Goal: Transaction & Acquisition: Book appointment/travel/reservation

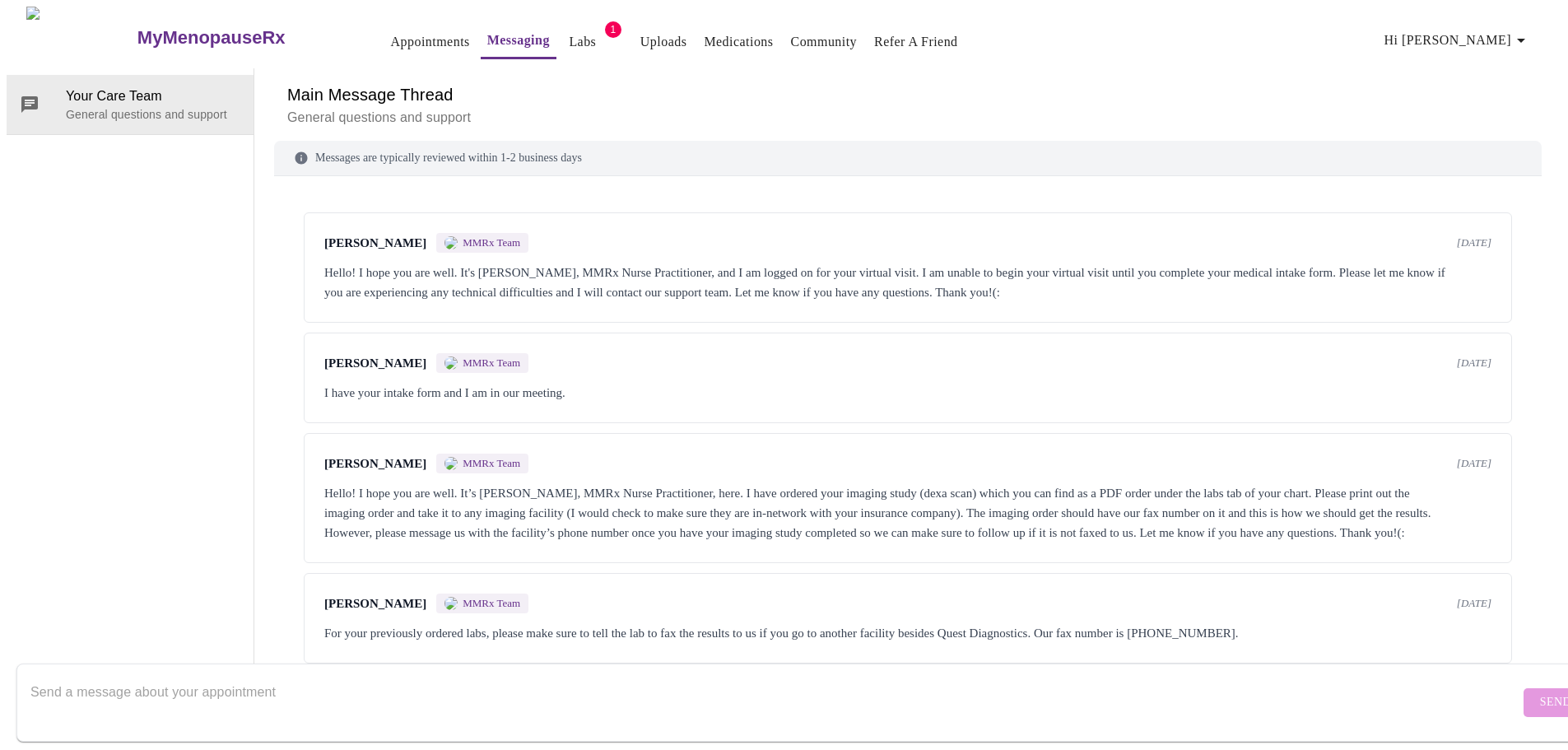
scroll to position [1958, 0]
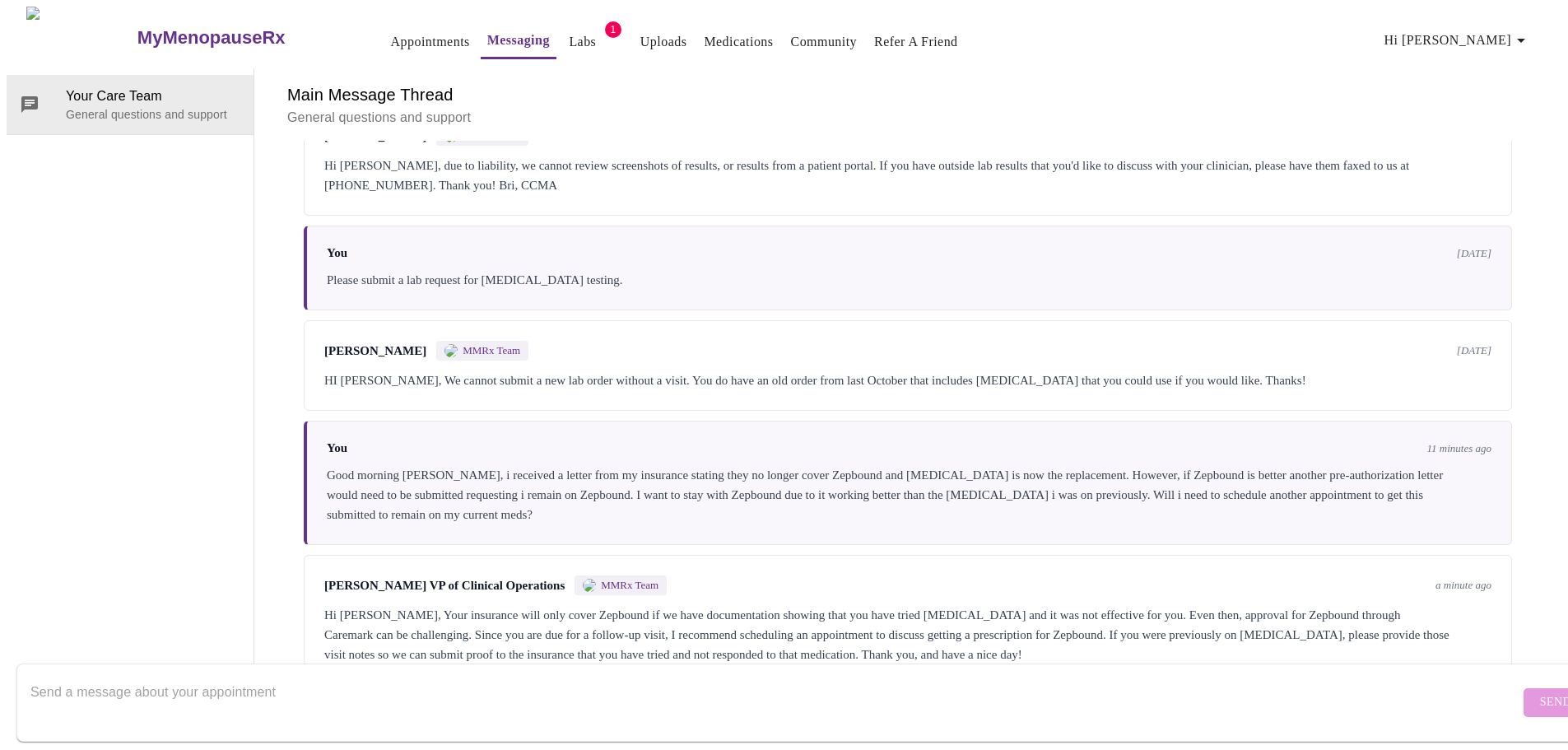
click at [368, 676] on textarea "Send a message about your appointment" at bounding box center [775, 703] width 1489 height 53
click at [439, 676] on textarea "Thank you for this information. I will schedule an appointment." at bounding box center [775, 703] width 1489 height 53
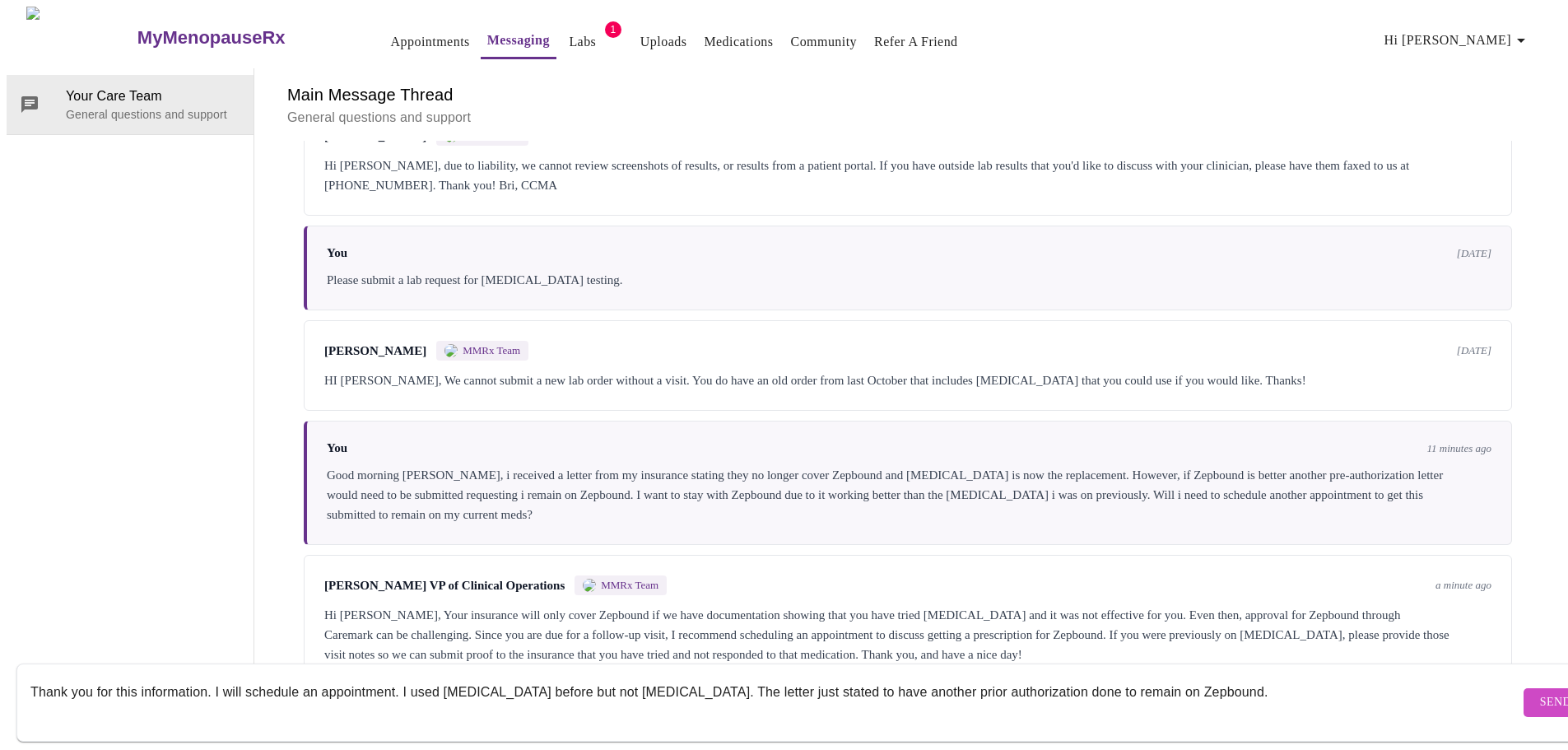
drag, startPoint x: 1113, startPoint y: 679, endPoint x: 1163, endPoint y: 704, distance: 55.9
click at [1163, 704] on textarea "Thank you for this information. I will schedule an appointment. I used [MEDICAL…" at bounding box center [775, 703] width 1489 height 53
type textarea "Thank you for this information. I will schedule an appointment. I used [MEDICAL…"
click at [1540, 693] on span "Send" at bounding box center [1556, 703] width 32 height 21
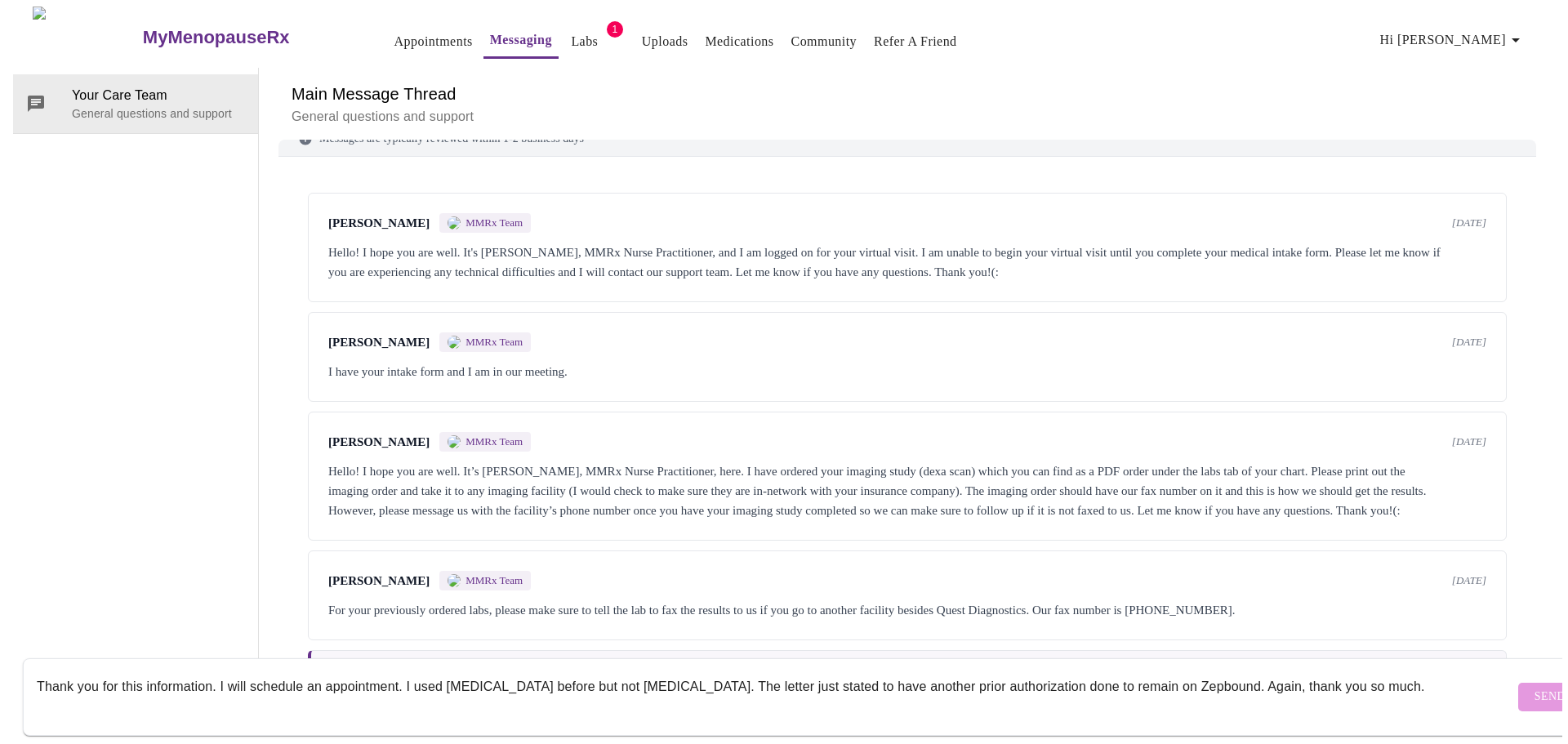
scroll to position [0, 0]
click at [564, 38] on link "Labs" at bounding box center [578, 42] width 27 height 23
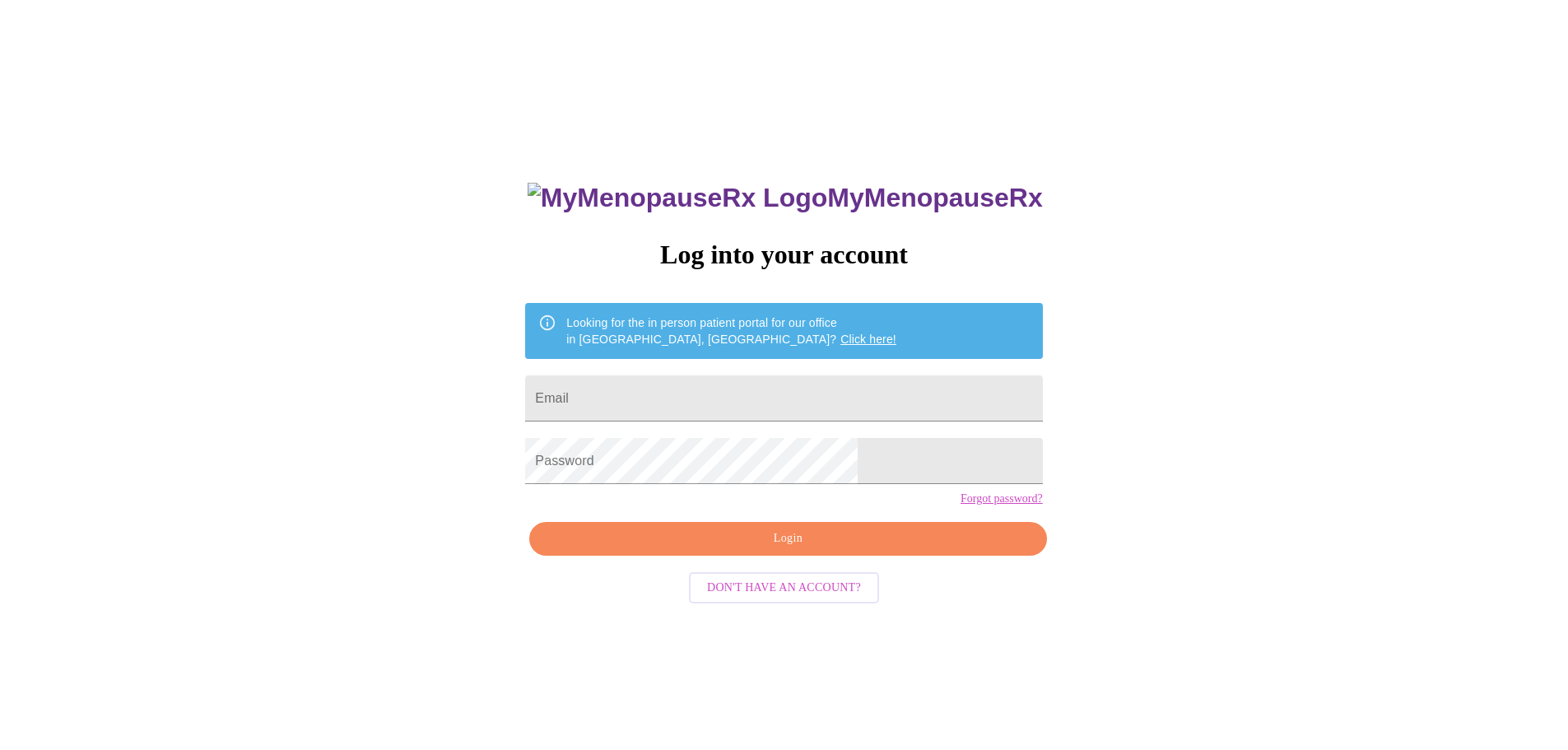
click at [745, 368] on form "Email" at bounding box center [783, 398] width 517 height 62
click at [744, 382] on input "Email" at bounding box center [783, 399] width 517 height 46
type input "timikaward@yahoo.com"
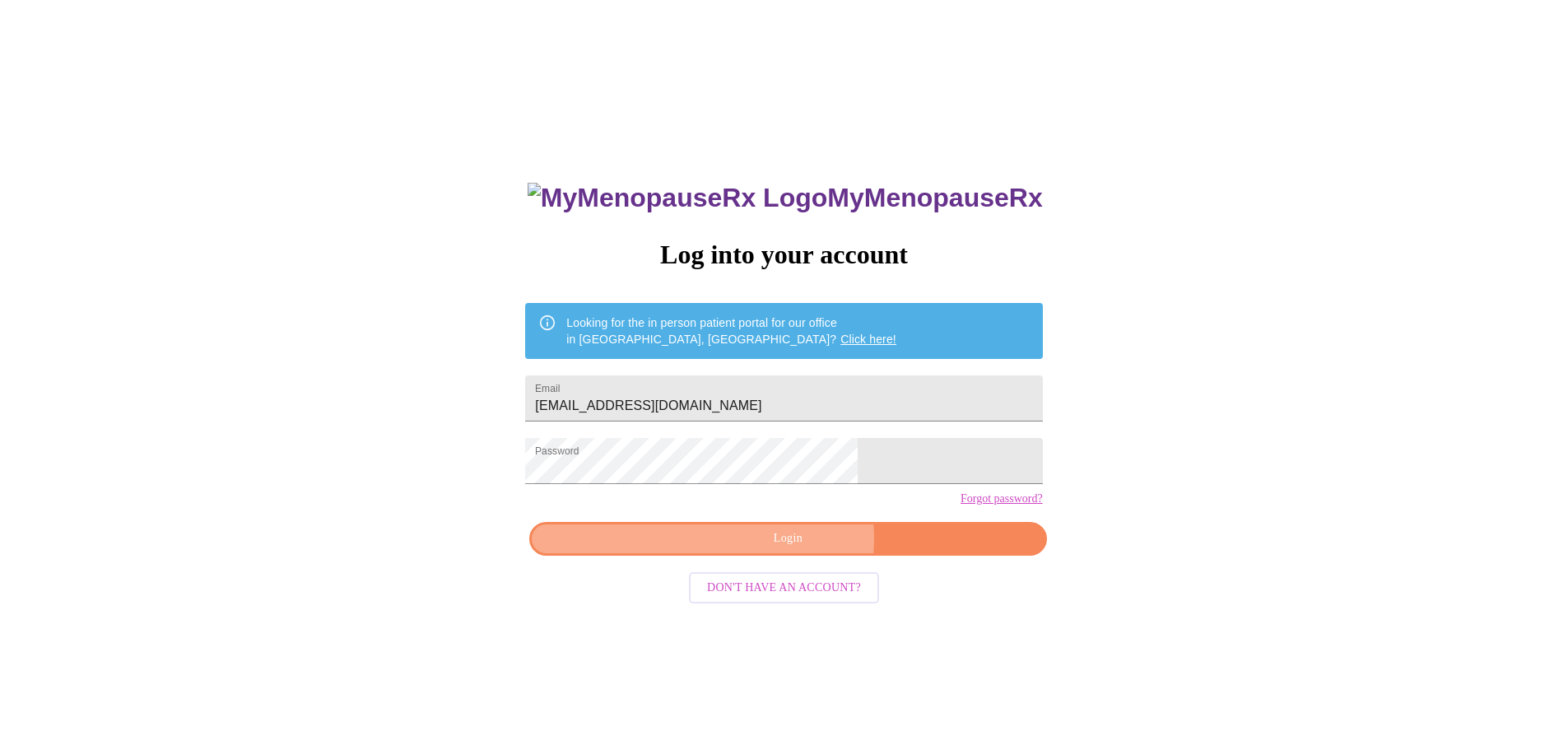
click at [795, 549] on span "Login" at bounding box center [788, 538] width 479 height 21
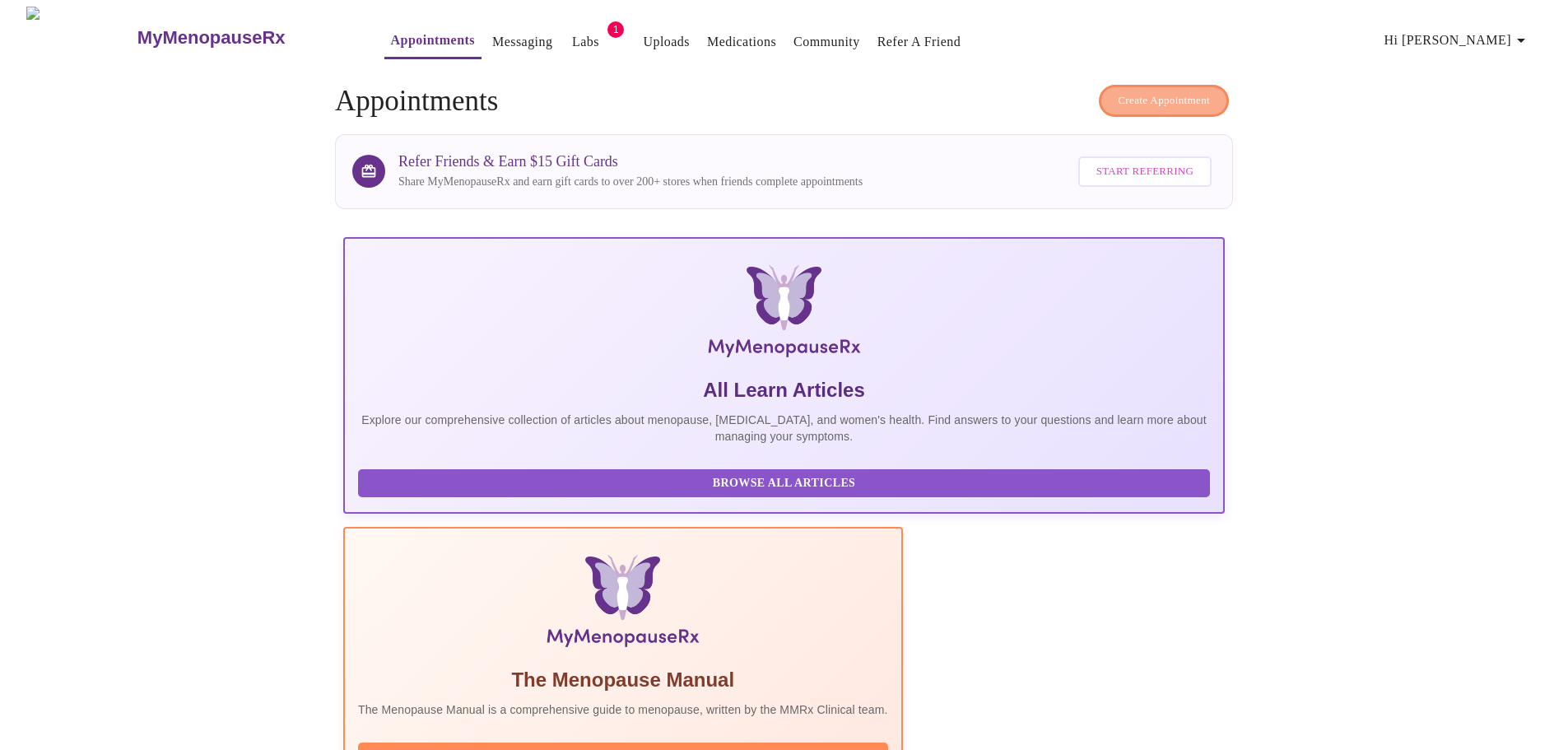
click at [1191, 96] on span "Create Appointment" at bounding box center [1163, 100] width 92 height 19
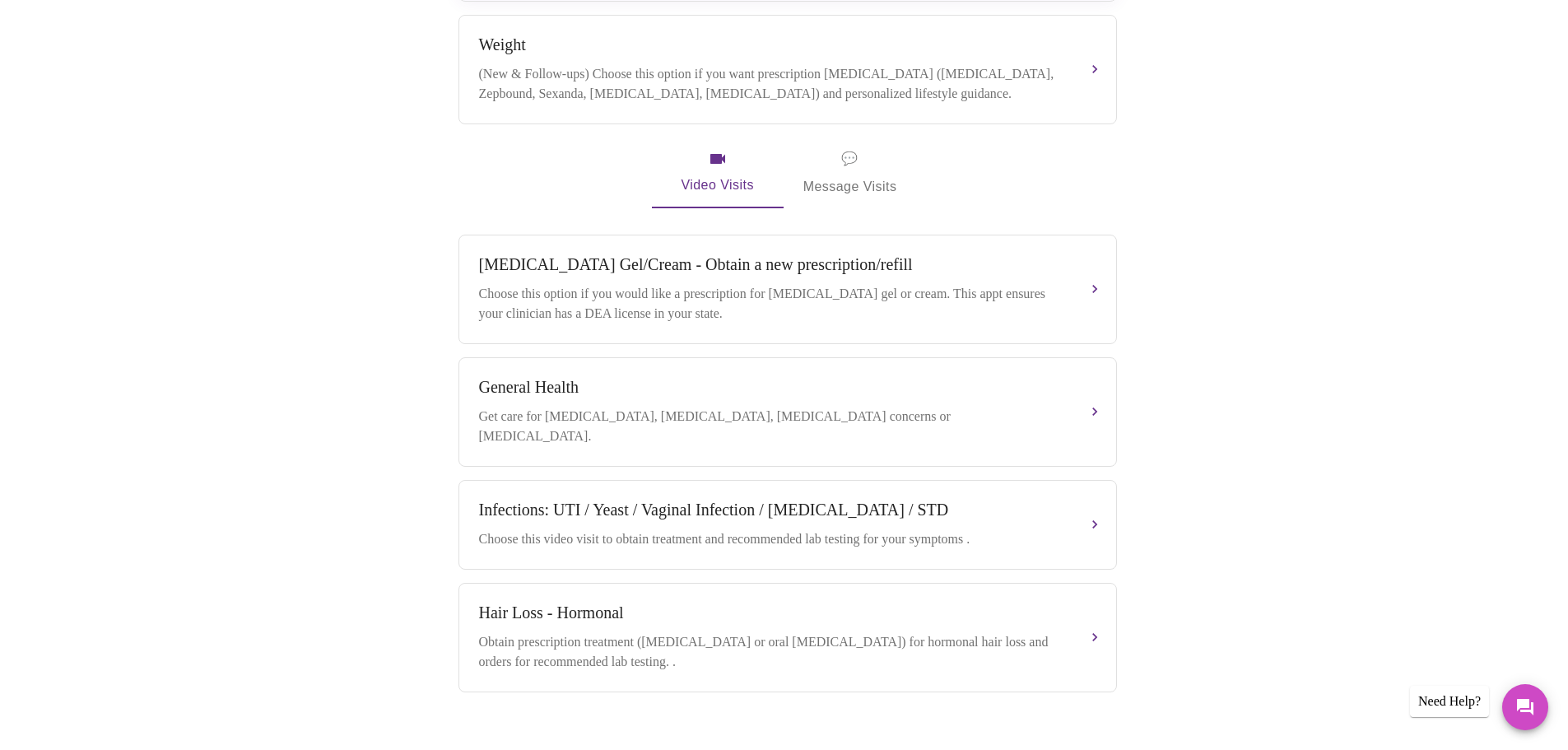
scroll to position [536, 0]
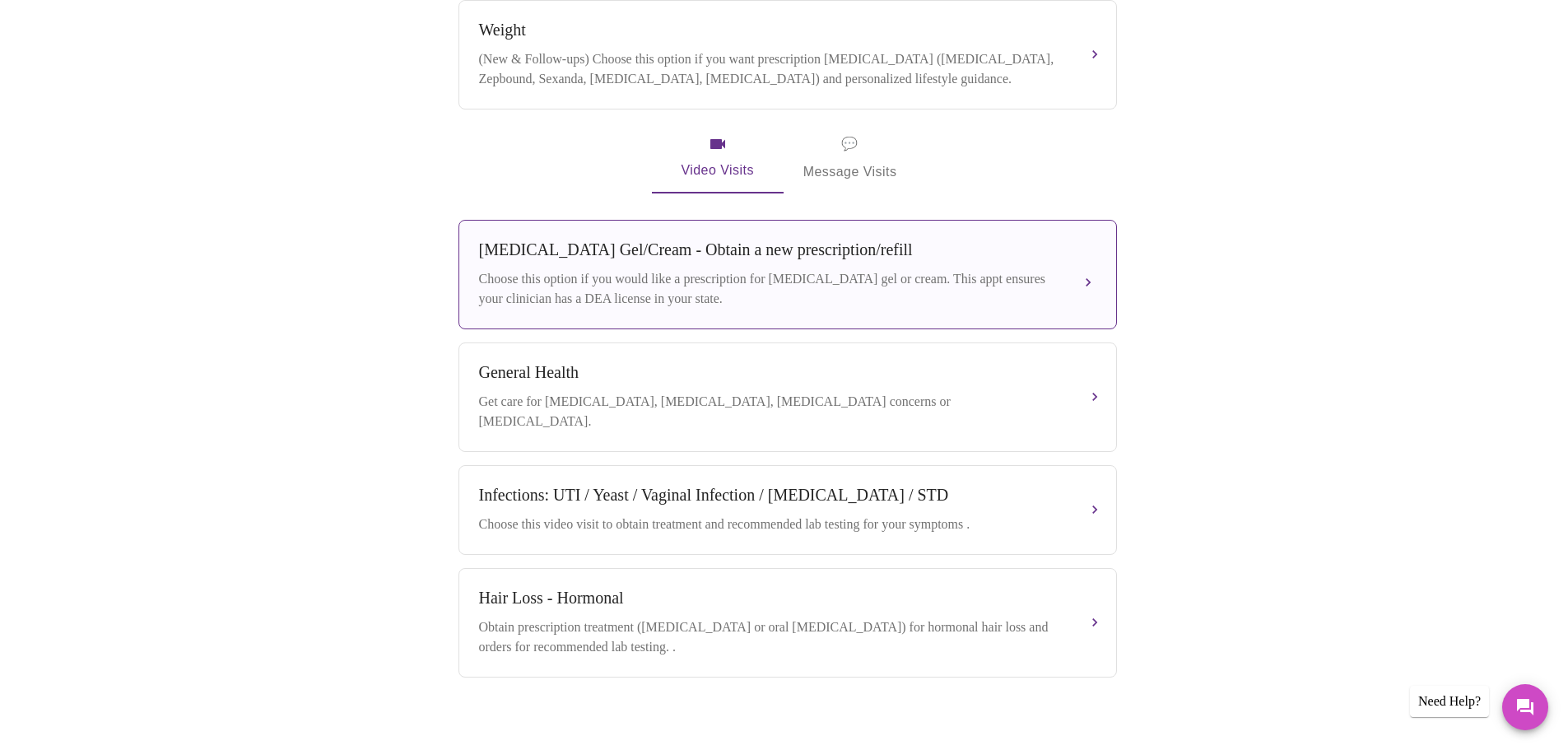
click at [896, 297] on button "Testosterone Gel/Cream - Obtain a new prescription/refill Choose this option if…" at bounding box center [788, 275] width 658 height 110
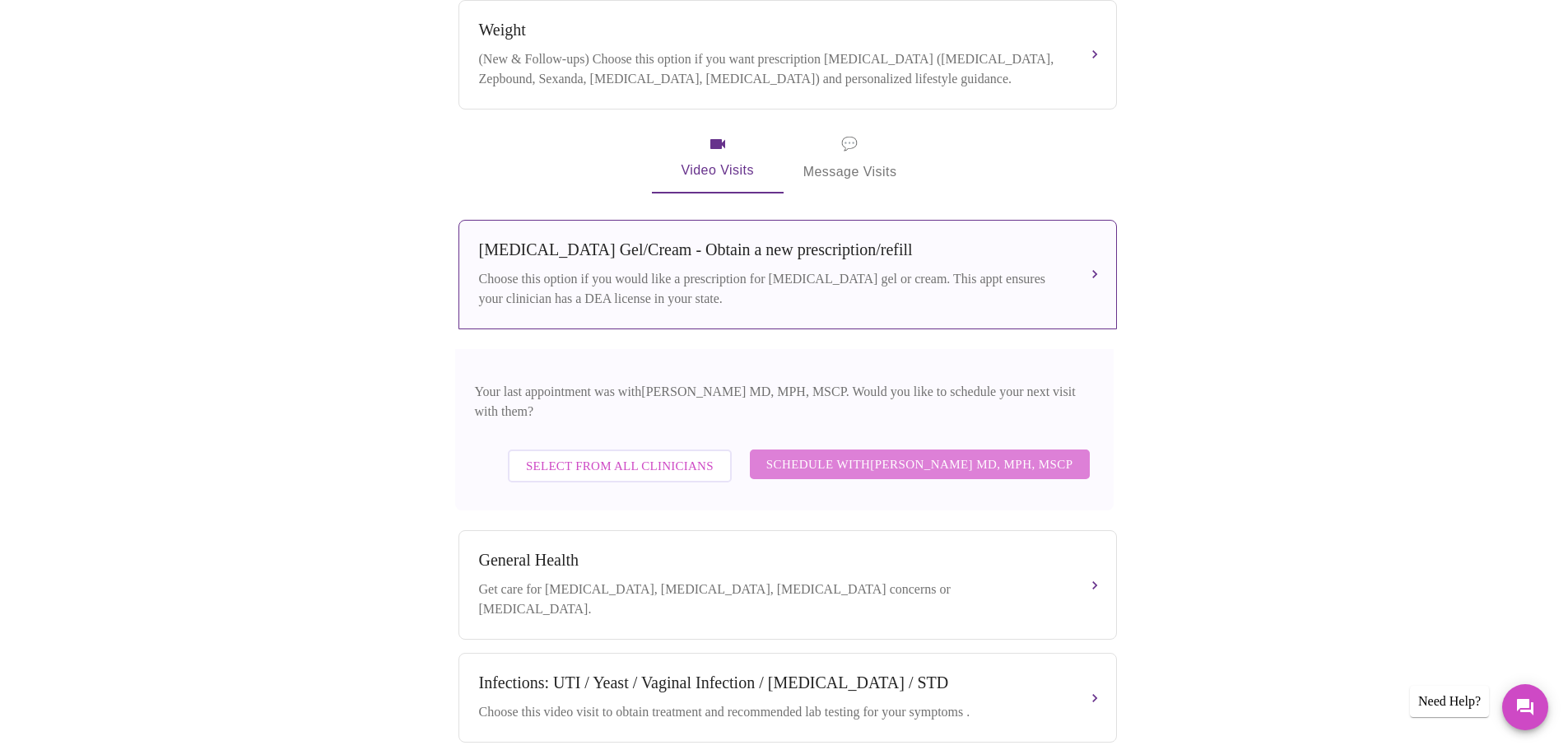
click at [998, 454] on span "Schedule with Vadim Gelman MD, MPH, MSCP" at bounding box center [920, 465] width 307 height 22
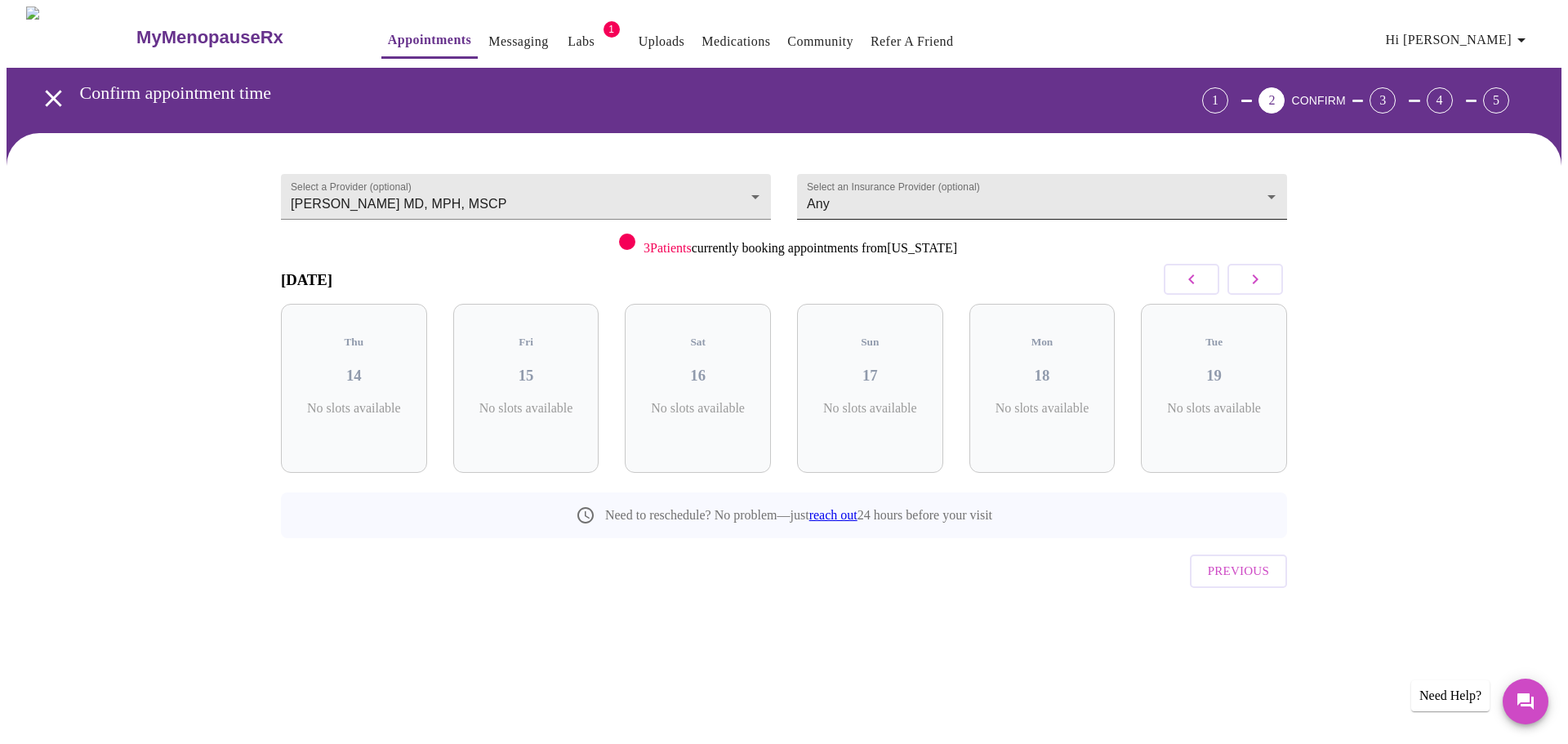
click at [1260, 185] on body "MyMenopauseRx Appointments Messaging Labs 1 Uploads Medications Community Refer…" at bounding box center [784, 338] width 1555 height 663
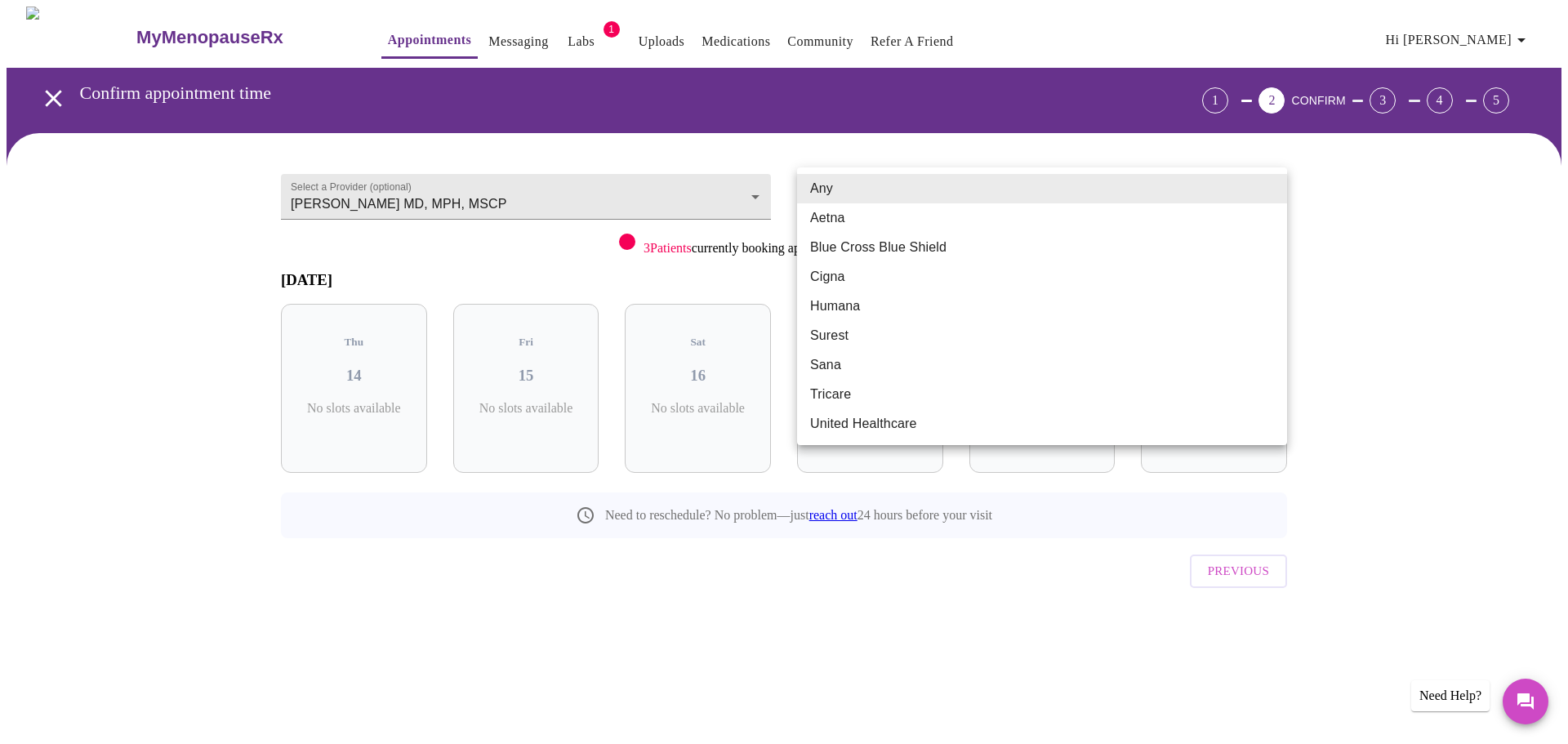
click at [874, 286] on li "Cigna" at bounding box center [1042, 277] width 490 height 30
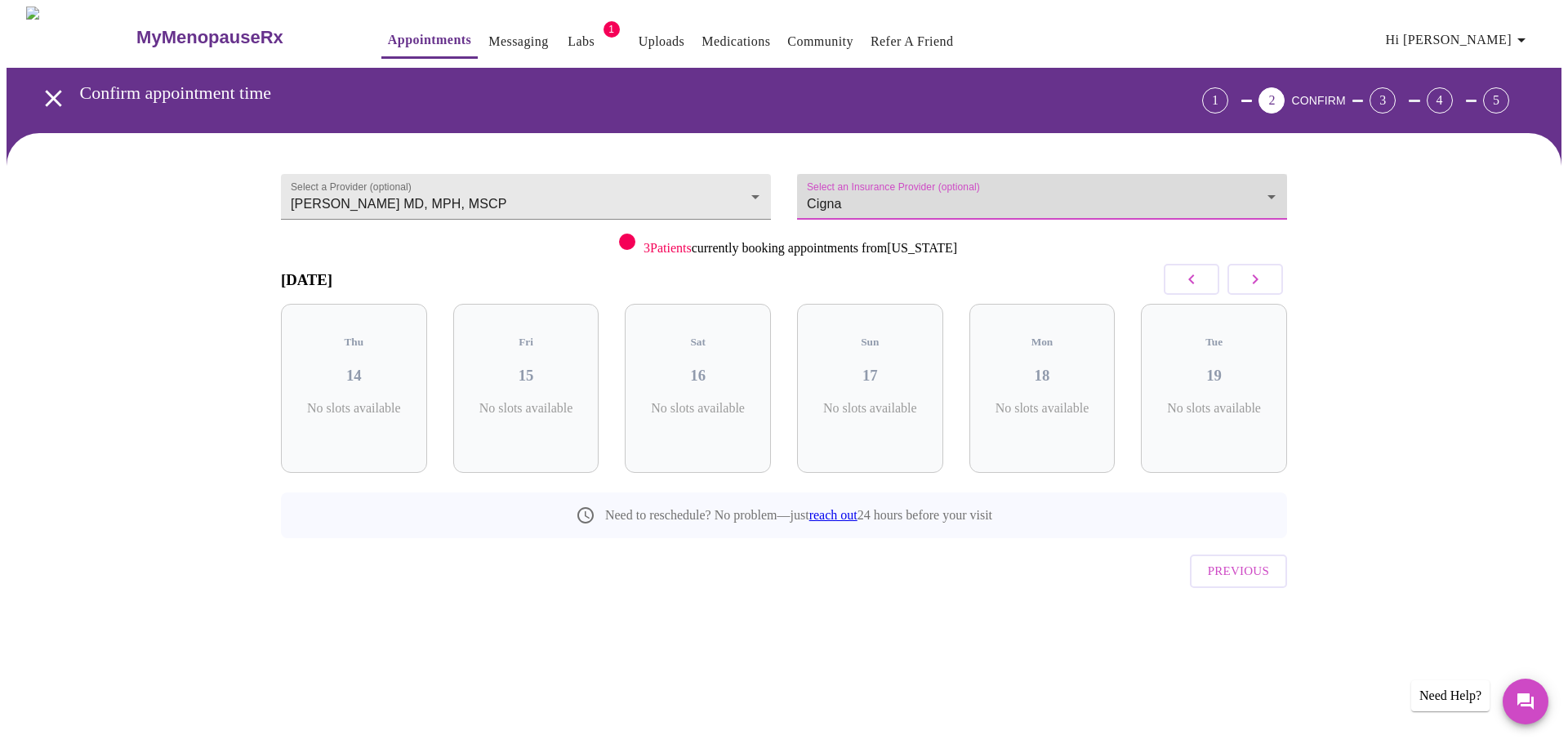
type input "Cigna"
click at [1263, 293] on button "button" at bounding box center [1255, 280] width 55 height 31
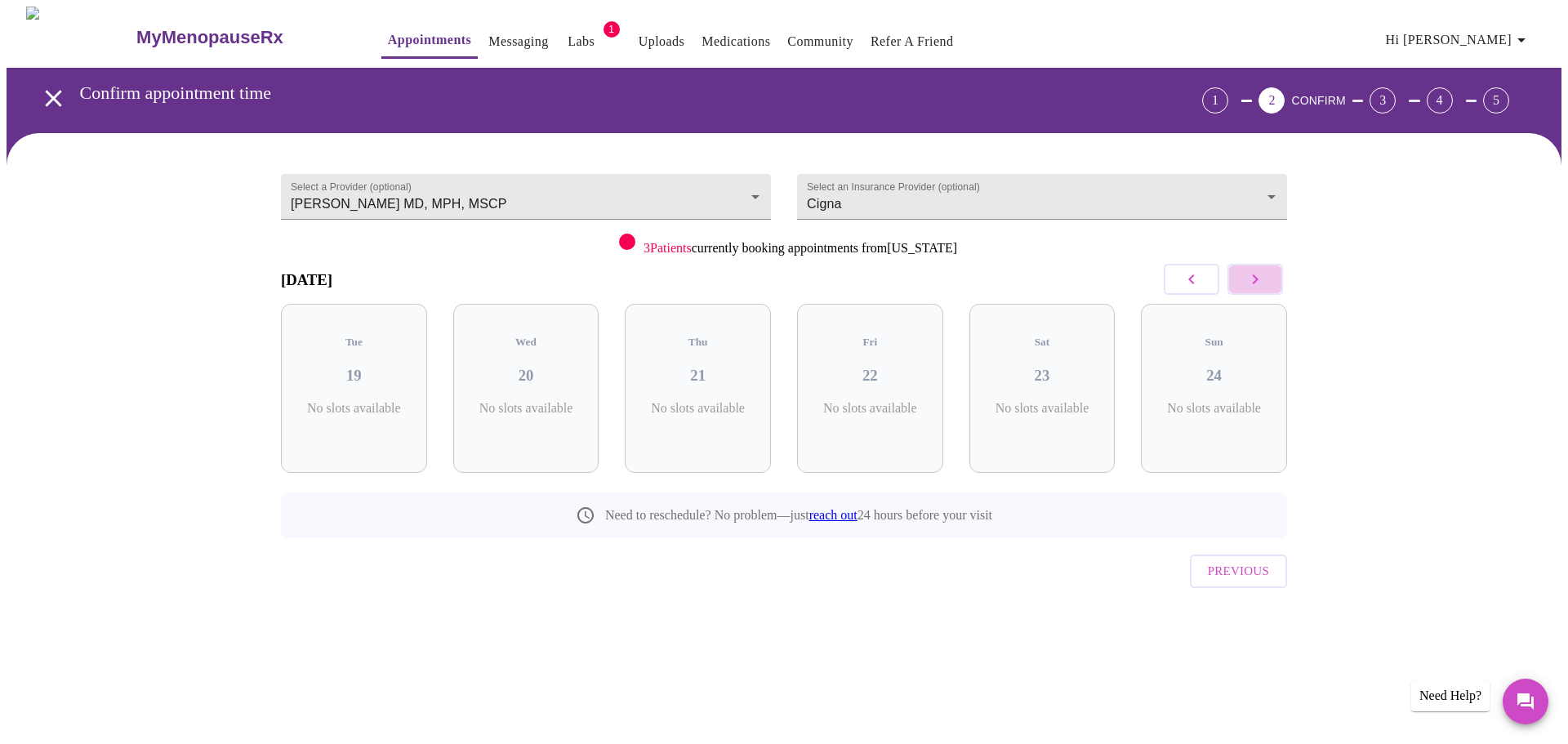
click at [1250, 272] on icon "button" at bounding box center [1255, 280] width 20 height 20
click at [1230, 278] on button "button" at bounding box center [1255, 280] width 55 height 31
click at [1241, 279] on button "button" at bounding box center [1255, 280] width 55 height 31
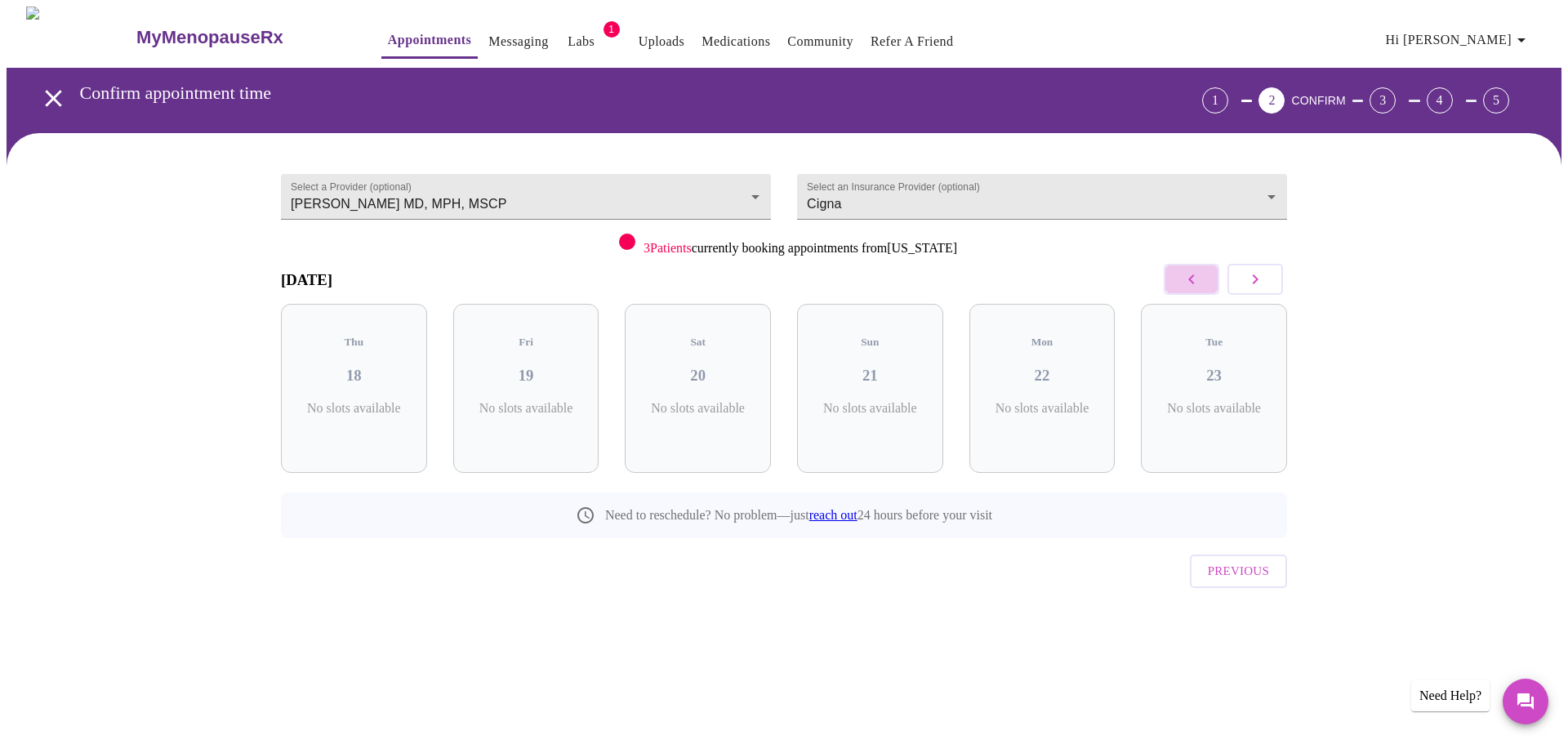
click at [1194, 281] on icon "button" at bounding box center [1191, 280] width 20 height 20
click at [1193, 281] on icon "button" at bounding box center [1191, 280] width 20 height 20
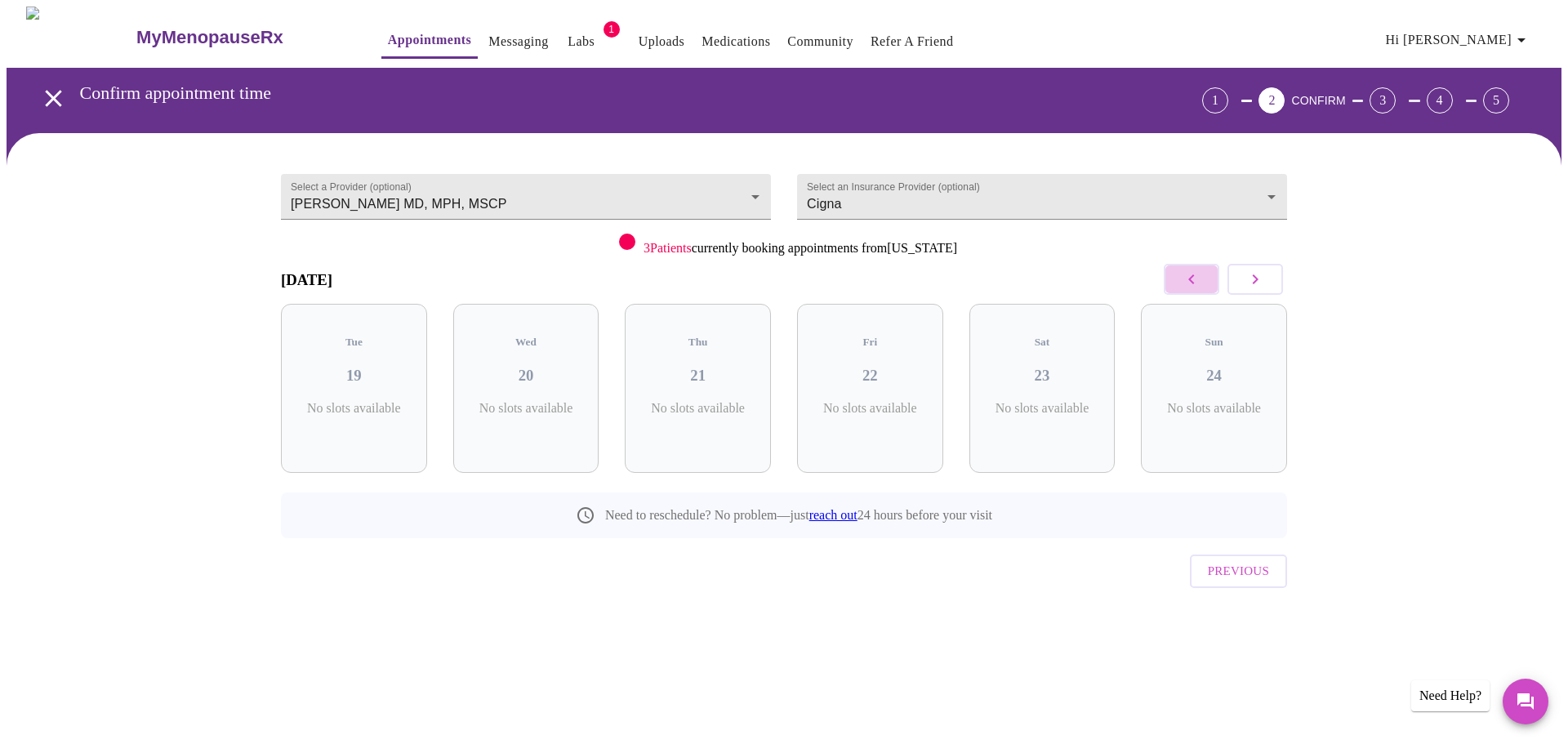
click at [1193, 281] on icon "button" at bounding box center [1191, 280] width 20 height 20
click at [744, 196] on body "MyMenopauseRx Appointments Messaging Labs 1 Uploads Medications Community Refer…" at bounding box center [784, 338] width 1555 height 663
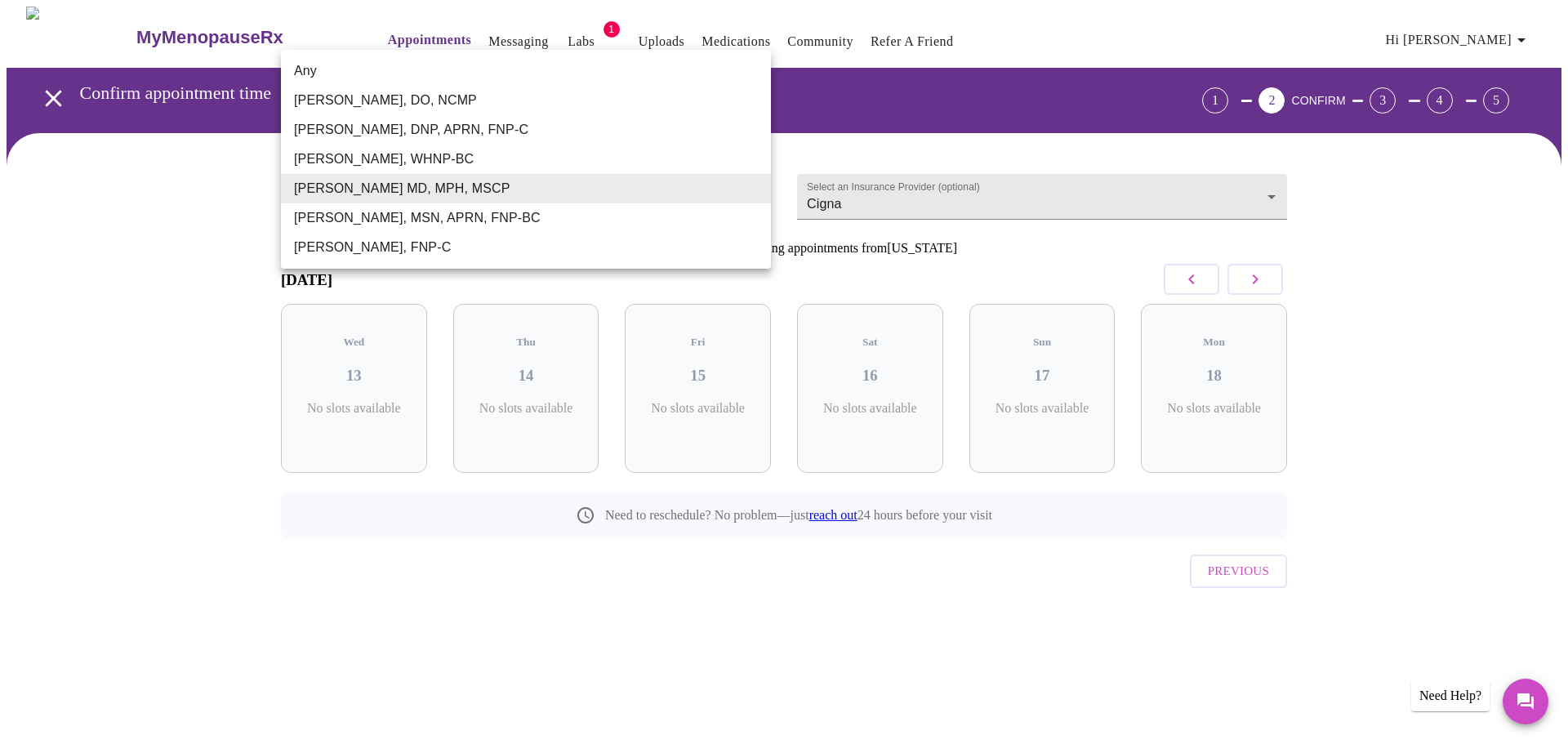
click at [410, 124] on li "Jillian Montefusco, DNP, APRN, FNP-C" at bounding box center [526, 130] width 490 height 30
type input "Jillian Montefusco, DNP, APRN, FNP-C"
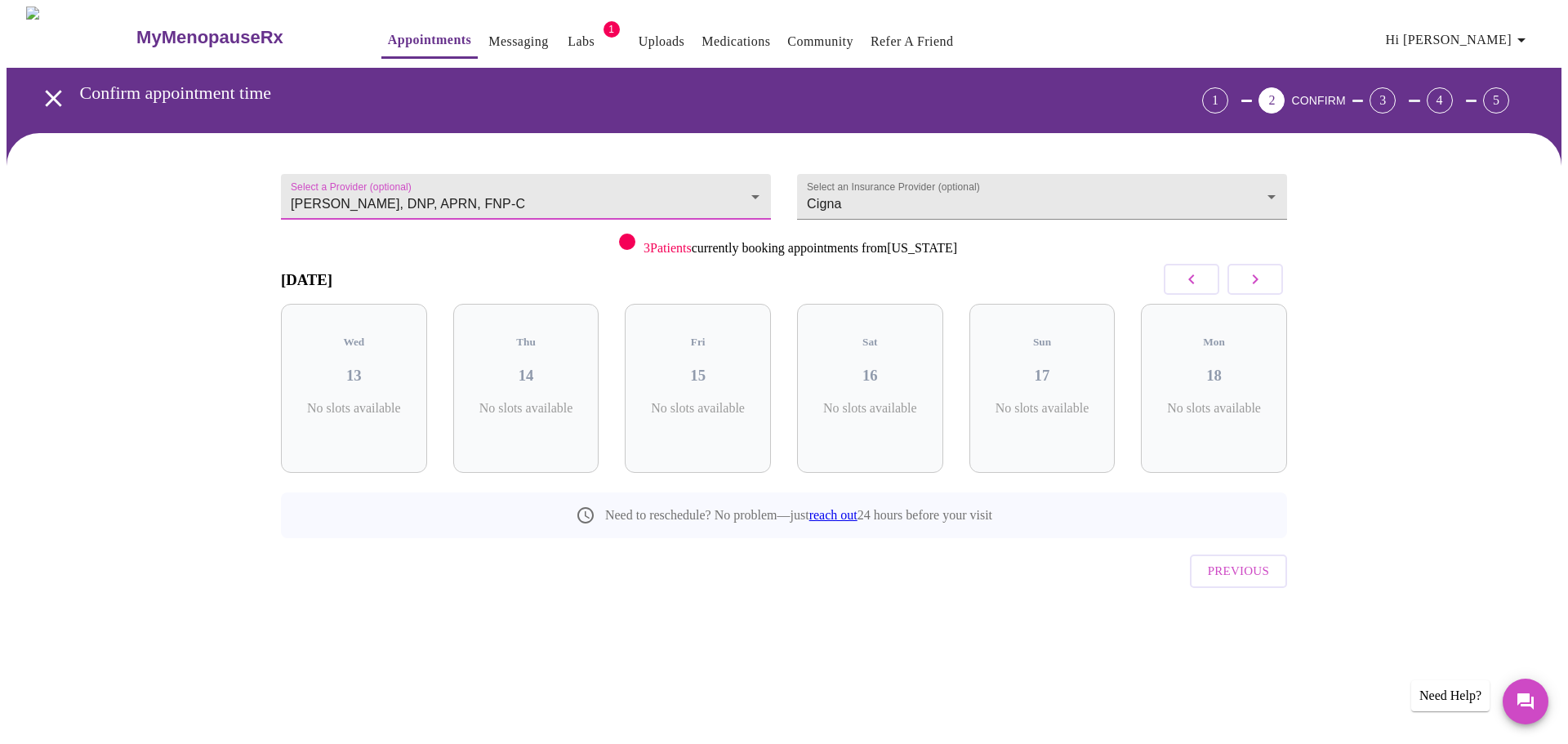
click at [1270, 272] on button "button" at bounding box center [1255, 280] width 55 height 31
click at [1269, 272] on button "button" at bounding box center [1255, 280] width 55 height 31
click at [1174, 275] on button "button" at bounding box center [1190, 280] width 55 height 31
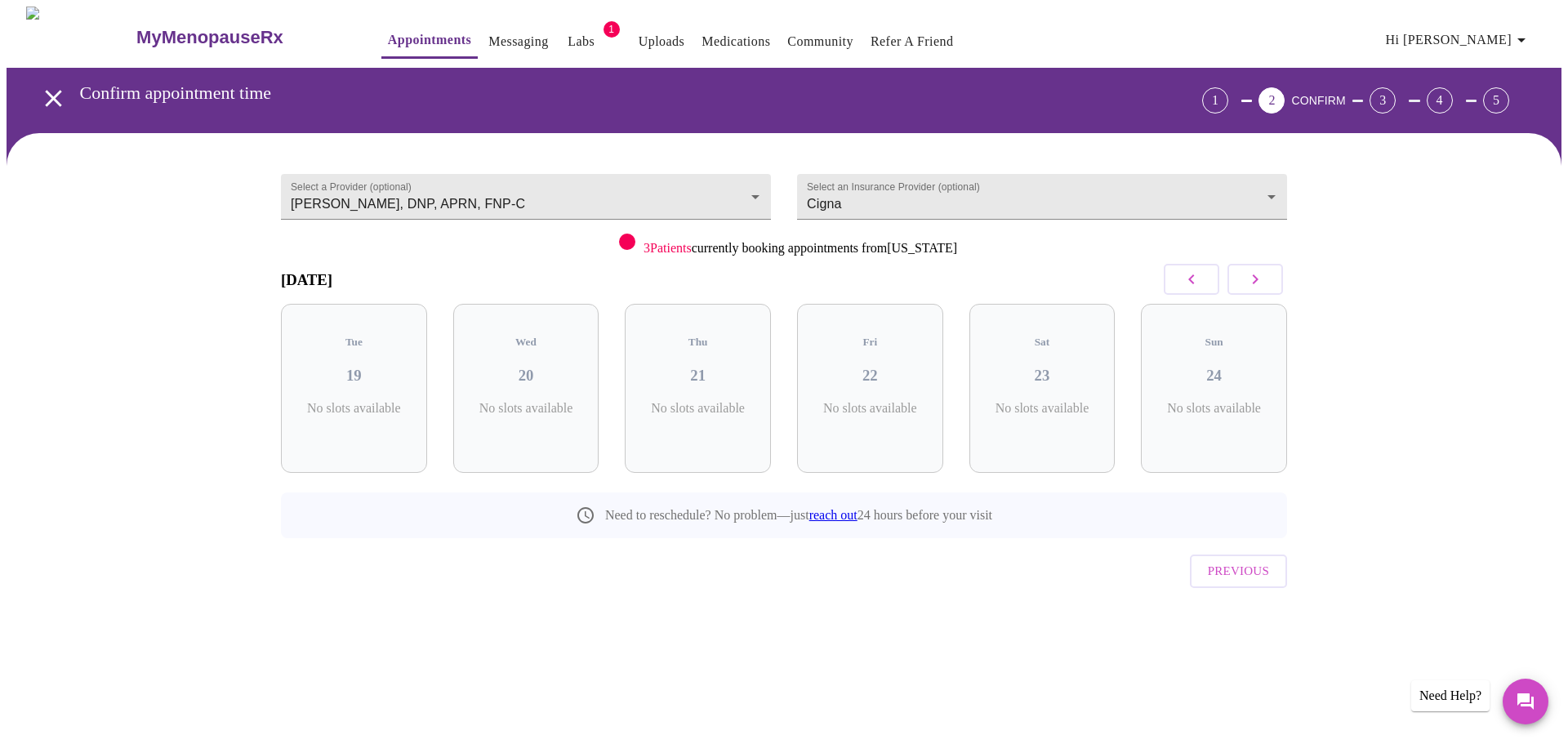
click at [1174, 275] on button "button" at bounding box center [1190, 280] width 55 height 31
click at [1265, 191] on body "MyMenopauseRx Appointments Messaging Labs 1 Uploads Medications Community Refer…" at bounding box center [784, 338] width 1555 height 663
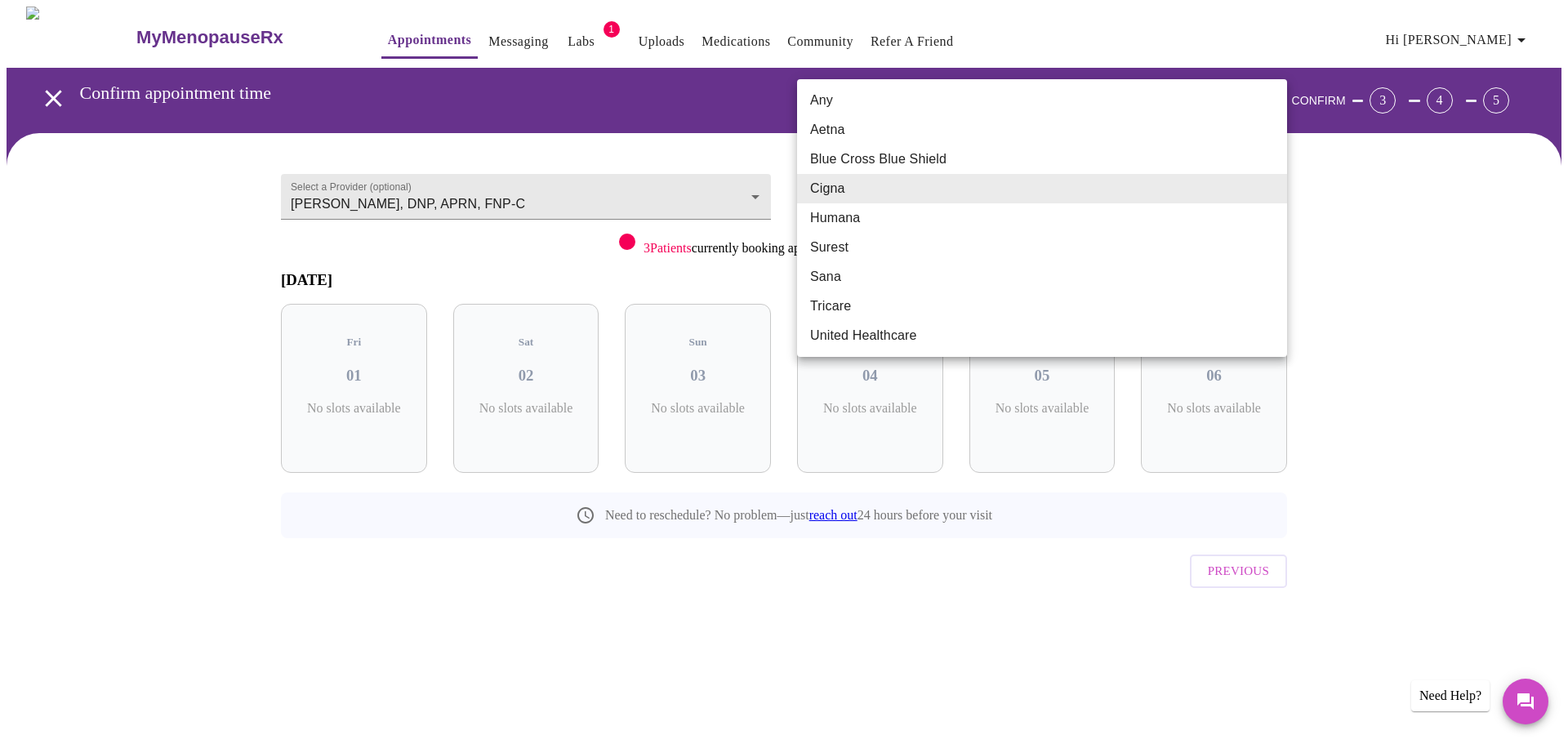
click at [1255, 192] on li "Cigna" at bounding box center [1042, 188] width 490 height 30
click at [1035, 197] on body "MyMenopauseRx Appointments Messaging Labs 1 Uploads Medications Community Refer…" at bounding box center [784, 338] width 1555 height 663
click at [825, 103] on li "Any" at bounding box center [1042, 100] width 490 height 30
type input "Any"
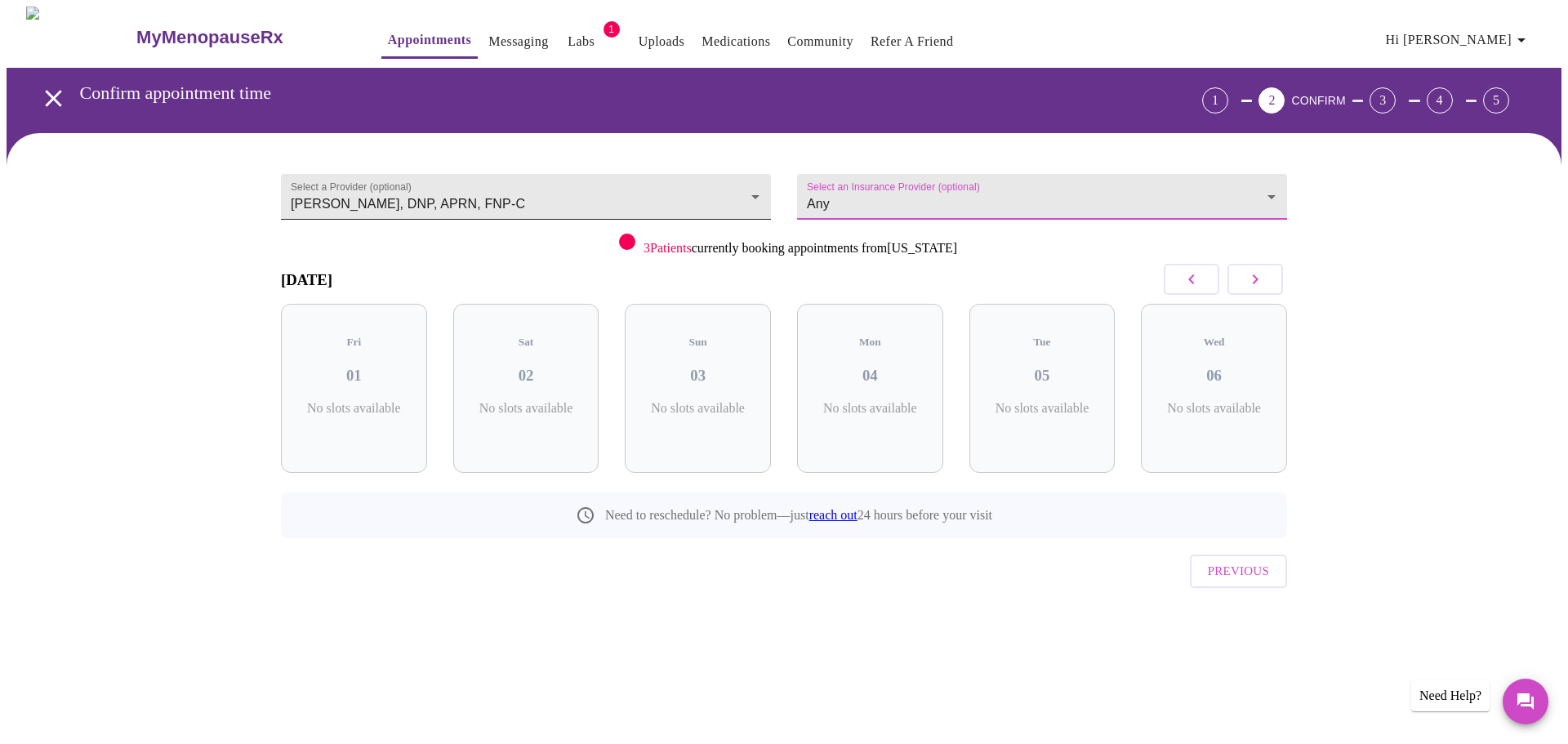
click at [748, 188] on body "MyMenopauseRx Appointments Messaging Labs 1 Uploads Medications Community Refer…" at bounding box center [784, 338] width 1555 height 663
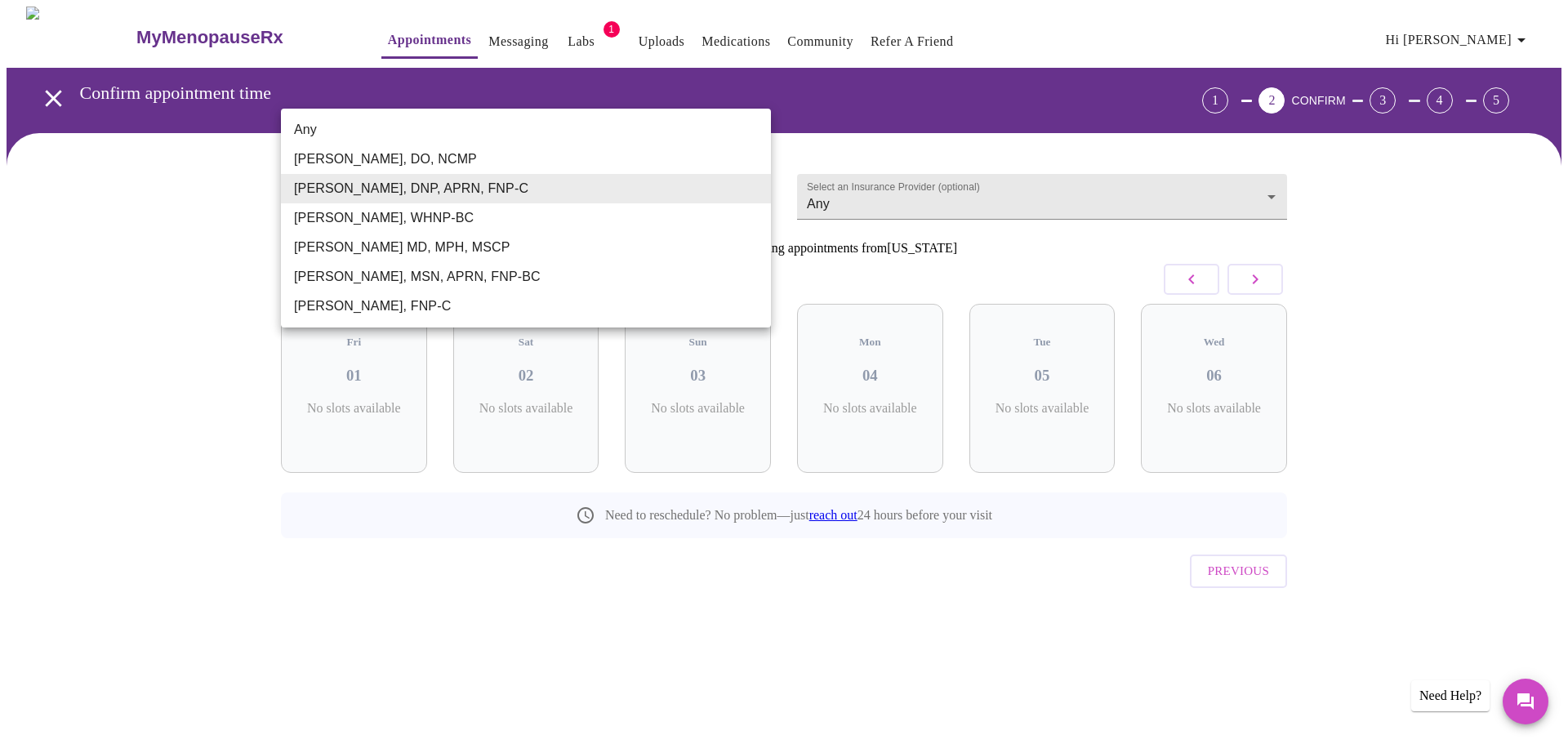
click at [334, 132] on li "Any" at bounding box center [526, 130] width 490 height 30
type input "Any"
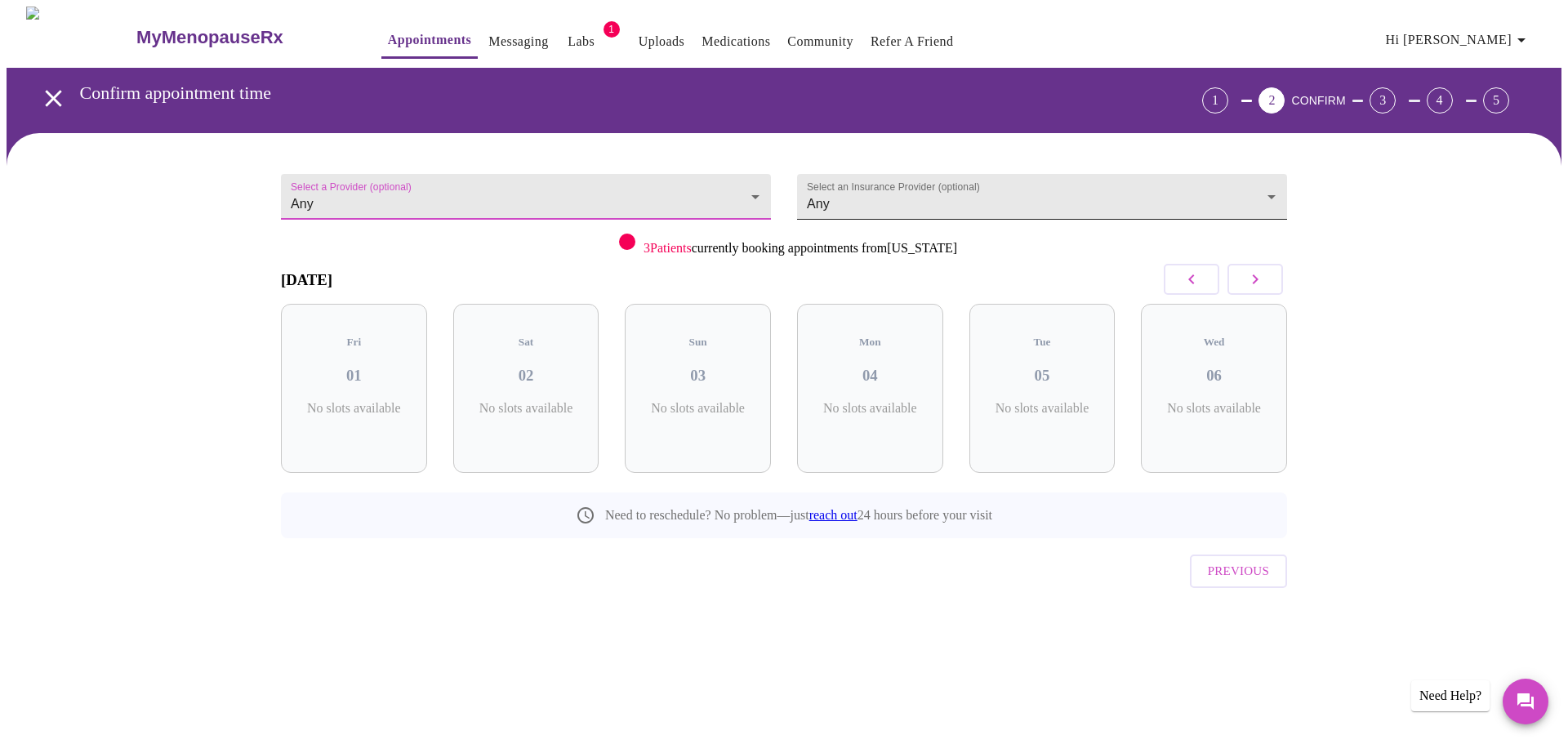
click at [1260, 202] on body "MyMenopauseRx Appointments Messaging Labs 1 Uploads Medications Community Refer…" at bounding box center [784, 338] width 1555 height 663
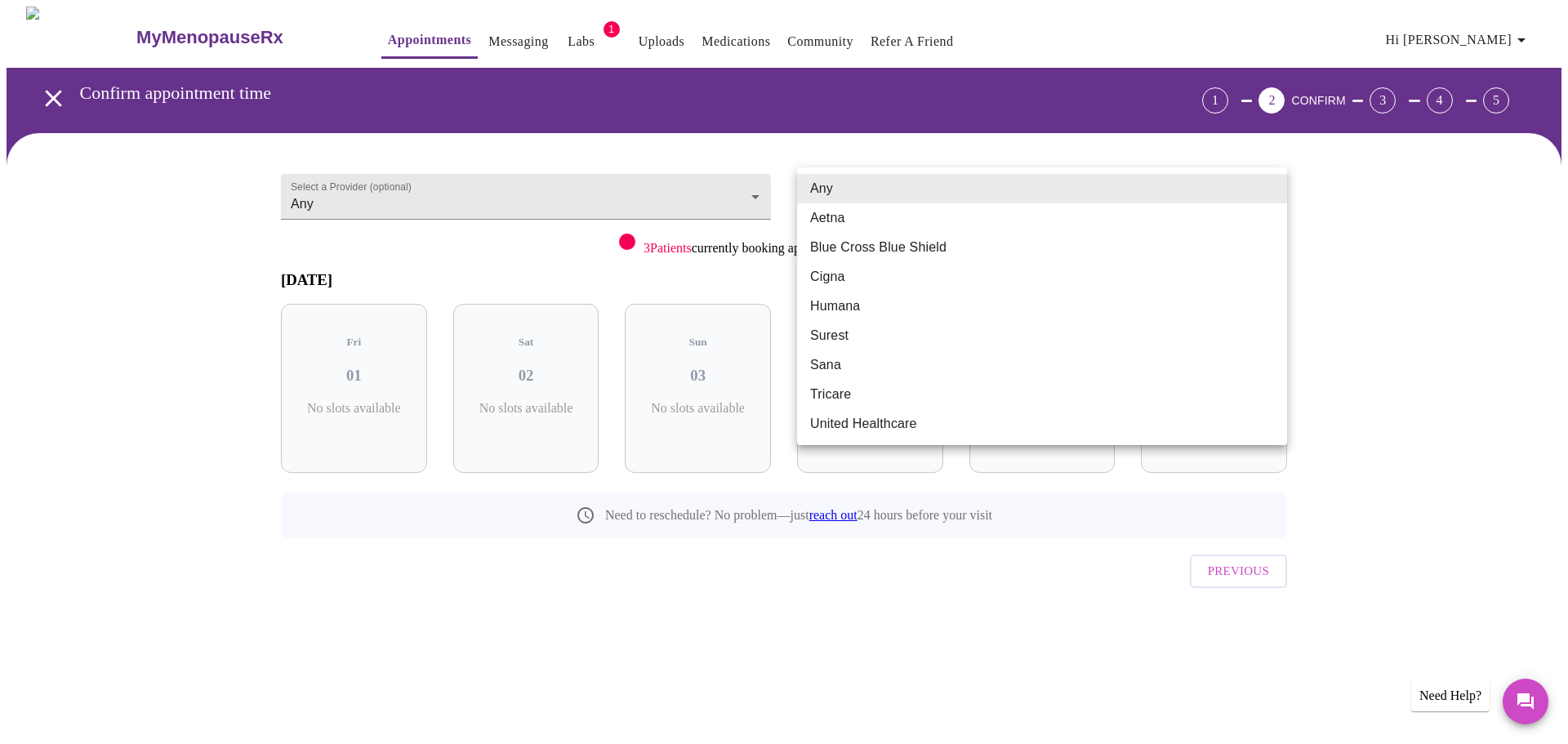
click at [870, 277] on li "Cigna" at bounding box center [1042, 277] width 490 height 30
type input "Cigna"
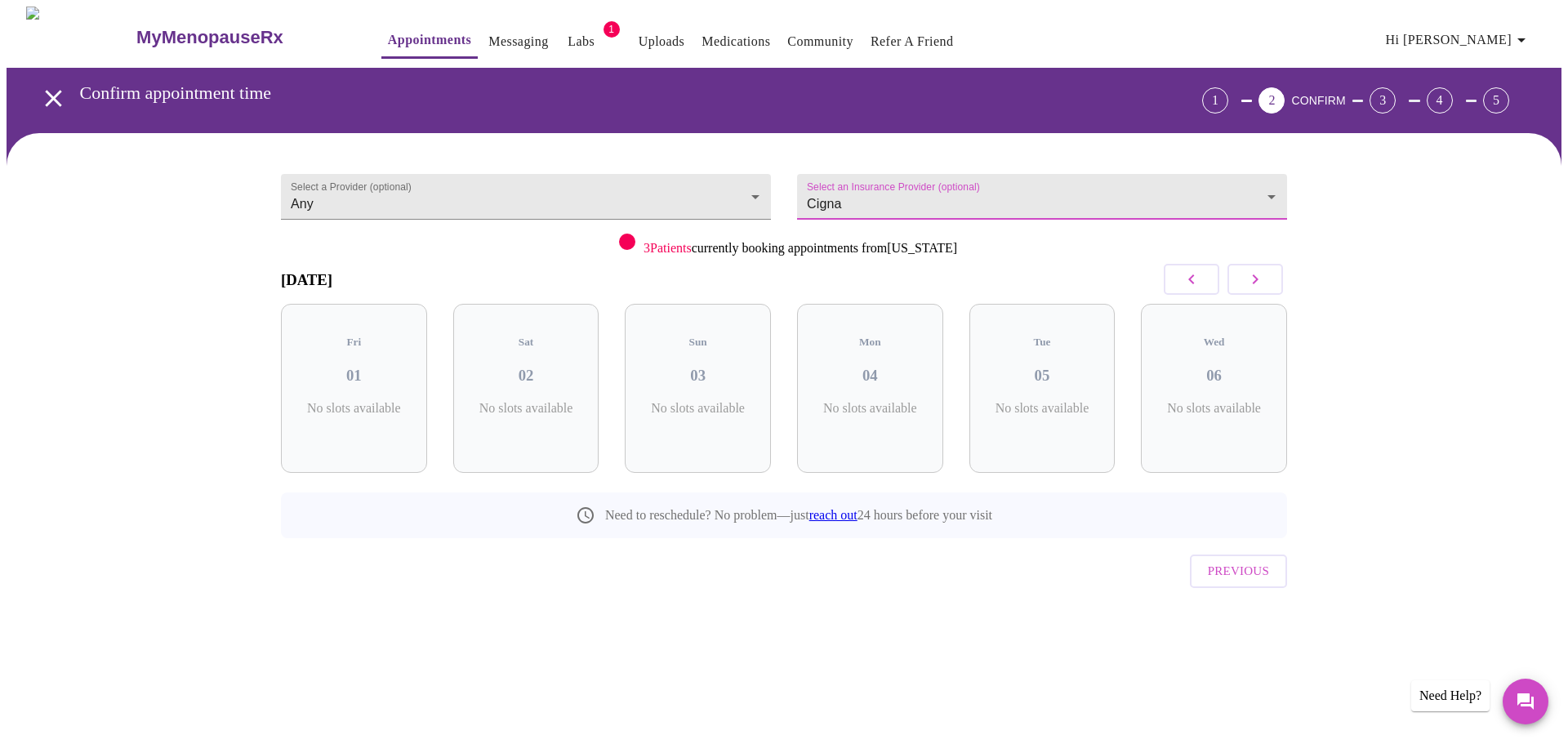
click at [1258, 278] on icon "button" at bounding box center [1255, 280] width 6 height 10
click at [1259, 278] on icon "button" at bounding box center [1255, 280] width 20 height 20
click at [1264, 275] on icon "button" at bounding box center [1255, 280] width 20 height 20
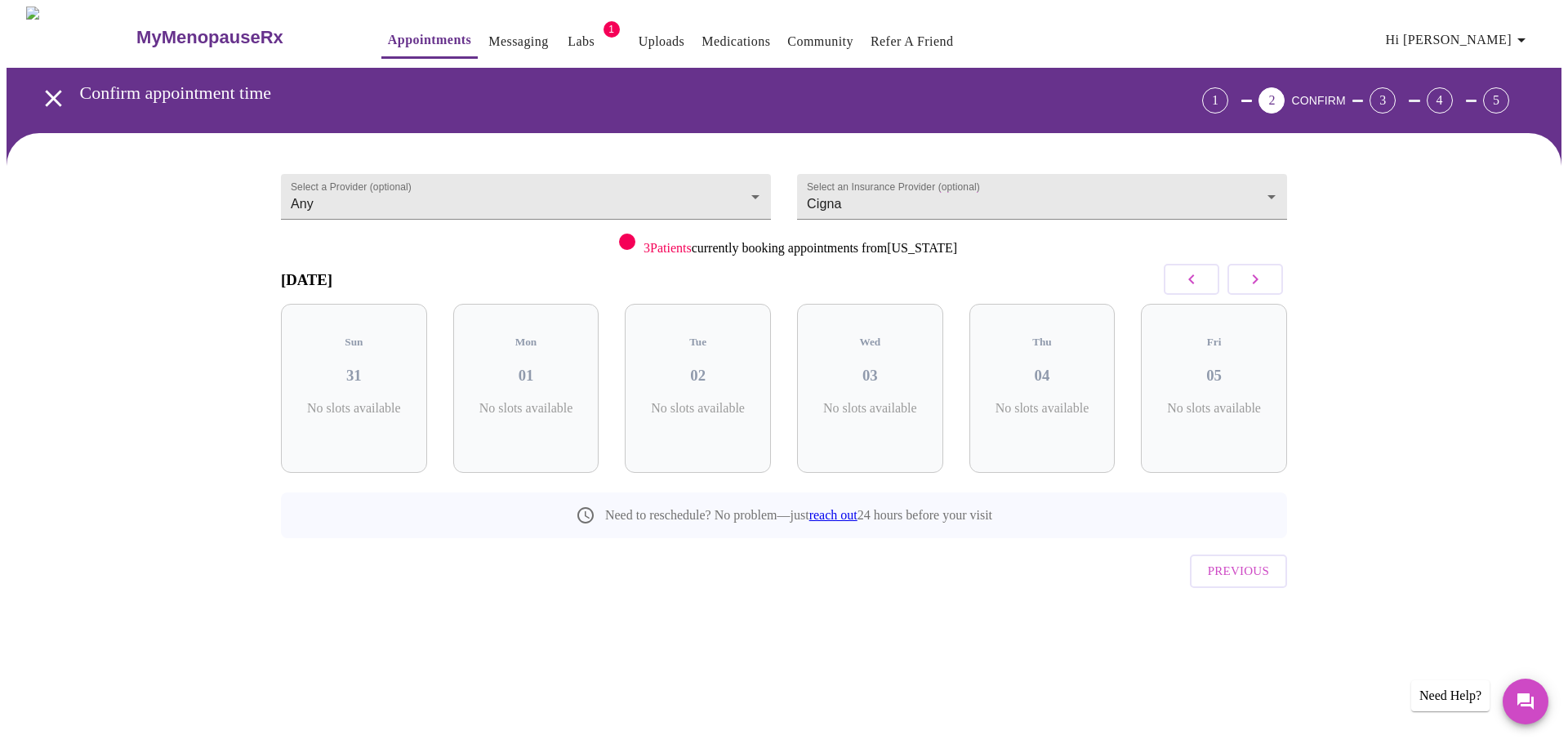
click at [1264, 275] on icon "button" at bounding box center [1255, 280] width 20 height 20
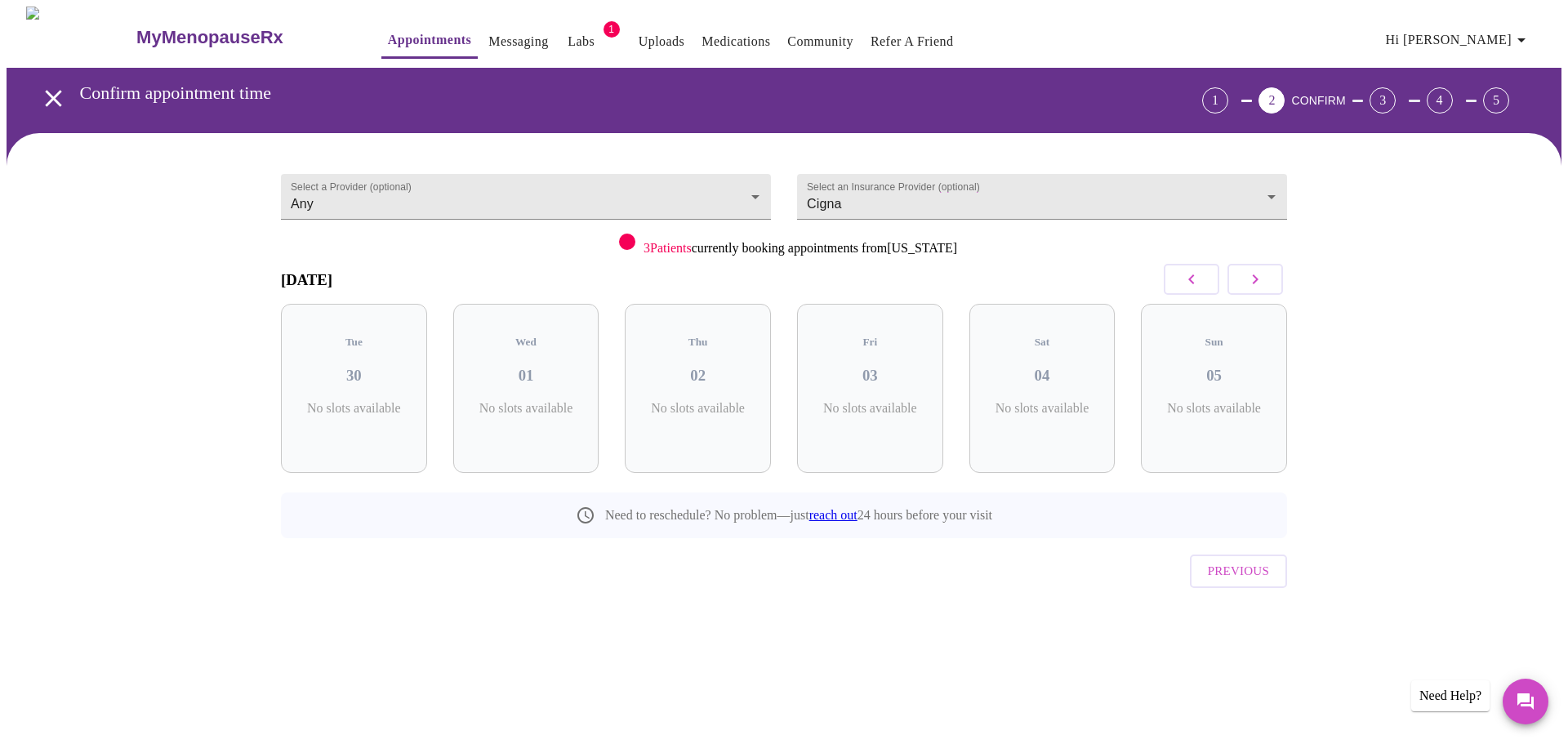
click at [1264, 275] on icon "button" at bounding box center [1255, 280] width 20 height 20
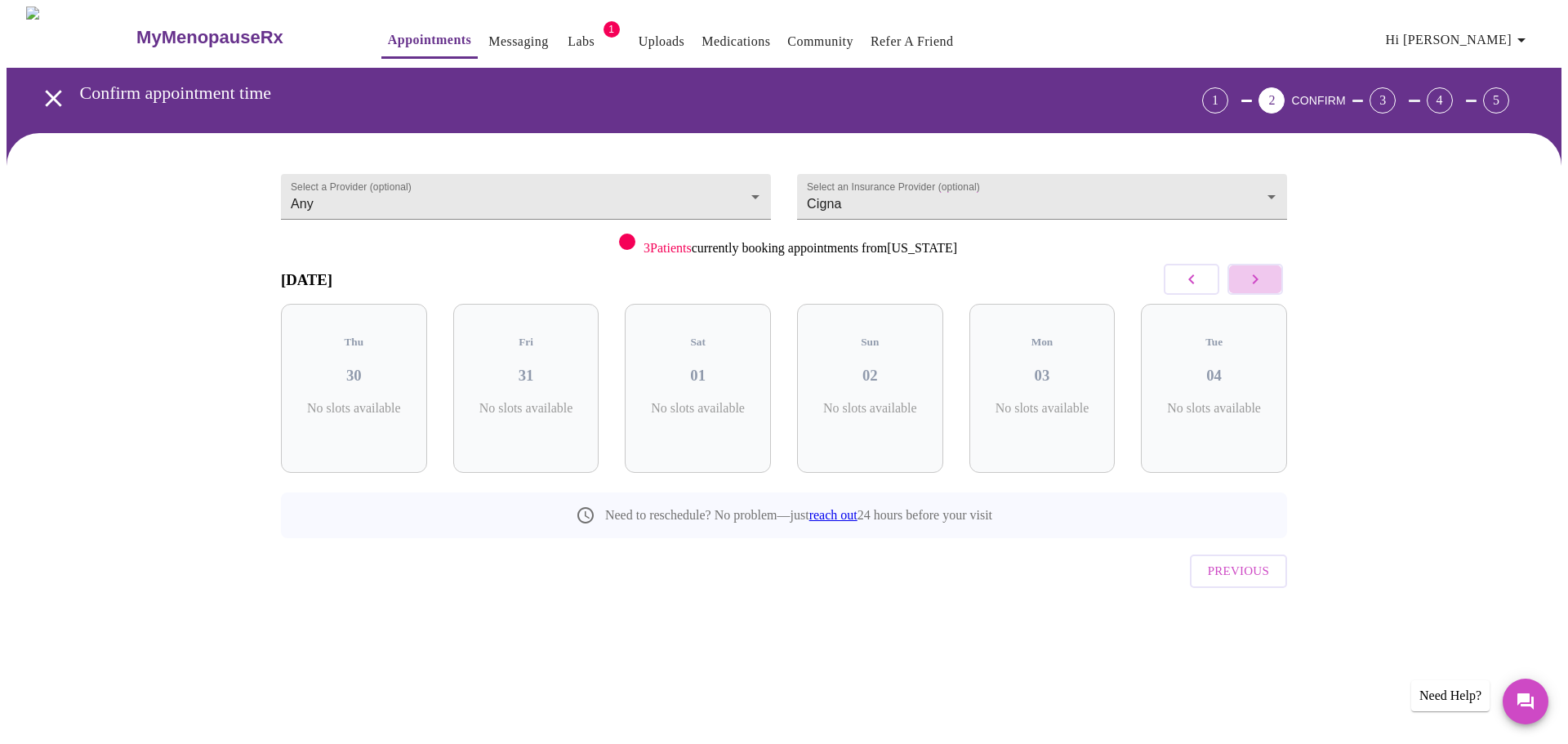
click at [1264, 275] on icon "button" at bounding box center [1255, 280] width 20 height 20
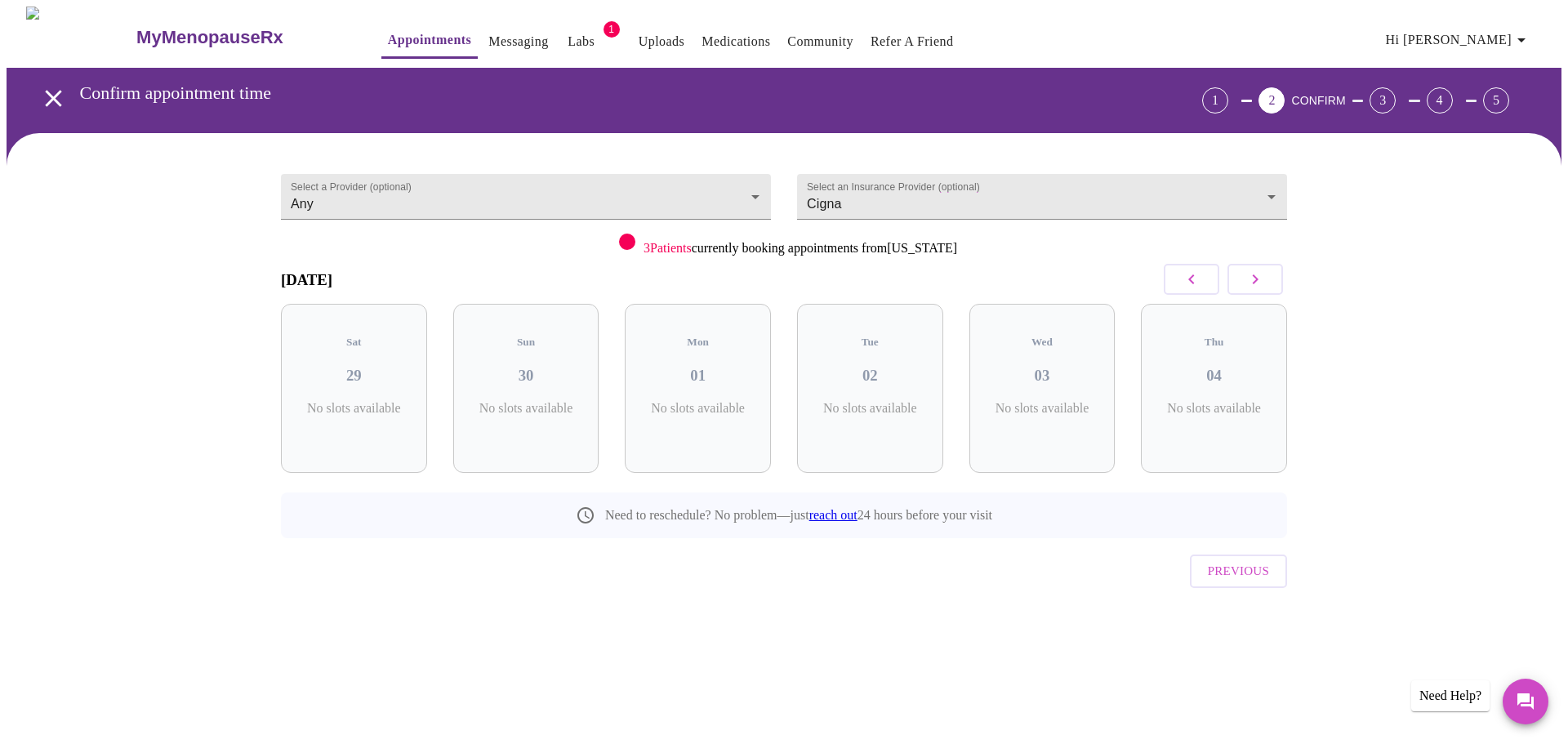
click at [1264, 275] on icon "button" at bounding box center [1255, 280] width 20 height 20
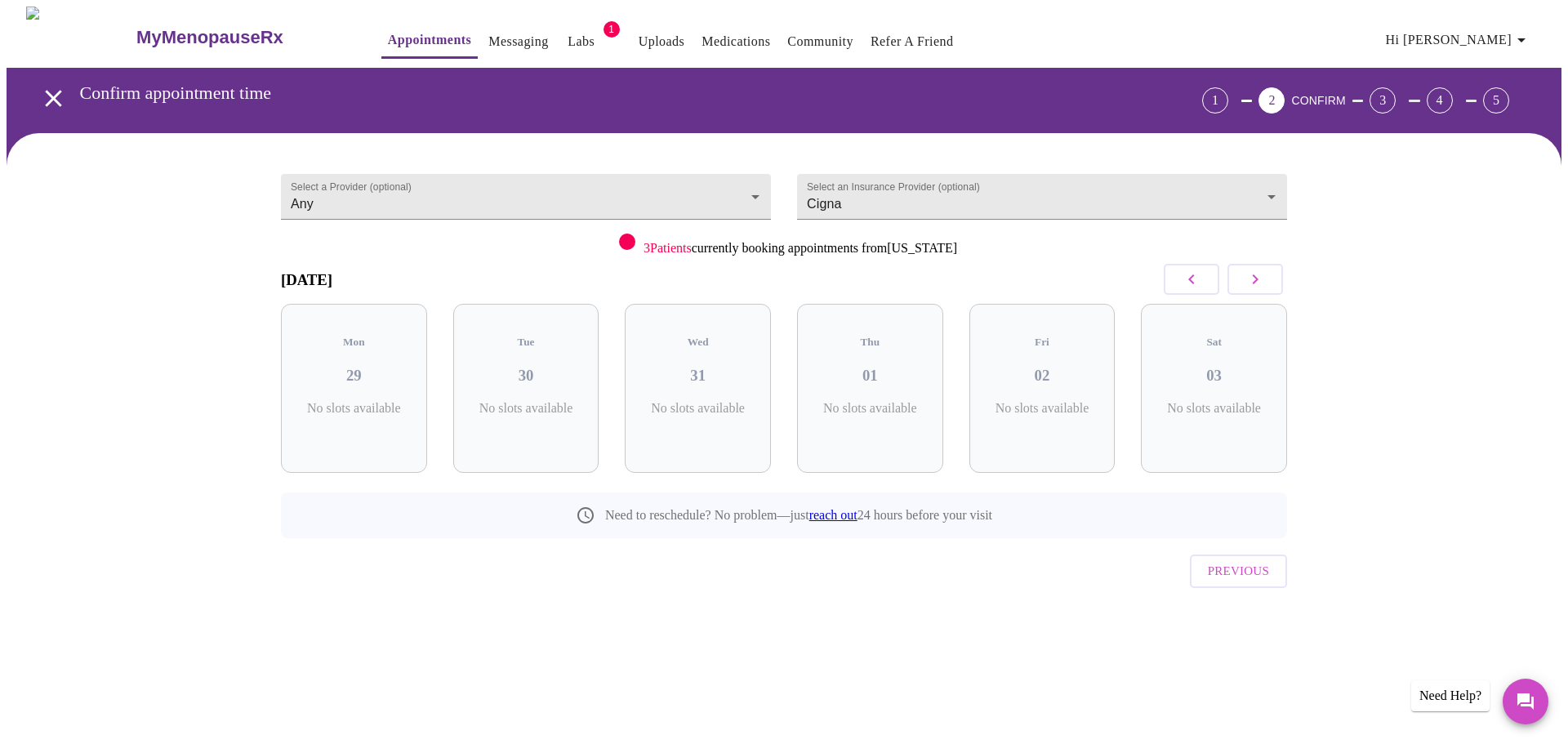
click at [1264, 275] on icon "button" at bounding box center [1255, 280] width 20 height 20
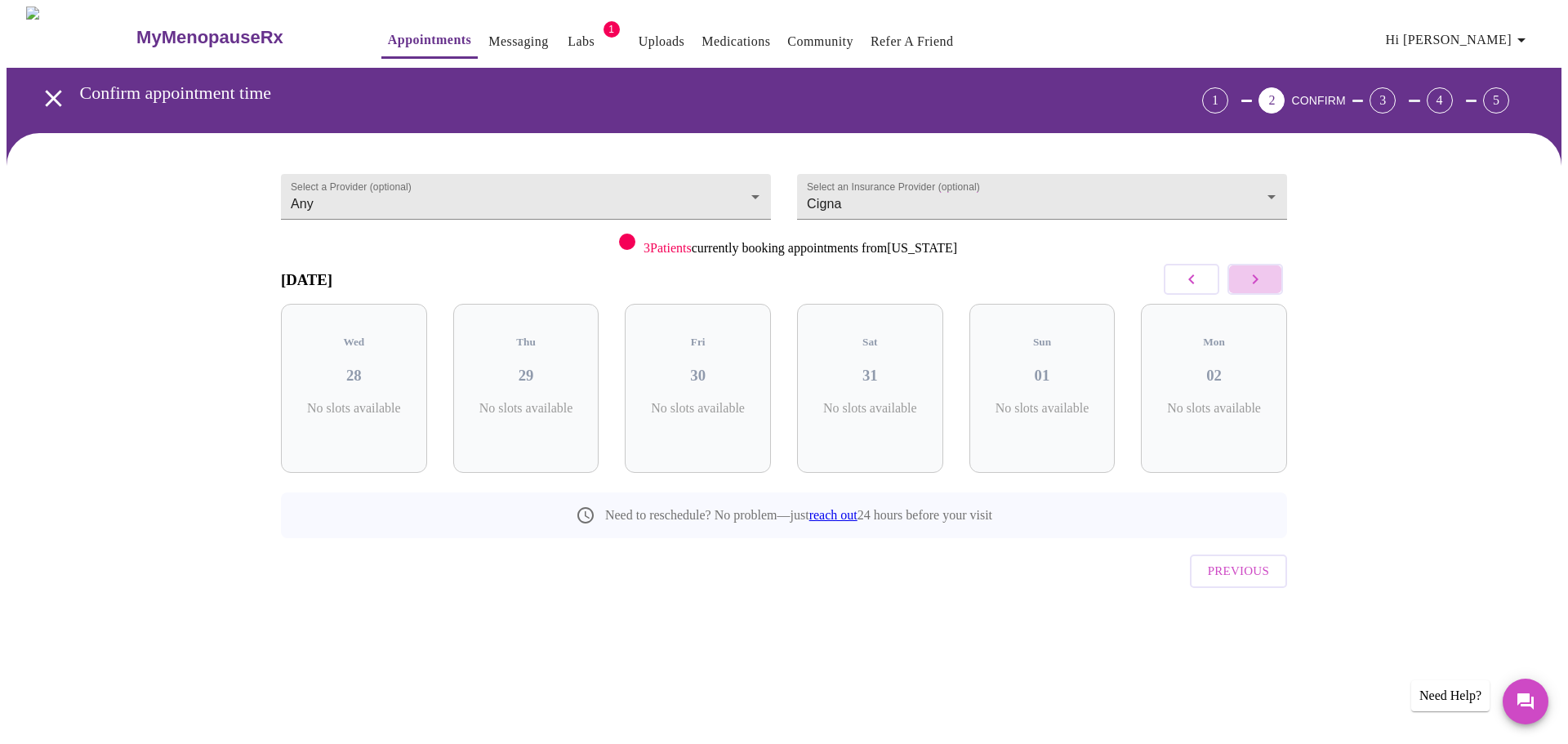
click at [1264, 275] on icon "button" at bounding box center [1255, 280] width 20 height 20
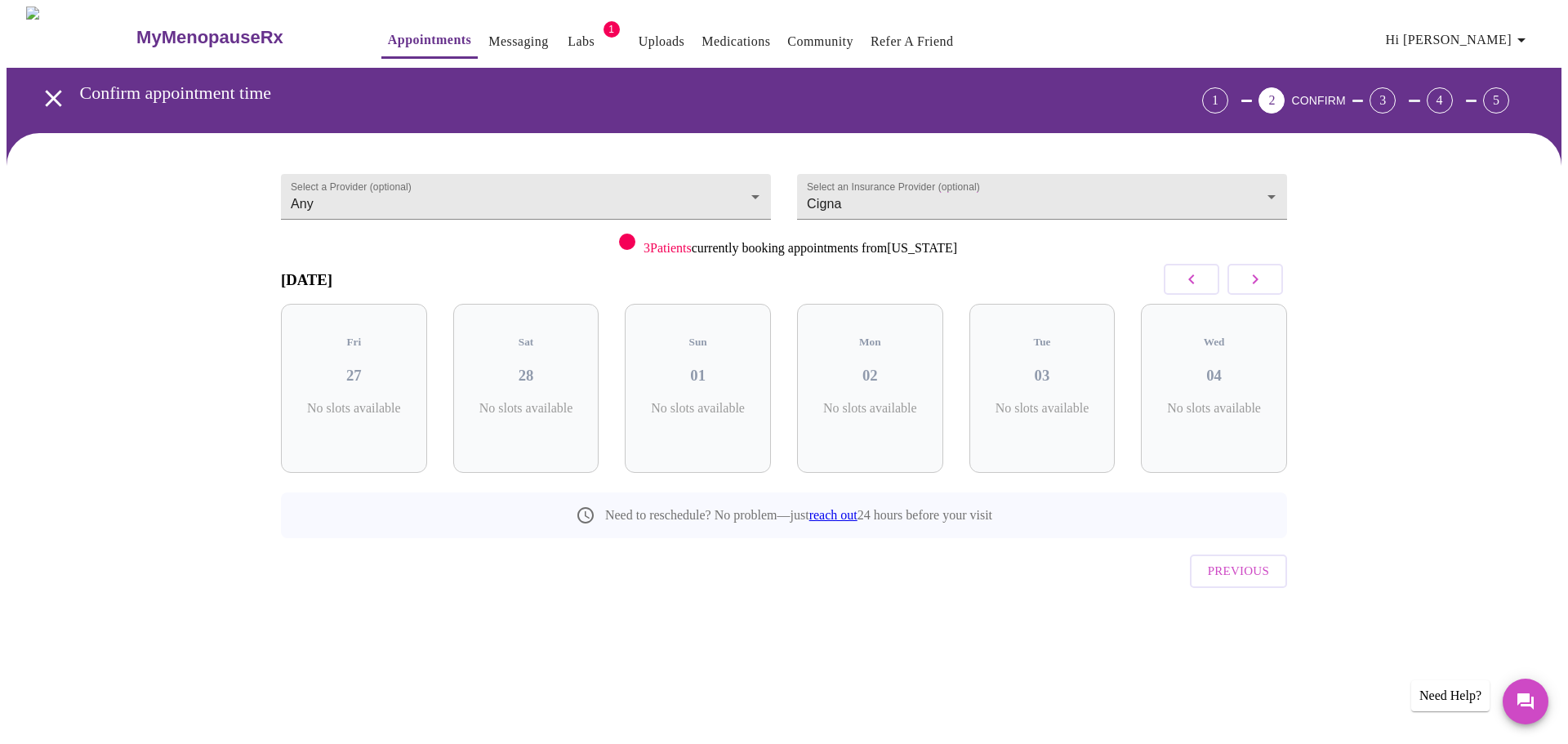
click at [1264, 275] on icon "button" at bounding box center [1255, 280] width 20 height 20
click at [1228, 101] on div "1" at bounding box center [1215, 100] width 26 height 26
click at [1228, 94] on div "1" at bounding box center [1215, 100] width 26 height 26
click at [1253, 560] on span "Previous" at bounding box center [1238, 571] width 61 height 21
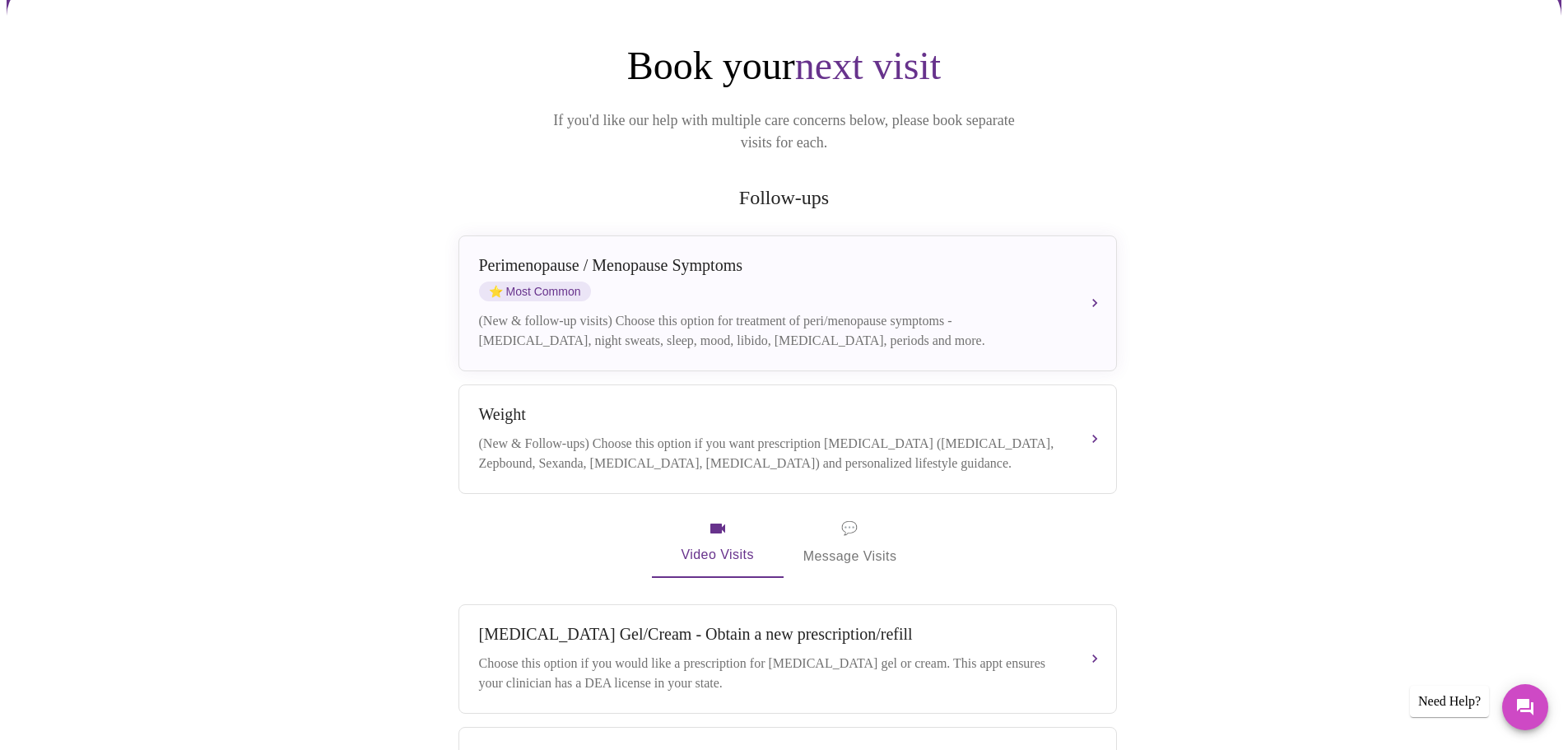
scroll to position [82, 0]
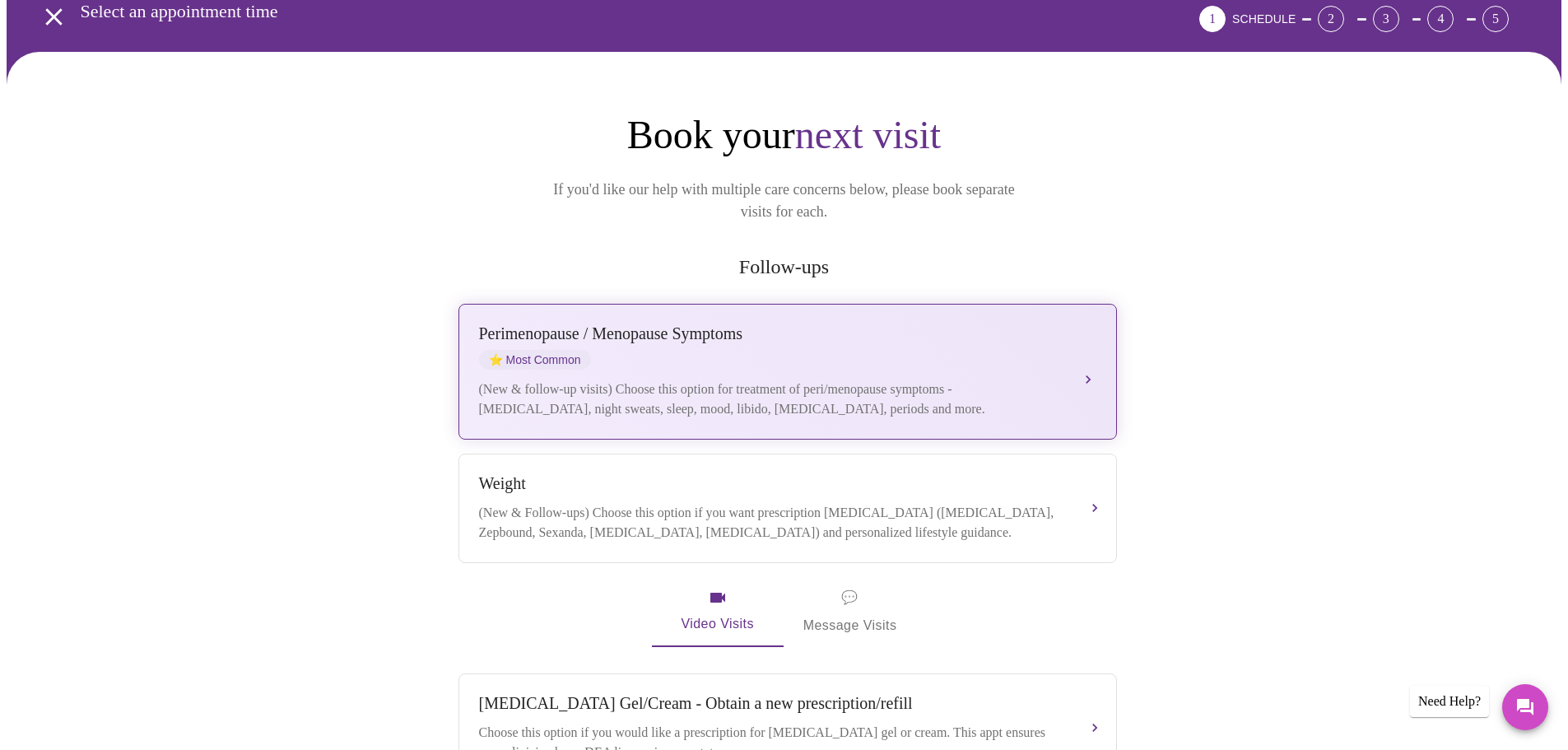
click at [1088, 352] on button "Perimenopause / Menopause Symptoms ⭐ Most Common (New & follow-up visits) Choos…" at bounding box center [788, 372] width 658 height 136
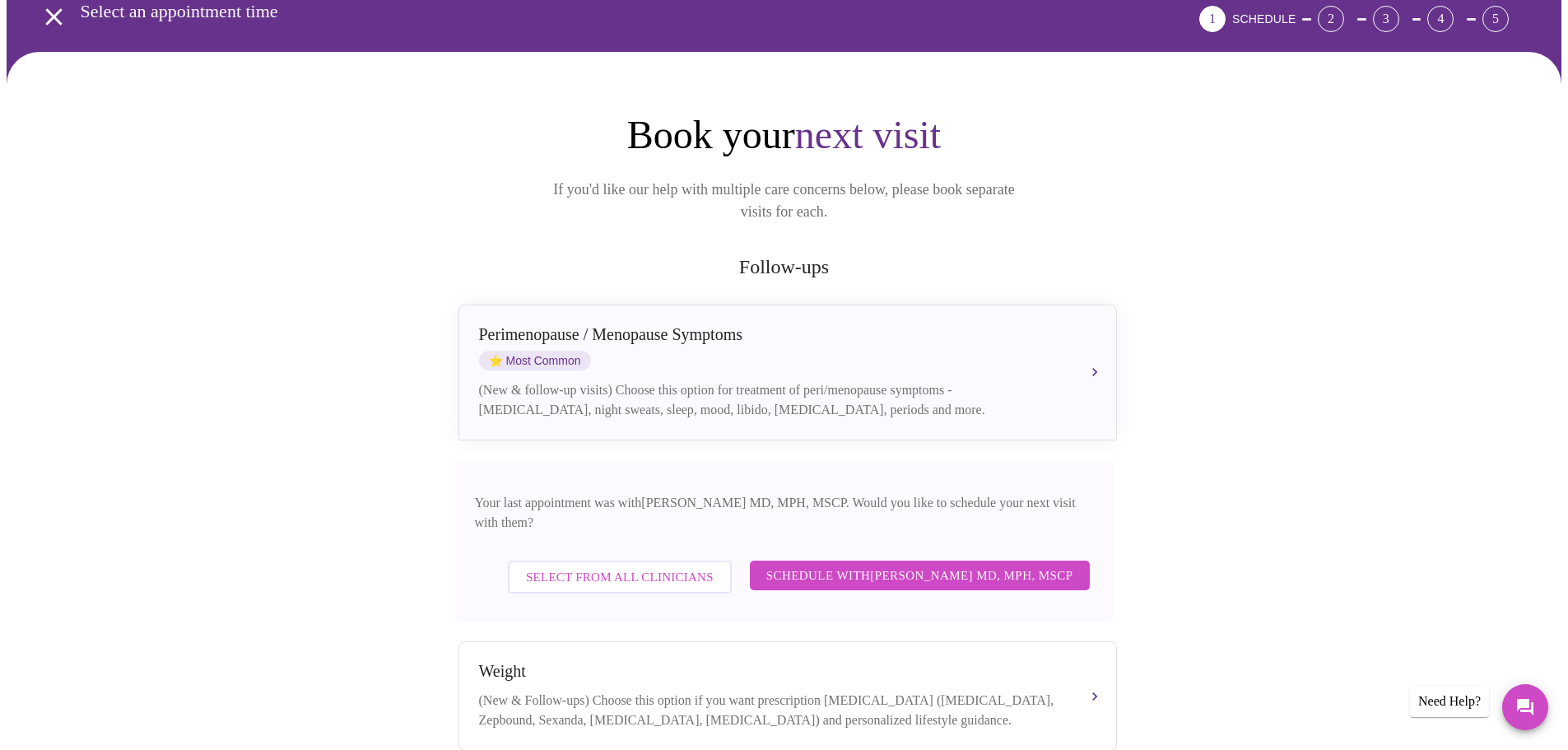
click at [1204, 363] on div "Book your next visit If you'd like our help with multiple care concerns below, …" at bounding box center [784, 743] width 1054 height 1263
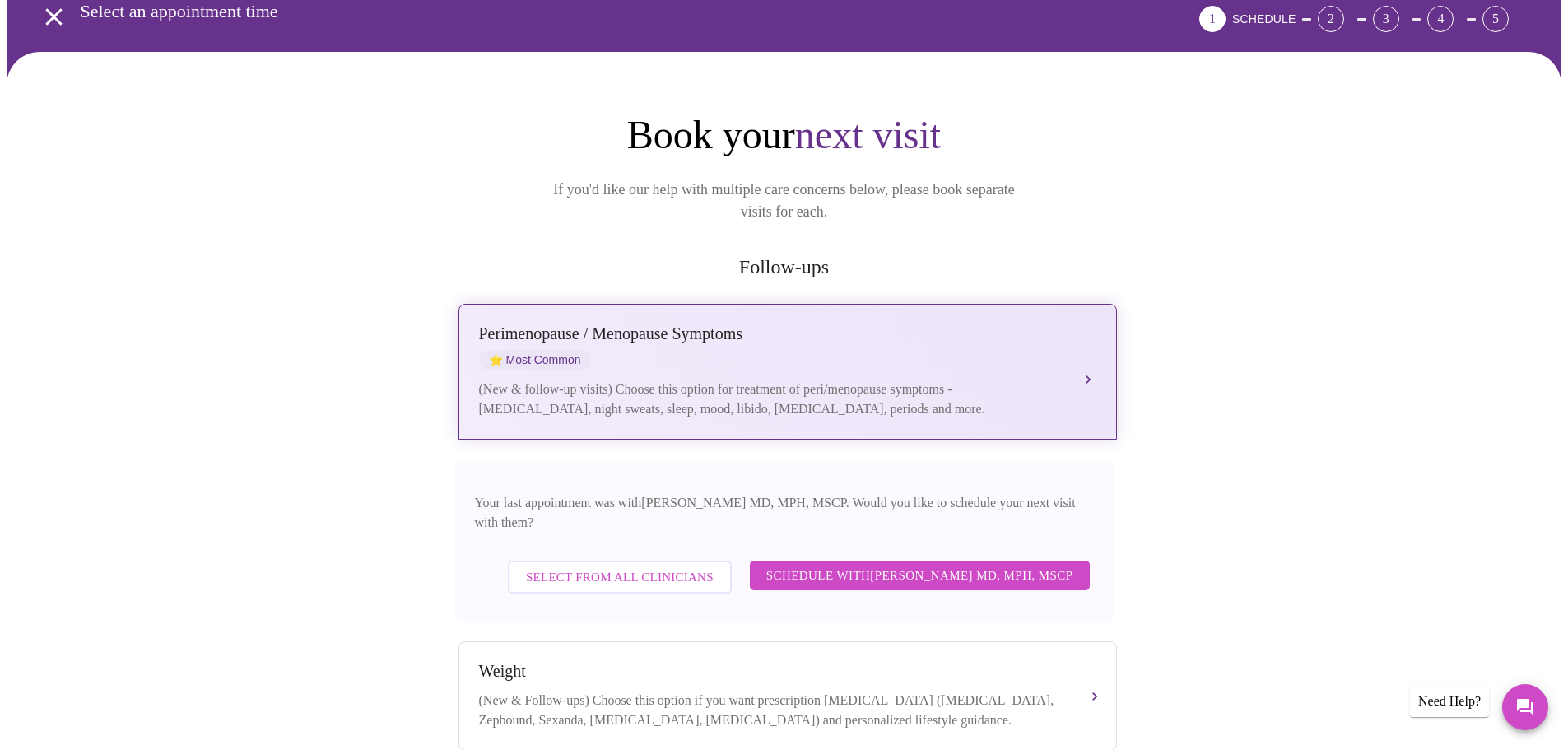
click at [1097, 339] on button "Perimenopause / Menopause Symptoms ⭐ Most Common (New & follow-up visits) Choos…" at bounding box center [788, 372] width 658 height 136
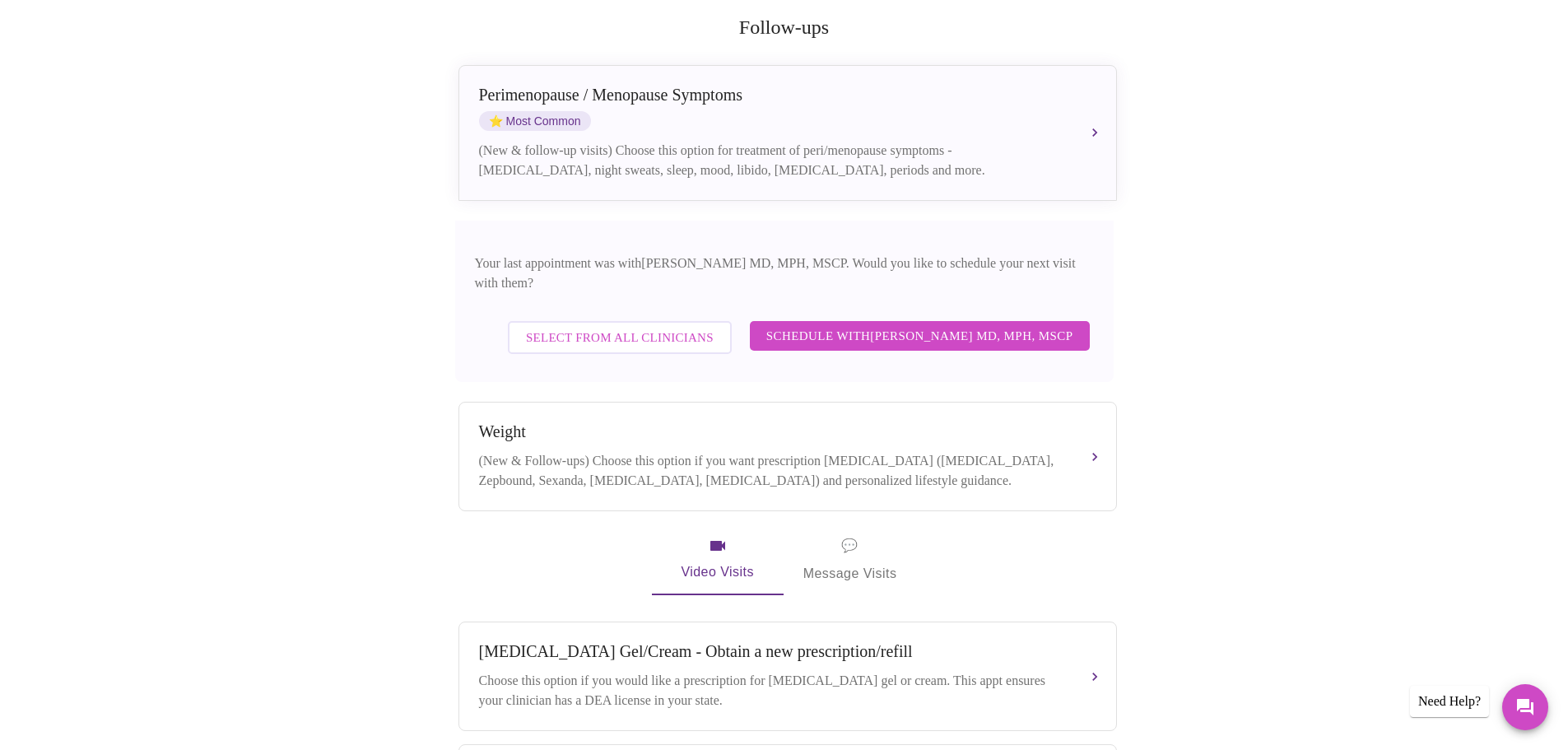
scroll to position [329, 0]
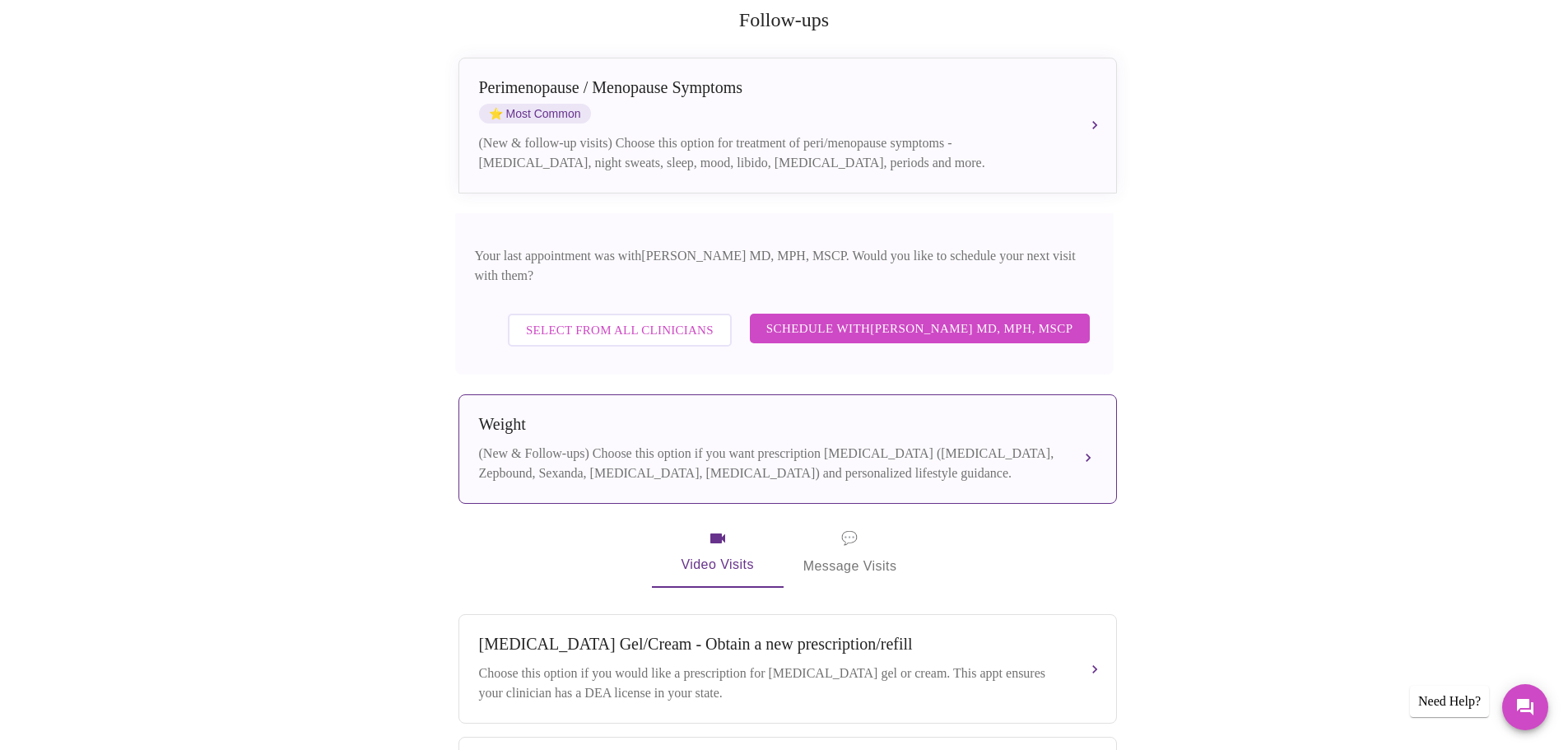
click at [1079, 415] on div "Weight (New & Follow-ups) Choose this option if you want prescription weight ma…" at bounding box center [788, 449] width 617 height 68
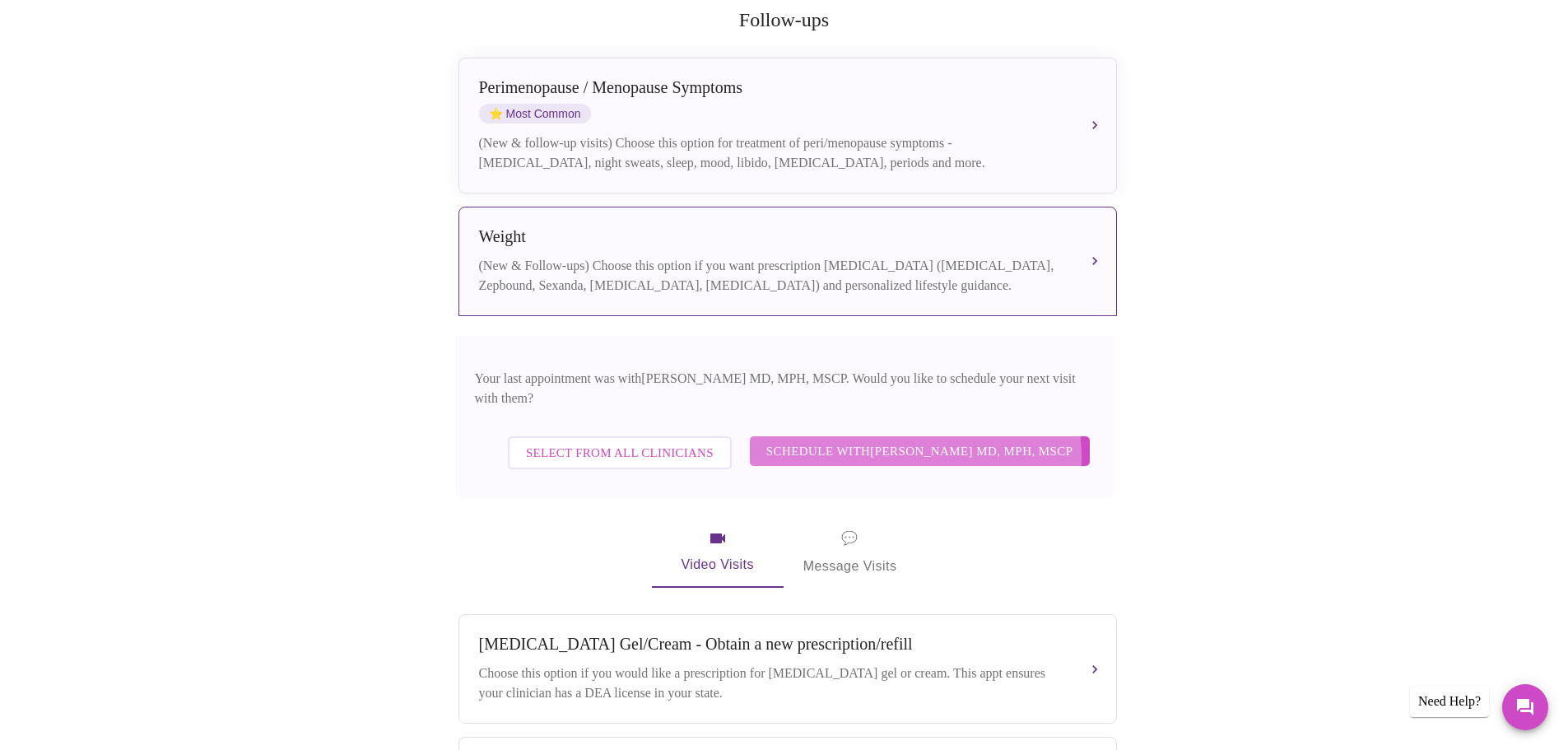
click at [871, 441] on span "Schedule with Vadim Gelman MD, MPH, MSCP" at bounding box center [920, 451] width 307 height 22
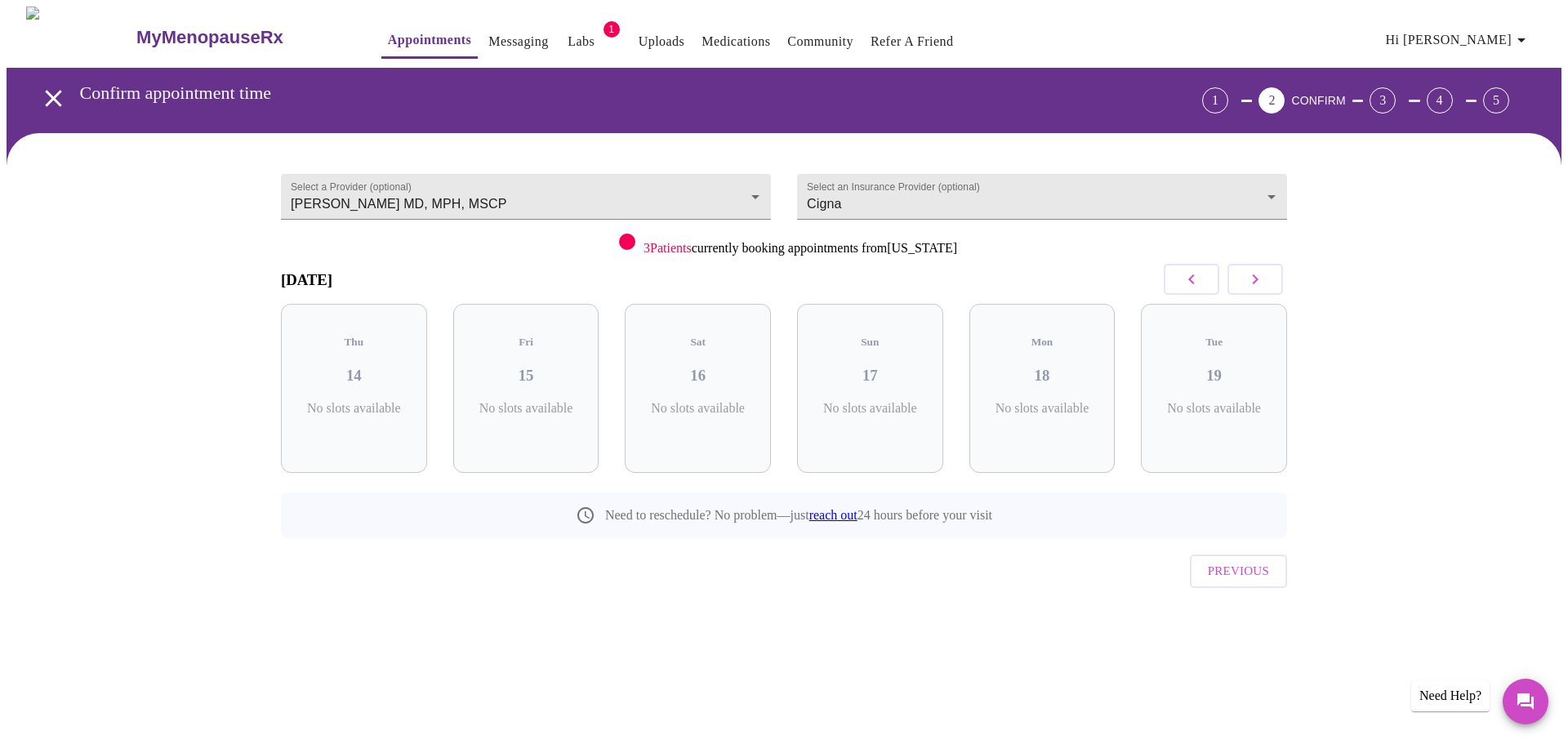
click at [1181, 377] on div "Tue 19 No slots available" at bounding box center [1214, 388] width 146 height 169
click at [1273, 555] on button "Previous" at bounding box center [1238, 571] width 97 height 33
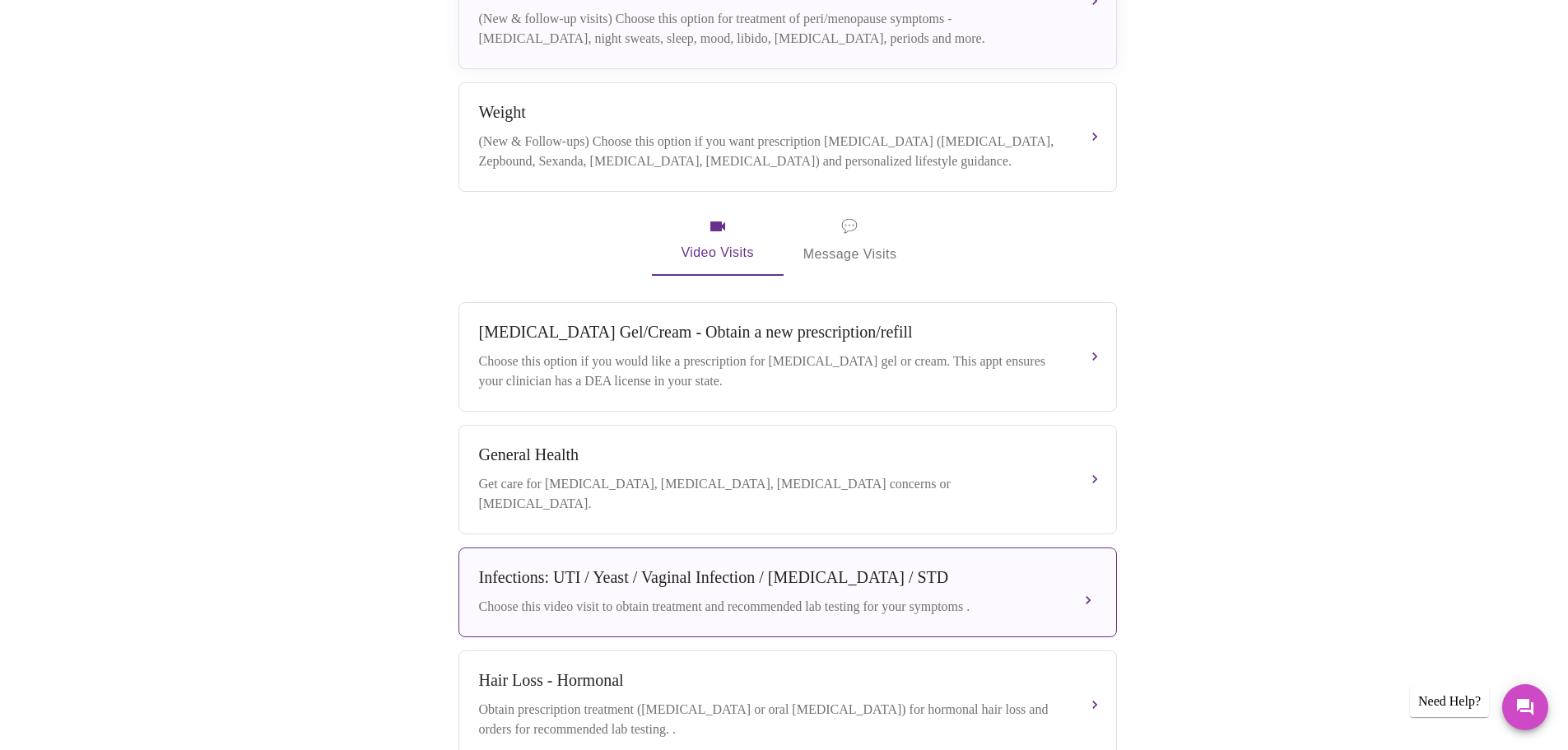
scroll to position [536, 0]
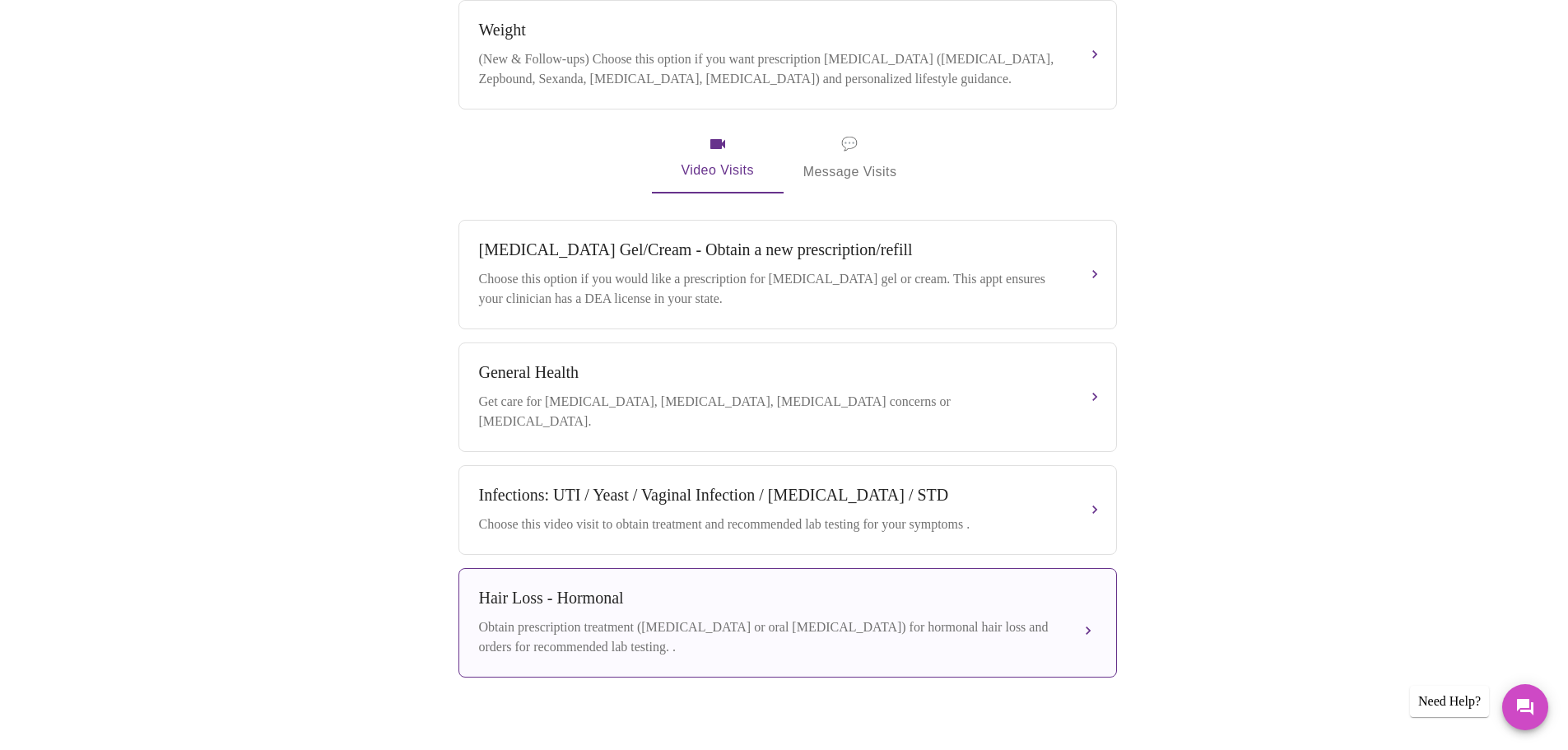
click at [996, 617] on div "Obtain prescription treatment (spironolactone or oral minoxidil) for hormonal h…" at bounding box center [771, 637] width 585 height 40
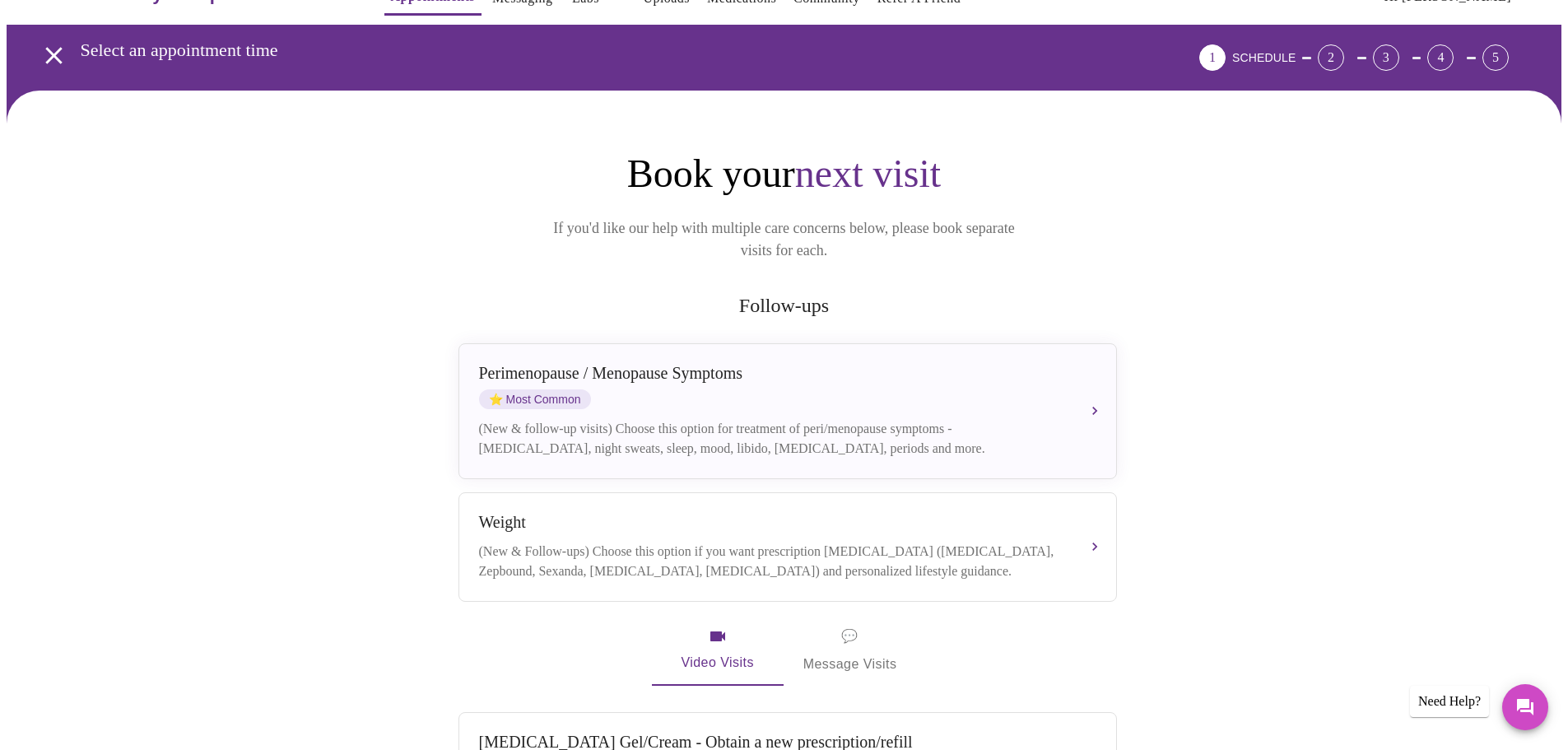
scroll to position [82, 0]
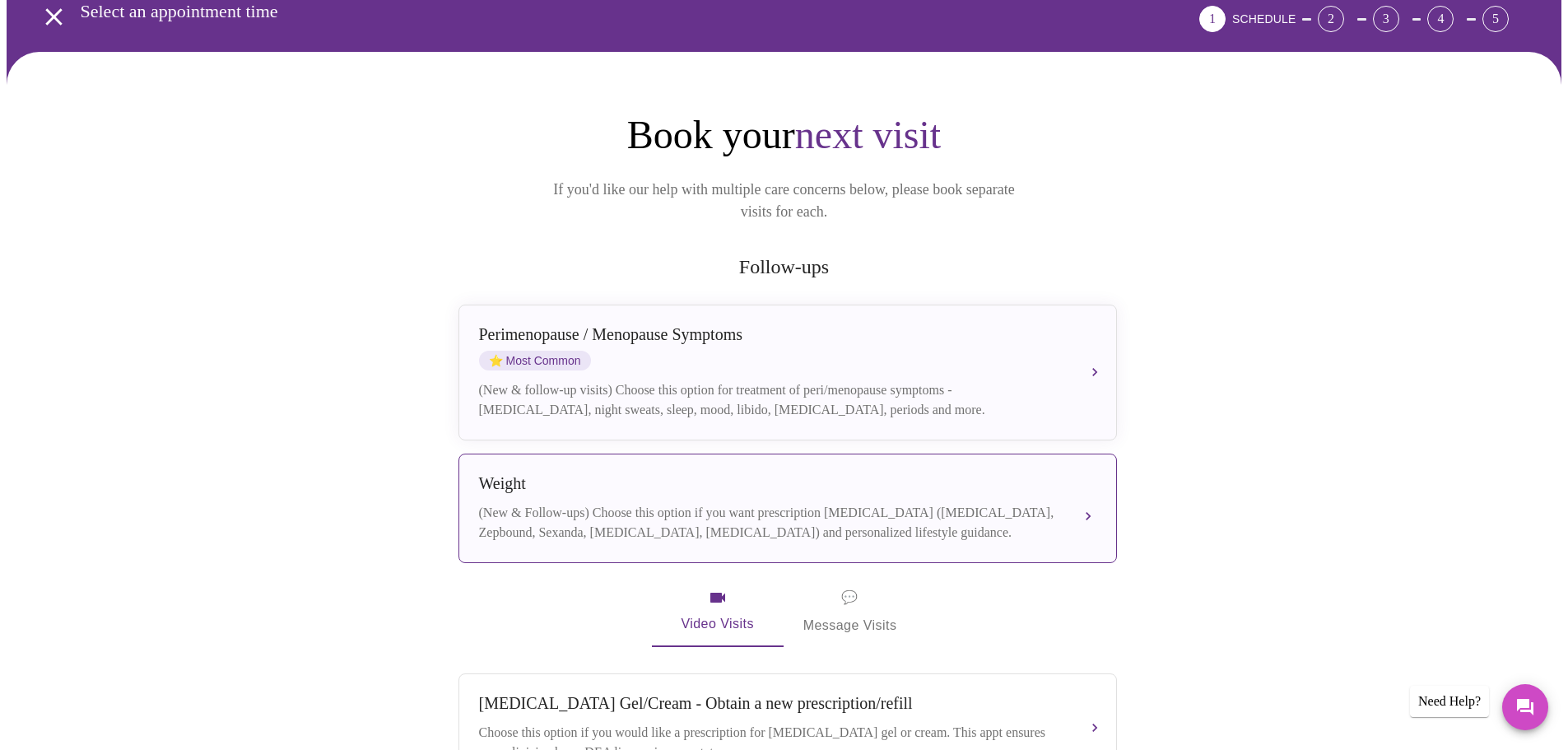
click at [1044, 506] on div "(New & Follow-ups) Choose this option if you want prescription weight managemen…" at bounding box center [771, 523] width 585 height 40
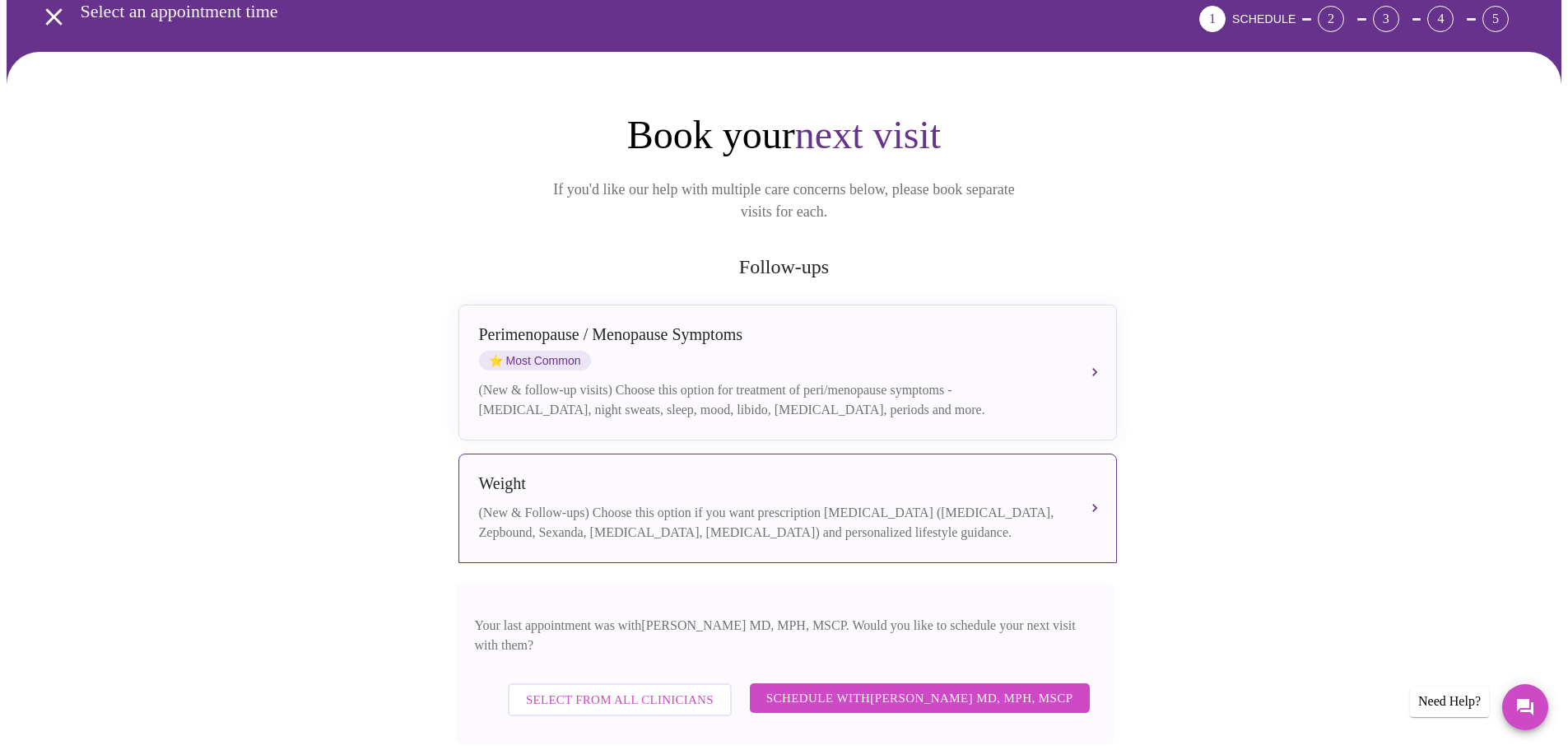
click at [583, 689] on span "Select from All Clinicians" at bounding box center [619, 700] width 187 height 22
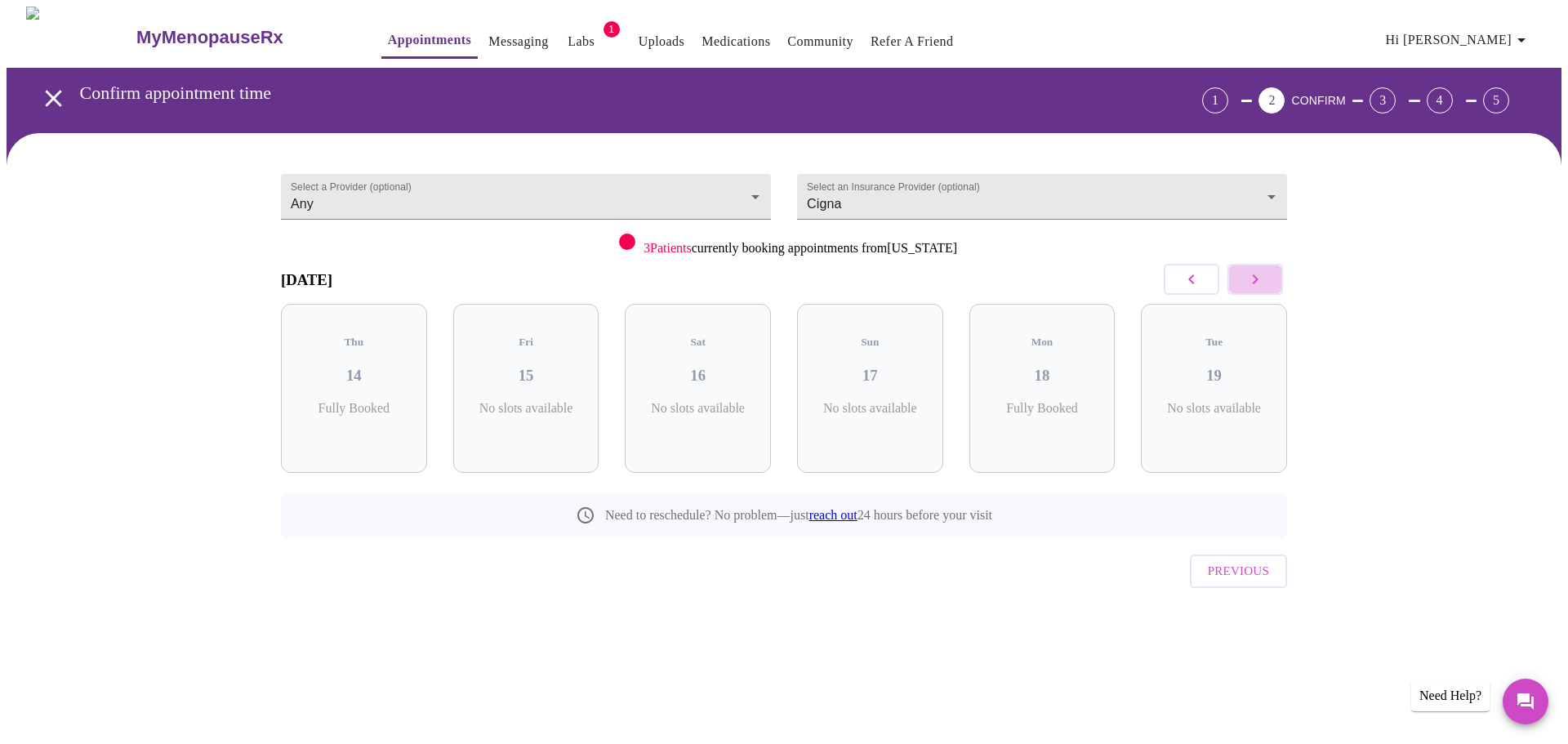
click at [1250, 279] on icon "button" at bounding box center [1255, 280] width 20 height 20
click at [1250, 280] on icon "button" at bounding box center [1255, 280] width 20 height 20
click at [545, 419] on span "( 32 Total)" at bounding box center [532, 425] width 44 height 12
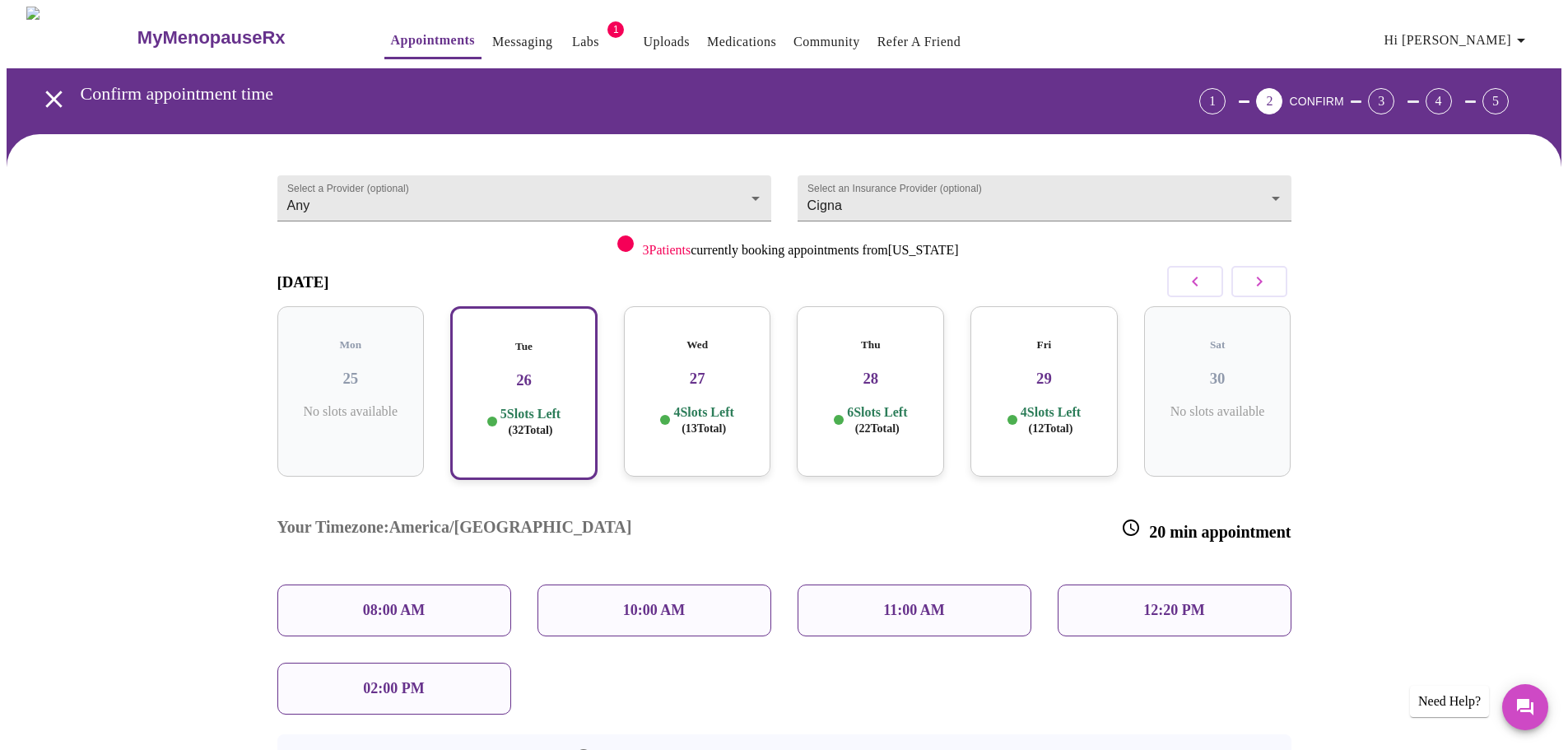
click at [1190, 284] on icon "button" at bounding box center [1195, 282] width 20 height 20
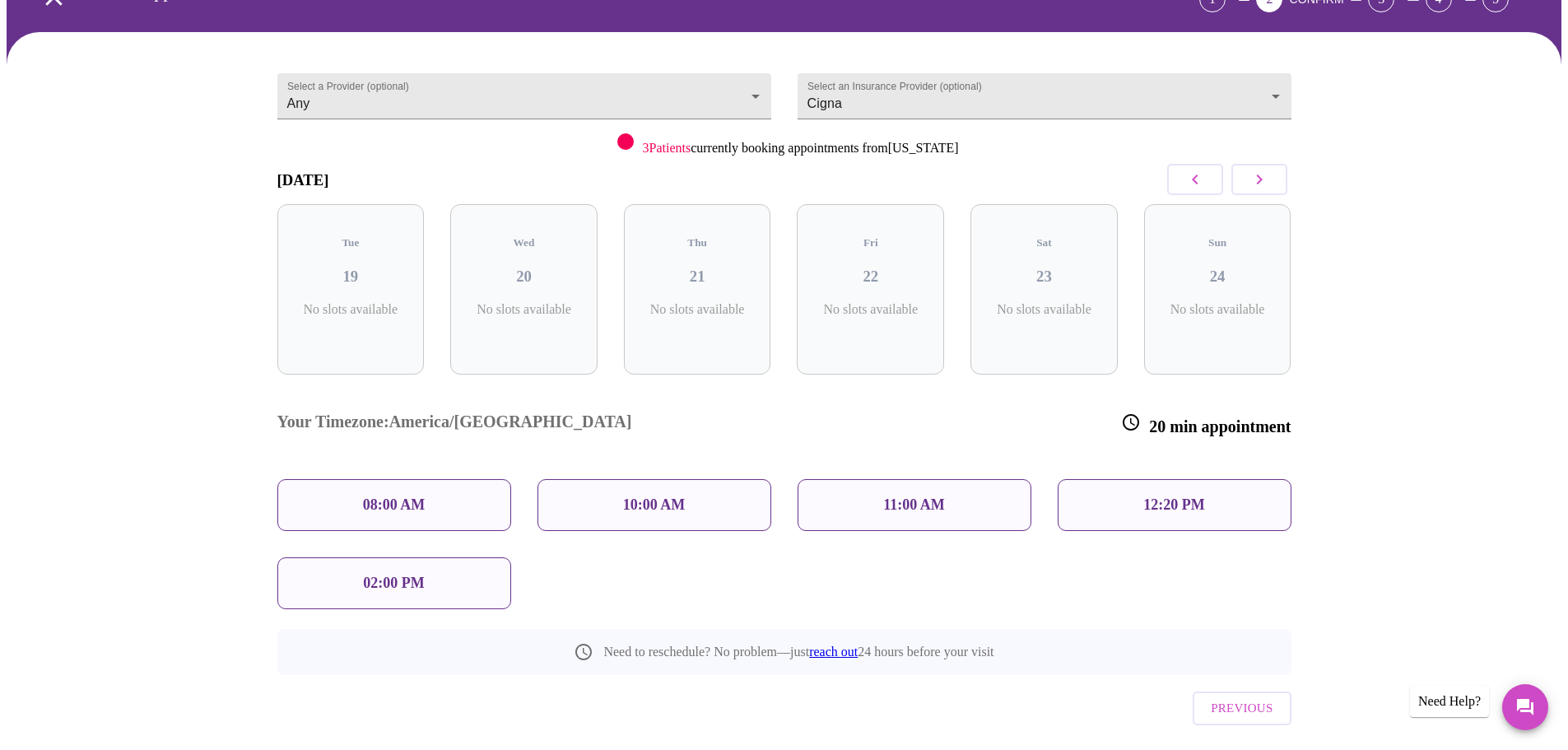
scroll to position [114, 0]
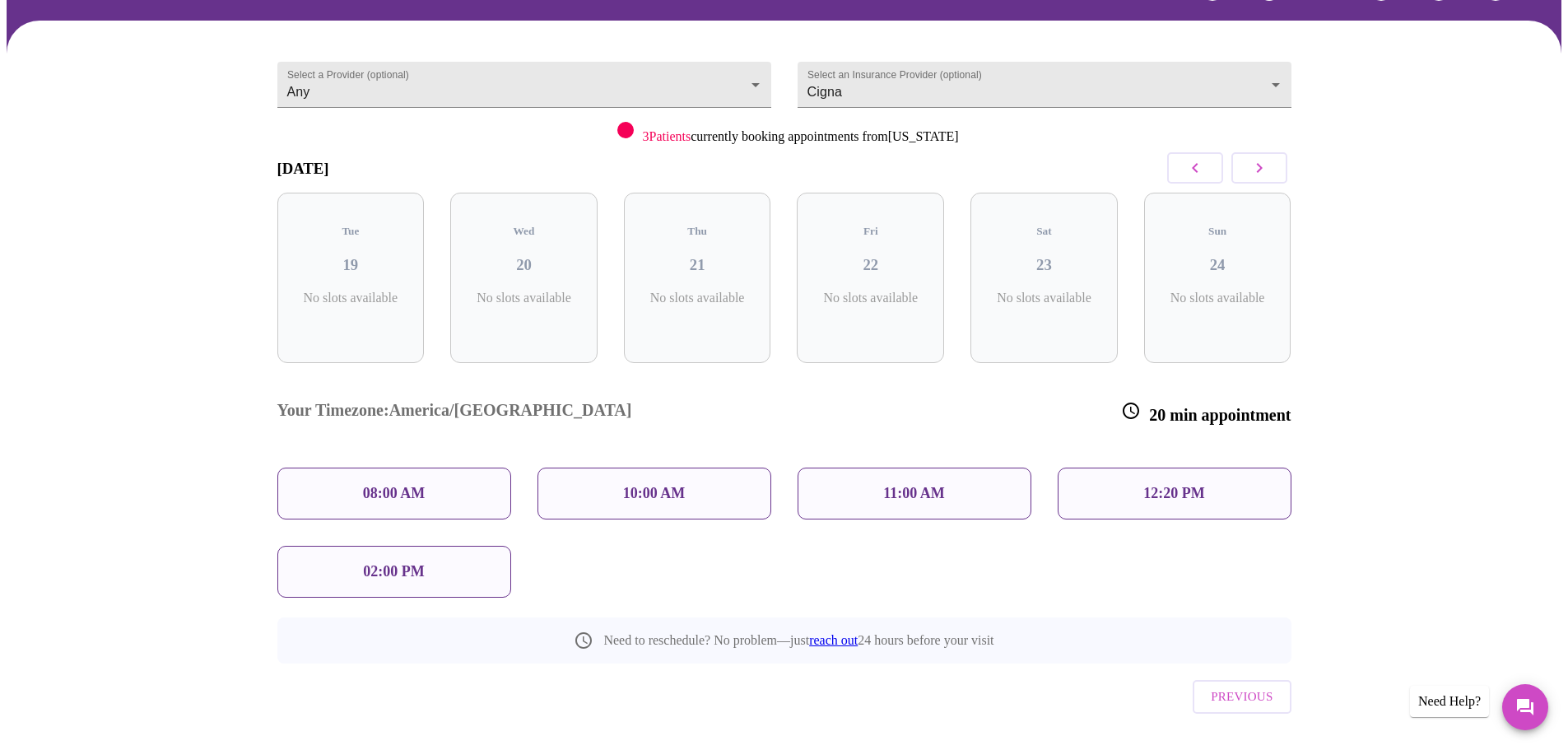
click at [1240, 686] on span "Previous" at bounding box center [1241, 697] width 61 height 22
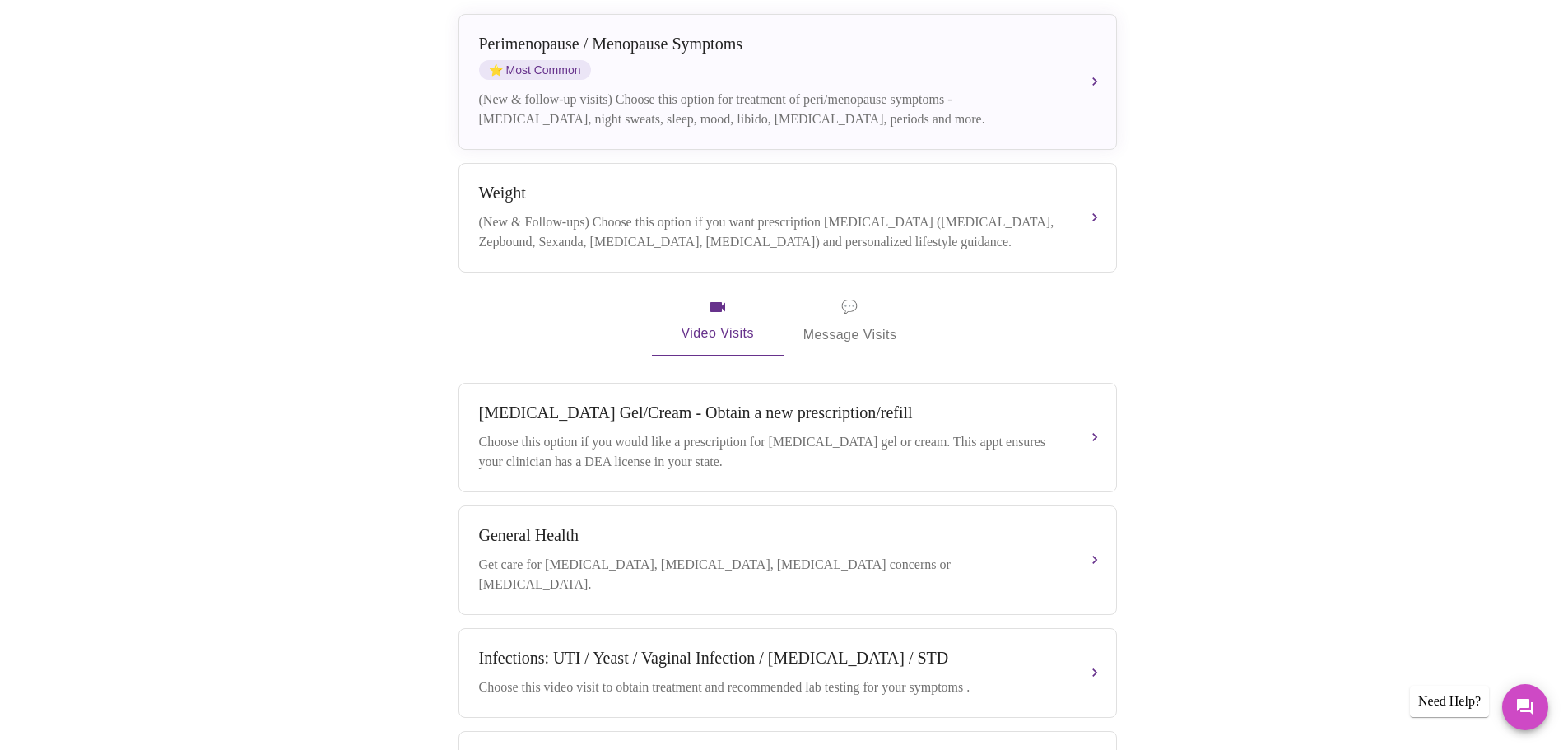
scroll to position [443, 0]
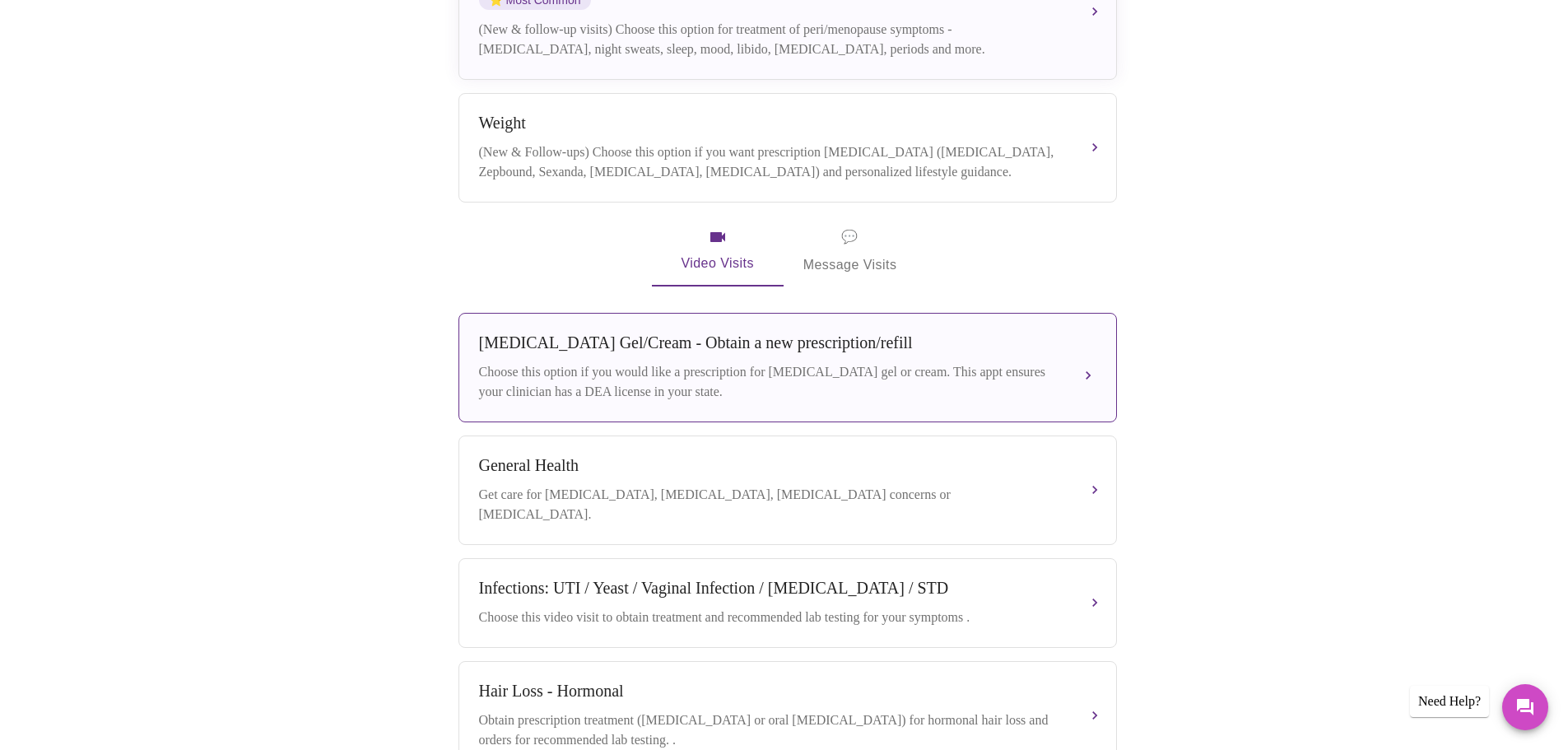
click at [840, 377] on div "Choose this option if you would like a prescription for testosterone gel or cre…" at bounding box center [771, 382] width 585 height 40
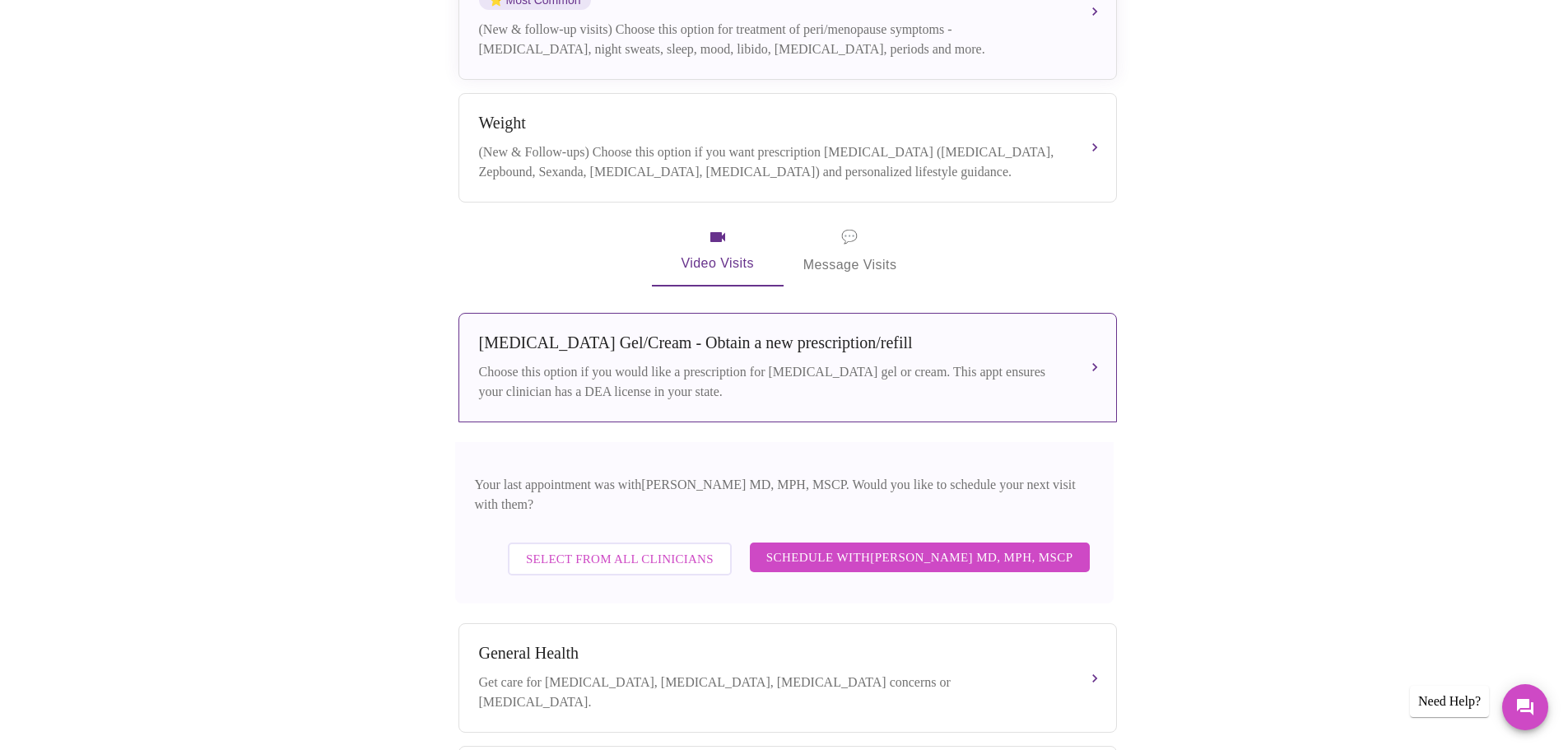
click at [678, 548] on span "Select from All Clinicians" at bounding box center [619, 559] width 187 height 22
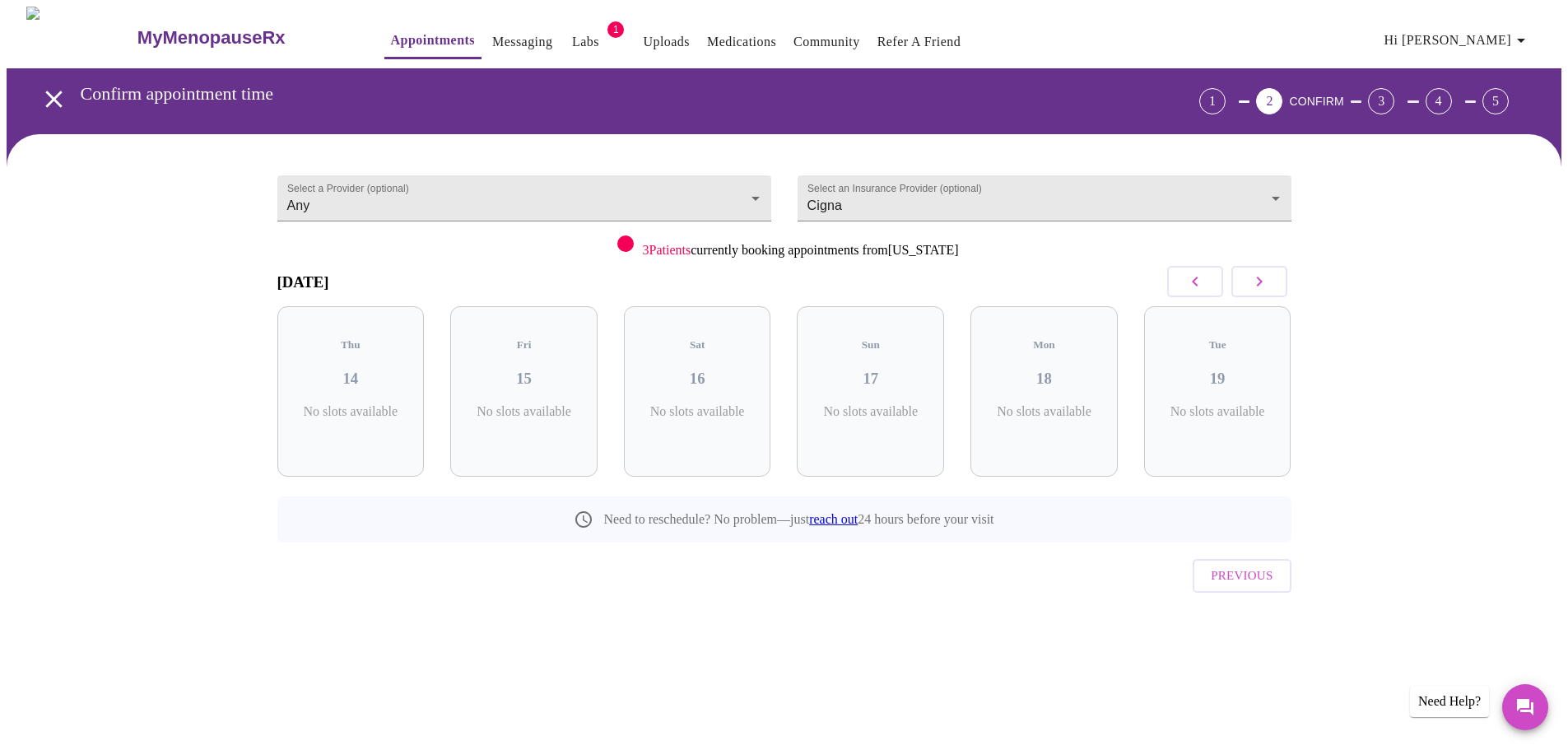
scroll to position [0, 0]
click at [1279, 284] on button "button" at bounding box center [1265, 282] width 56 height 32
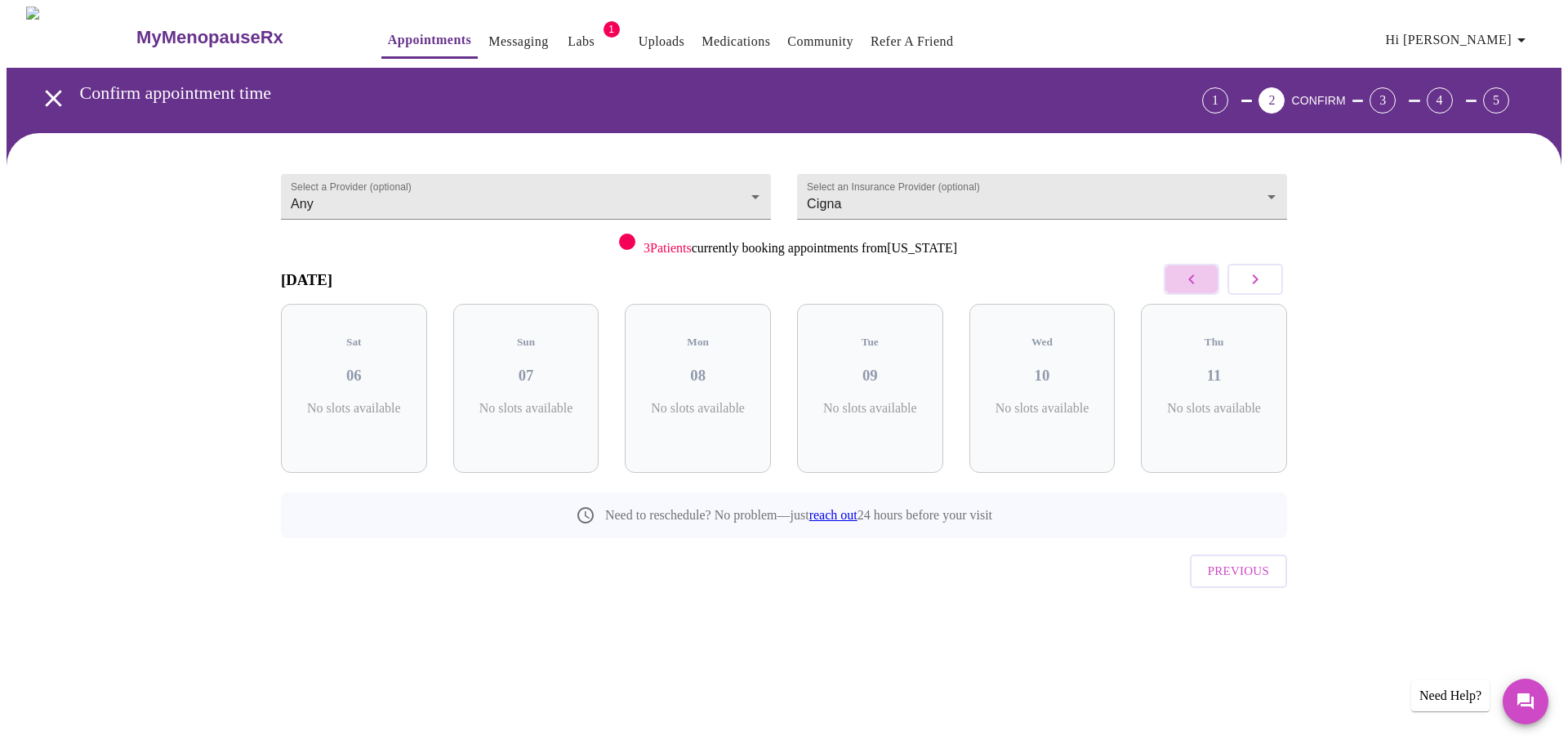
click at [1192, 277] on icon "button" at bounding box center [1191, 280] width 20 height 20
click at [1191, 277] on icon "button" at bounding box center [1190, 280] width 6 height 10
click at [733, 183] on body "MyMenopauseRx Appointments Messaging Labs 1 Uploads Medications Community Refer…" at bounding box center [784, 338] width 1555 height 663
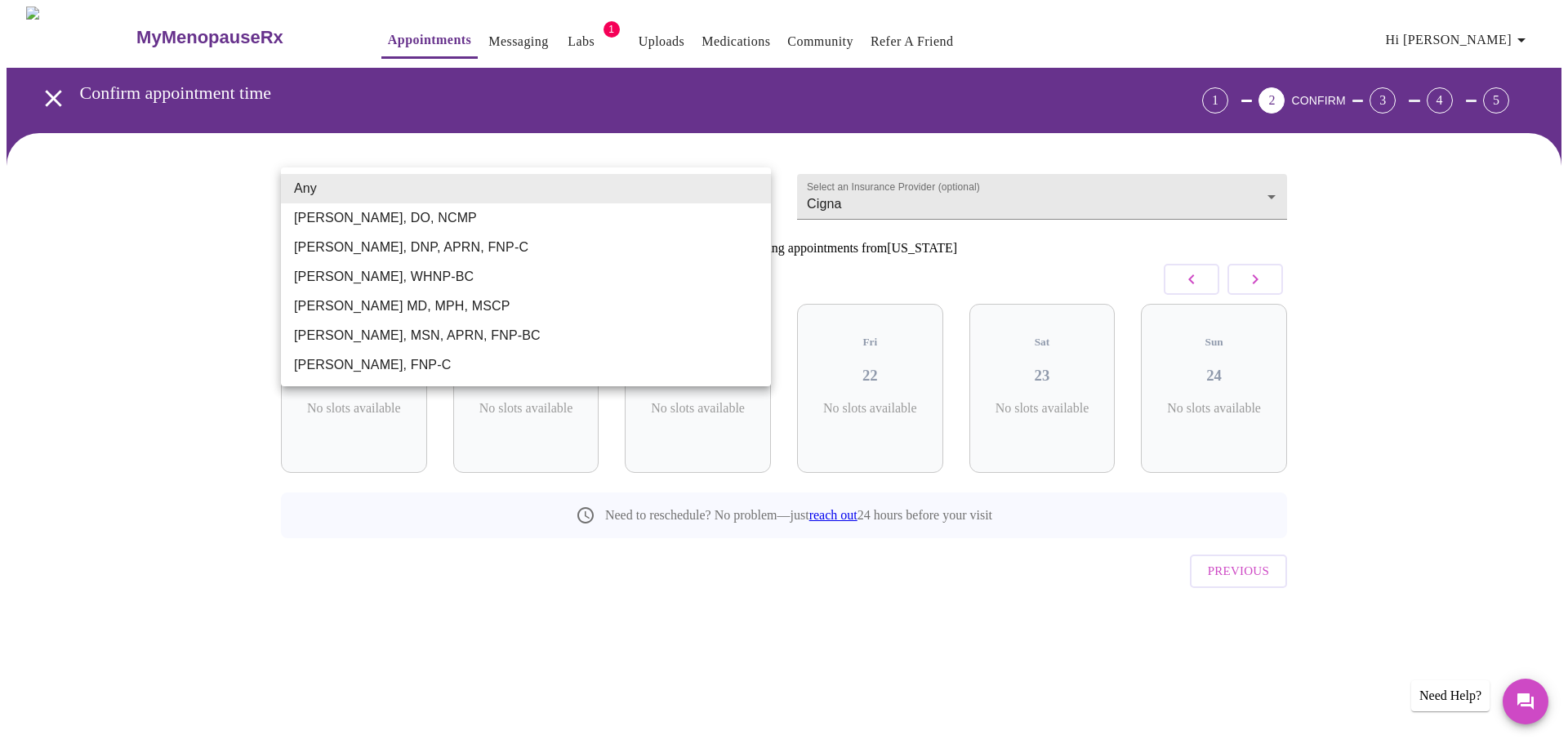
click at [735, 183] on li "Any" at bounding box center [526, 188] width 490 height 30
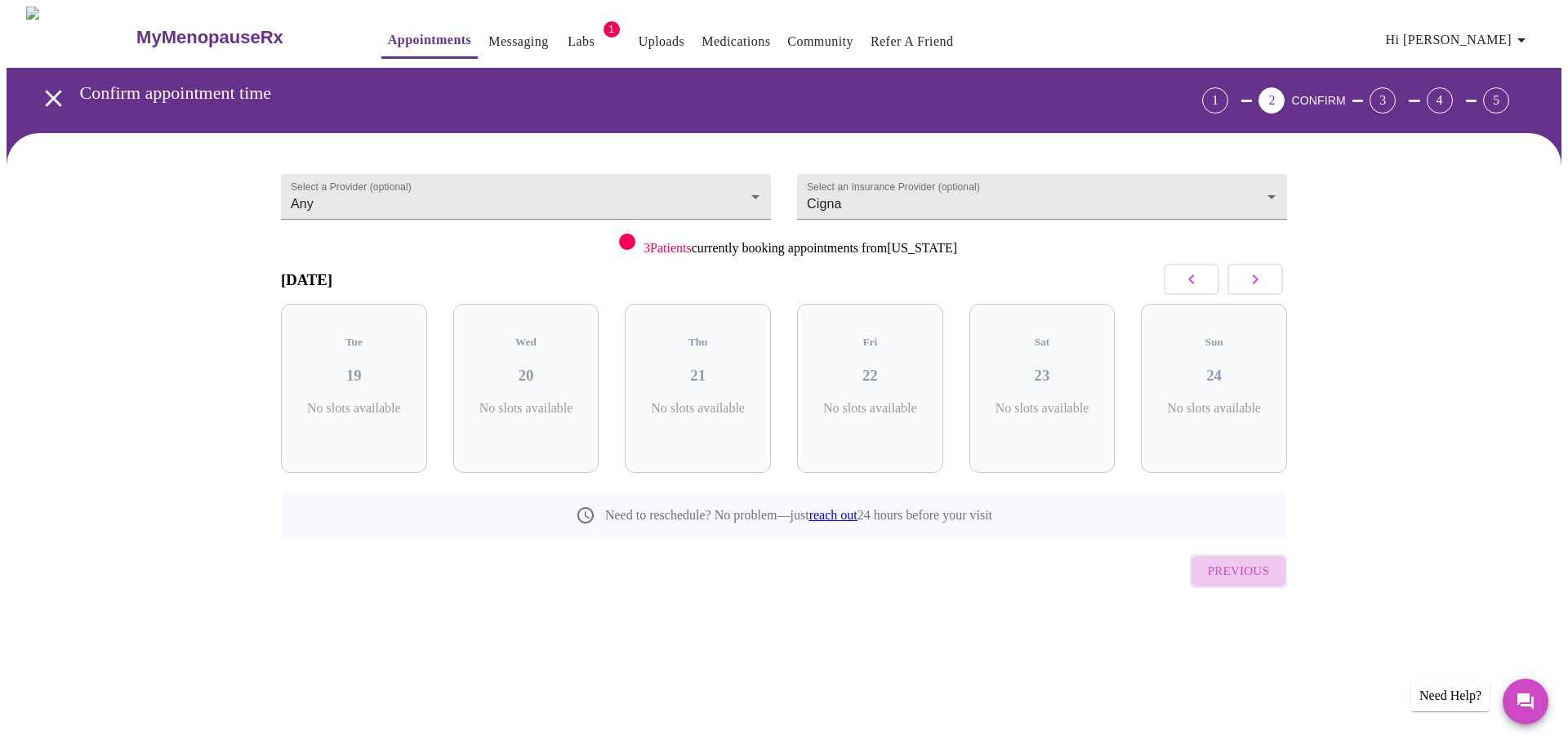
click at [1224, 560] on span "Previous" at bounding box center [1238, 571] width 61 height 21
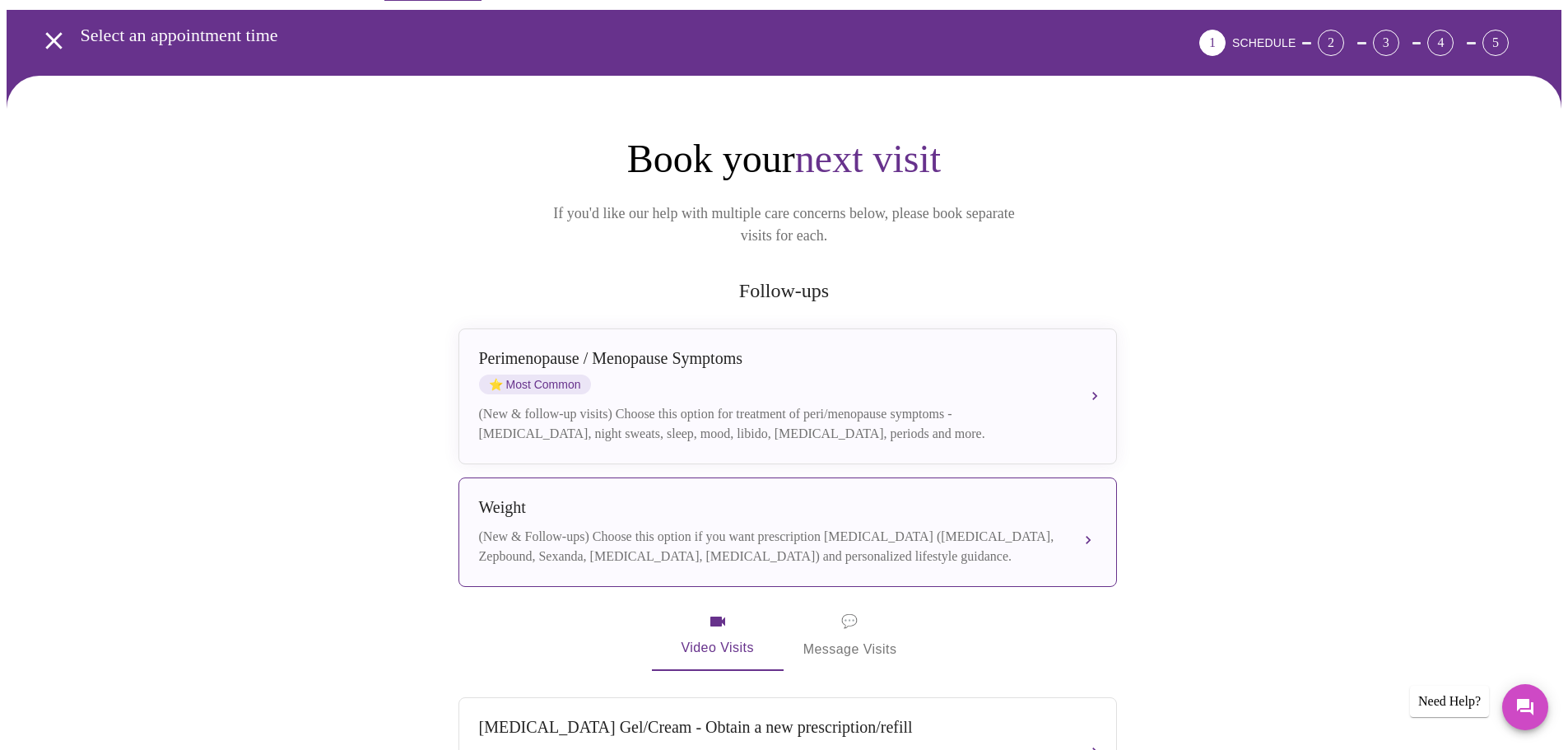
scroll to position [165, 0]
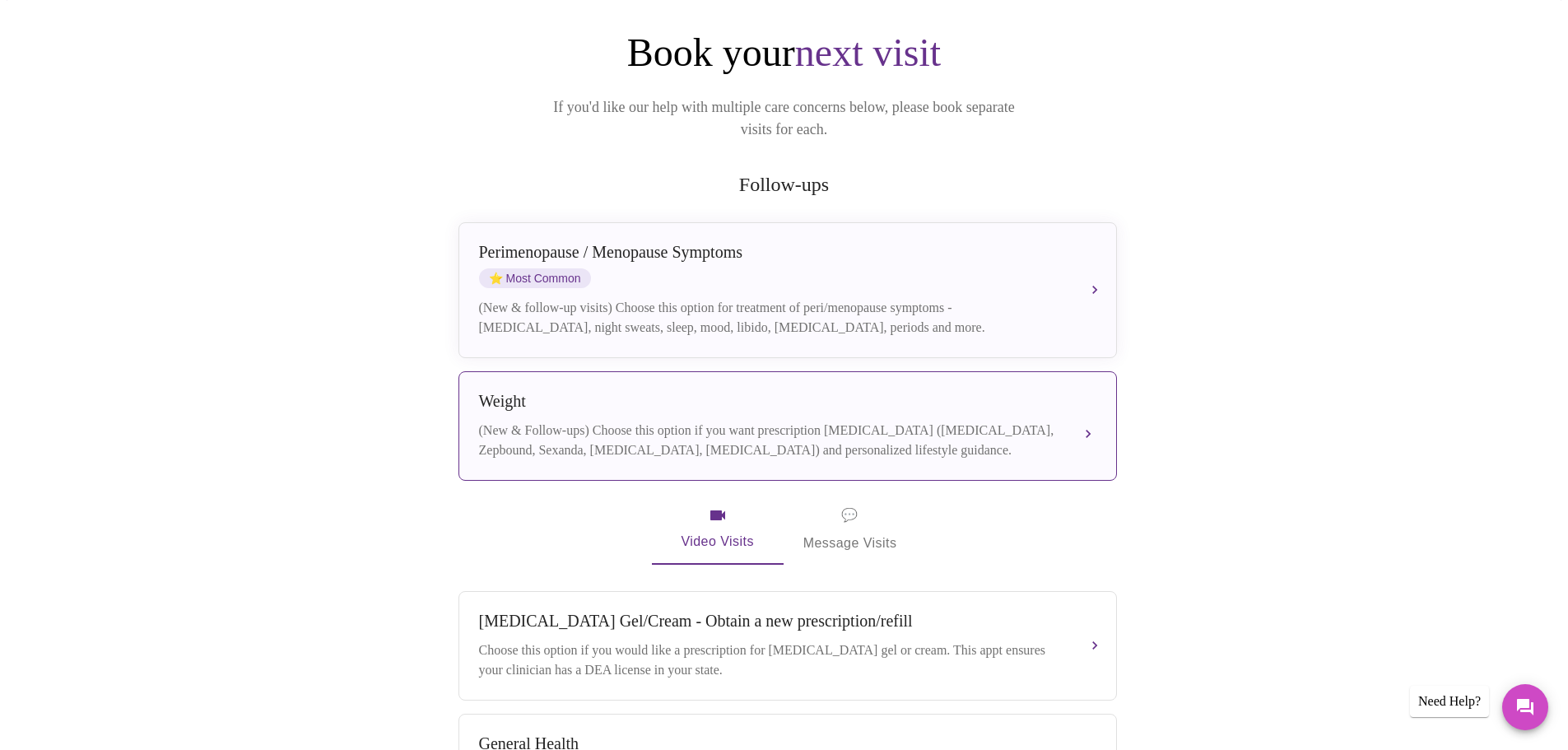
click at [1045, 431] on div "(New & Follow-ups) Choose this option if you want prescription weight managemen…" at bounding box center [771, 441] width 585 height 40
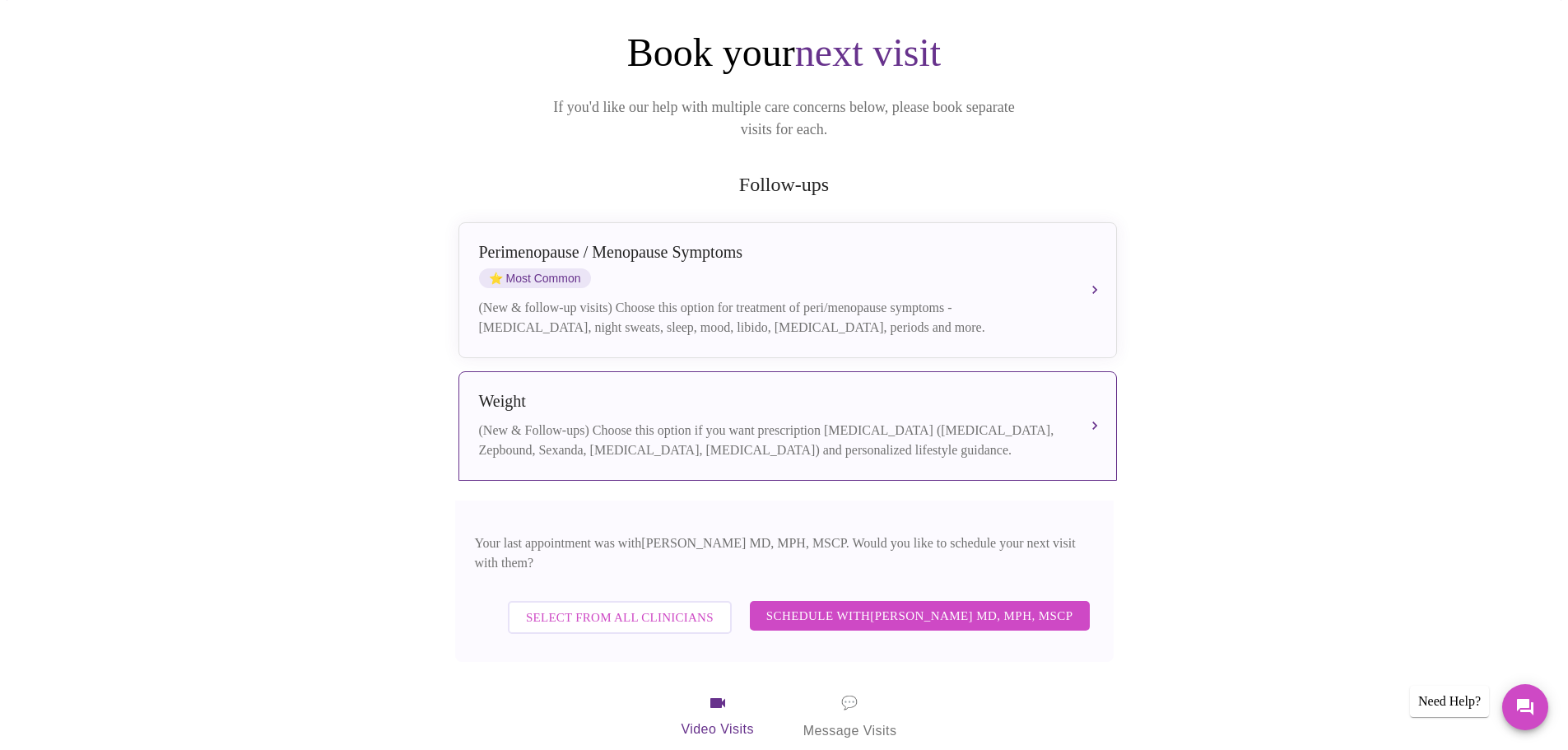
click at [1010, 606] on span "Schedule with Vadim Gelman MD, MPH, MSCP" at bounding box center [920, 616] width 307 height 22
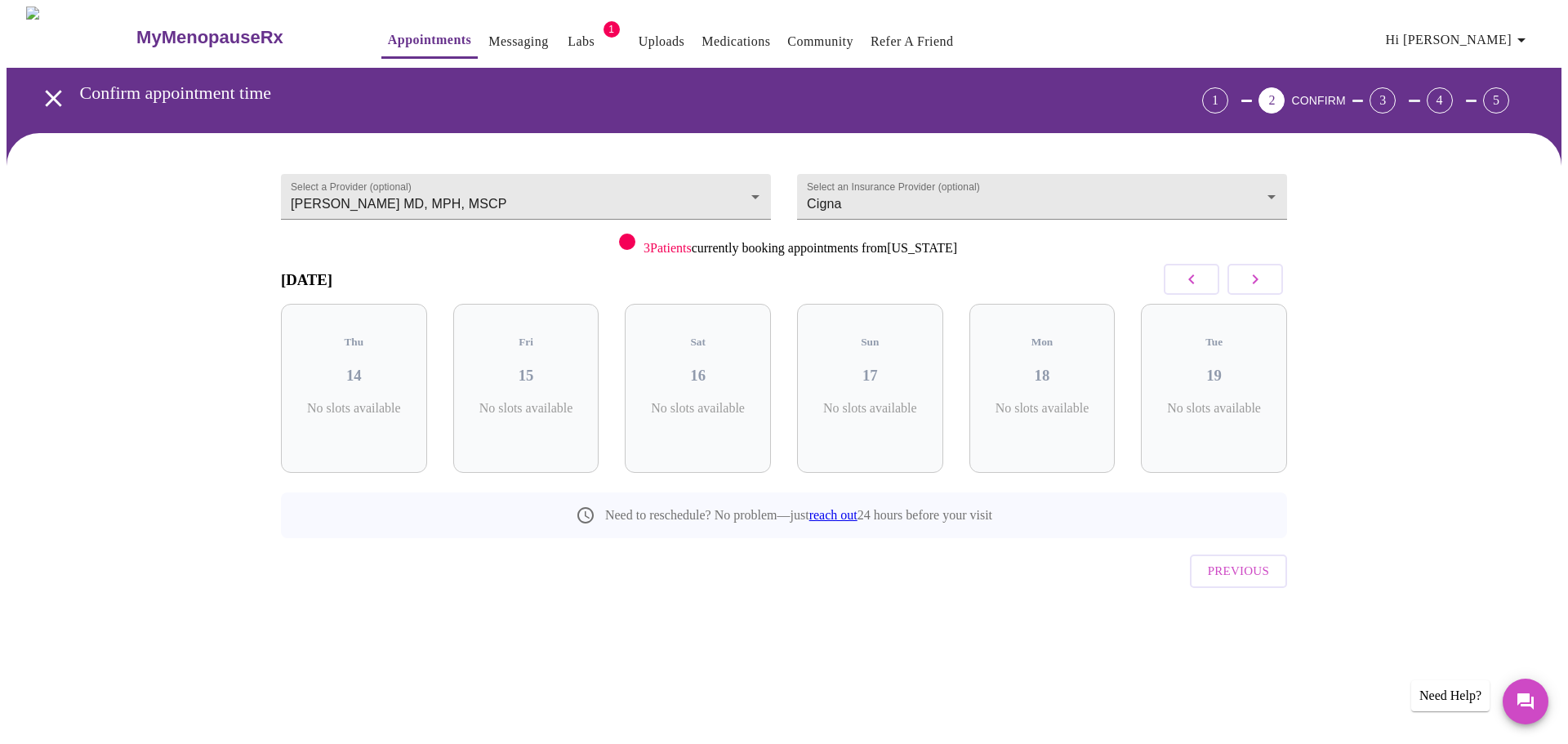
click at [1264, 276] on icon "button" at bounding box center [1255, 280] width 20 height 20
click at [1263, 277] on icon "button" at bounding box center [1255, 280] width 20 height 20
click at [1009, 412] on div at bounding box center [1010, 416] width 10 height 10
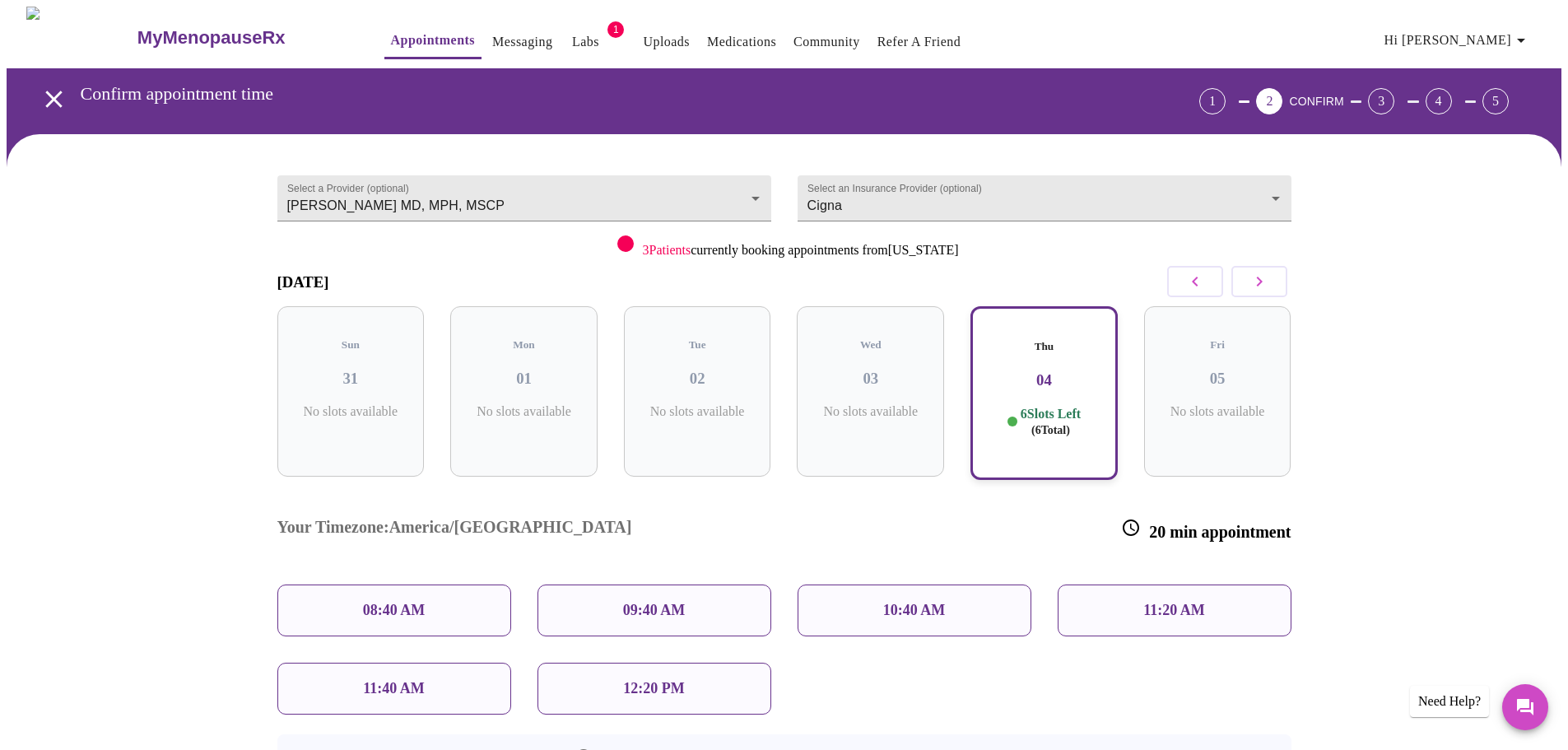
click at [386, 602] on p "08:40 AM" at bounding box center [394, 611] width 62 height 17
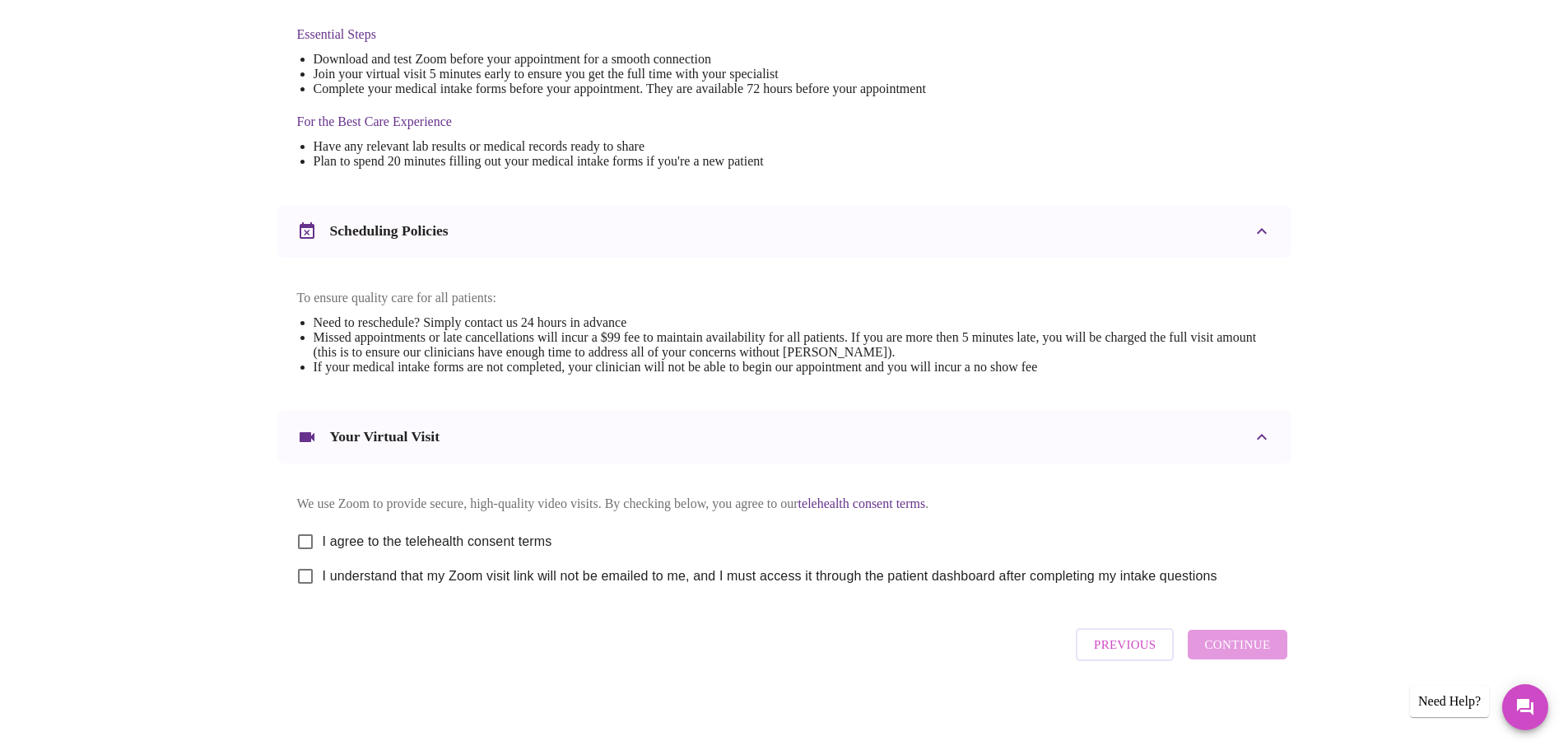
scroll to position [444, 0]
click at [308, 532] on input "I agree to the telehealth consent terms" at bounding box center [305, 542] width 35 height 35
checkbox input "true"
click at [302, 577] on input "I understand that my Zoom visit link will not be emailed to me, and I must acce…" at bounding box center [305, 577] width 35 height 35
checkbox input "true"
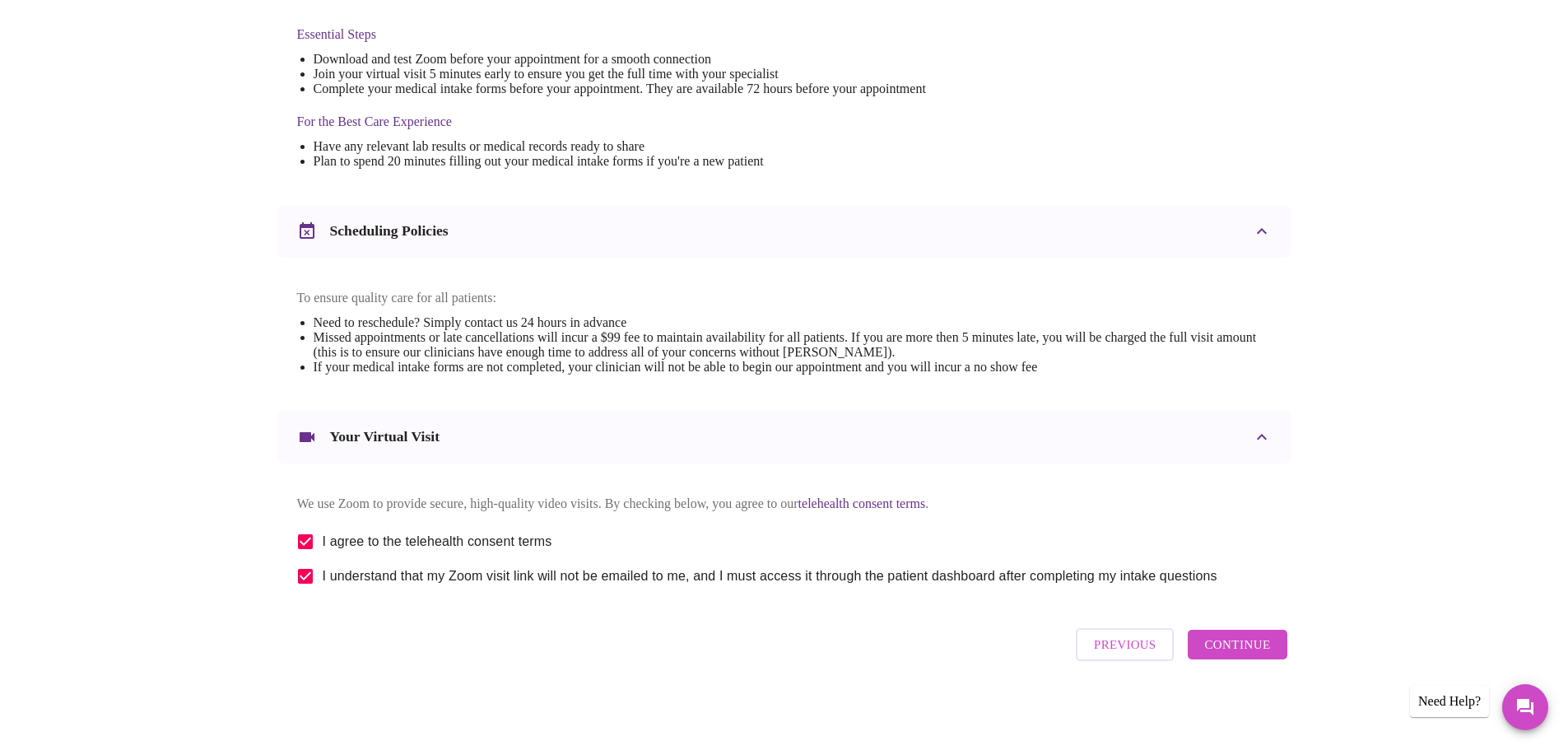
click at [1250, 646] on span "Continue" at bounding box center [1236, 645] width 66 height 22
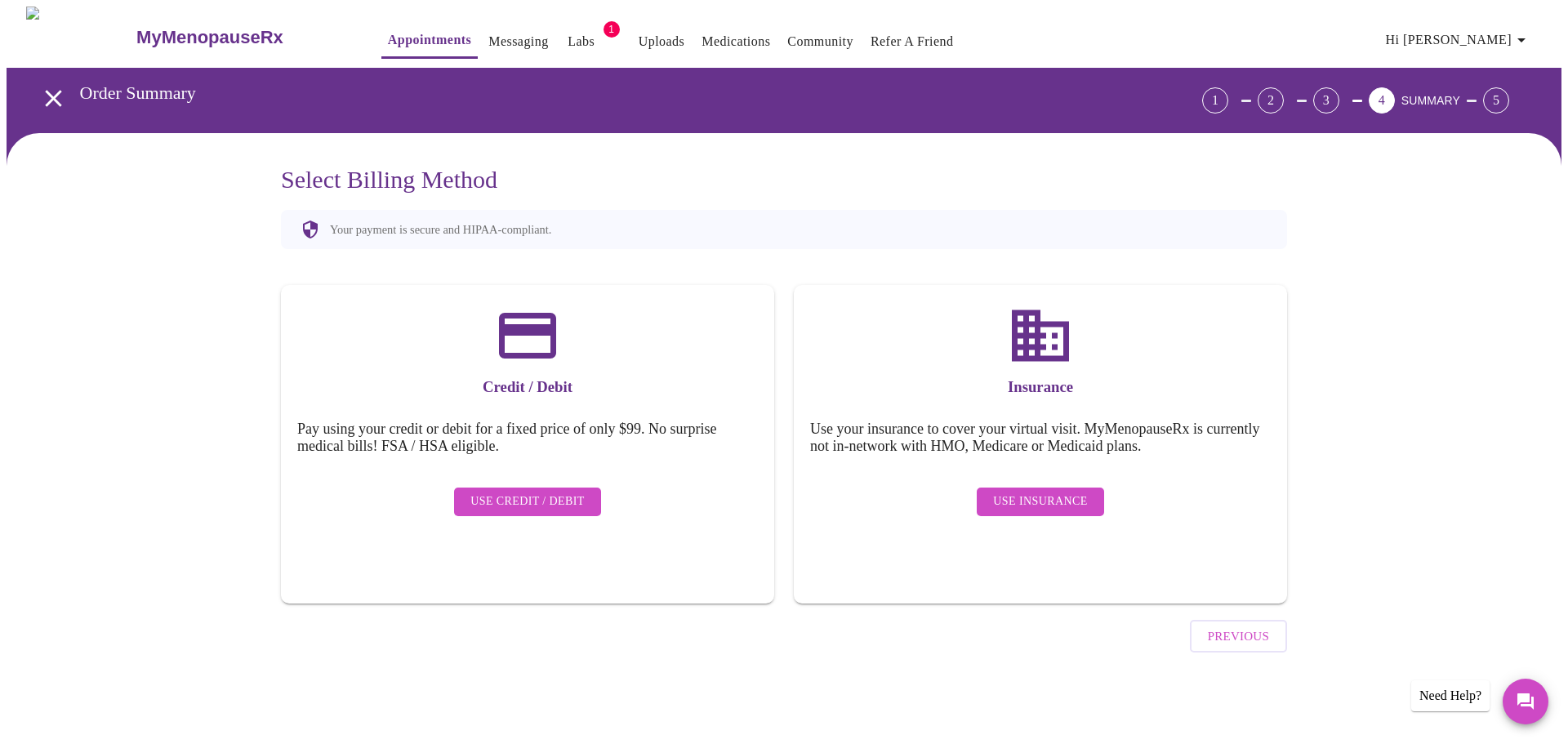
click at [1039, 492] on span "Use Insurance" at bounding box center [1040, 502] width 94 height 21
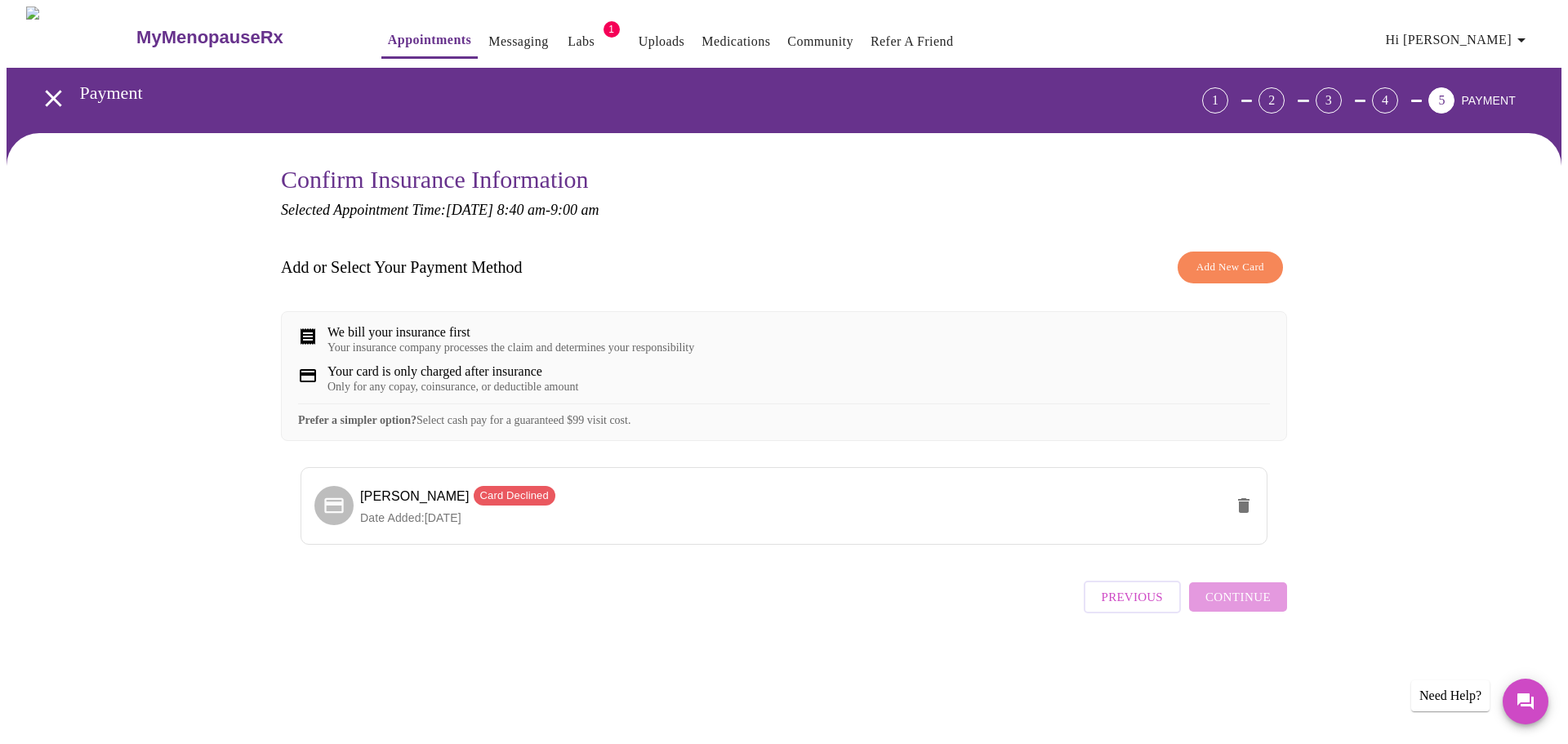
click at [1233, 621] on div "Previous Continue" at bounding box center [1185, 593] width 203 height 57
click at [591, 498] on li "Timika Ward Card Declined Date Added: 02-03-2025" at bounding box center [783, 506] width 967 height 77
click at [474, 504] on span "Card Declined" at bounding box center [514, 496] width 81 height 16
click at [340, 517] on icon at bounding box center [334, 506] width 23 height 23
click at [1216, 272] on span "Add New Card" at bounding box center [1230, 267] width 67 height 19
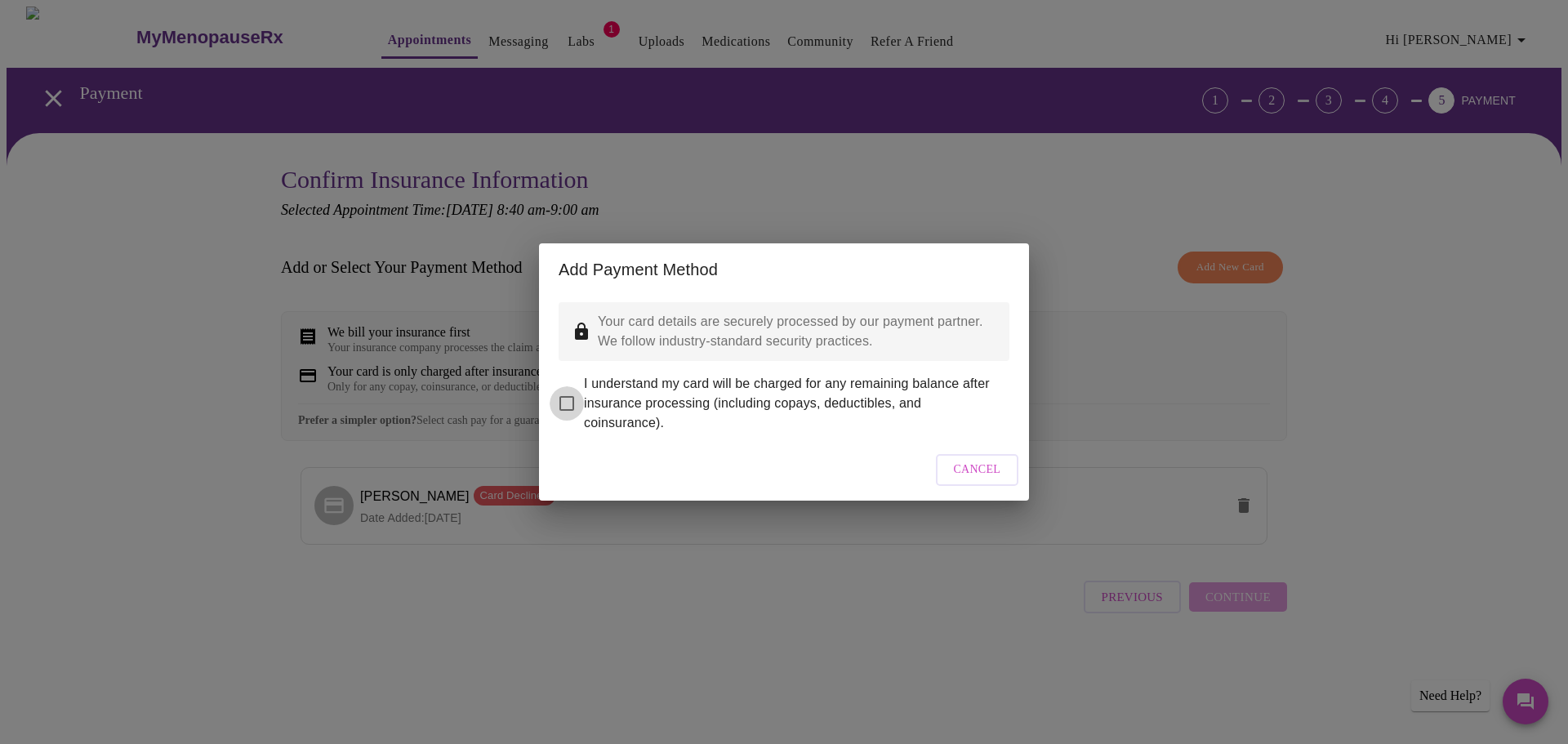
click at [575, 397] on input "I understand my card will be charged for any remaining balance after insurance …" at bounding box center [567, 403] width 35 height 35
checkbox input "true"
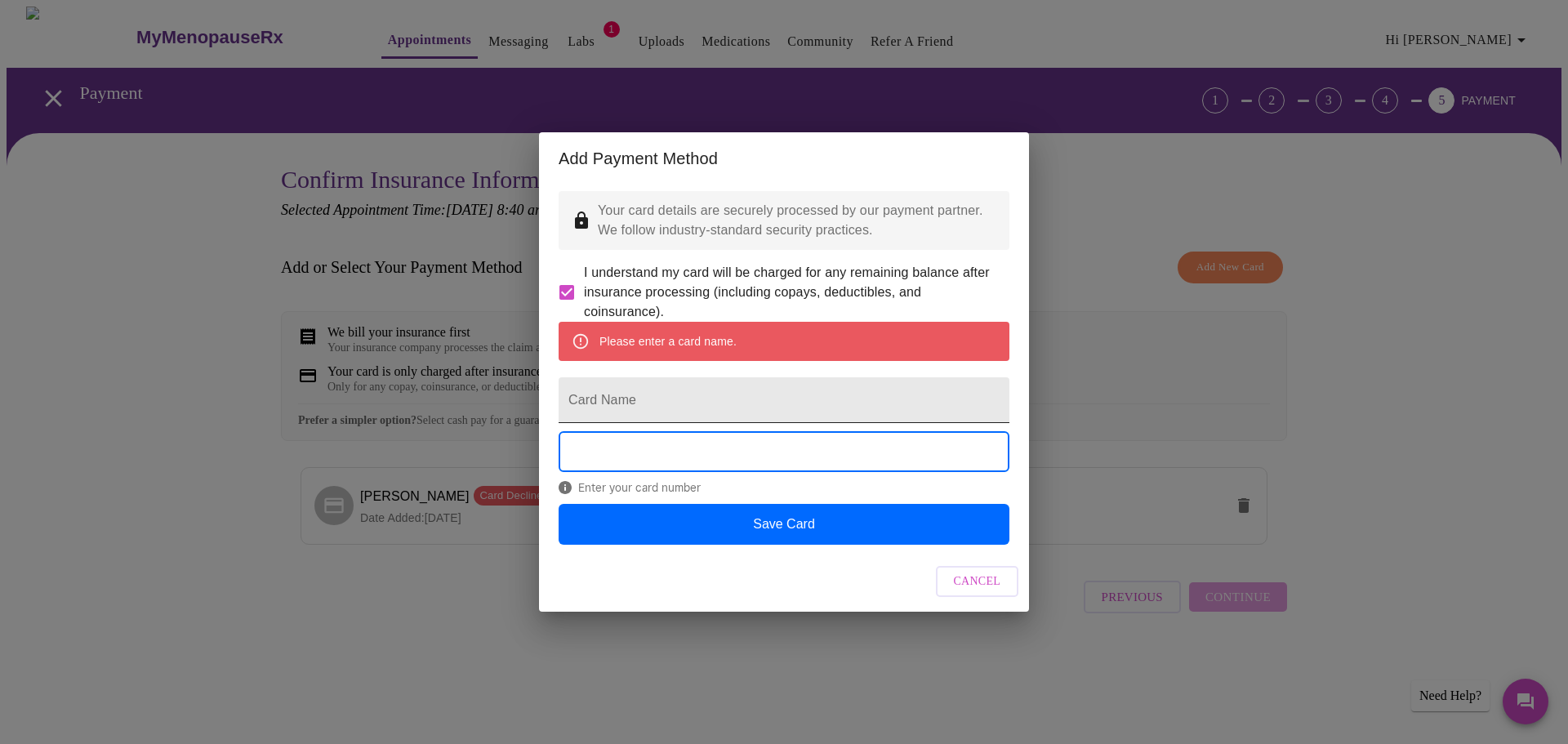
click at [671, 402] on input "Card Name" at bounding box center [784, 401] width 451 height 46
click at [610, 407] on input "Card Name" at bounding box center [784, 401] width 451 height 46
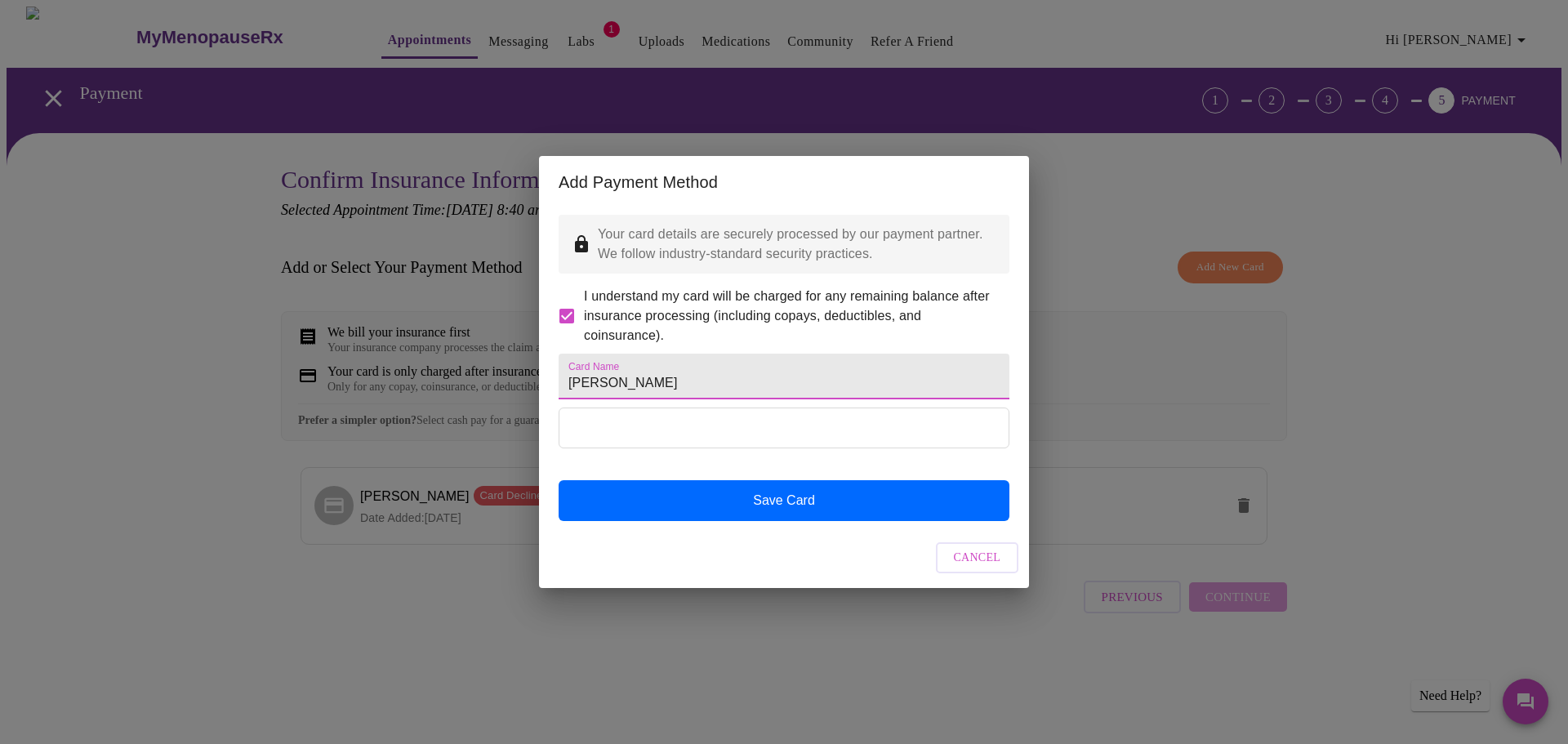
type input "Timika Ward"
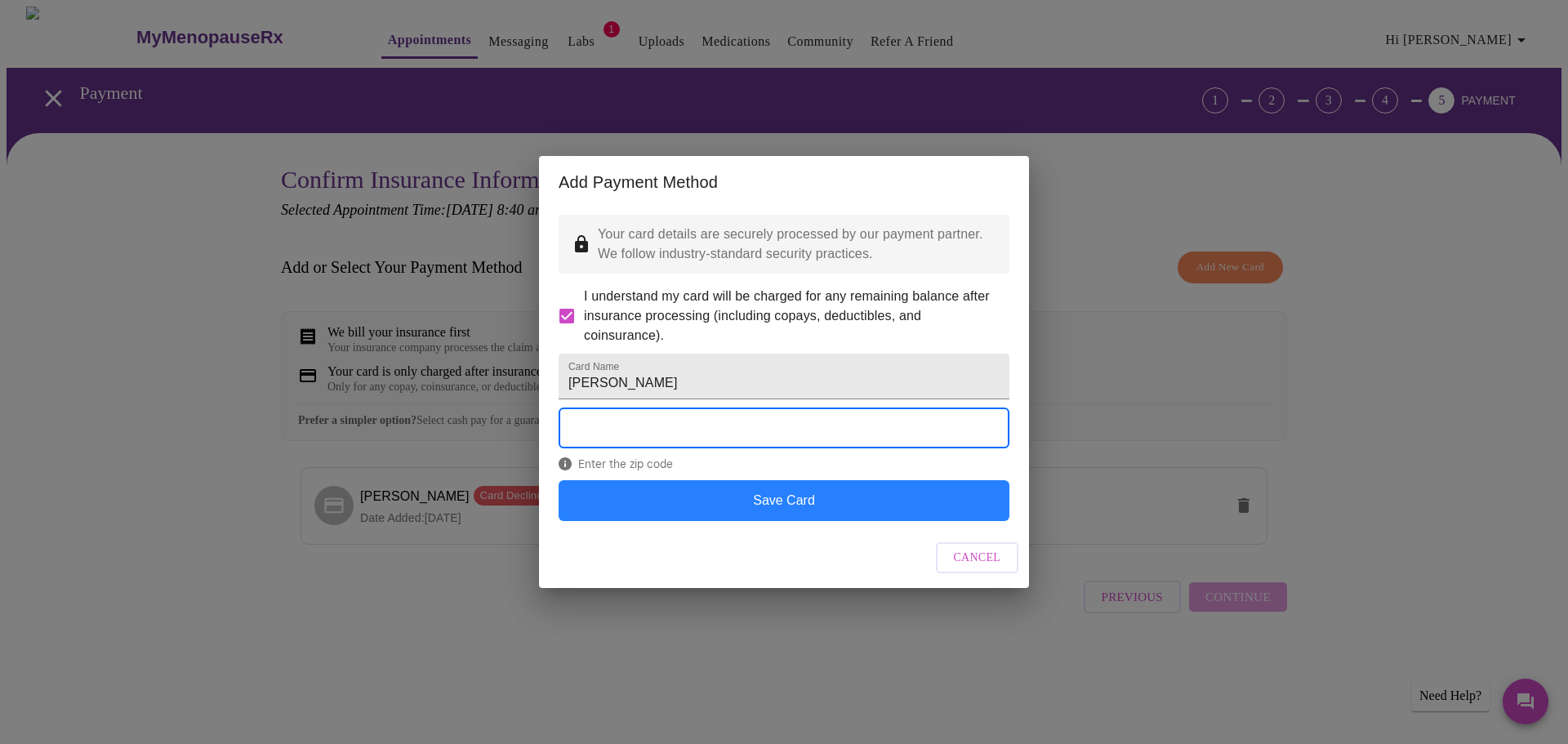
click at [863, 514] on button "Save Card" at bounding box center [784, 501] width 451 height 41
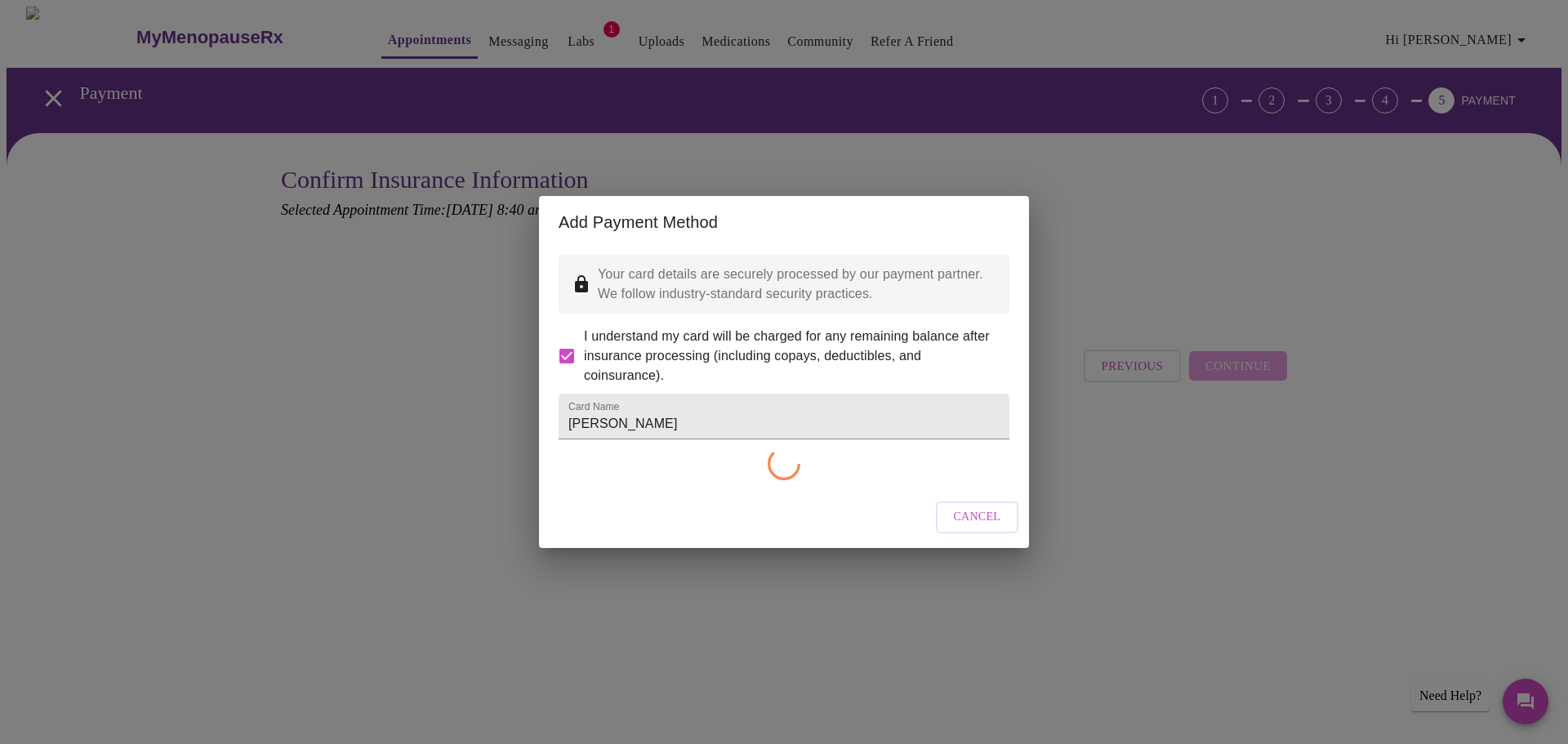
checkbox input "false"
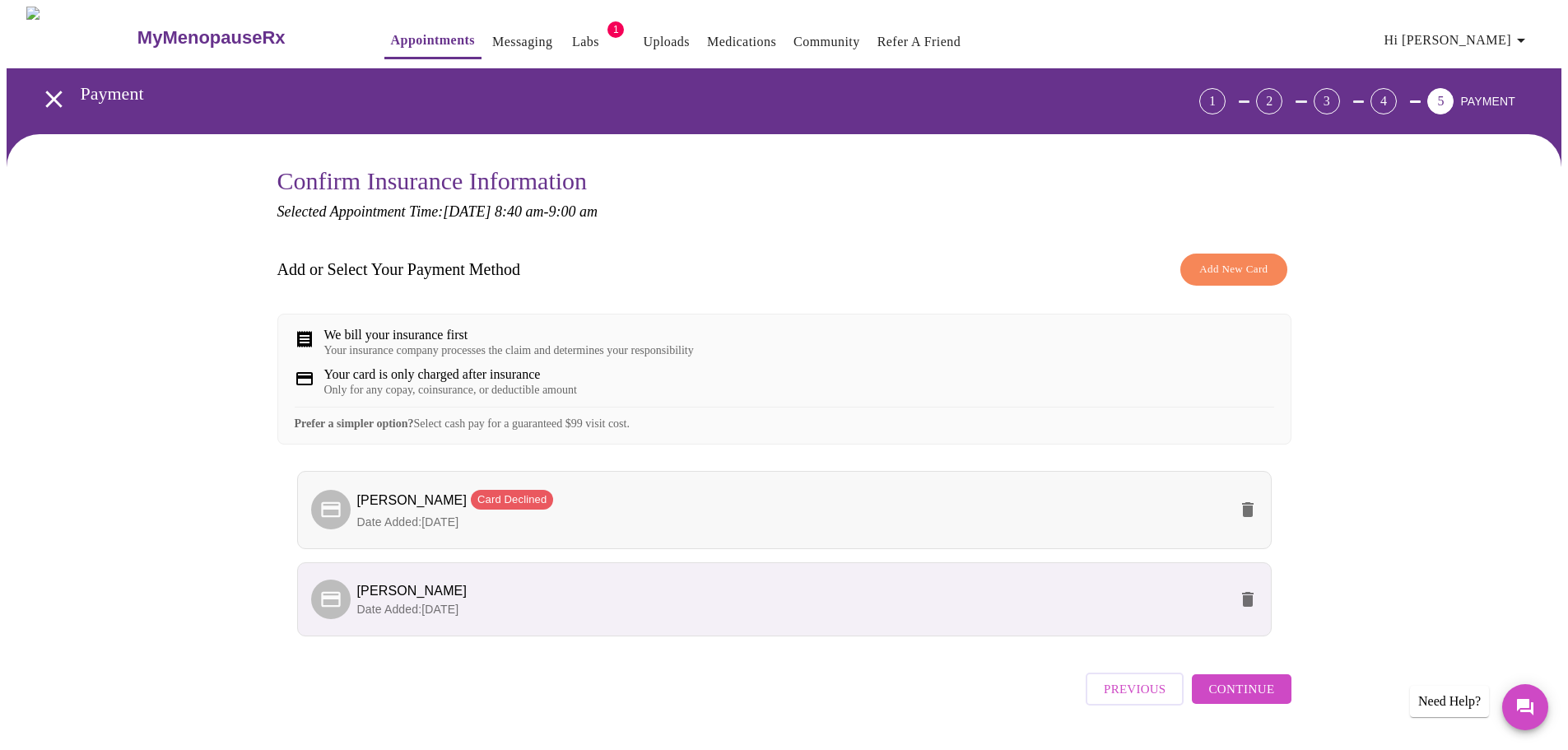
click at [1247, 517] on icon "delete" at bounding box center [1248, 509] width 12 height 15
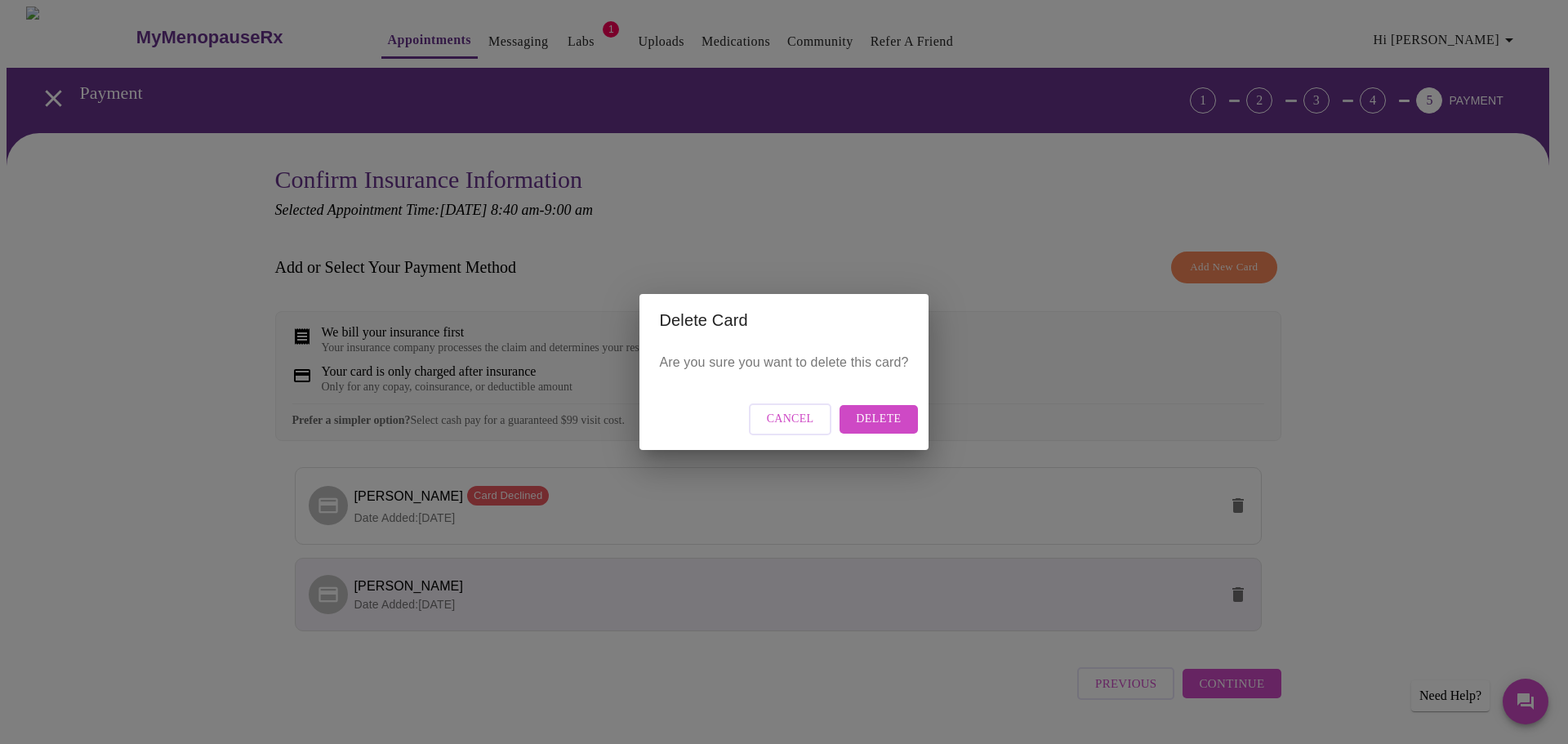
click at [888, 422] on span "Delete" at bounding box center [878, 419] width 45 height 21
click at [883, 426] on span "Delete" at bounding box center [878, 419] width 45 height 21
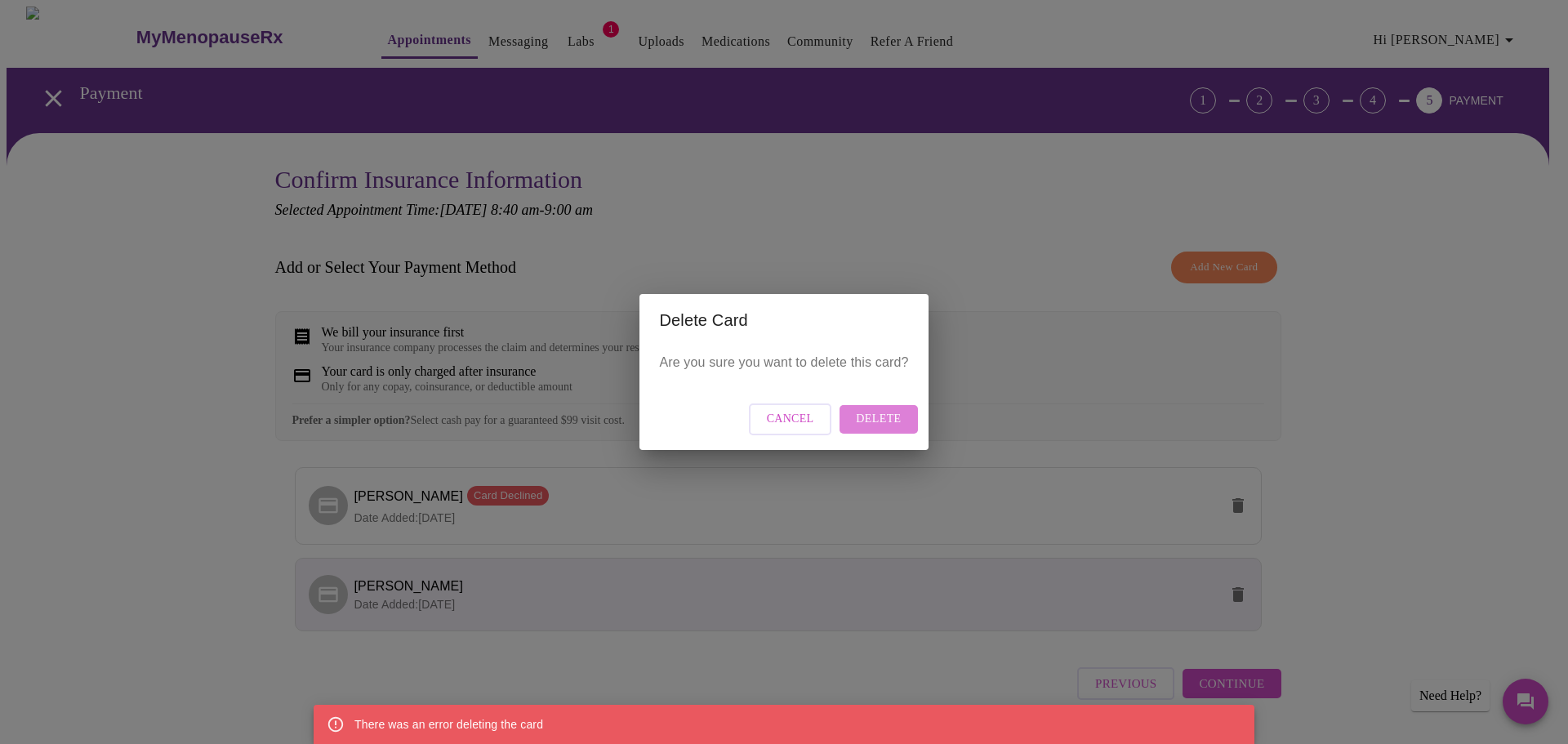
click at [882, 422] on span "Delete" at bounding box center [878, 419] width 45 height 21
drag, startPoint x: 878, startPoint y: 546, endPoint x: 878, endPoint y: 532, distance: 14.0
click at [879, 546] on div "Delete Card Are you sure you want to delete this card? Cancel Delete" at bounding box center [784, 372] width 1568 height 744
click at [802, 412] on span "Cancel" at bounding box center [791, 419] width 48 height 21
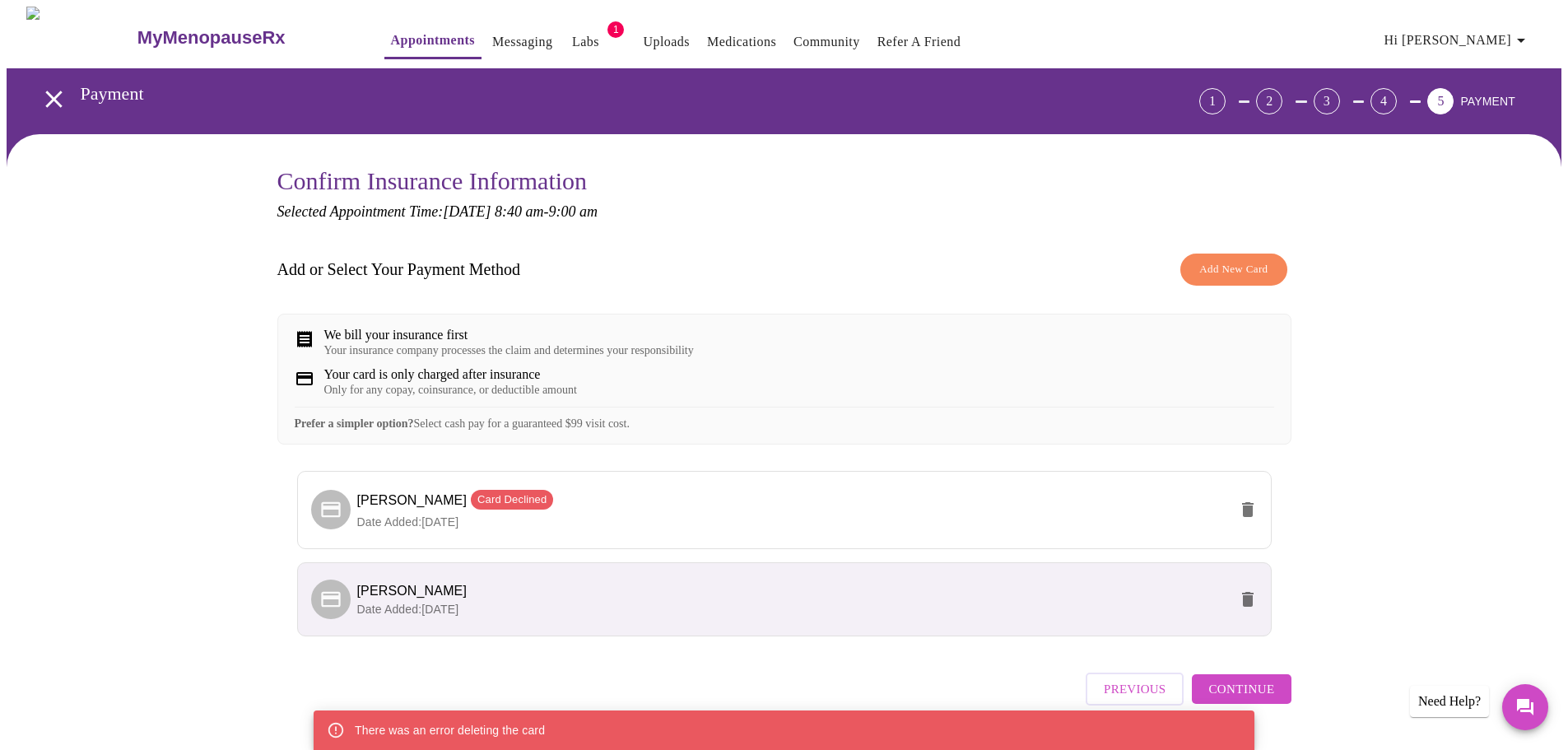
click at [1179, 467] on div "Add or Select Your Payment Method Add New Card We bill your insurance first You…" at bounding box center [784, 450] width 1014 height 411
click at [1026, 530] on p "Date Added: 02-03-2025" at bounding box center [793, 522] width 871 height 17
click at [1410, 533] on div "Confirm Insurance Information Selected Appointment Time: Thursday, September 4t…" at bounding box center [784, 461] width 1555 height 654
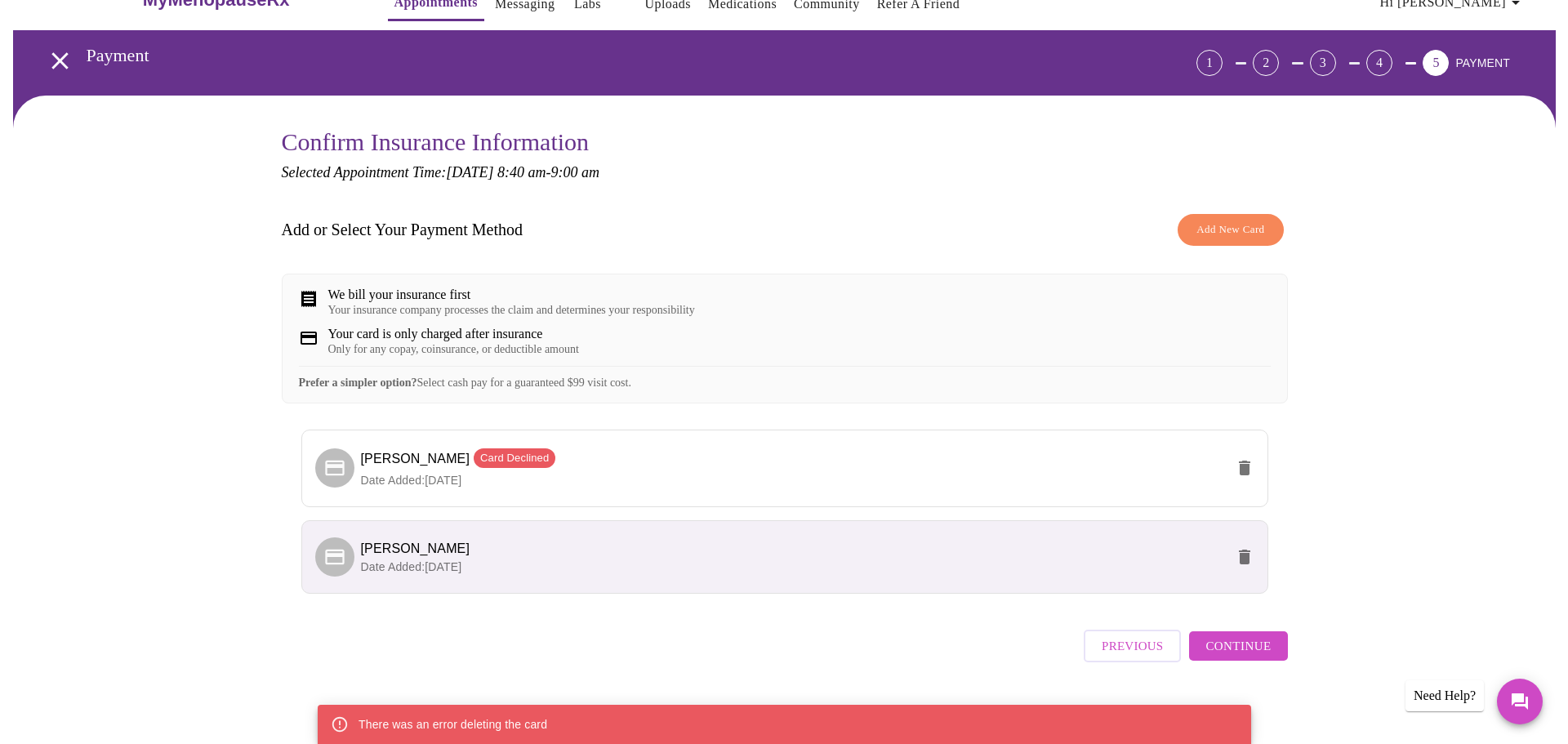
scroll to position [58, 0]
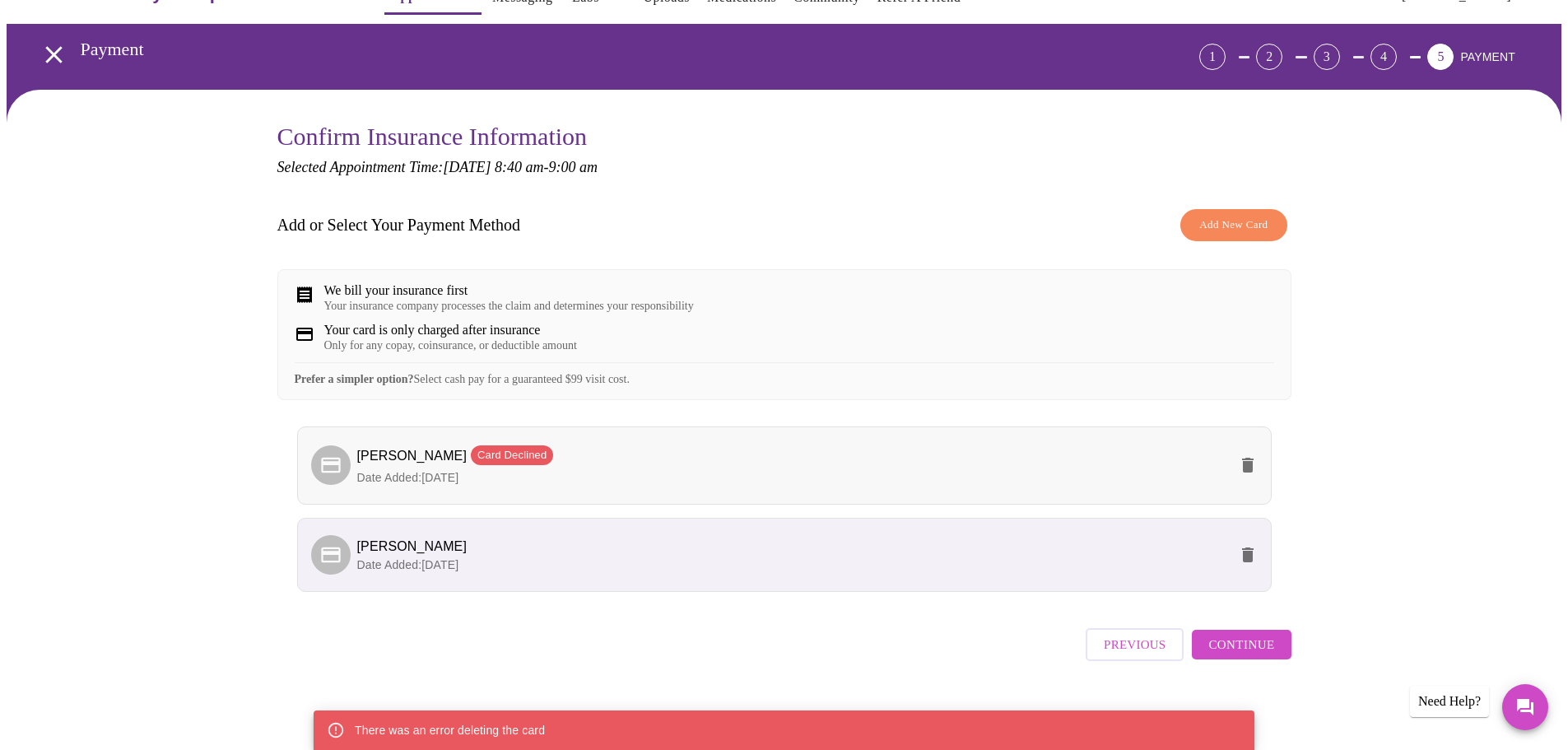
click at [1040, 475] on p "Date Added: 02-03-2025" at bounding box center [793, 478] width 871 height 17
click at [786, 467] on span "Timika Ward Card Declined" at bounding box center [793, 457] width 871 height 24
click at [1068, 470] on span "Timika Ward Card Declined" at bounding box center [793, 457] width 871 height 24
click at [1247, 469] on icon "delete" at bounding box center [1248, 465] width 12 height 15
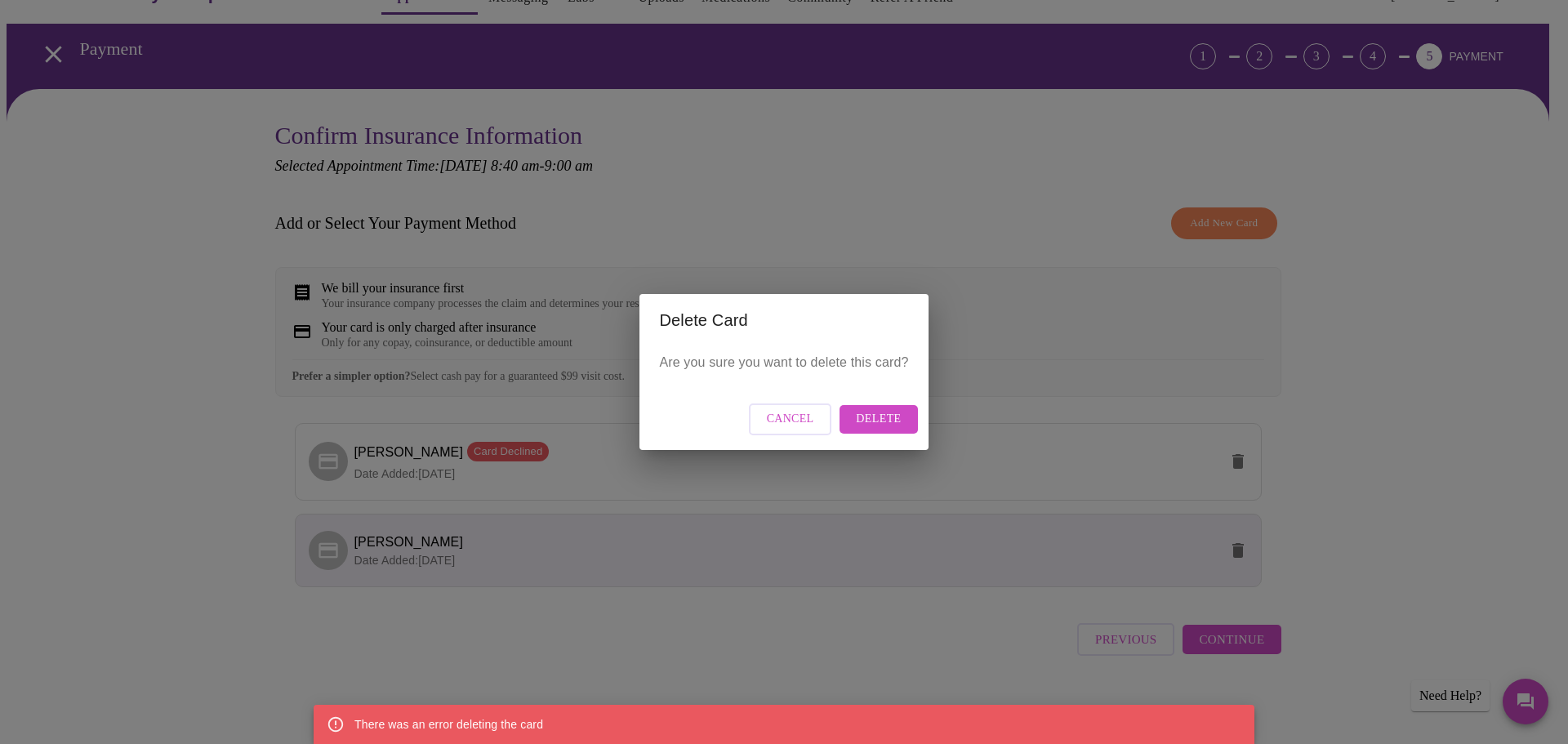
click at [879, 415] on span "Delete" at bounding box center [878, 419] width 45 height 21
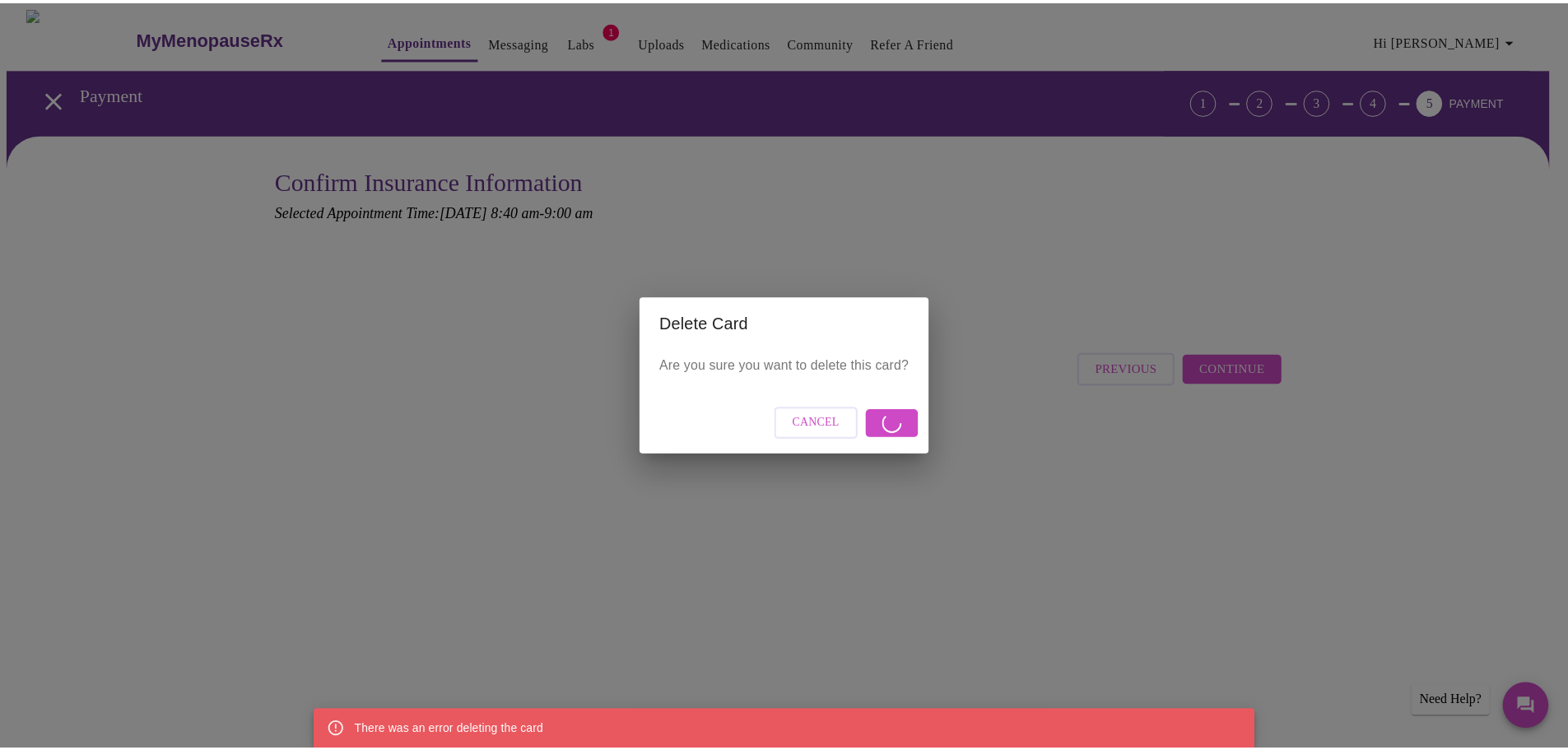
scroll to position [0, 0]
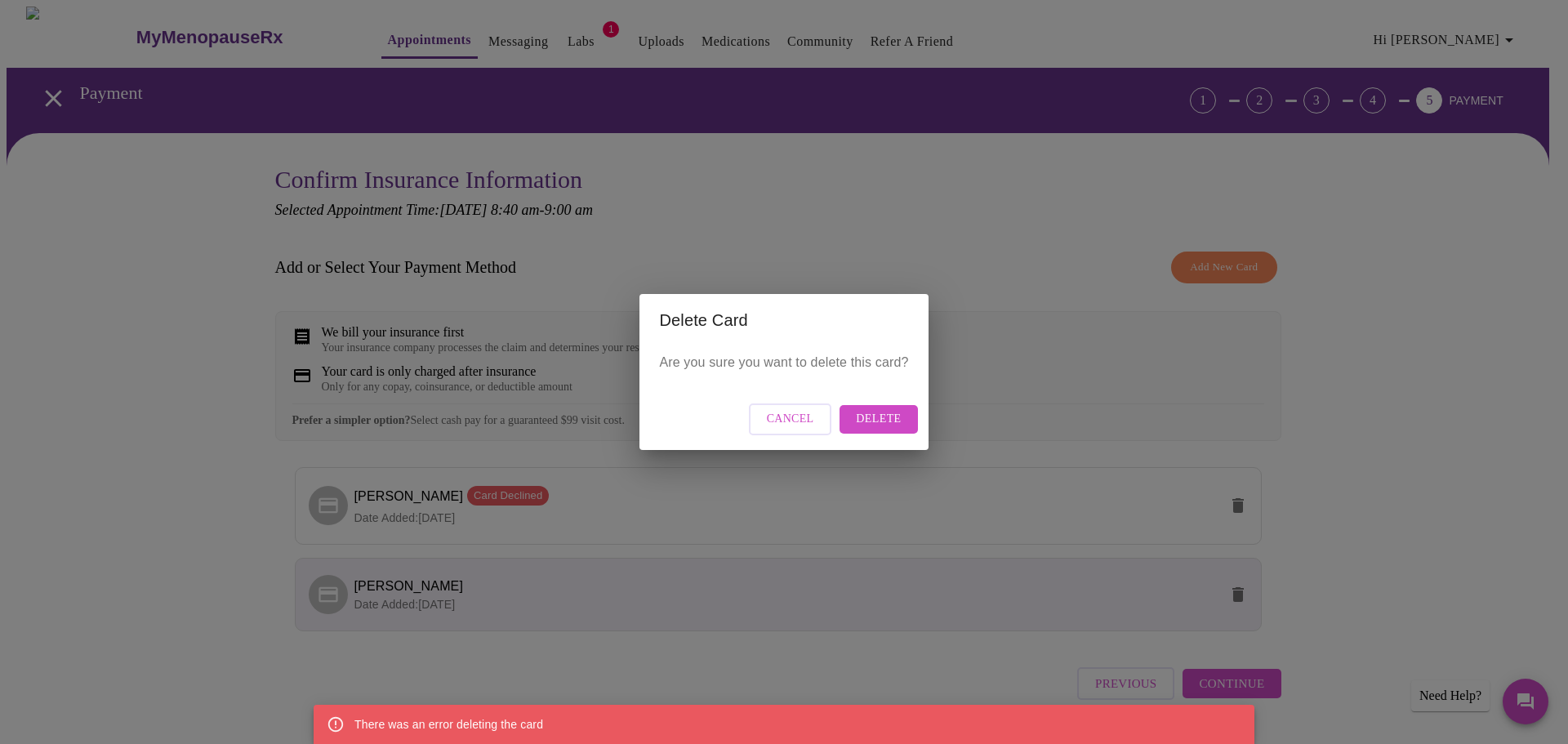
click at [798, 415] on span "Cancel" at bounding box center [791, 419] width 48 height 21
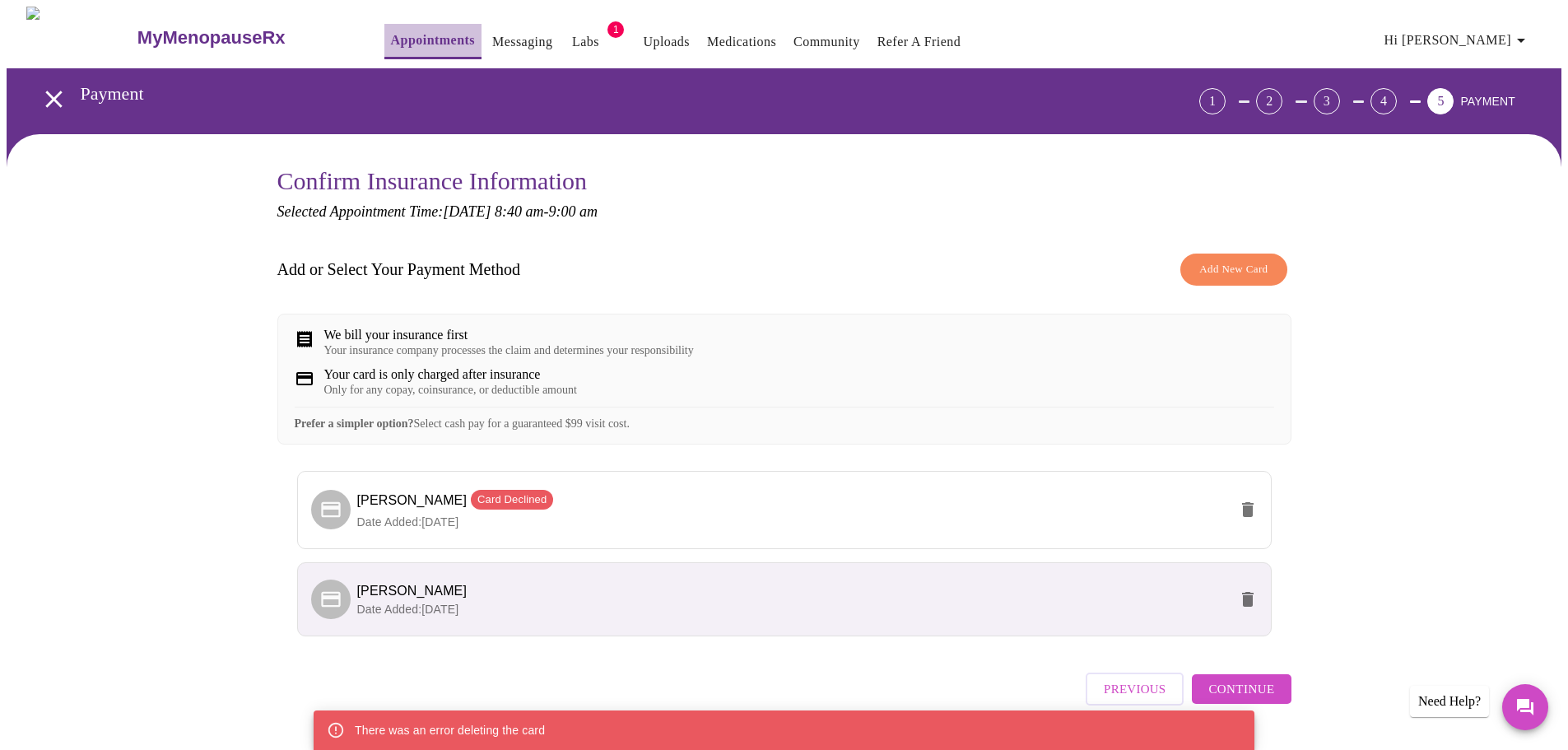
click at [394, 36] on link "Appointments" at bounding box center [432, 41] width 84 height 23
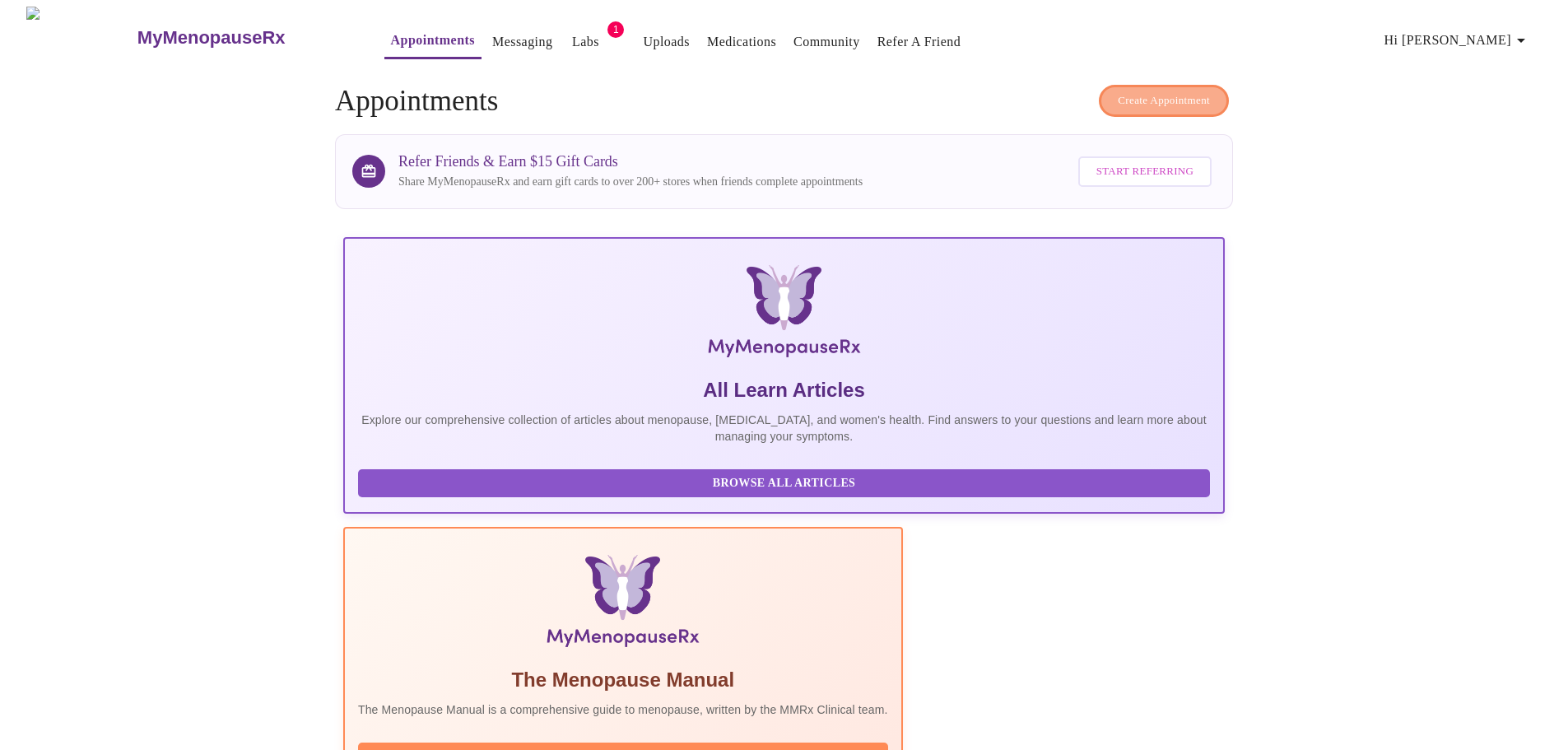
click at [1192, 95] on span "Create Appointment" at bounding box center [1163, 100] width 92 height 19
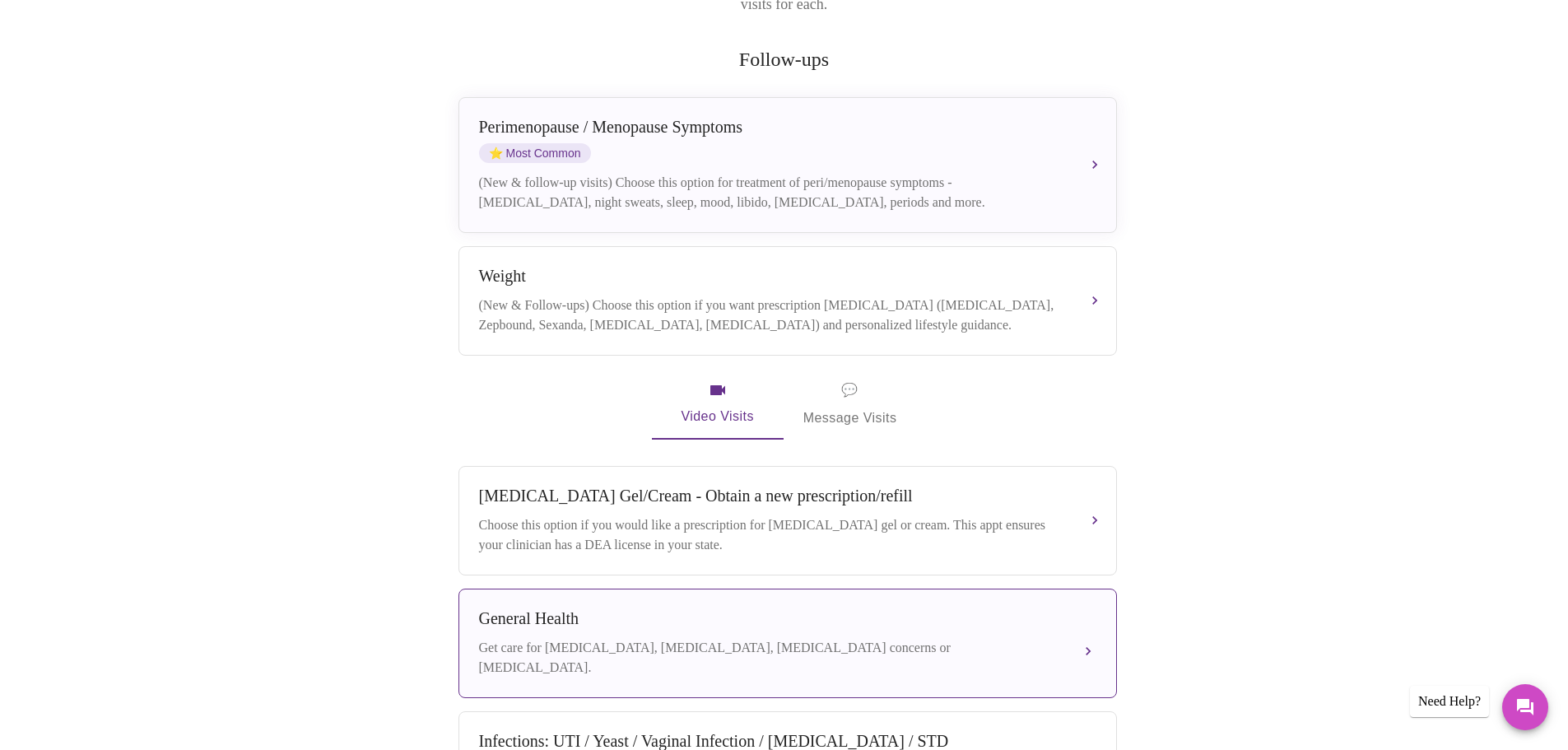
scroll to position [289, 0]
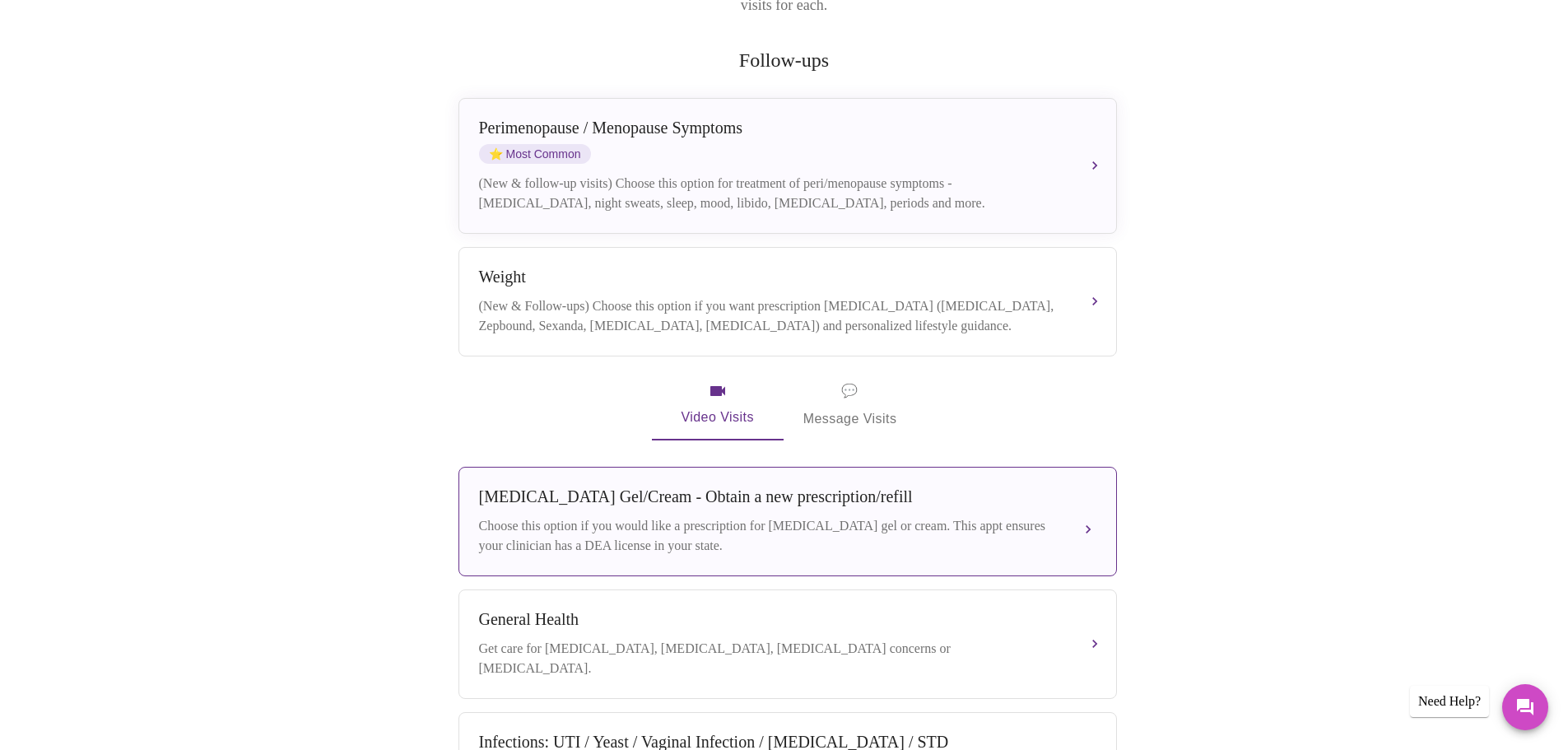
drag, startPoint x: 871, startPoint y: 507, endPoint x: 864, endPoint y: 503, distance: 8.1
click at [871, 516] on div "Choose this option if you would like a prescription for testosterone gel or cre…" at bounding box center [771, 536] width 585 height 40
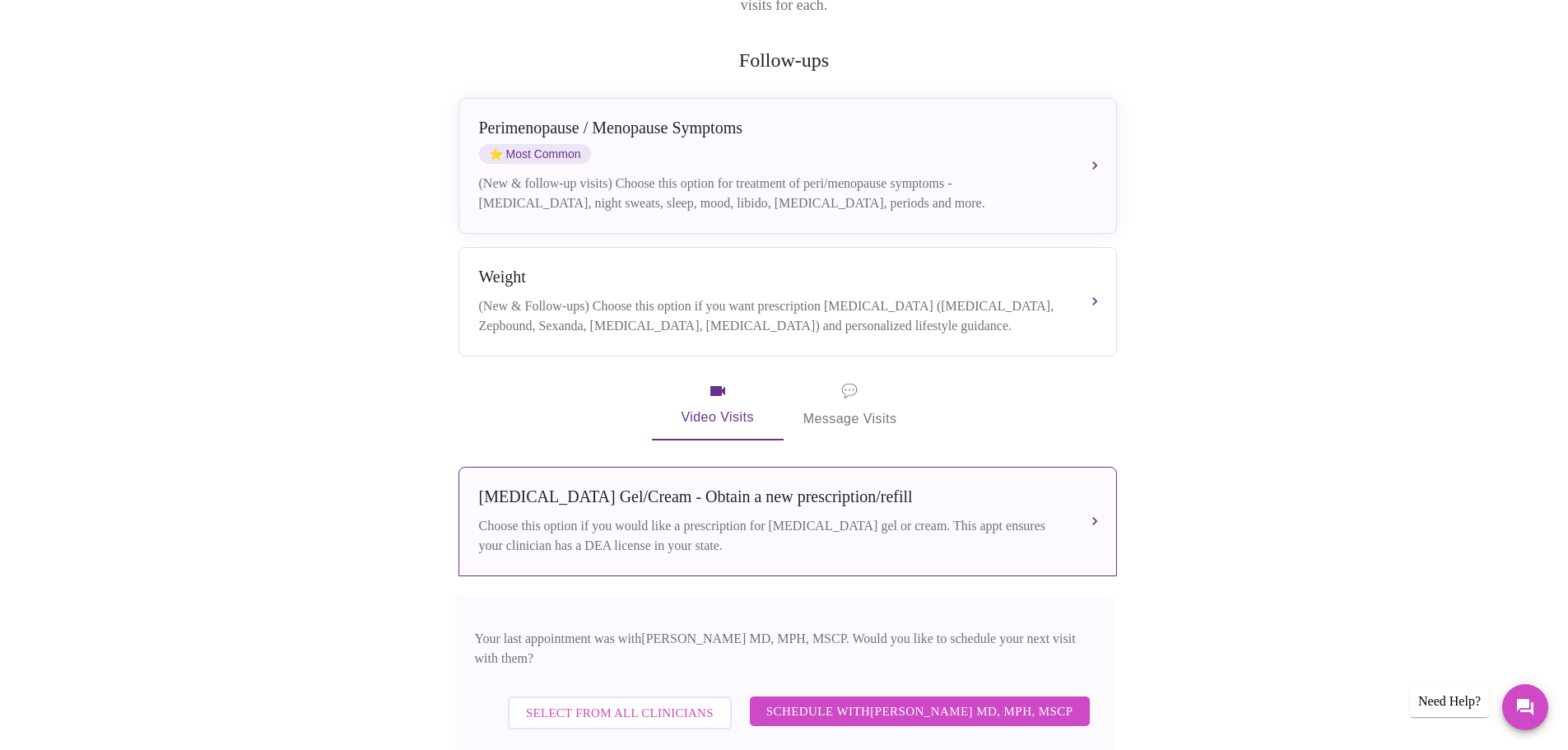
click at [693, 703] on span "Select from All Clinicians" at bounding box center [619, 713] width 187 height 22
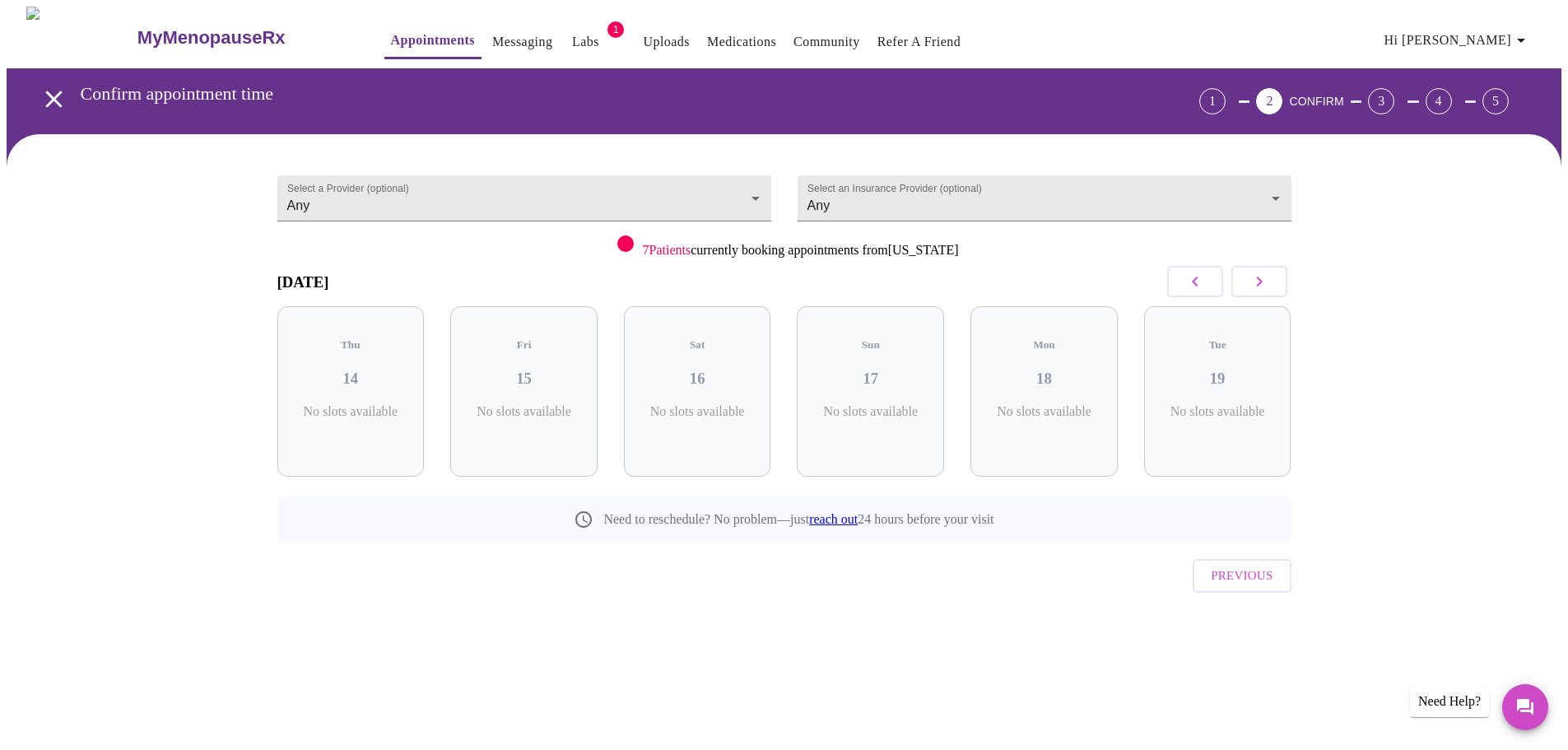
scroll to position [0, 0]
click at [1275, 277] on button "button" at bounding box center [1265, 282] width 56 height 32
click at [1274, 279] on icon "button" at bounding box center [1265, 282] width 20 height 20
click at [1274, 280] on icon "button" at bounding box center [1265, 282] width 20 height 20
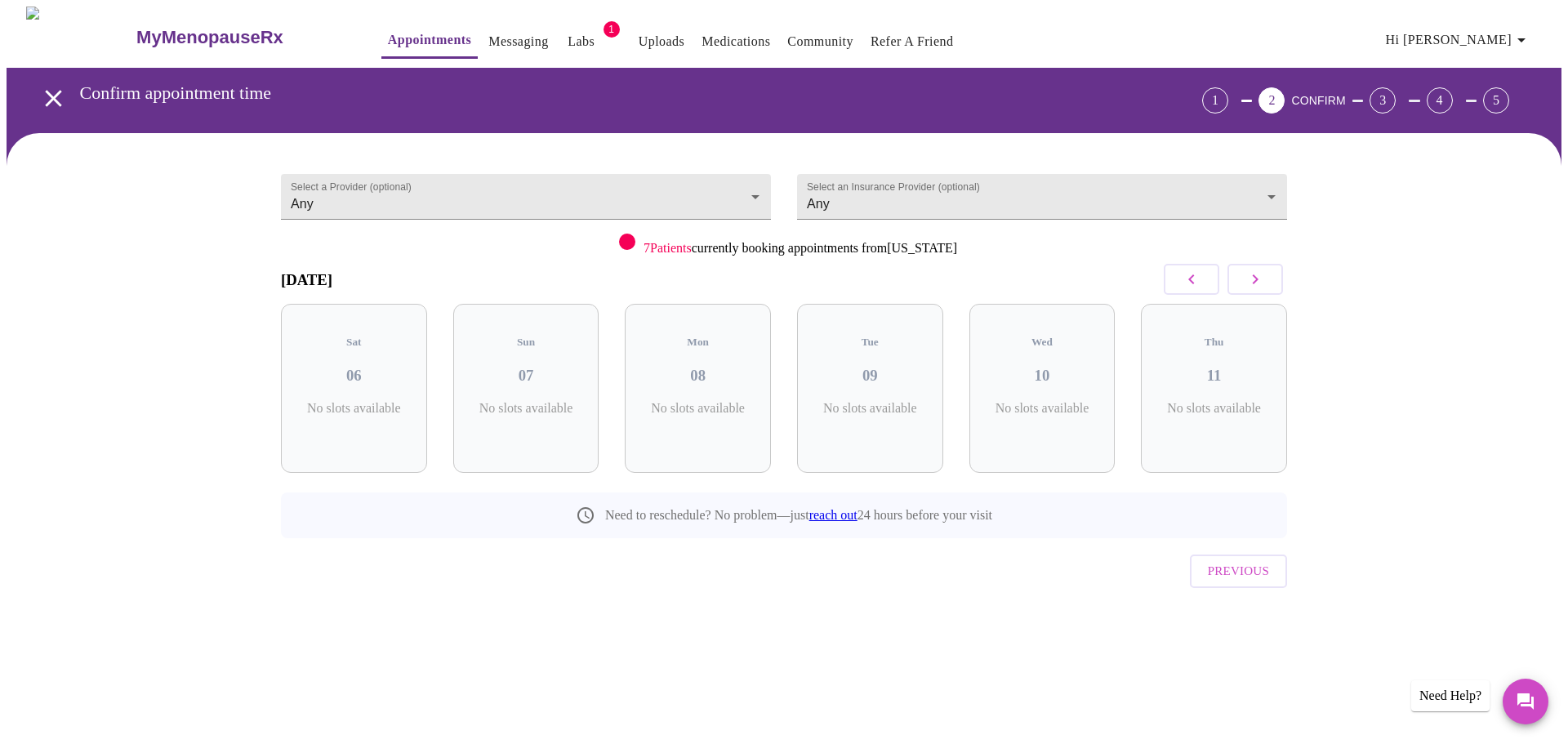
click at [1262, 284] on icon "button" at bounding box center [1255, 280] width 20 height 20
click at [1263, 285] on icon "button" at bounding box center [1255, 280] width 20 height 20
click at [1264, 286] on icon "button" at bounding box center [1255, 280] width 20 height 20
click at [1264, 286] on icon "button" at bounding box center [1255, 280] width 20 height 20
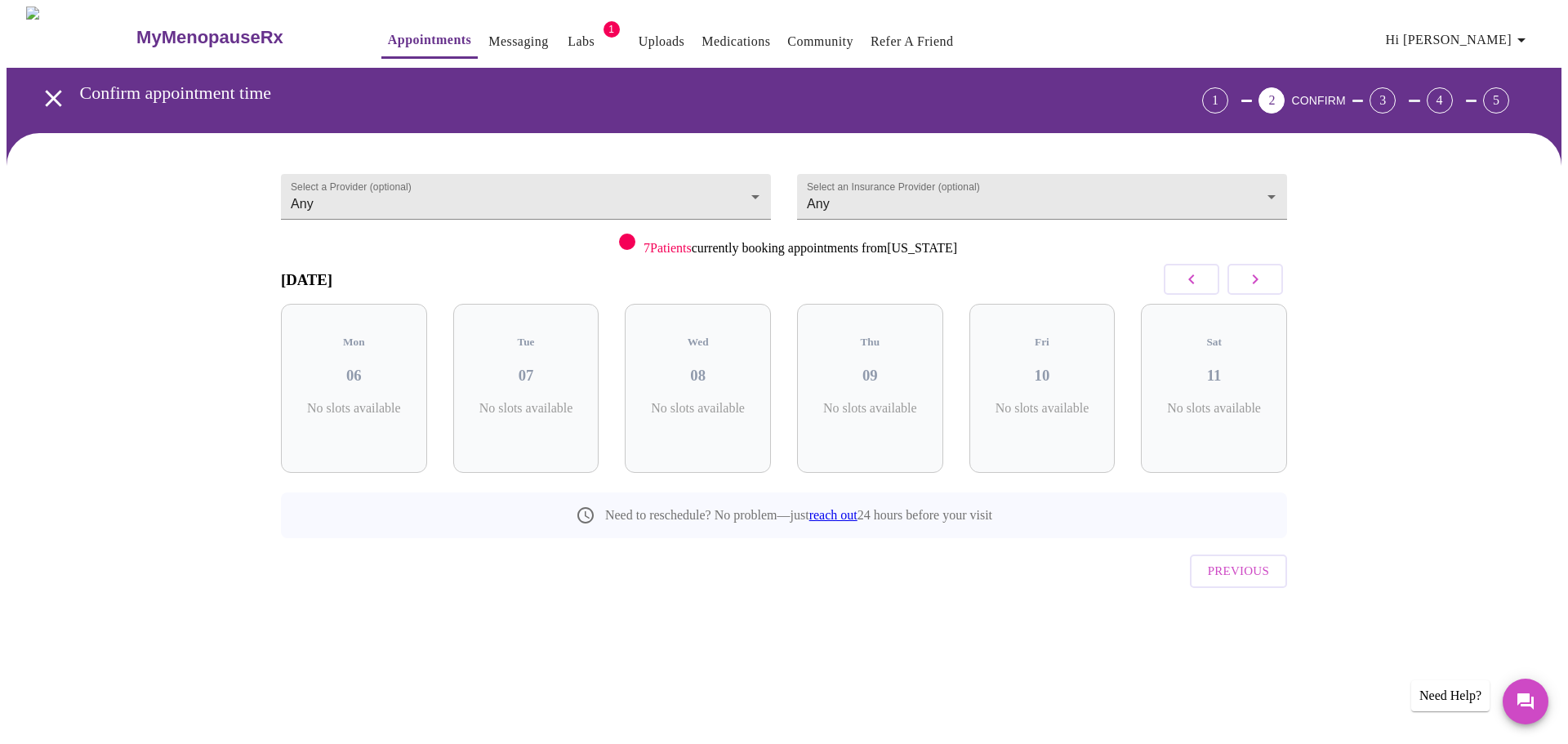
click at [1264, 286] on icon "button" at bounding box center [1255, 280] width 20 height 20
click at [1264, 287] on icon "button" at bounding box center [1255, 280] width 20 height 20
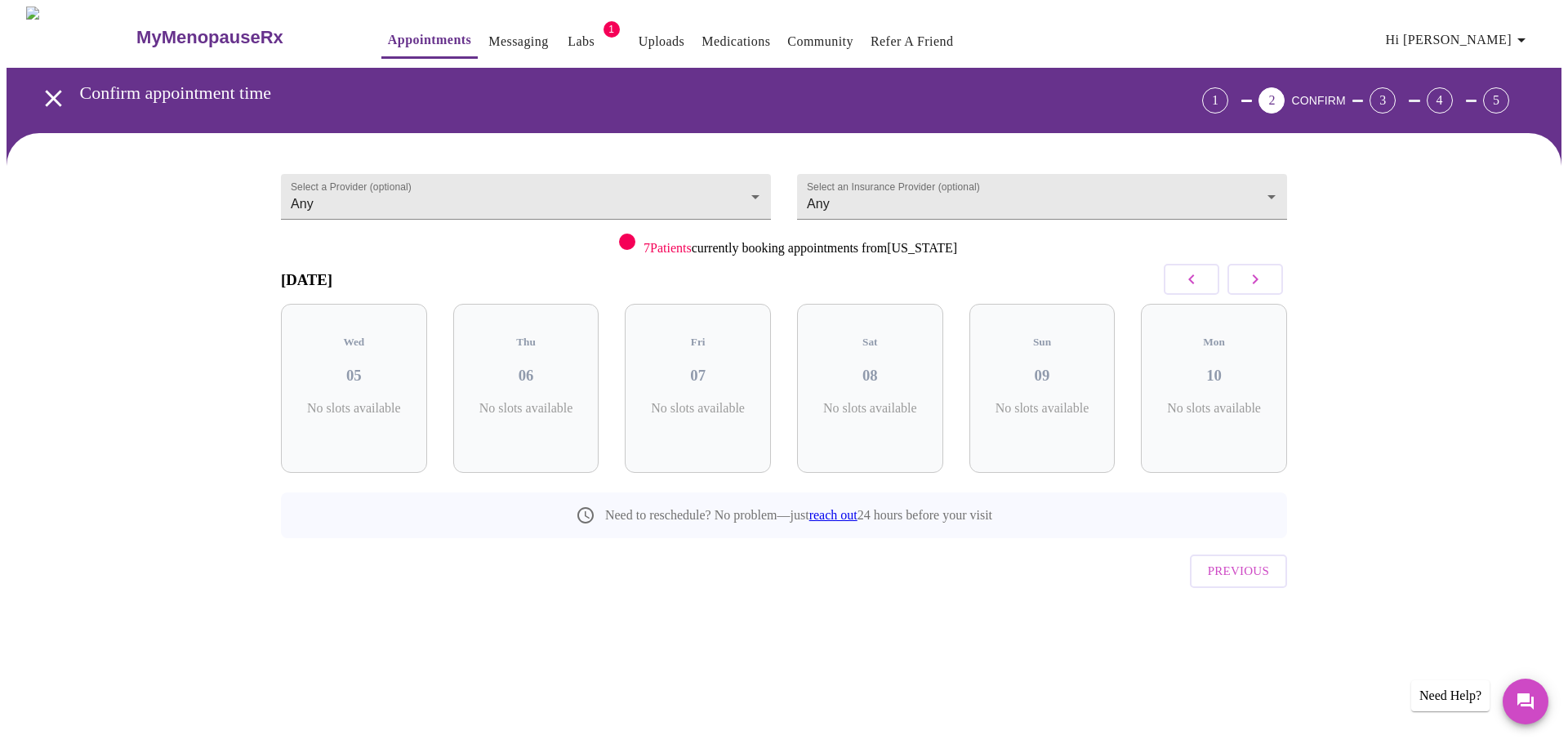
click at [1221, 560] on span "Previous" at bounding box center [1238, 571] width 61 height 21
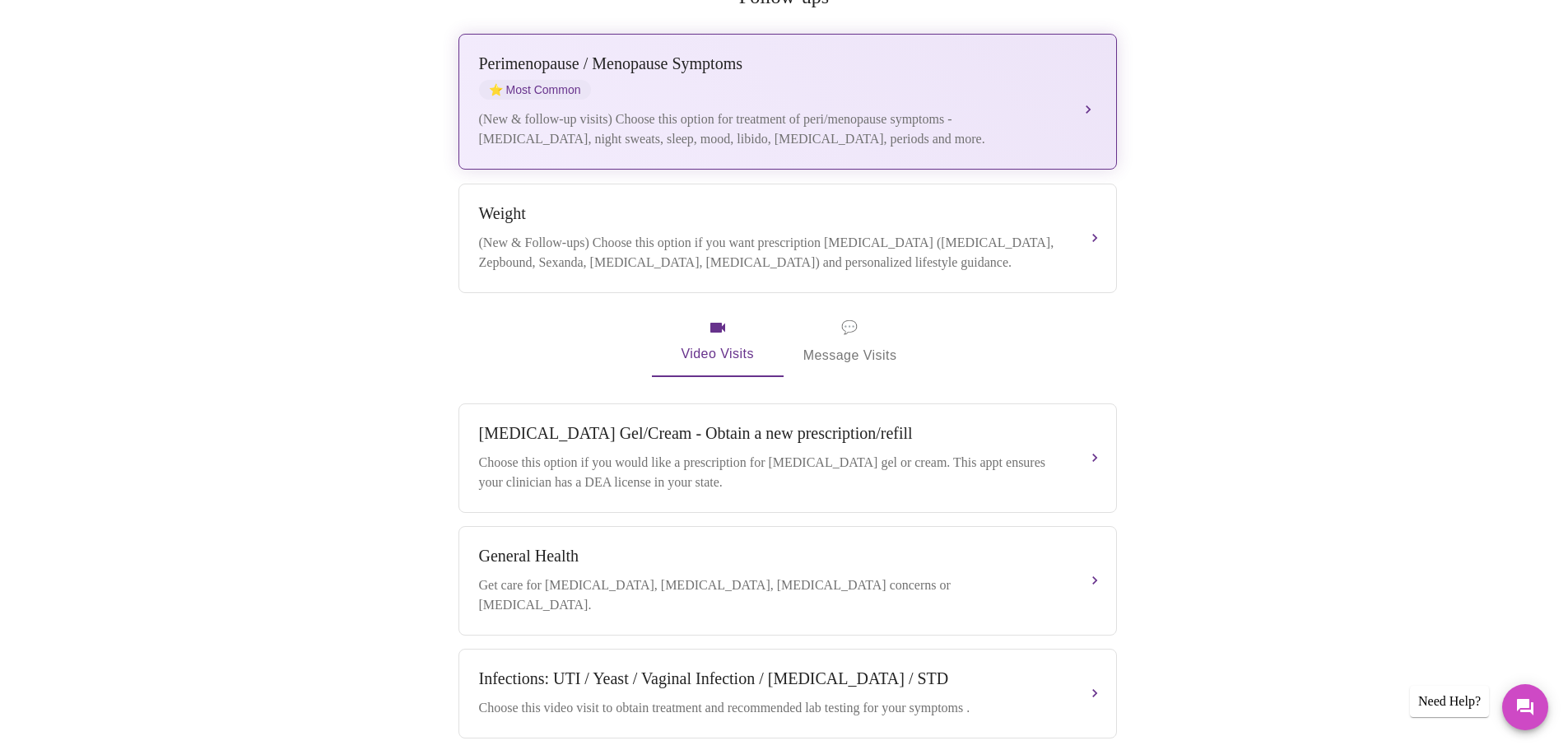
scroll to position [412, 0]
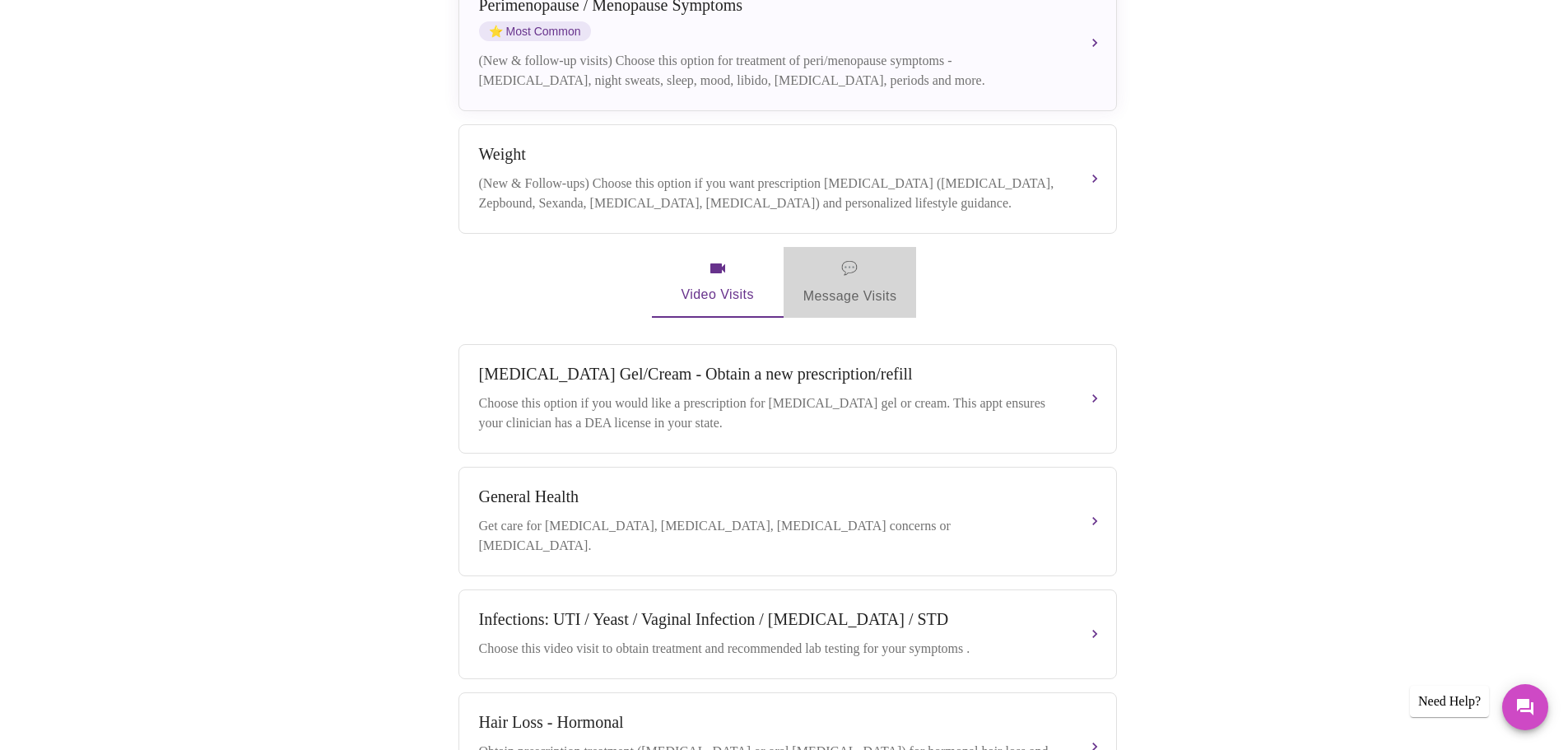
click at [837, 280] on span "💬 Message Visits" at bounding box center [850, 283] width 94 height 51
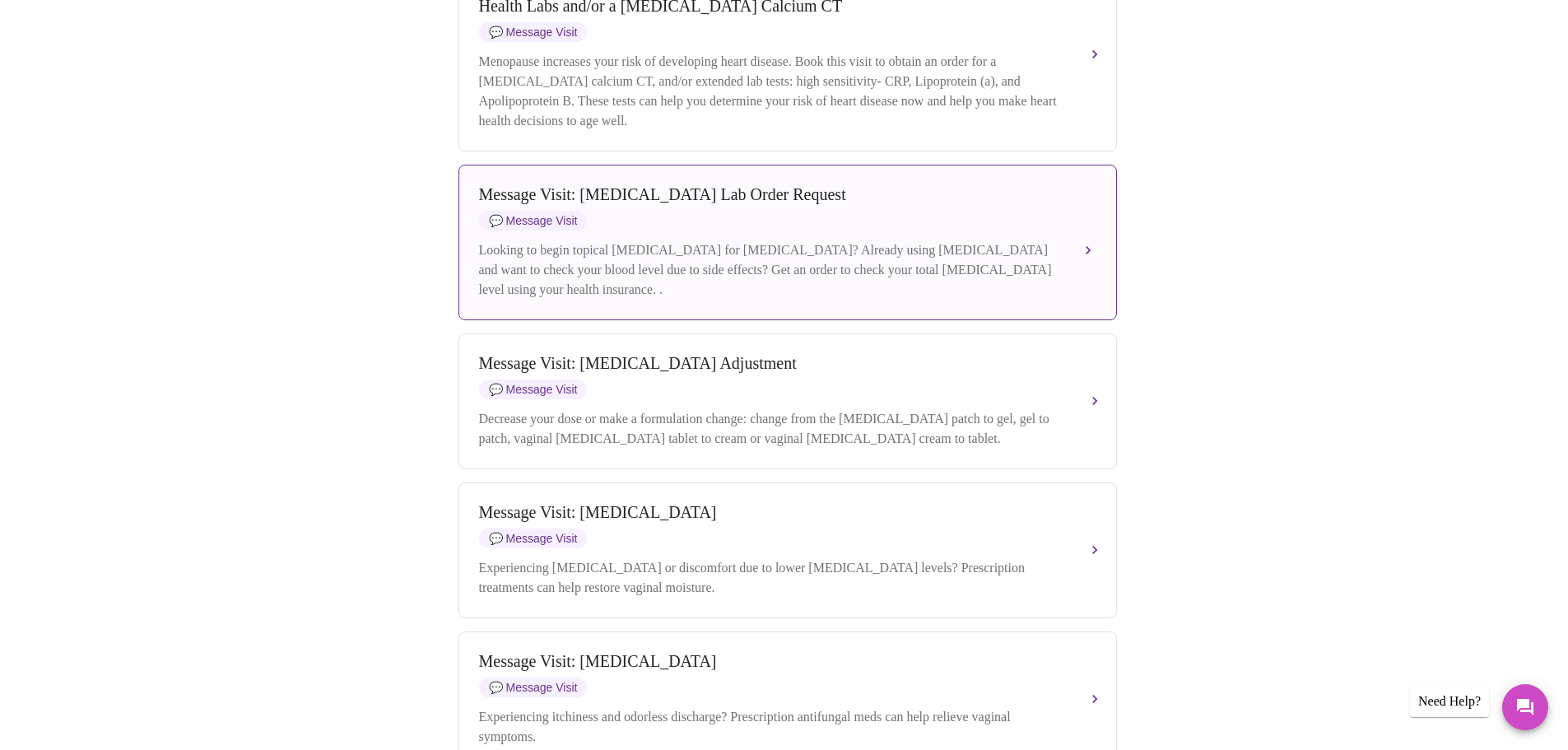
scroll to position [1197, 0]
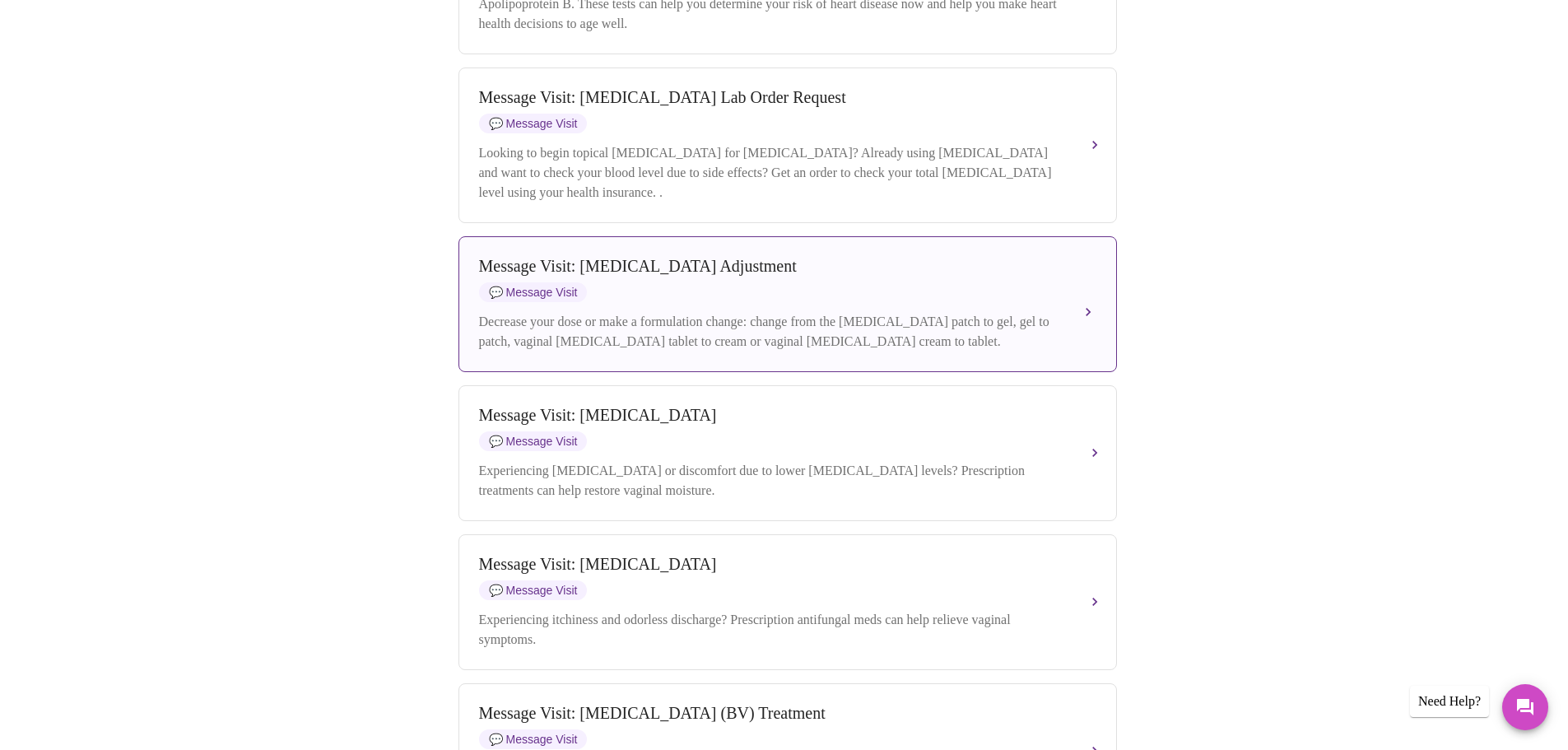
click at [1061, 352] on div "Decrease your dose or make a formulation change: change from the estradiol patc…" at bounding box center [771, 332] width 585 height 40
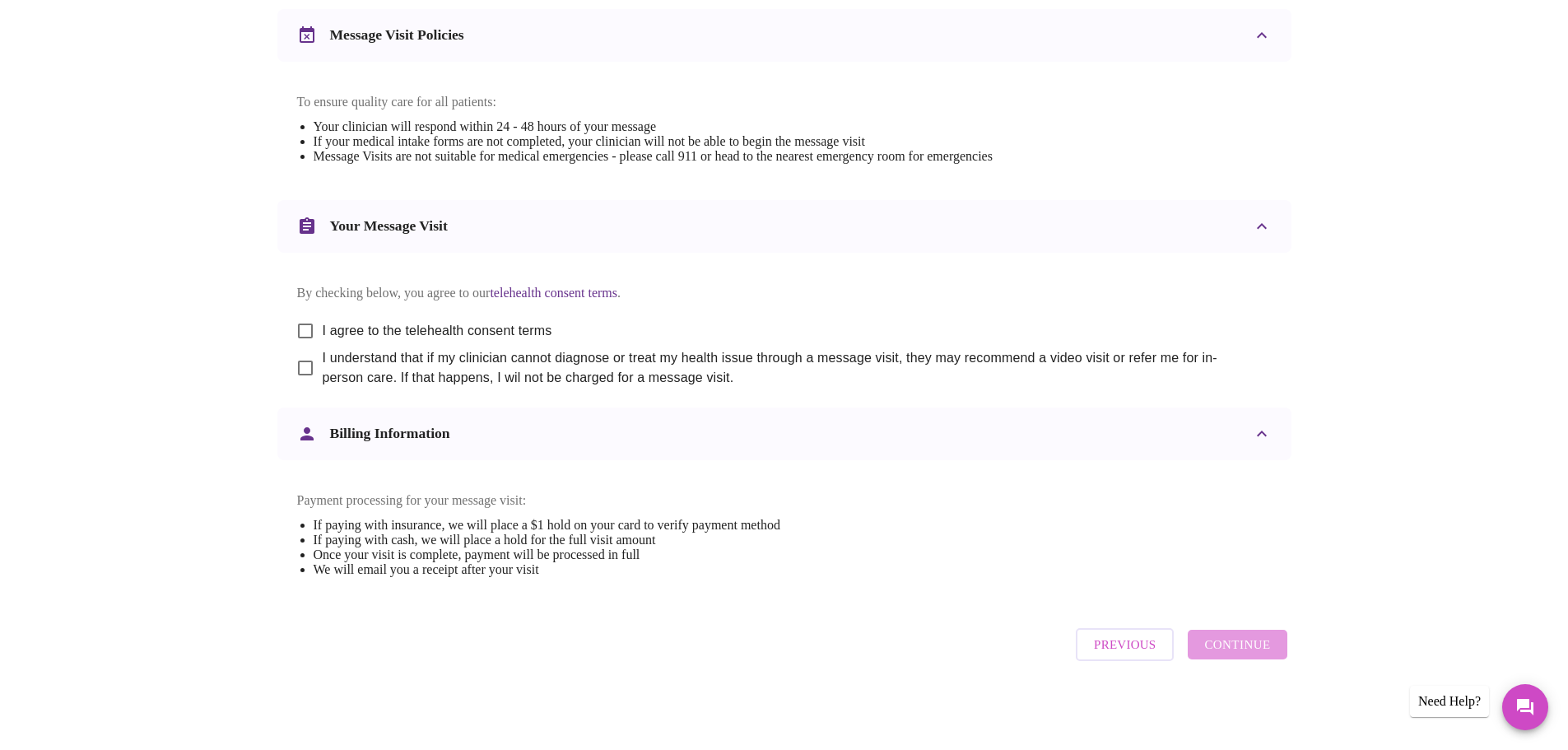
scroll to position [706, 0]
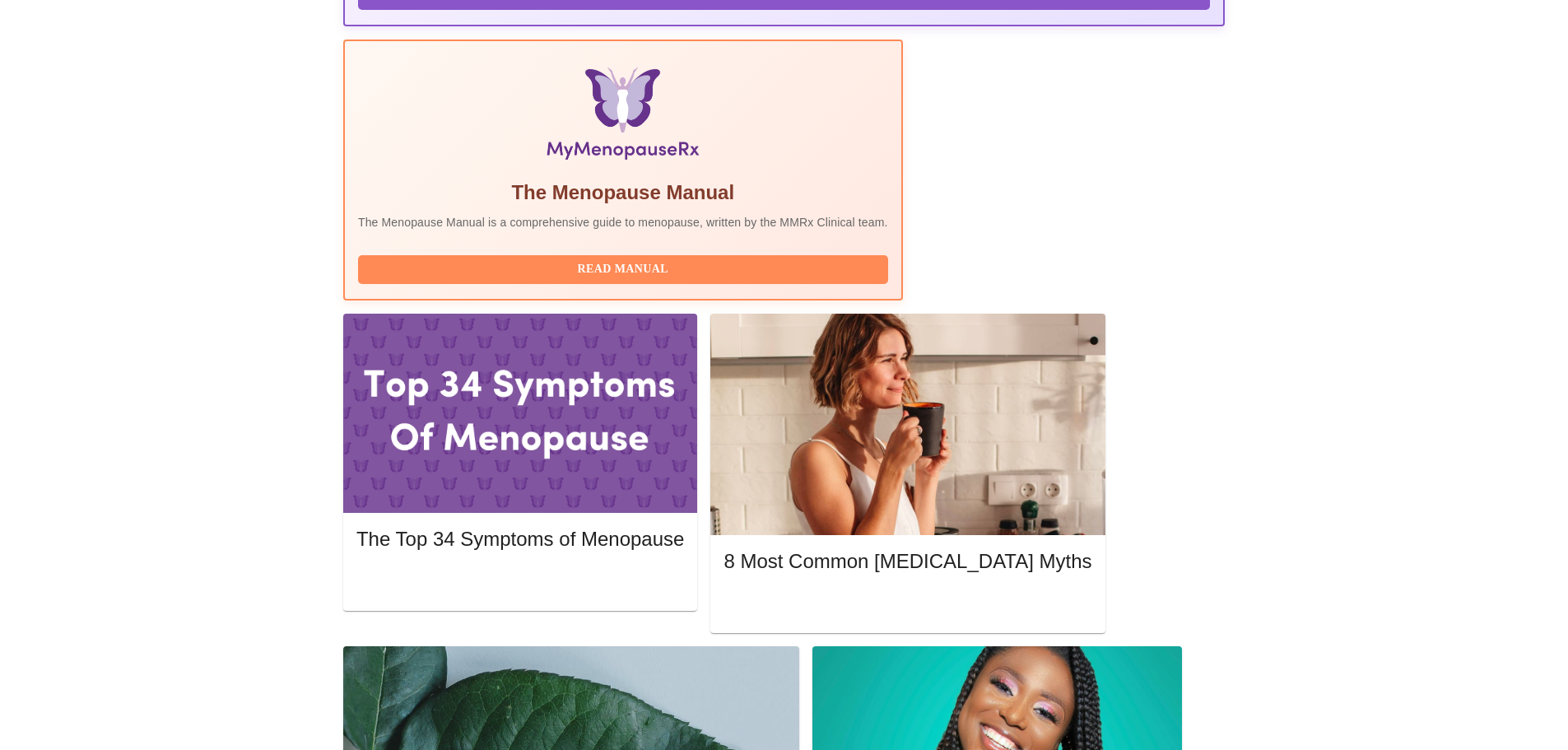
scroll to position [494, 0]
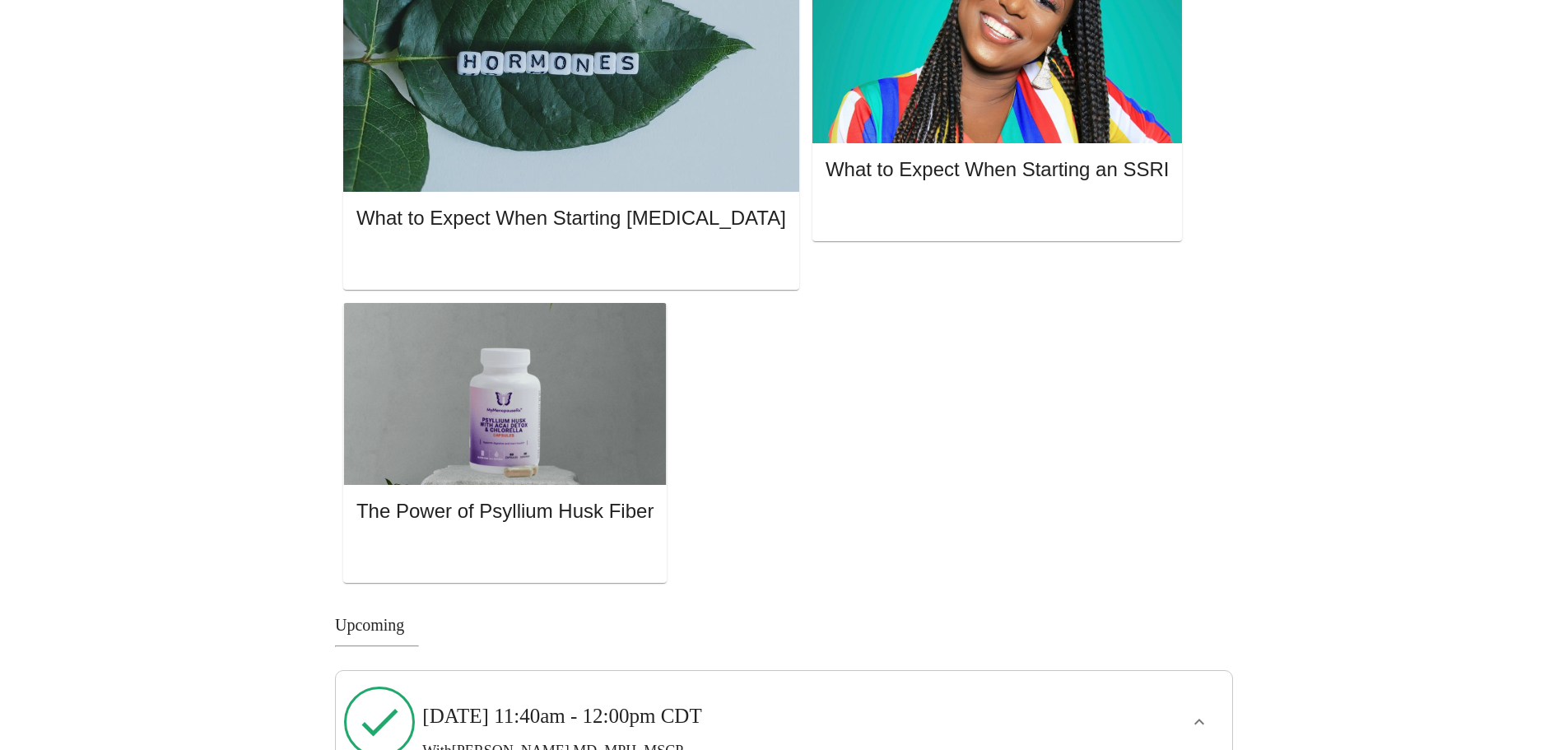
scroll to position [1211, 0]
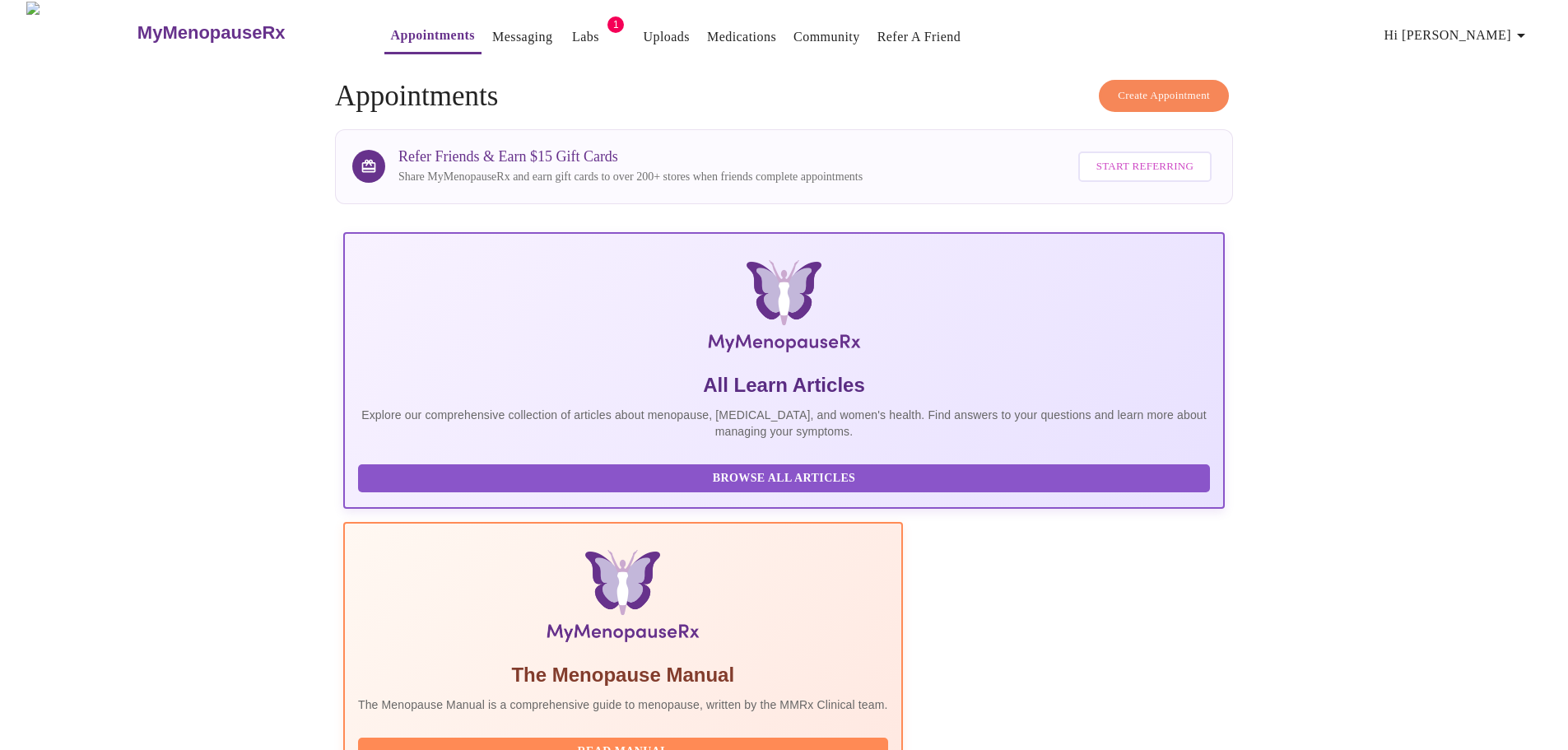
scroll to position [0, 0]
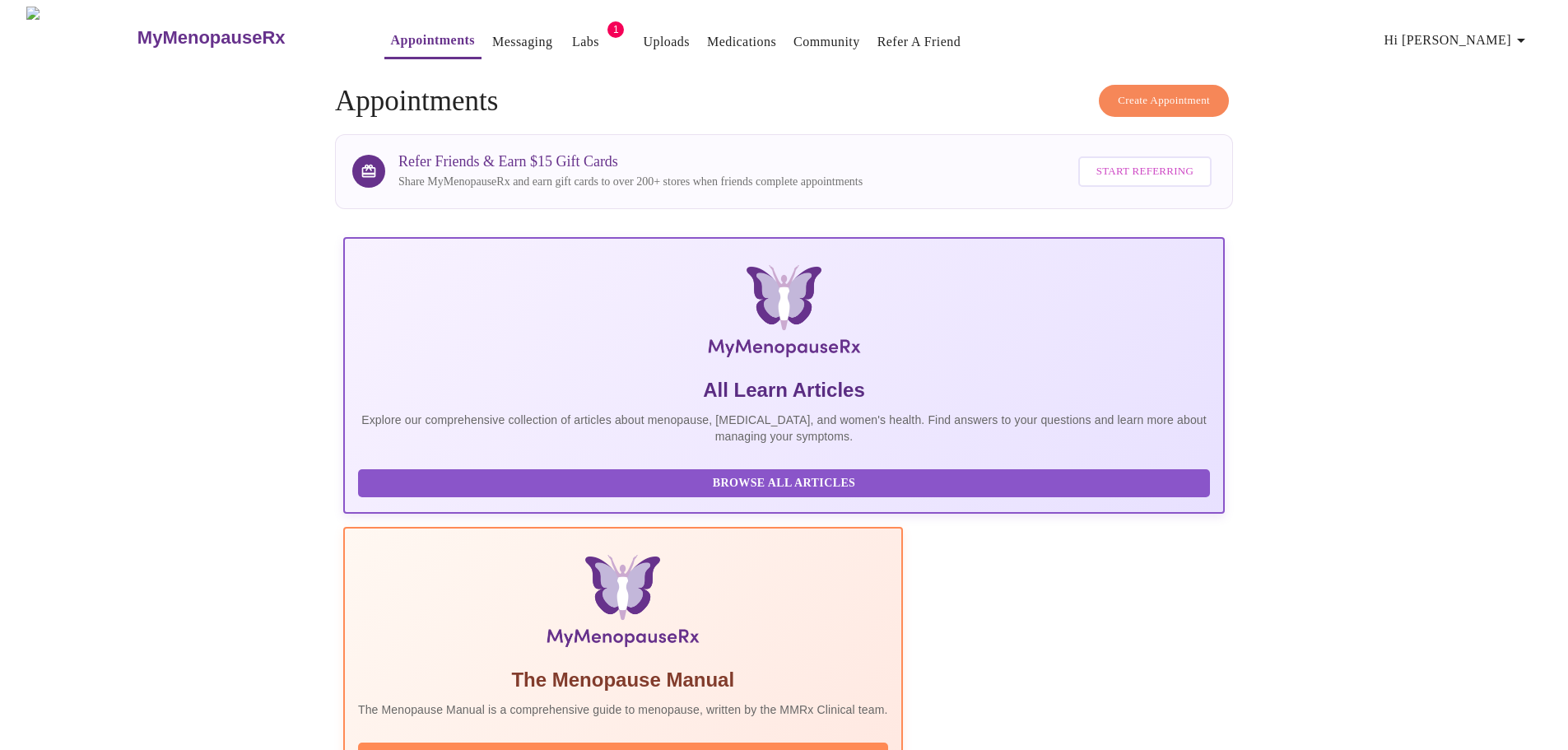
click at [1155, 109] on button "Create Appointment" at bounding box center [1163, 100] width 130 height 32
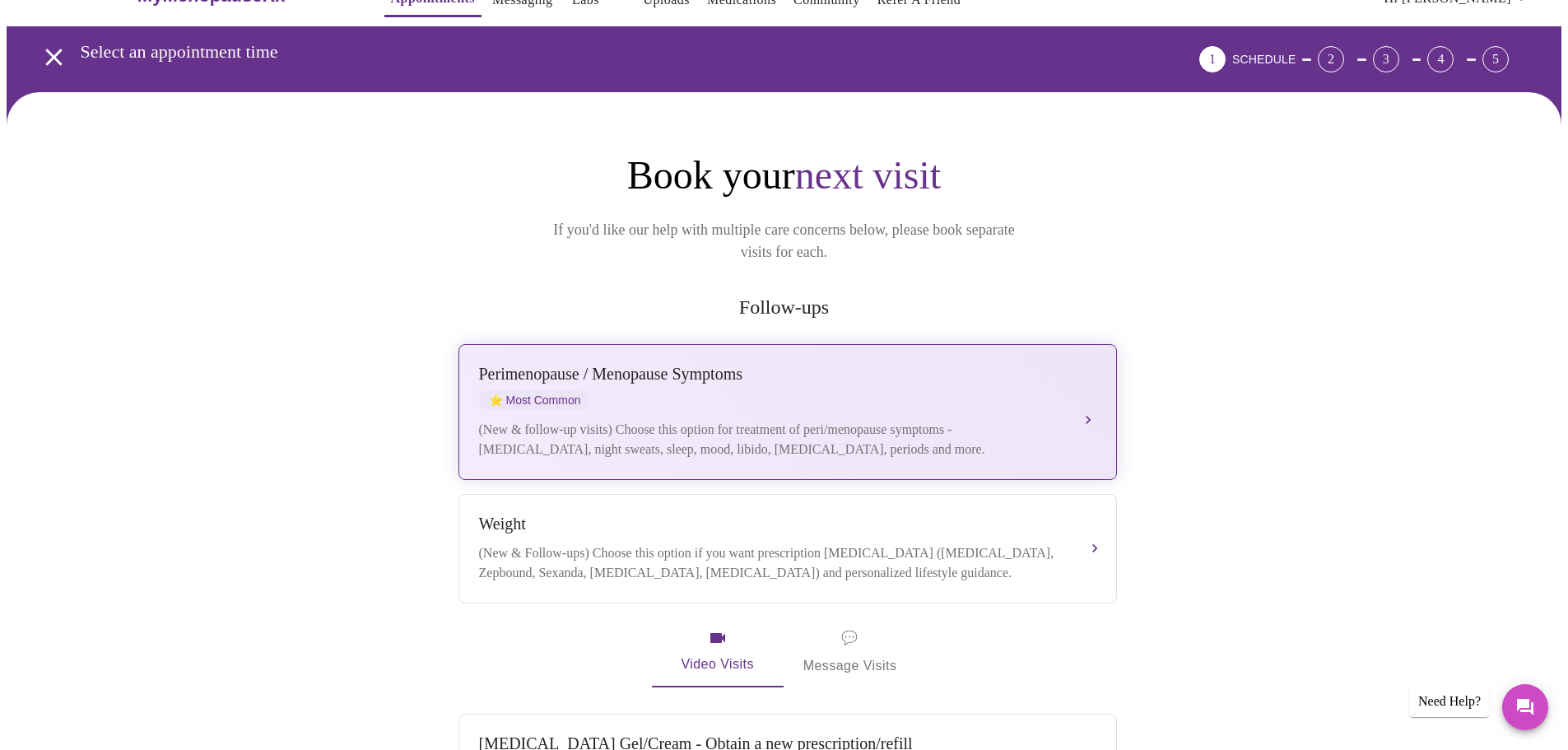
scroll to position [82, 0]
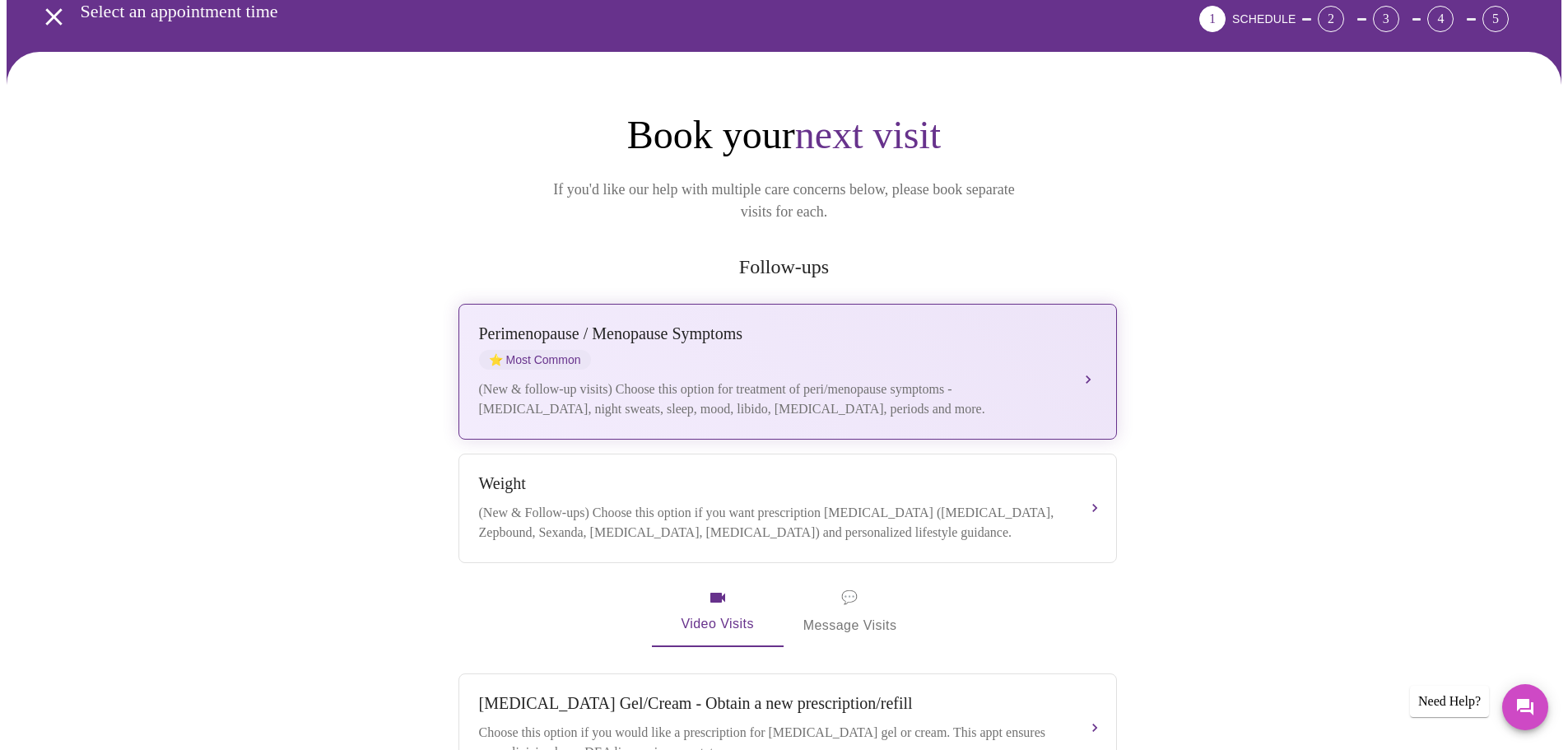
click at [854, 351] on div "Perimenopause / Menopause Symptoms ⭐ Most Common (New & follow-up visits) Choos…" at bounding box center [788, 372] width 617 height 95
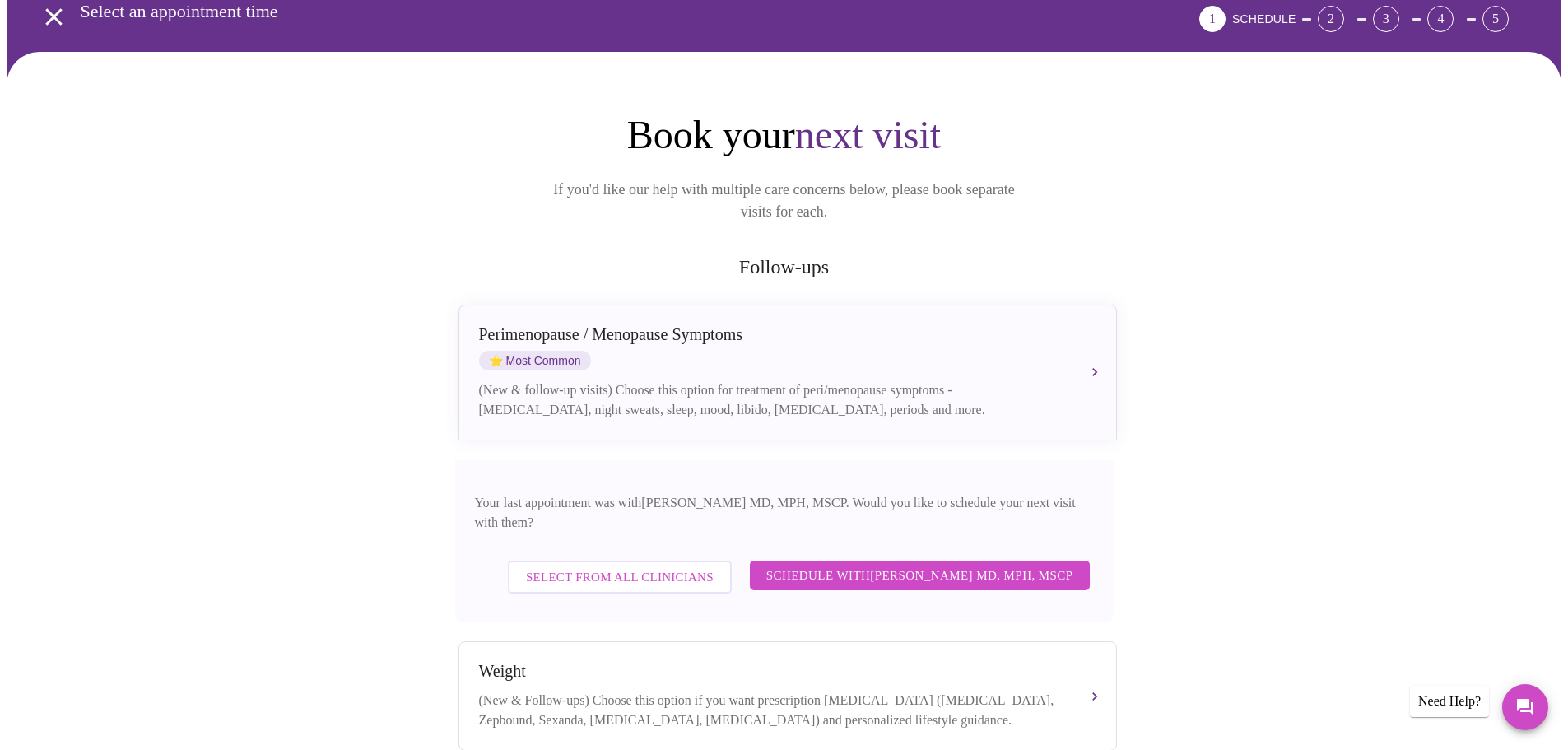
click at [675, 567] on span "Select from All Clinicians" at bounding box center [619, 577] width 187 height 22
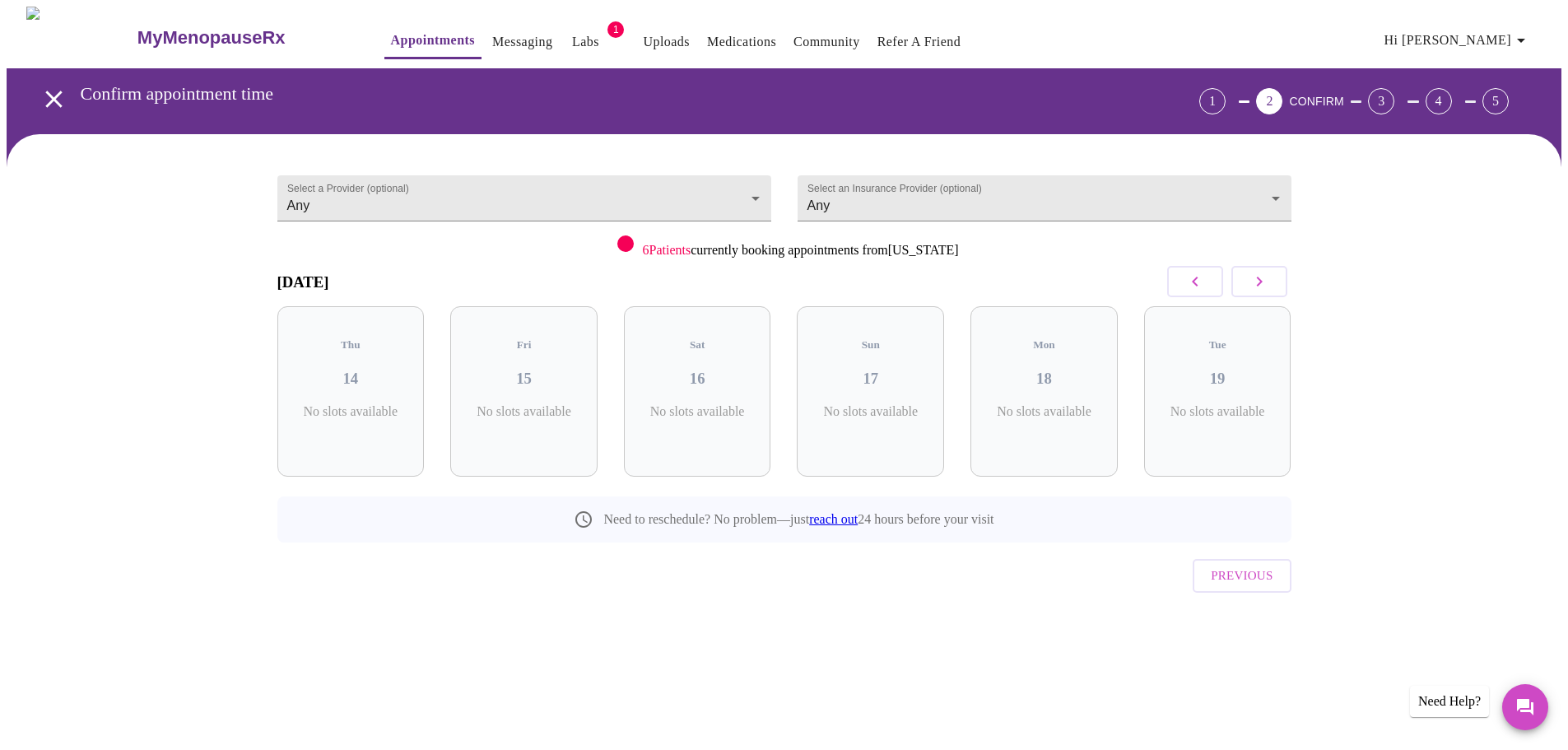
scroll to position [0, 0]
click at [1278, 281] on button "button" at bounding box center [1265, 282] width 56 height 32
click at [1276, 282] on button "button" at bounding box center [1265, 282] width 56 height 32
click at [542, 433] on div "Tue 26 5 Slots Left ( 32 Total)" at bounding box center [531, 391] width 148 height 170
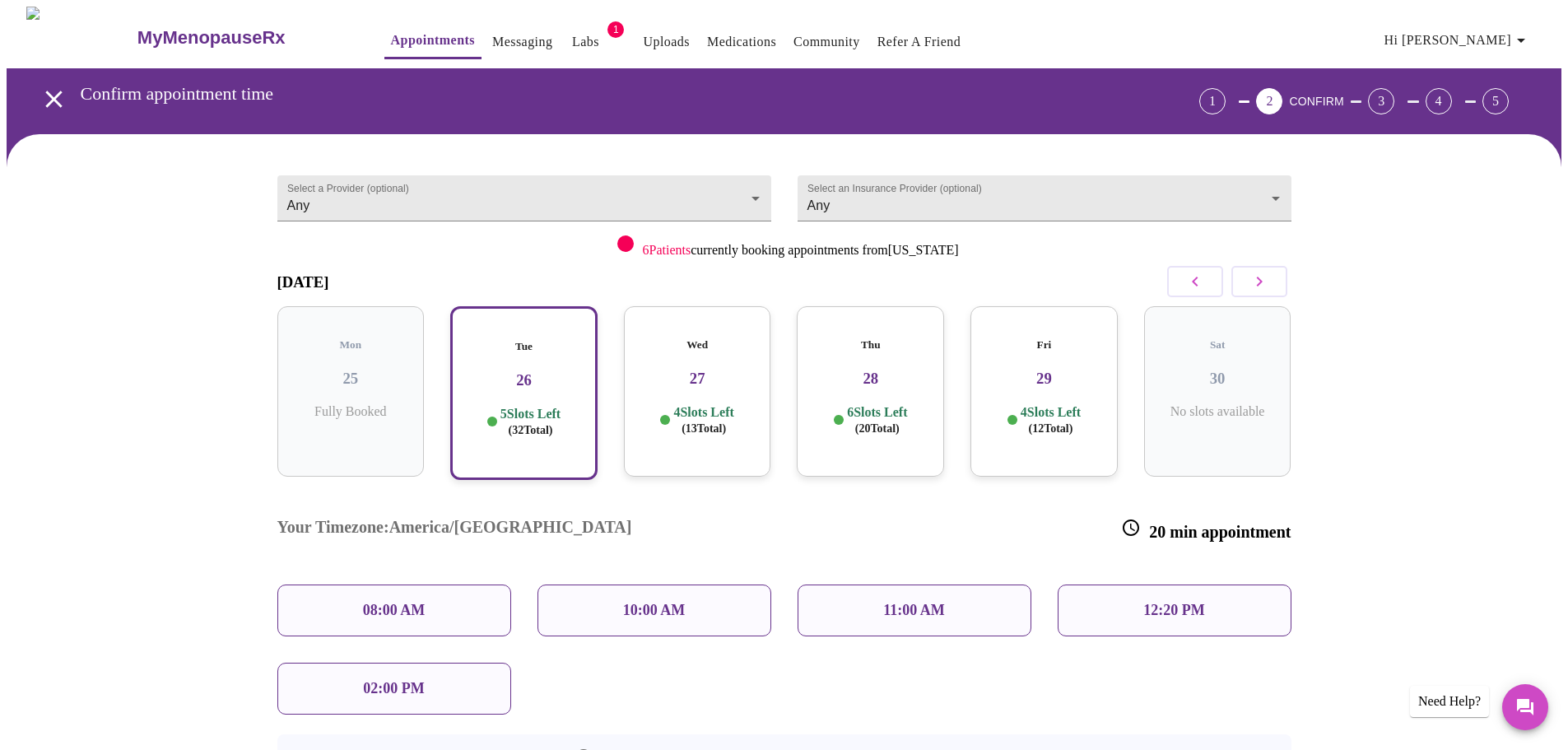
click at [425, 602] on p "08:00 AM" at bounding box center [394, 611] width 62 height 17
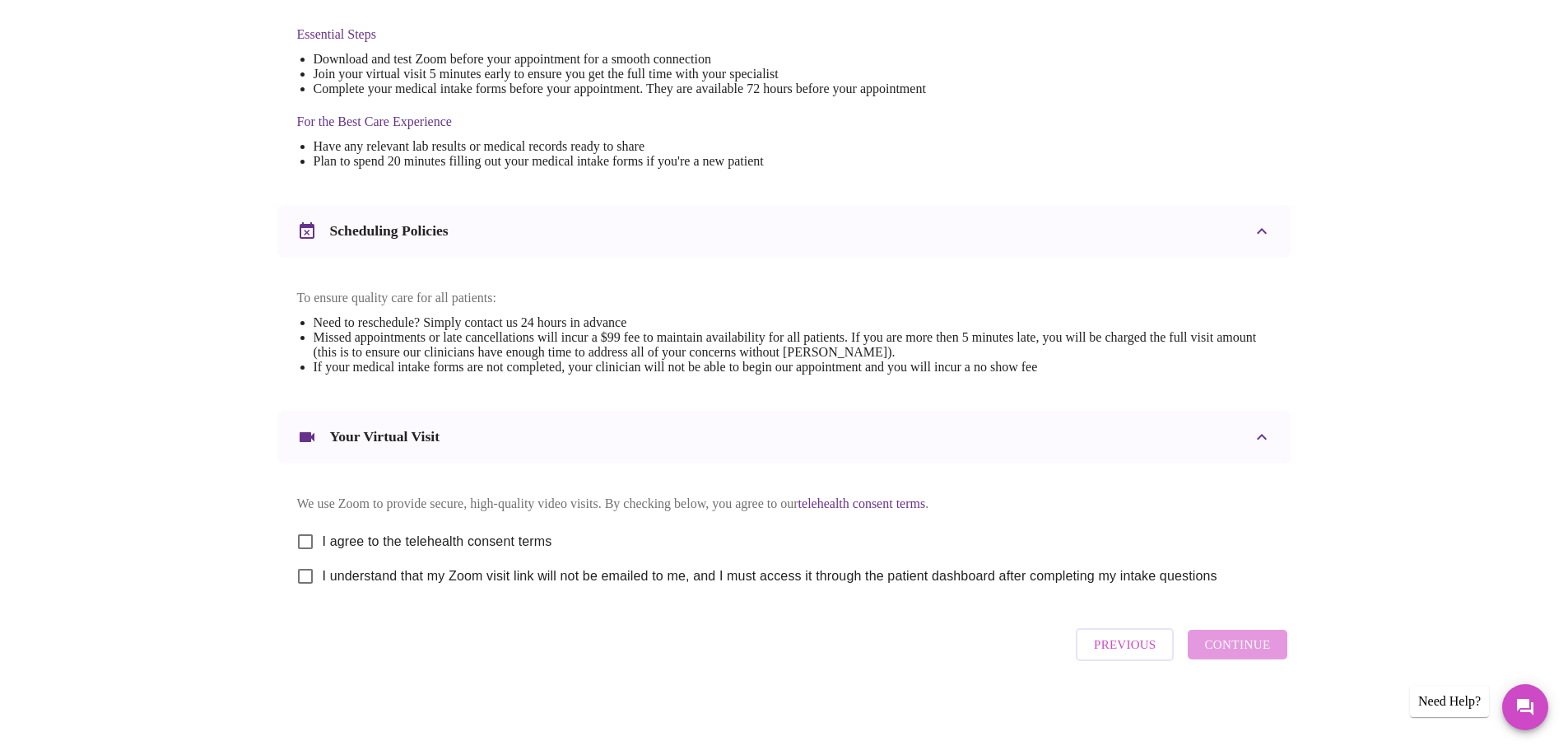
scroll to position [444, 0]
click at [309, 535] on input "I agree to the telehealth consent terms" at bounding box center [305, 542] width 35 height 35
checkbox input "true"
click at [307, 580] on input "I understand that my Zoom visit link will not be emailed to me, and I must acce…" at bounding box center [305, 577] width 35 height 35
checkbox input "true"
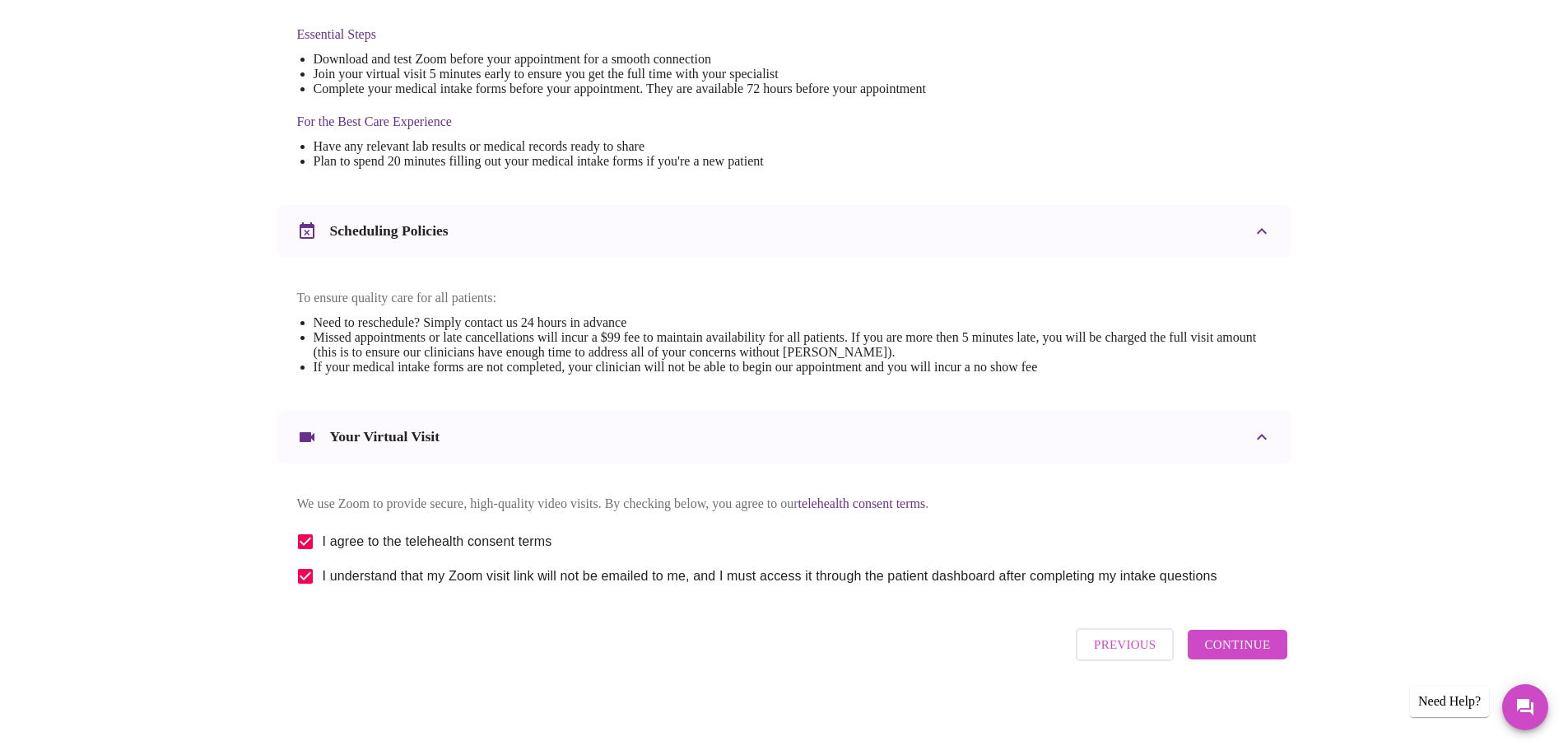
click at [1246, 655] on span "Continue" at bounding box center [1236, 645] width 66 height 22
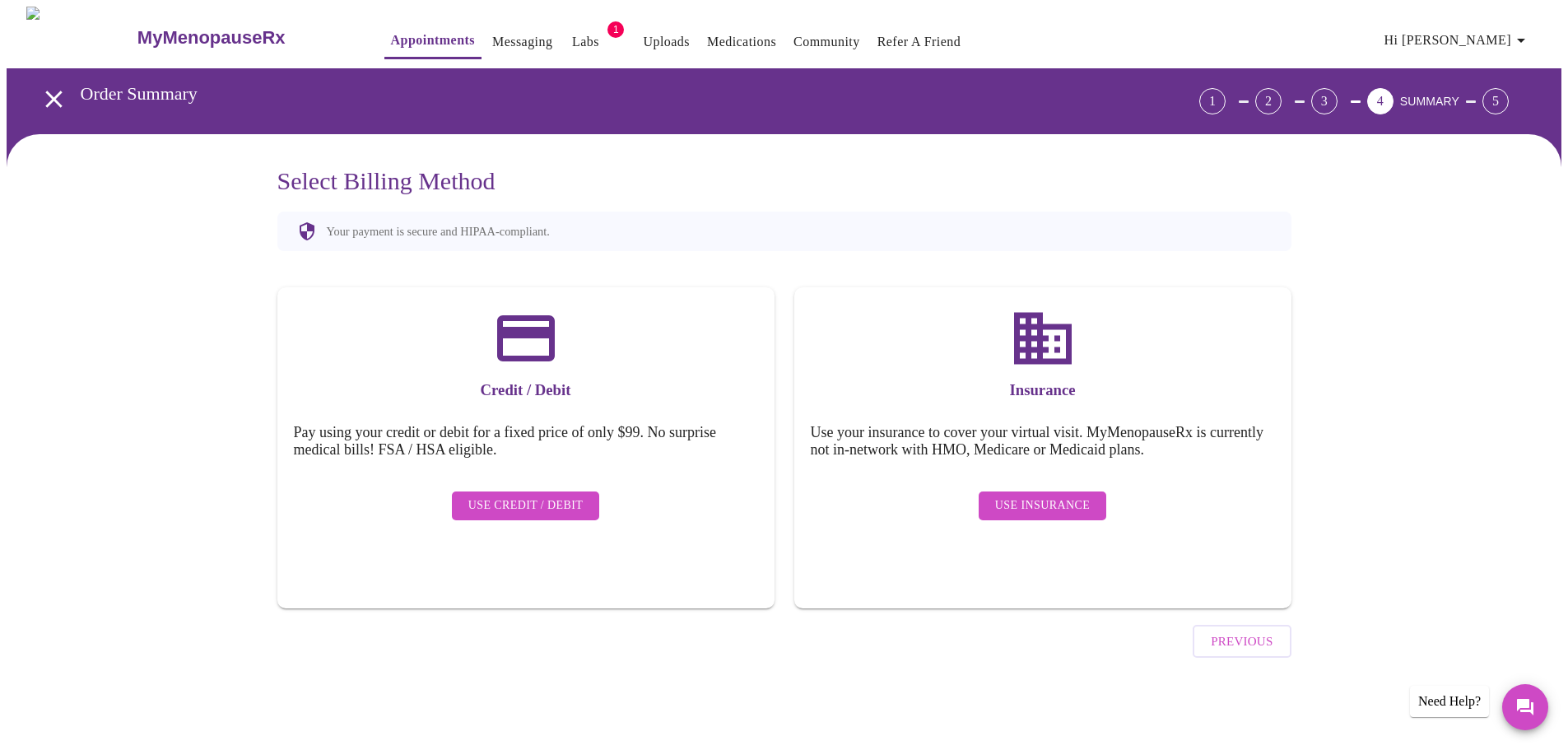
scroll to position [0, 0]
click at [1068, 496] on span "Use Insurance" at bounding box center [1048, 506] width 95 height 21
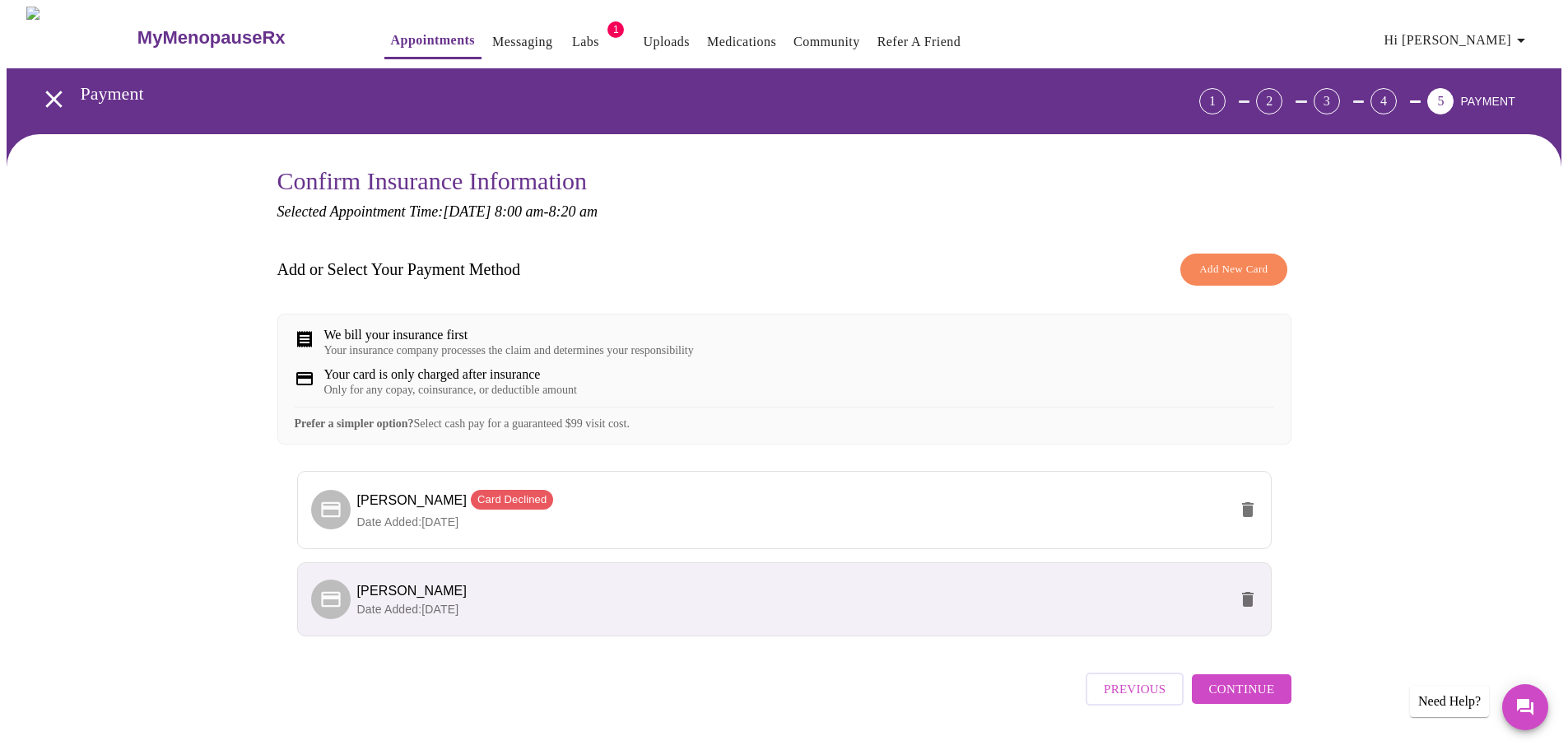
click at [1022, 601] on span "Timika Ward" at bounding box center [793, 592] width 871 height 20
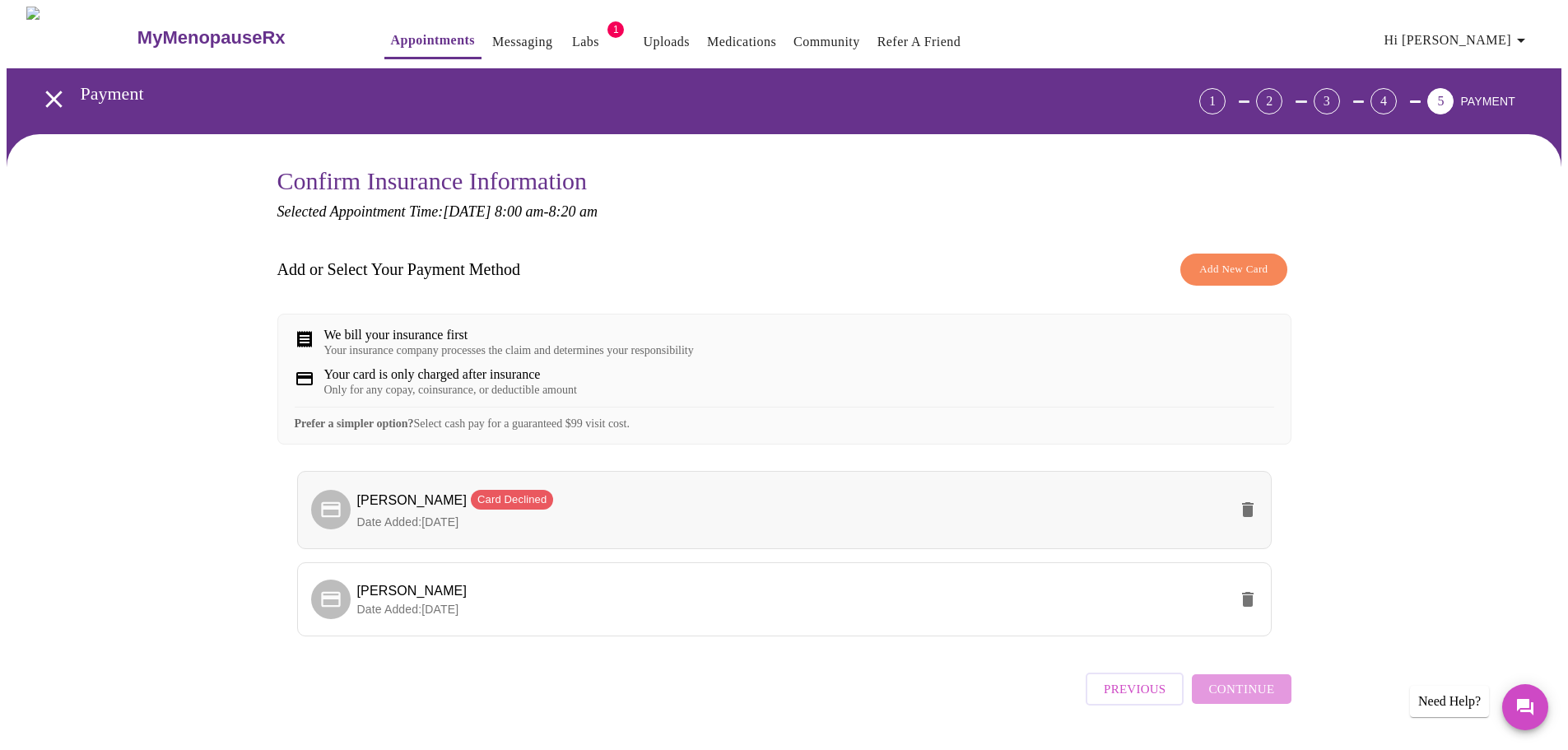
click at [1032, 514] on span "Timika Ward Card Declined" at bounding box center [793, 502] width 871 height 24
click at [1032, 601] on span "Timika Ward" at bounding box center [793, 592] width 871 height 20
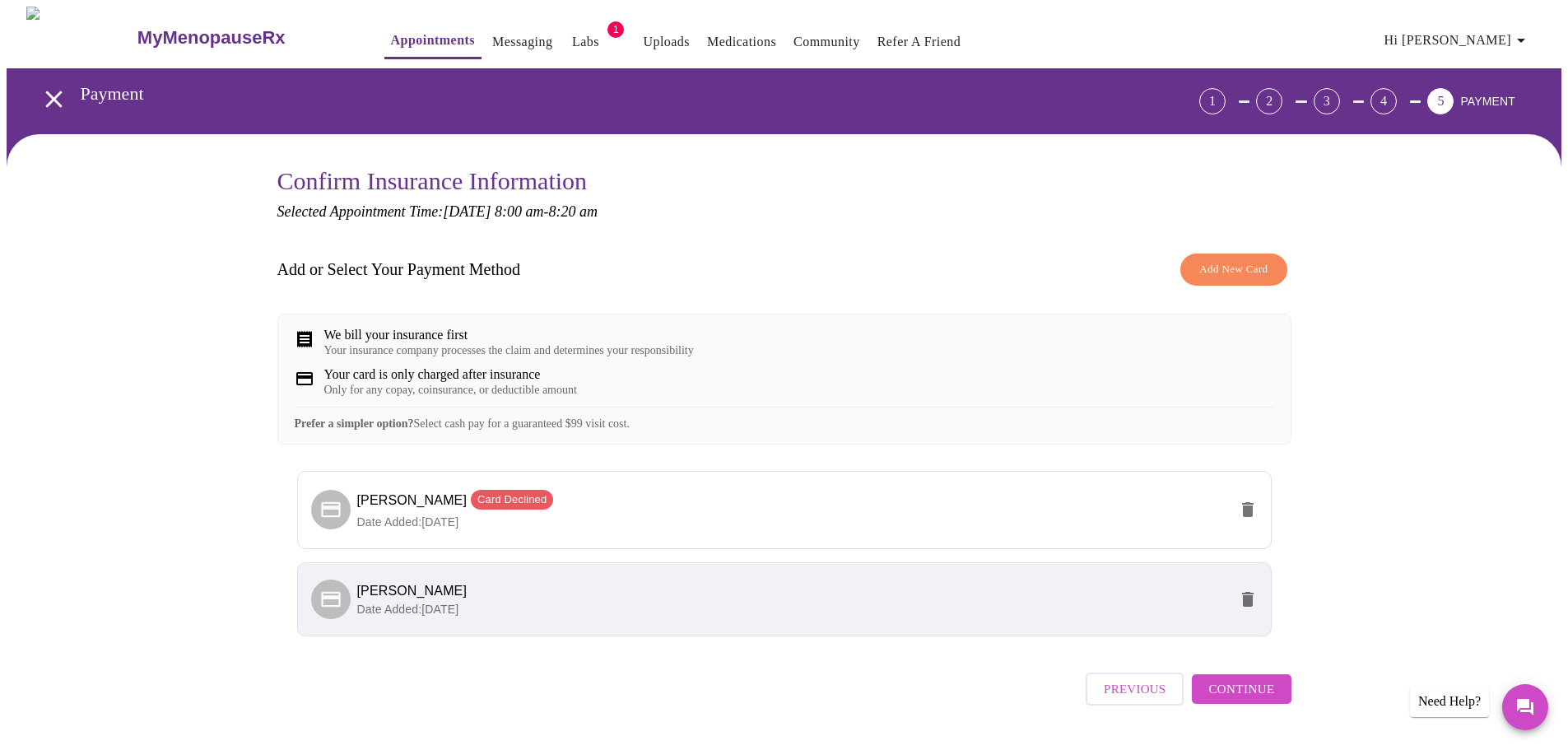
click at [1211, 693] on div "Previous Continue" at bounding box center [1187, 684] width 205 height 57
click at [1224, 700] on span "Continue" at bounding box center [1240, 689] width 66 height 22
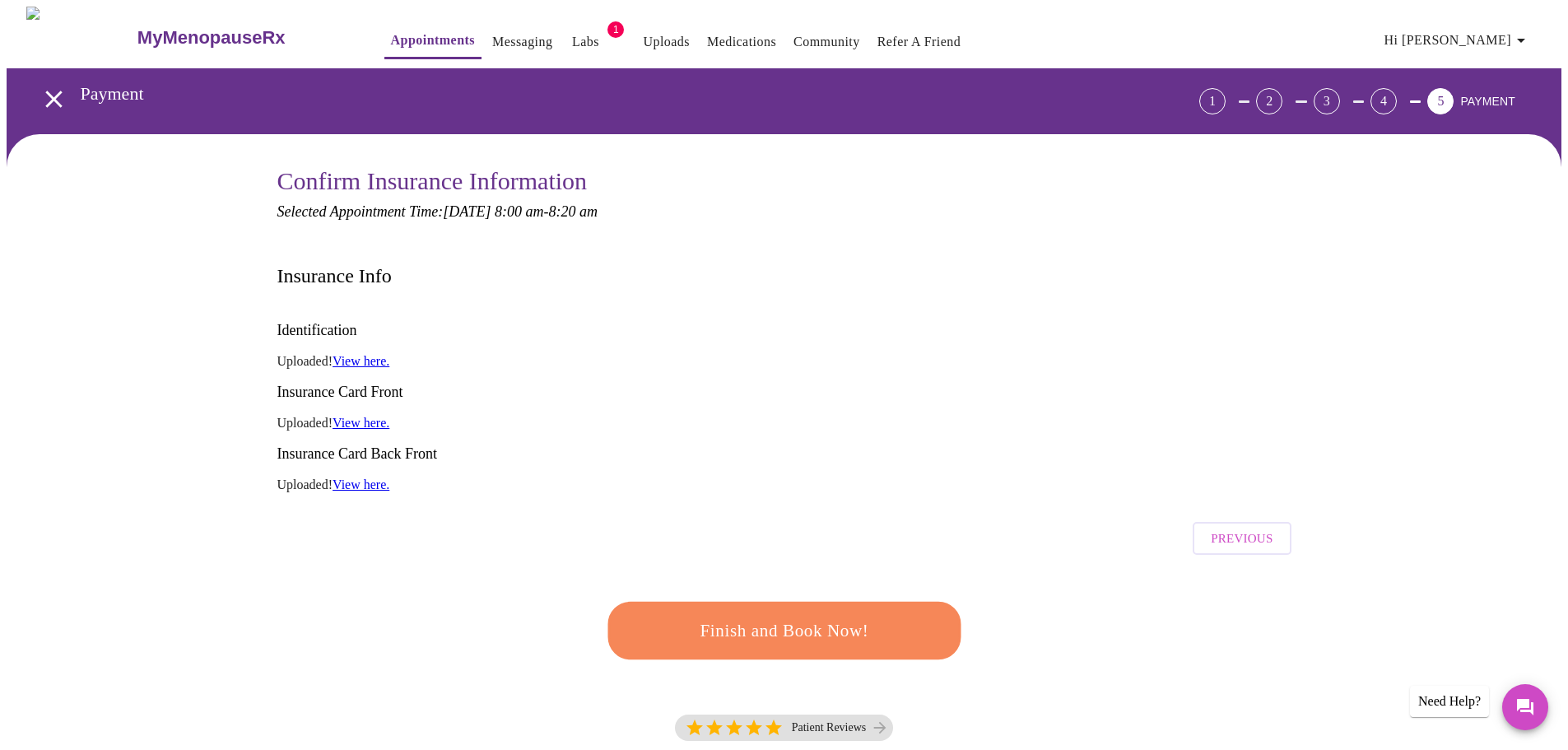
click at [838, 616] on span "Finish and Book Now!" at bounding box center [784, 631] width 304 height 31
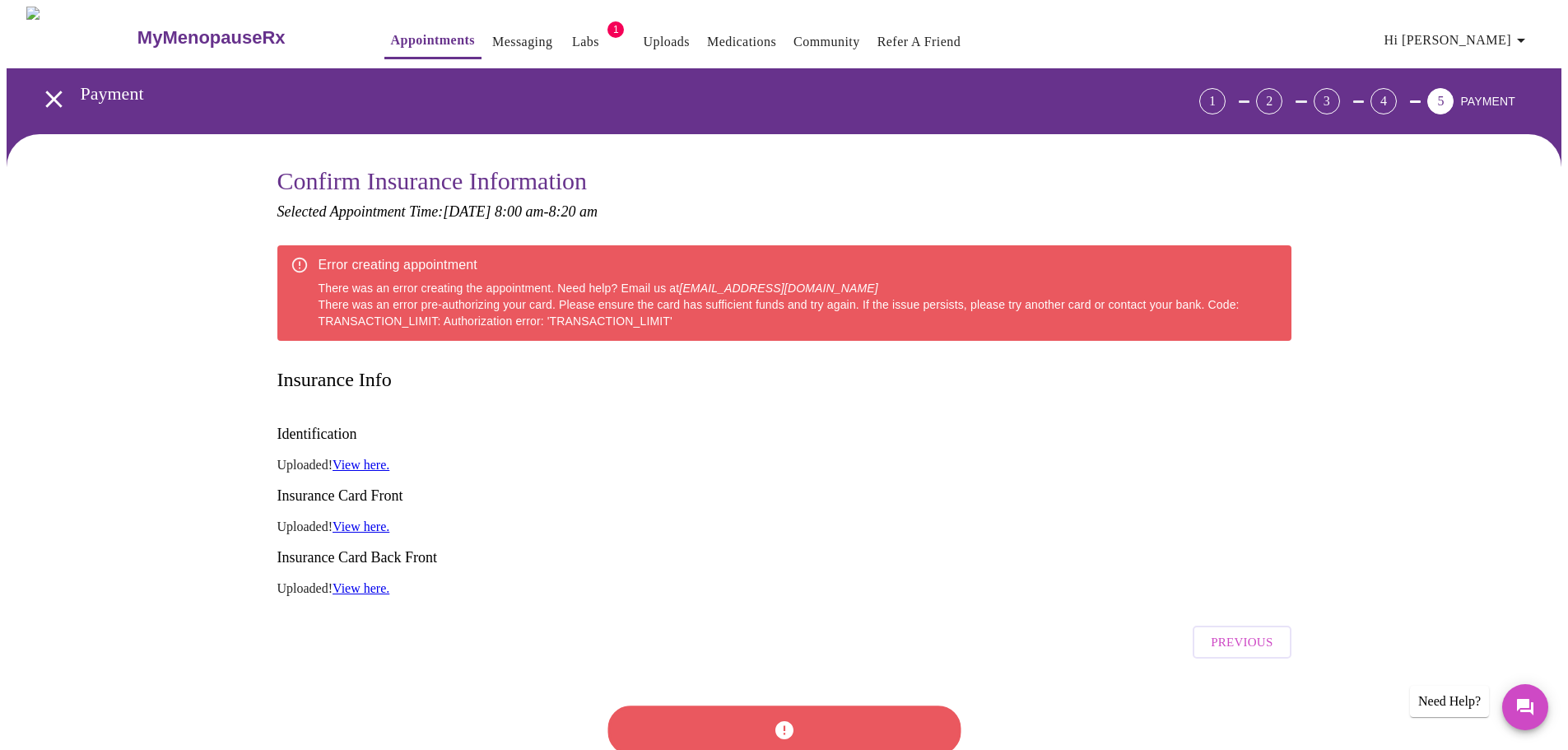
click at [737, 684] on div at bounding box center [784, 730] width 362 height 94
click at [883, 543] on div "Identification Uploaded! View here. Insurance Card Front Uploaded! View here. I…" at bounding box center [784, 509] width 1014 height 198
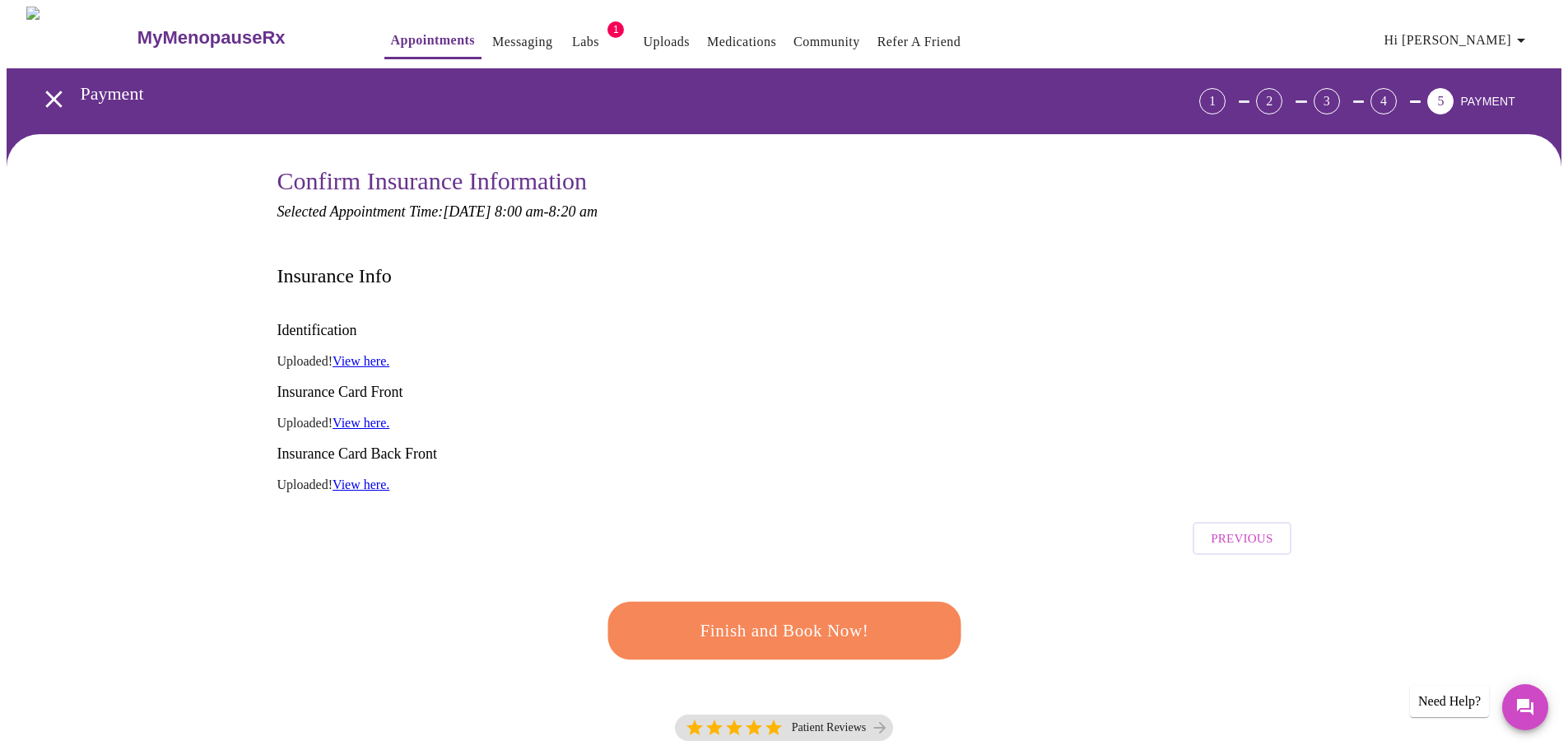
click at [1249, 528] on span "Previous" at bounding box center [1241, 538] width 61 height 22
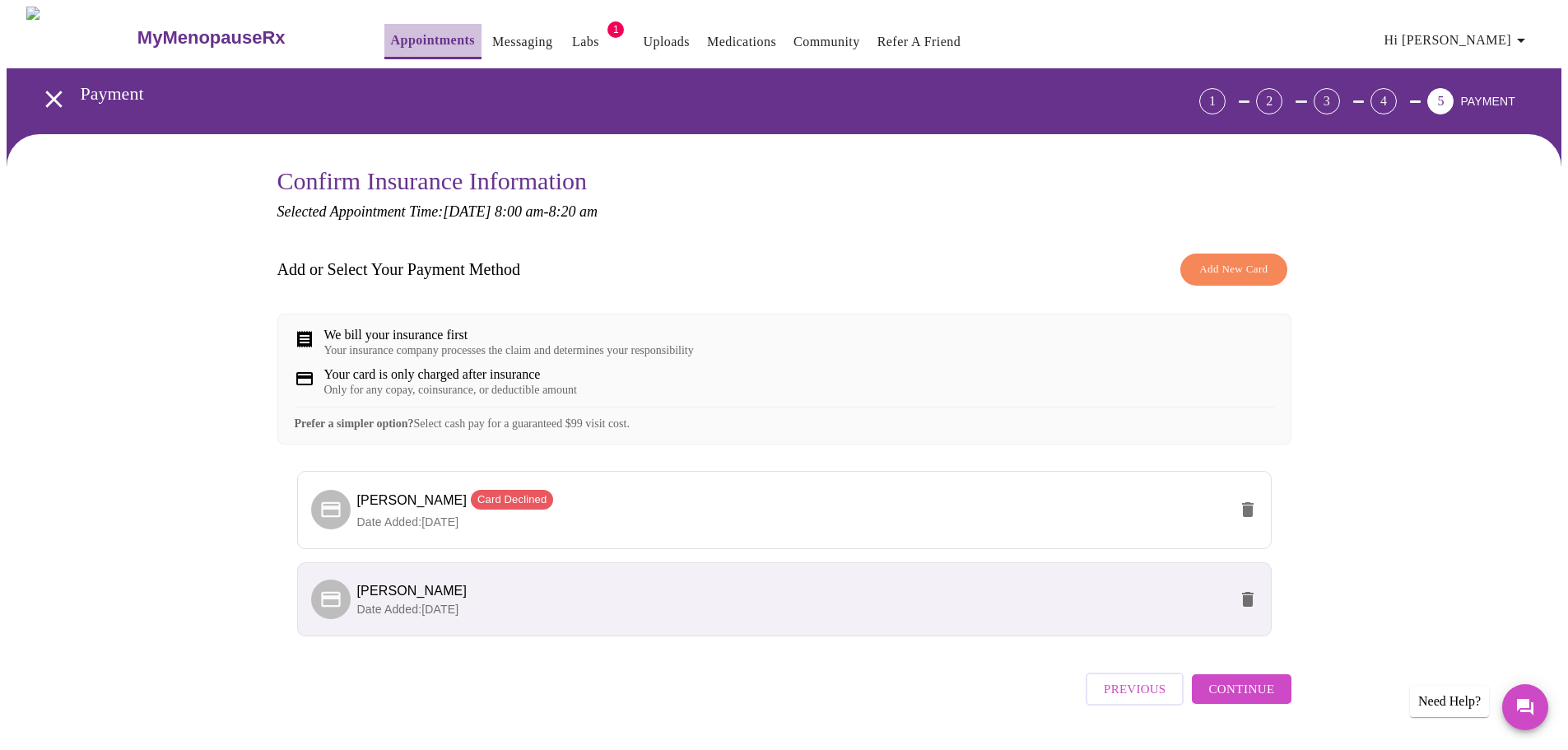
click at [400, 31] on link "Appointments" at bounding box center [432, 41] width 84 height 23
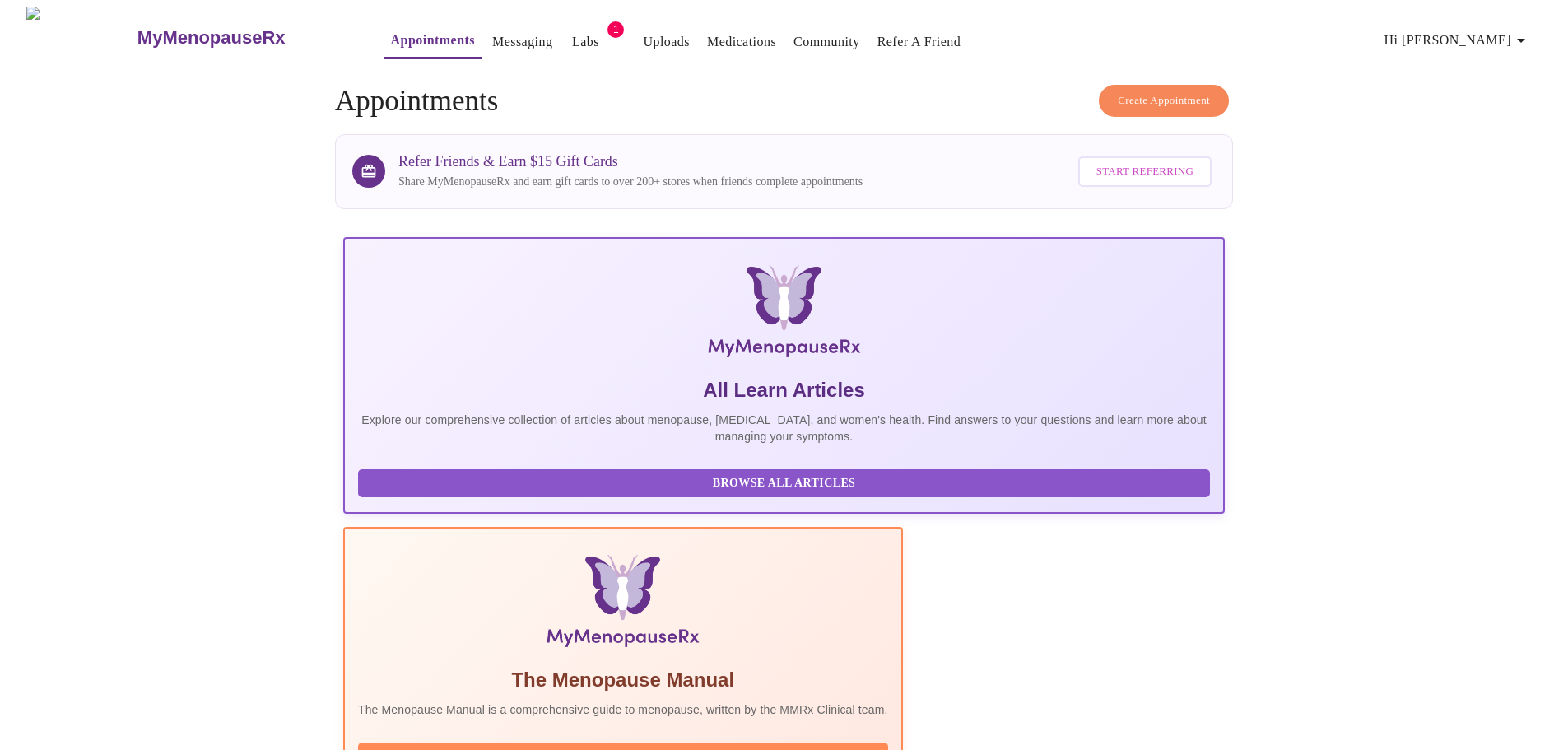
click at [391, 34] on link "Appointments" at bounding box center [432, 41] width 84 height 23
click at [1185, 85] on button "Create Appointment" at bounding box center [1163, 100] width 130 height 32
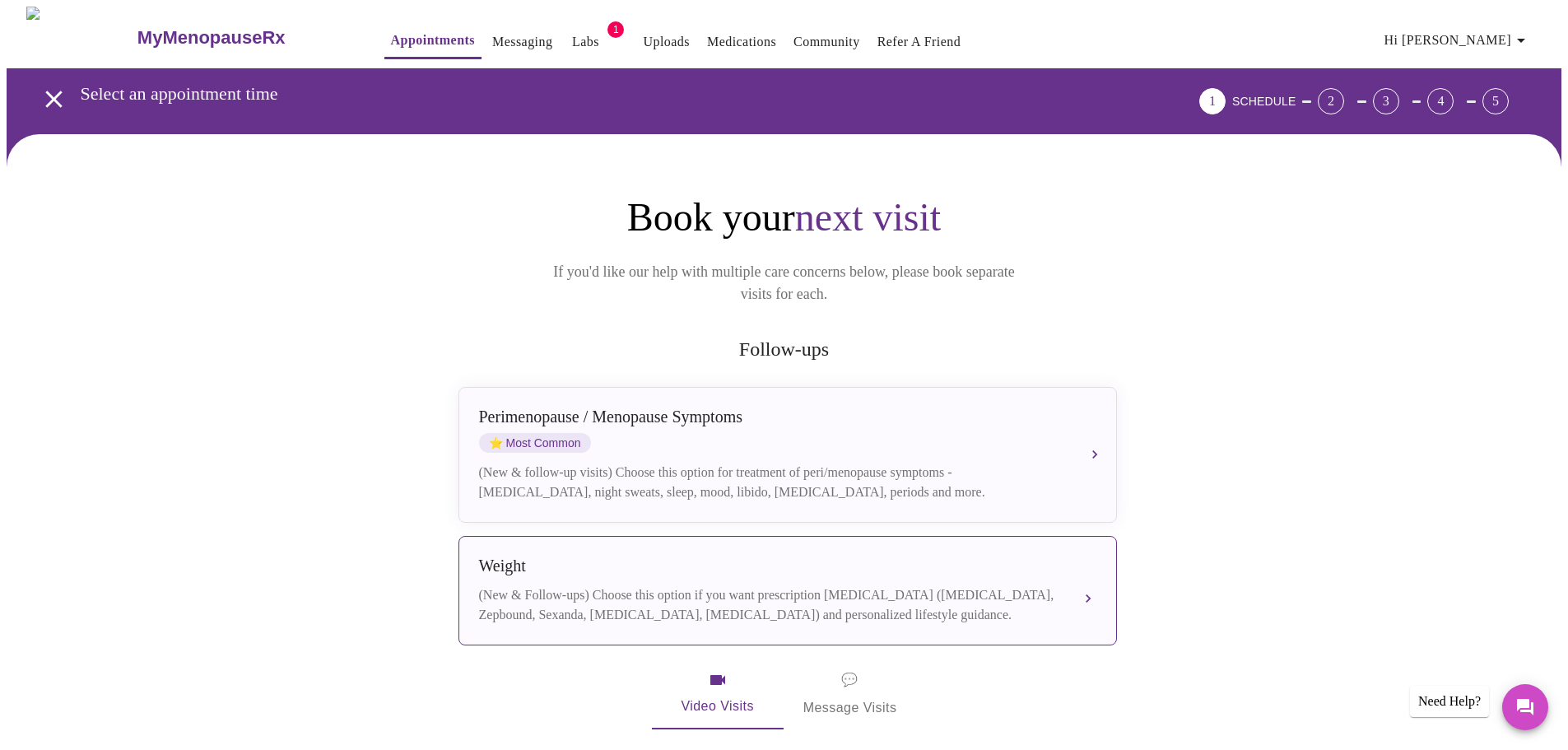
click at [842, 536] on button "Weight (New & Follow-ups) Choose this option if you want prescription weight ma…" at bounding box center [788, 591] width 658 height 110
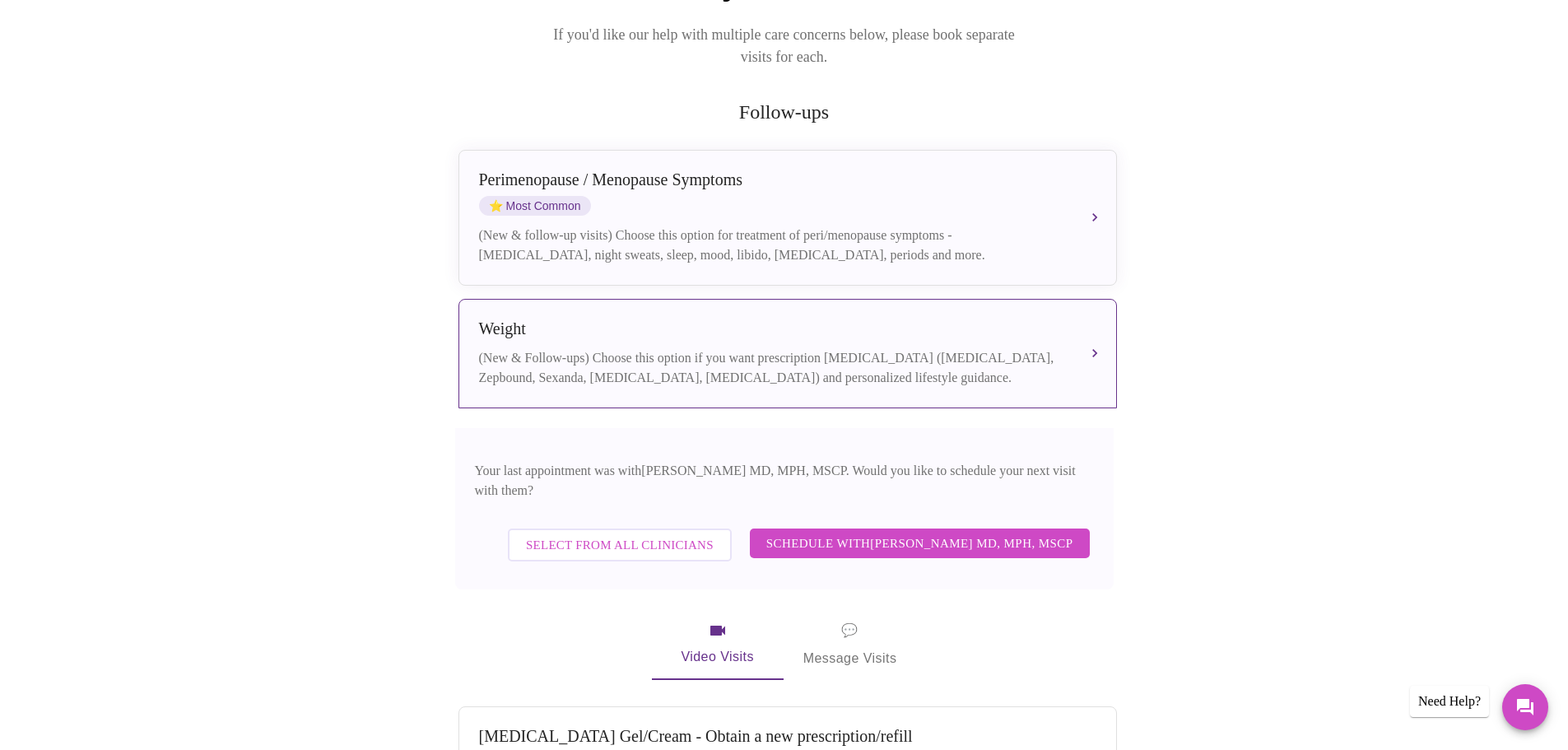
scroll to position [247, 0]
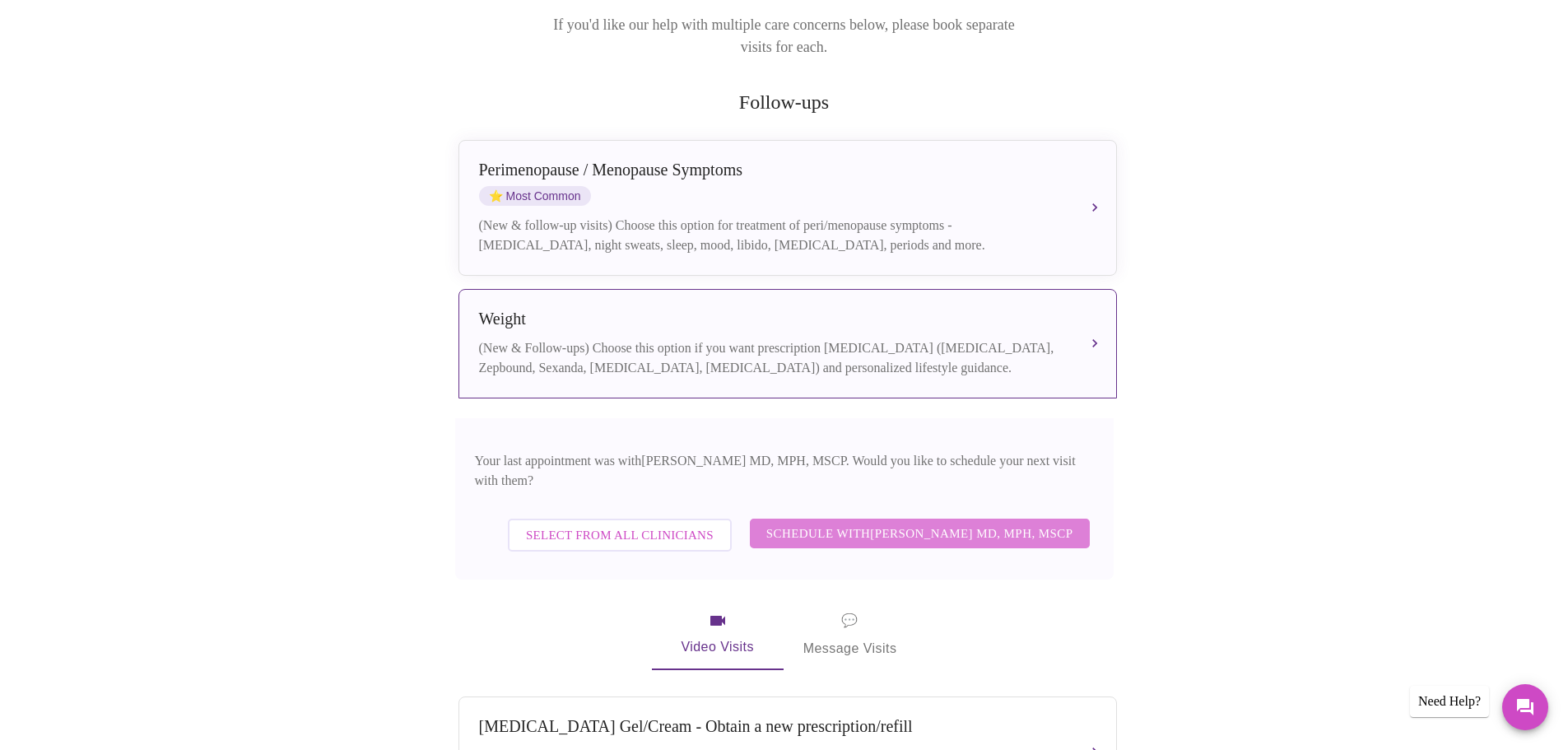
click at [966, 523] on span "Schedule with Vadim Gelman MD, MPH, MSCP" at bounding box center [920, 533] width 307 height 22
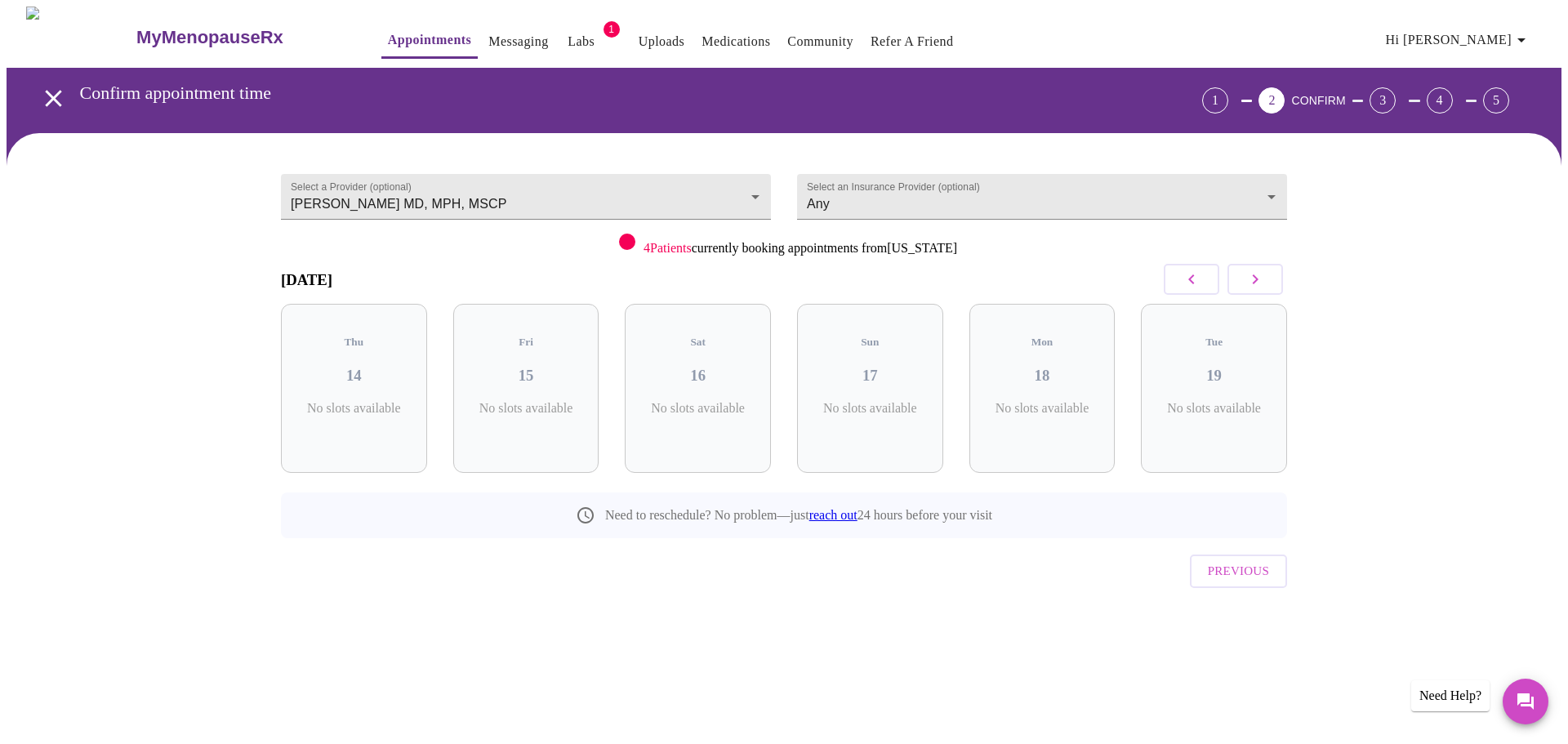
click at [1255, 277] on icon "button" at bounding box center [1255, 280] width 20 height 20
click at [1255, 278] on icon "button" at bounding box center [1255, 280] width 20 height 20
click at [1067, 419] on span "( 6 Total)" at bounding box center [1048, 425] width 39 height 12
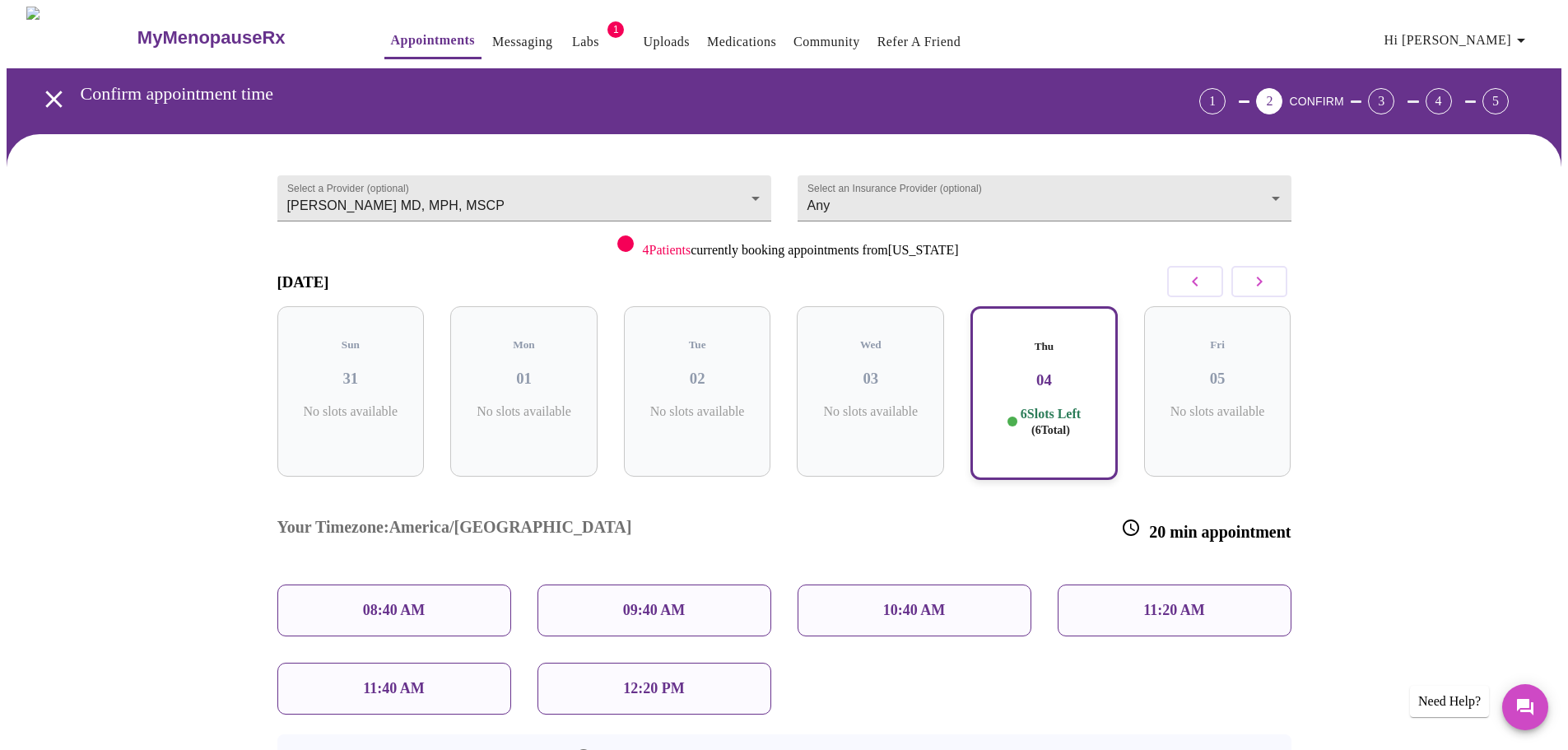
click at [367, 585] on div "08:40 AM" at bounding box center [394, 611] width 234 height 52
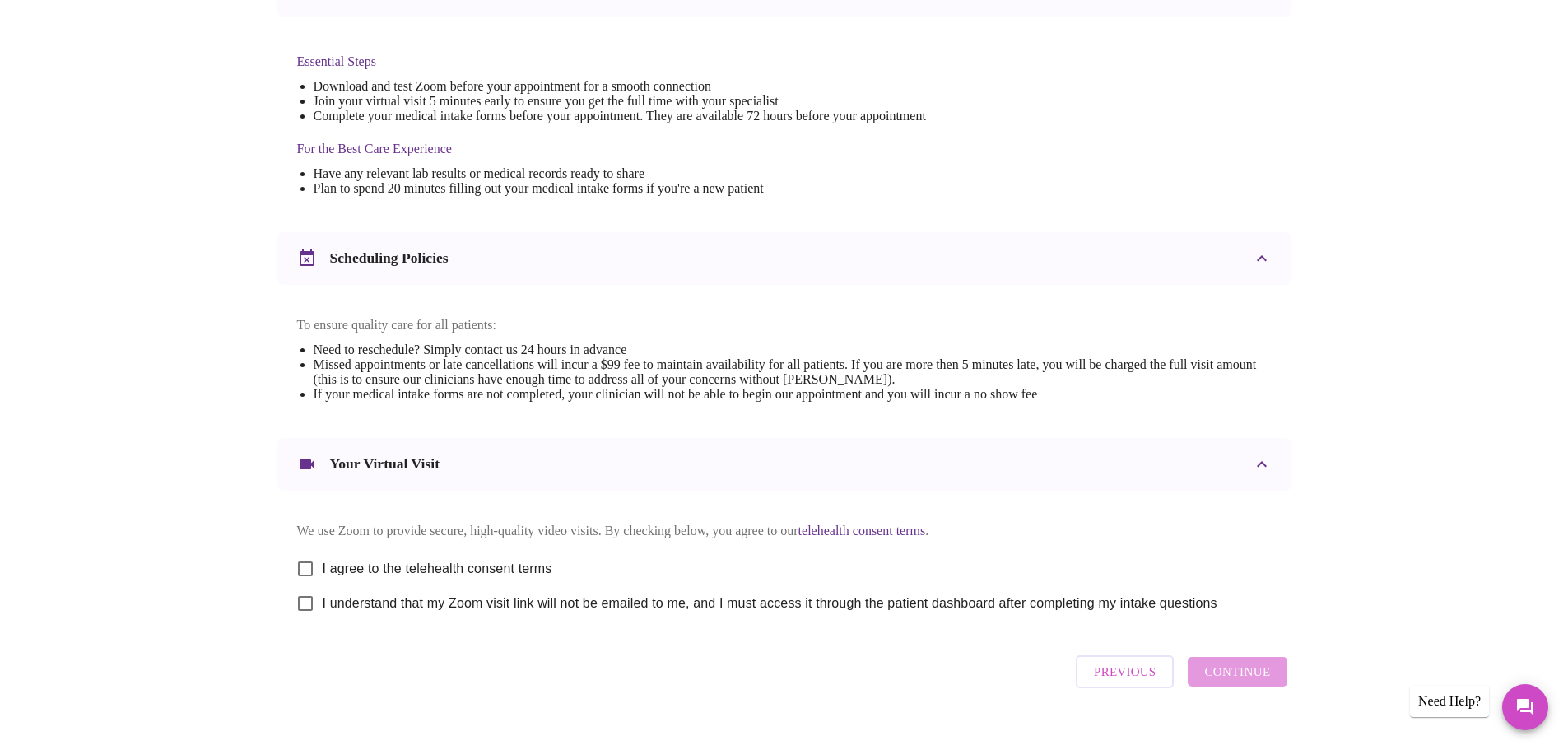
scroll to position [412, 0]
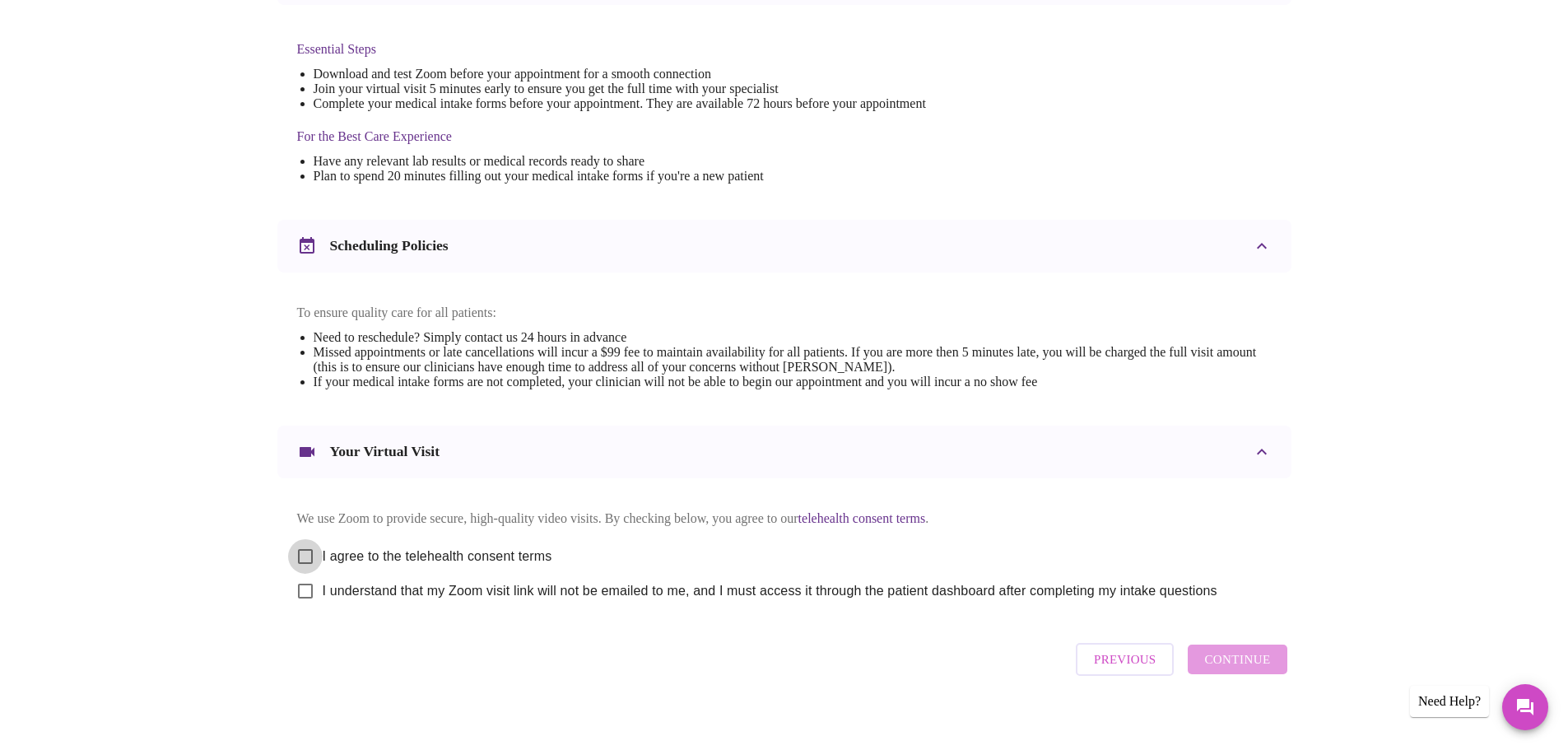
click at [299, 567] on input "I agree to the telehealth consent terms" at bounding box center [305, 557] width 35 height 35
checkbox input "true"
click at [306, 607] on input "I understand that my Zoom visit link will not be emailed to me, and I must acce…" at bounding box center [305, 592] width 35 height 35
checkbox input "true"
click at [1245, 670] on span "Continue" at bounding box center [1236, 660] width 66 height 22
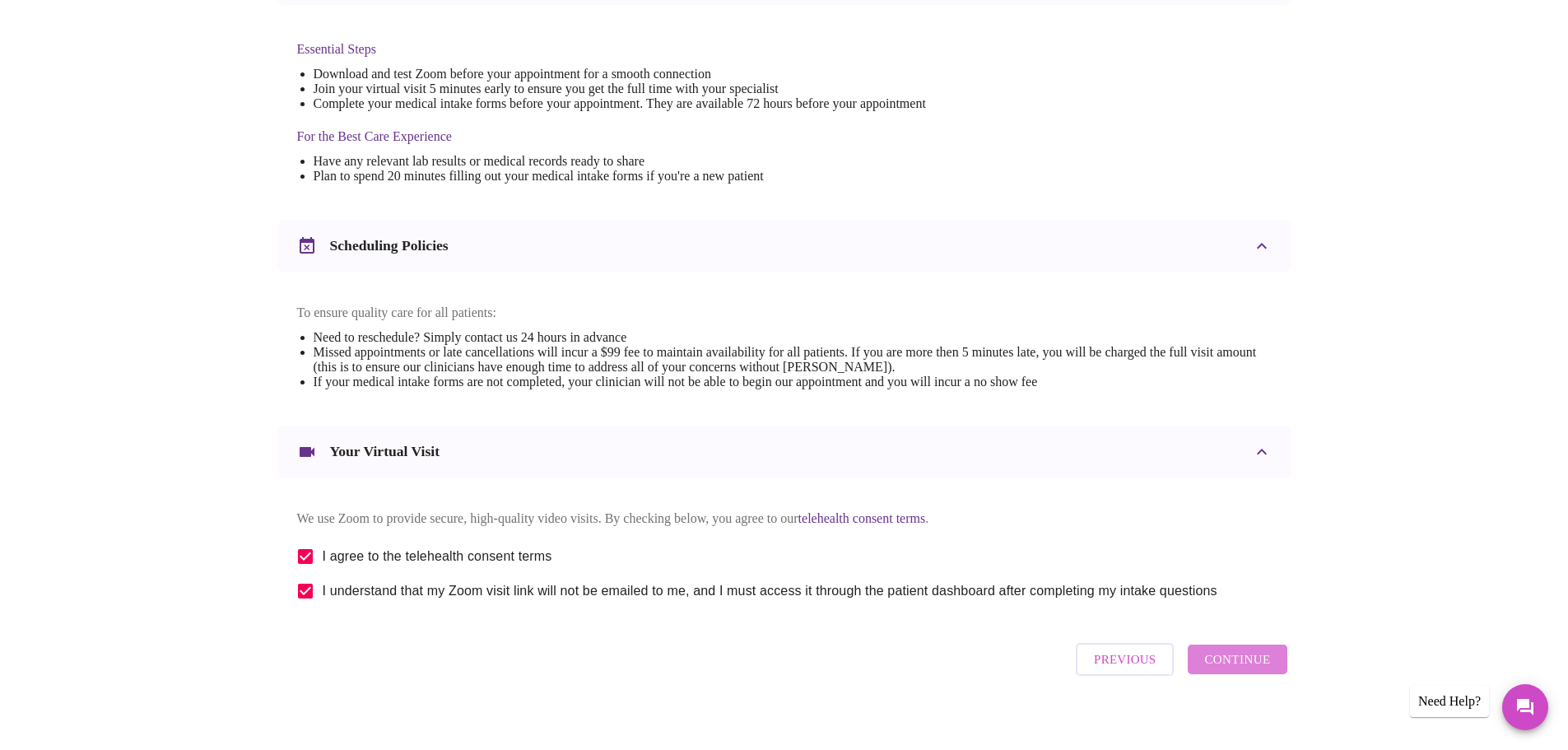
scroll to position [0, 0]
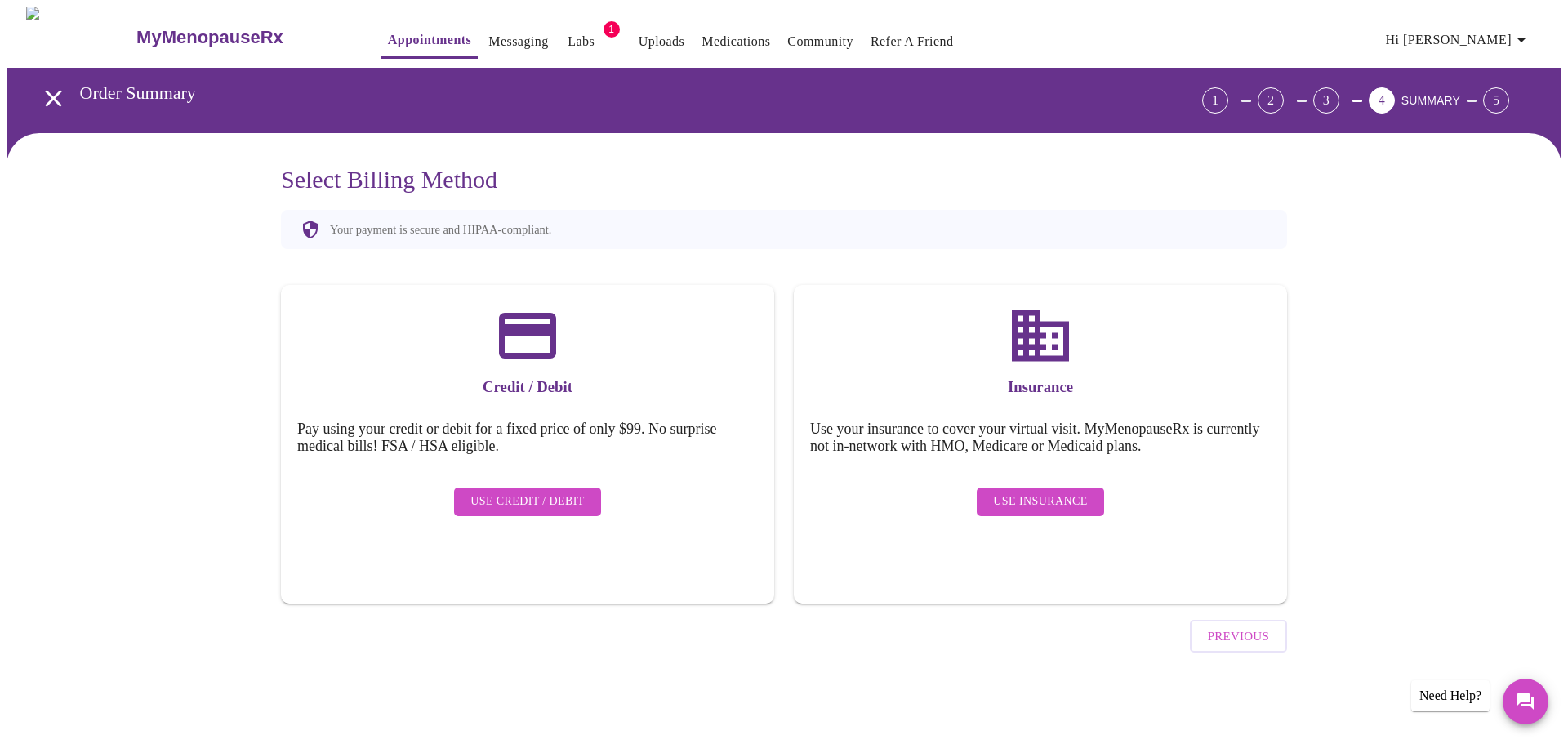
click at [1069, 497] on span "Use Insurance" at bounding box center [1040, 502] width 94 height 21
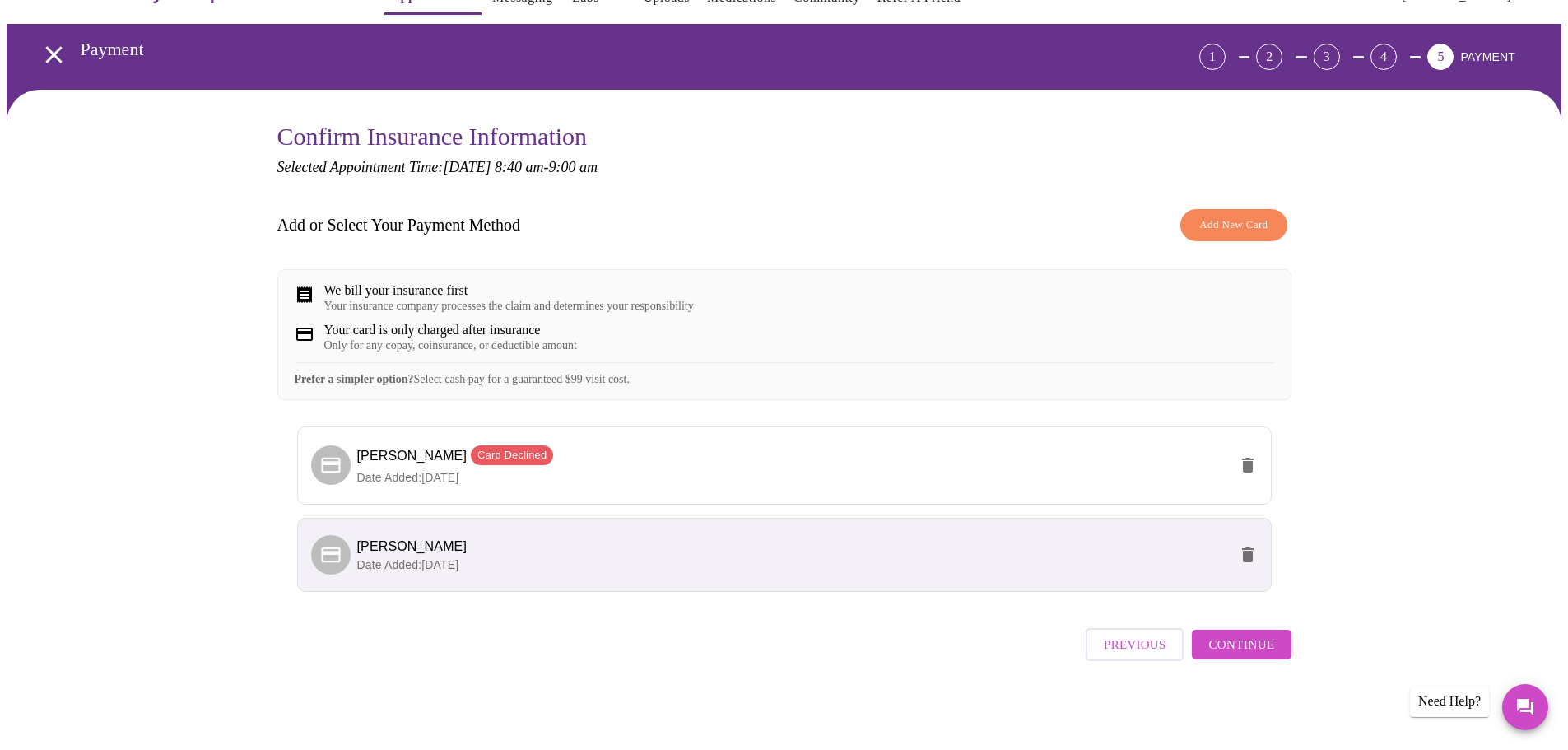
scroll to position [58, 0]
click at [1164, 591] on li "Timika Ward Date Added: 08-14-2025" at bounding box center [784, 554] width 974 height 74
click at [1143, 557] on span "Timika Ward" at bounding box center [793, 547] width 871 height 20
click at [1231, 650] on span "Continue" at bounding box center [1240, 645] width 66 height 22
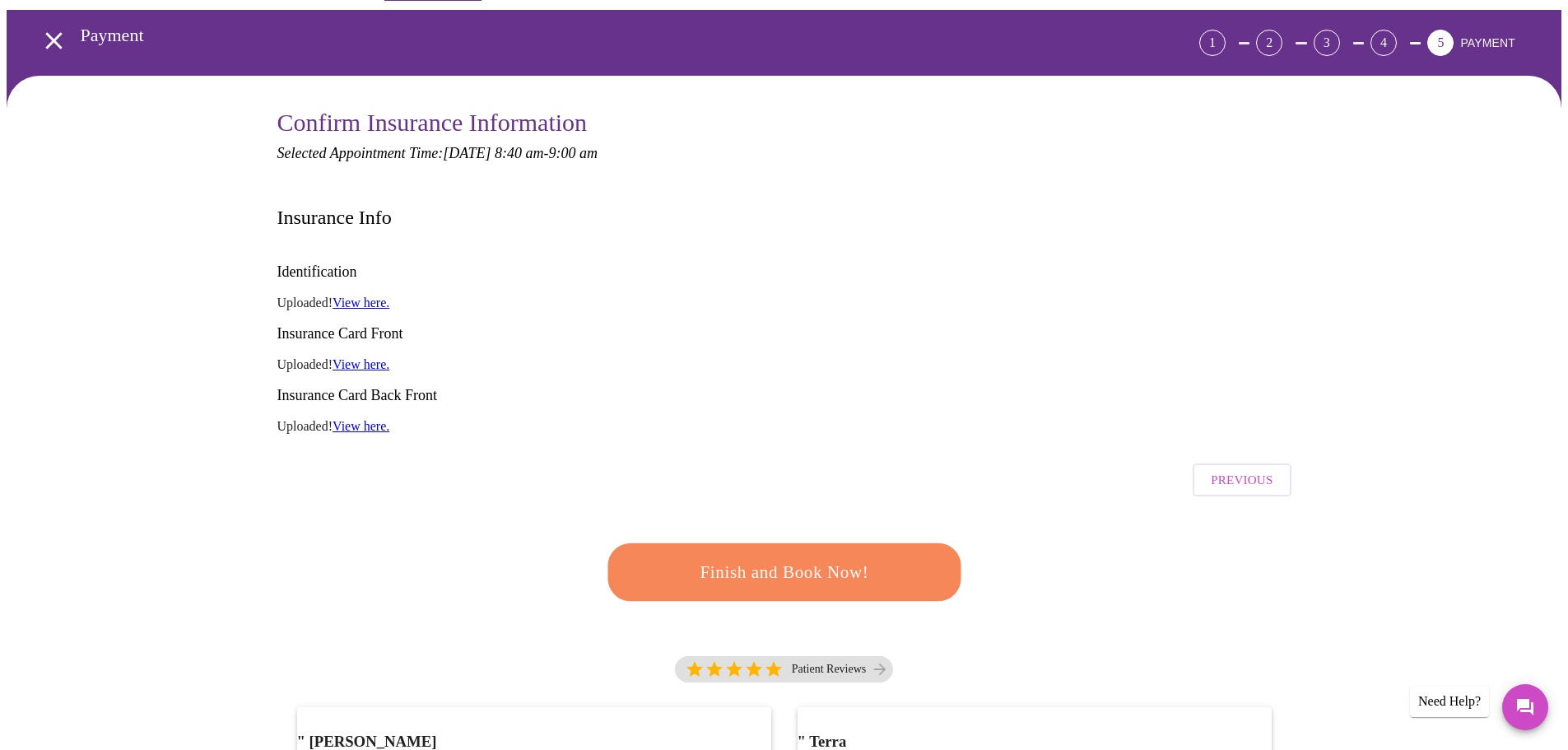
click at [790, 557] on span "Finish and Book Now!" at bounding box center [784, 572] width 307 height 31
click at [49, 38] on icon "open drawer" at bounding box center [54, 41] width 29 height 29
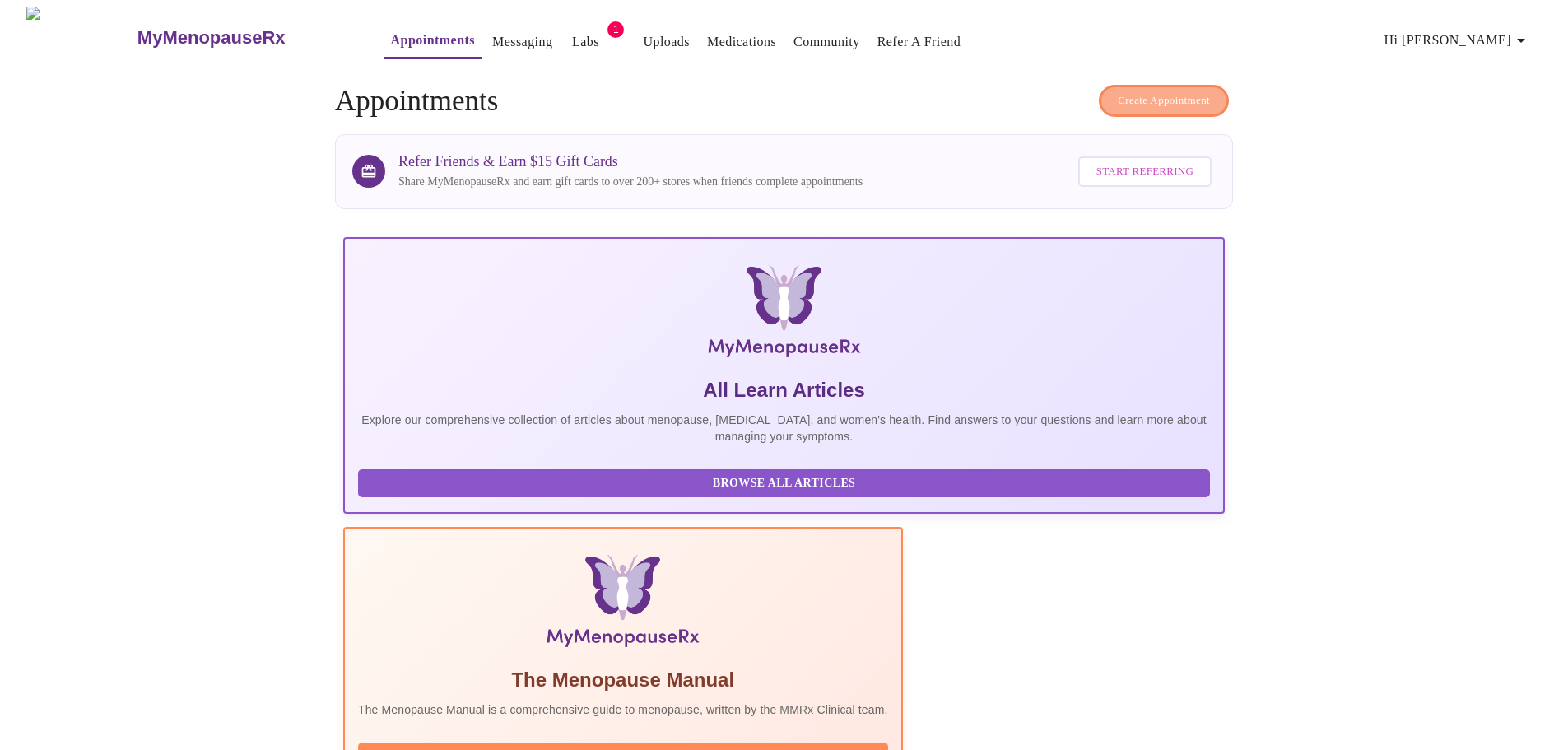
click at [1126, 91] on span "Create Appointment" at bounding box center [1163, 100] width 92 height 19
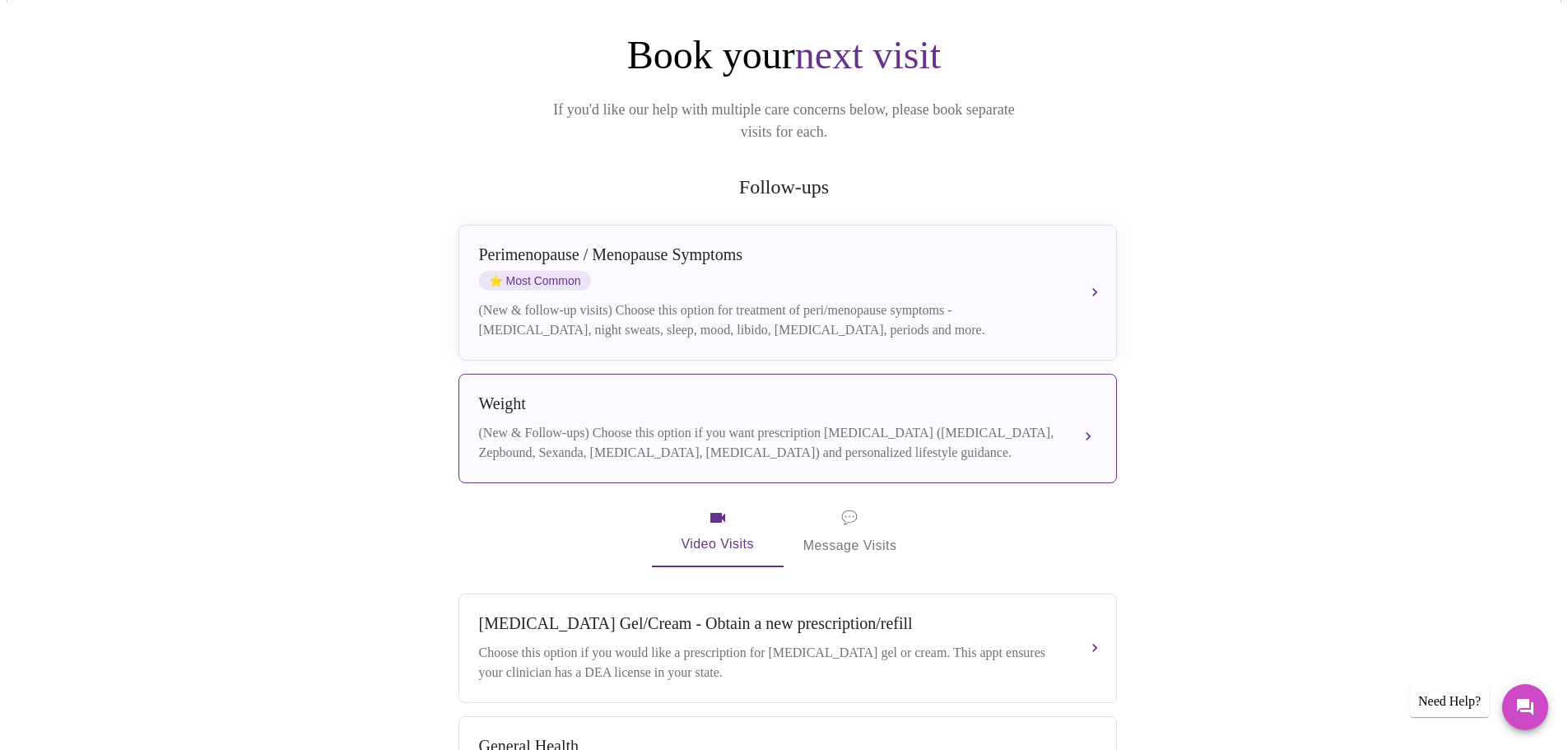
scroll to position [165, 0]
click at [812, 421] on div "(New & Follow-ups) Choose this option if you want prescription weight managemen…" at bounding box center [771, 441] width 585 height 40
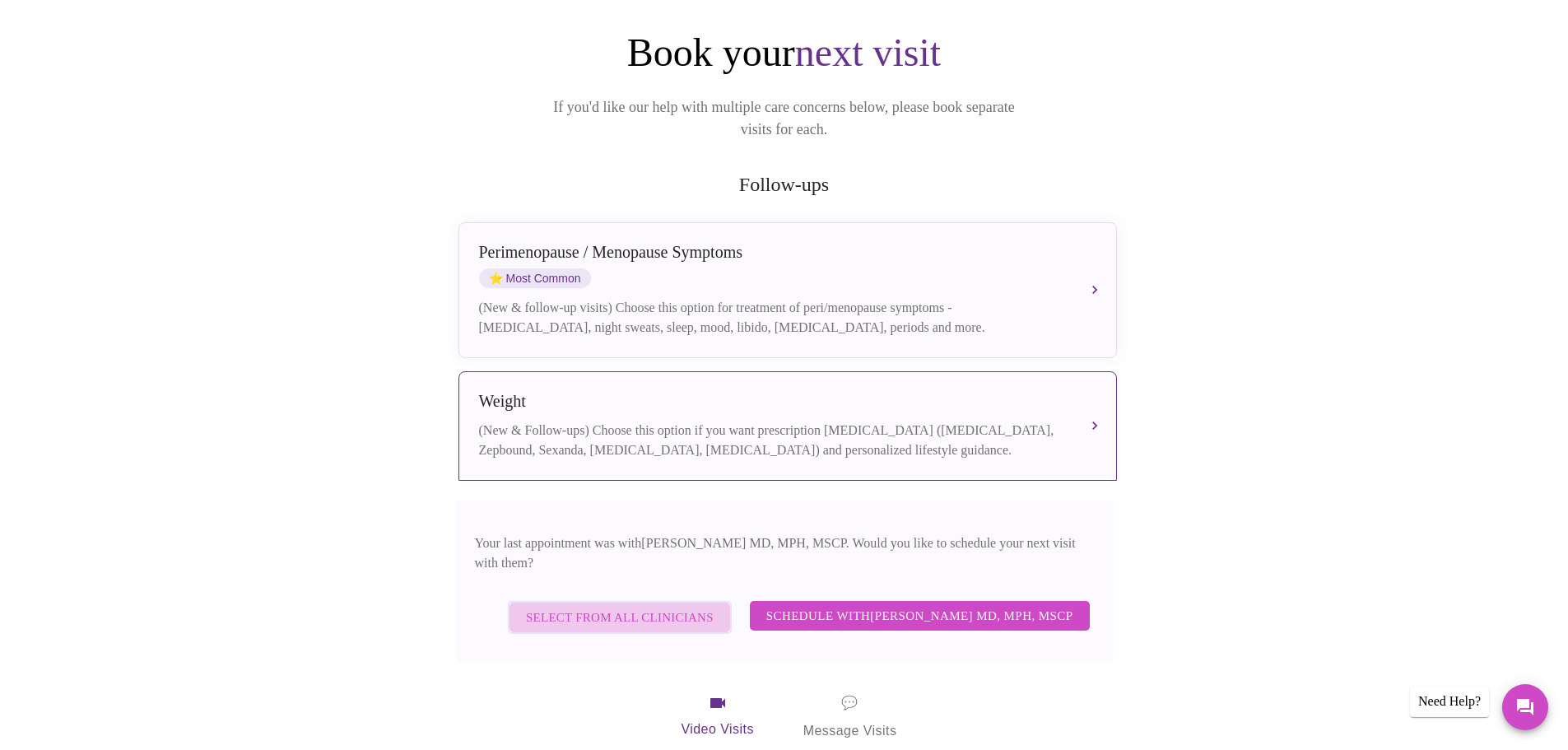
click at [688, 607] on span "Select from All Clinicians" at bounding box center [619, 618] width 187 height 22
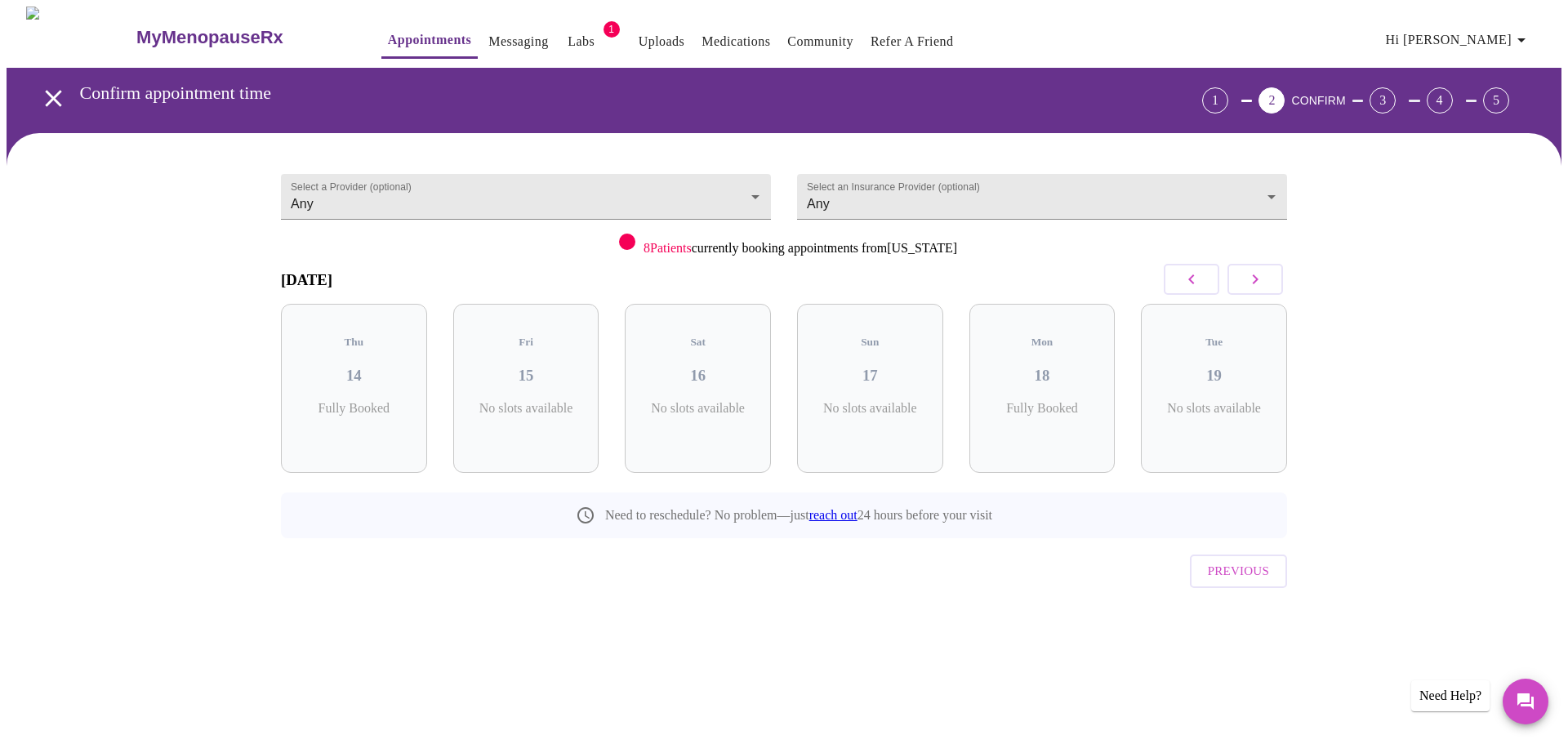
click at [1255, 281] on icon "button" at bounding box center [1255, 280] width 6 height 10
click at [1251, 281] on icon "button" at bounding box center [1255, 280] width 20 height 20
click at [495, 414] on div "5 Slots Left ( 32 Total)" at bounding box center [527, 416] width 120 height 32
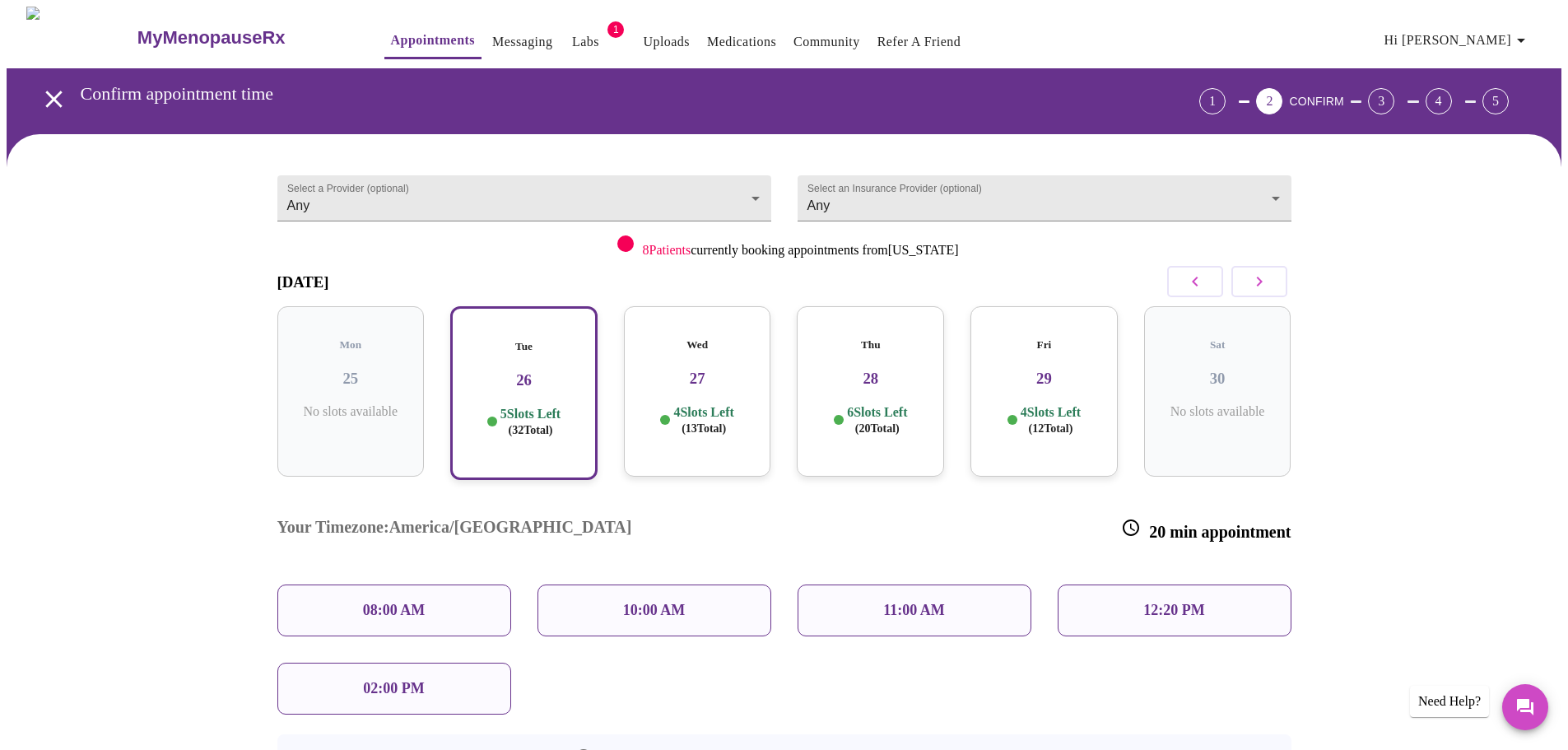
click at [434, 585] on div "08:00 AM" at bounding box center [394, 611] width 234 height 52
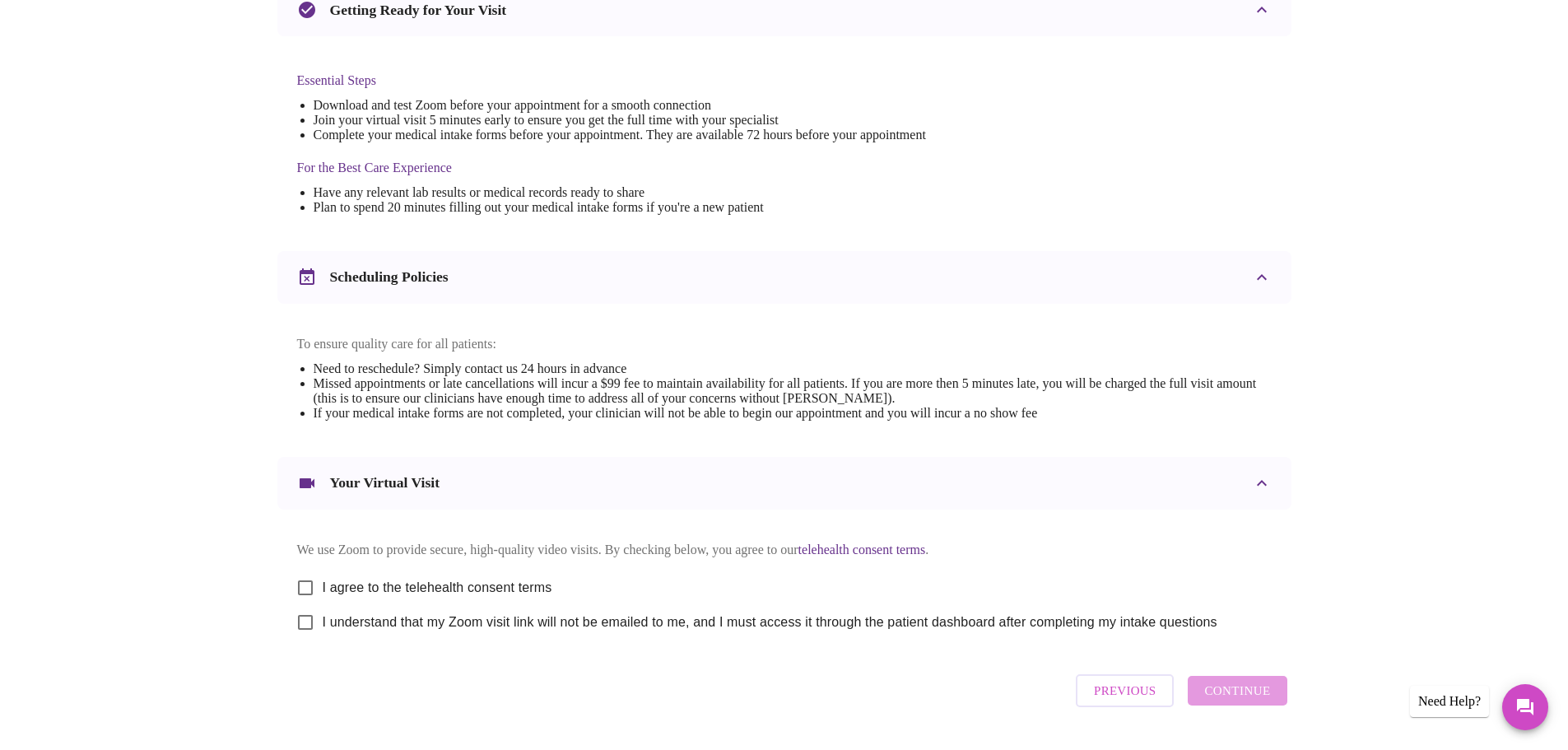
scroll to position [412, 0]
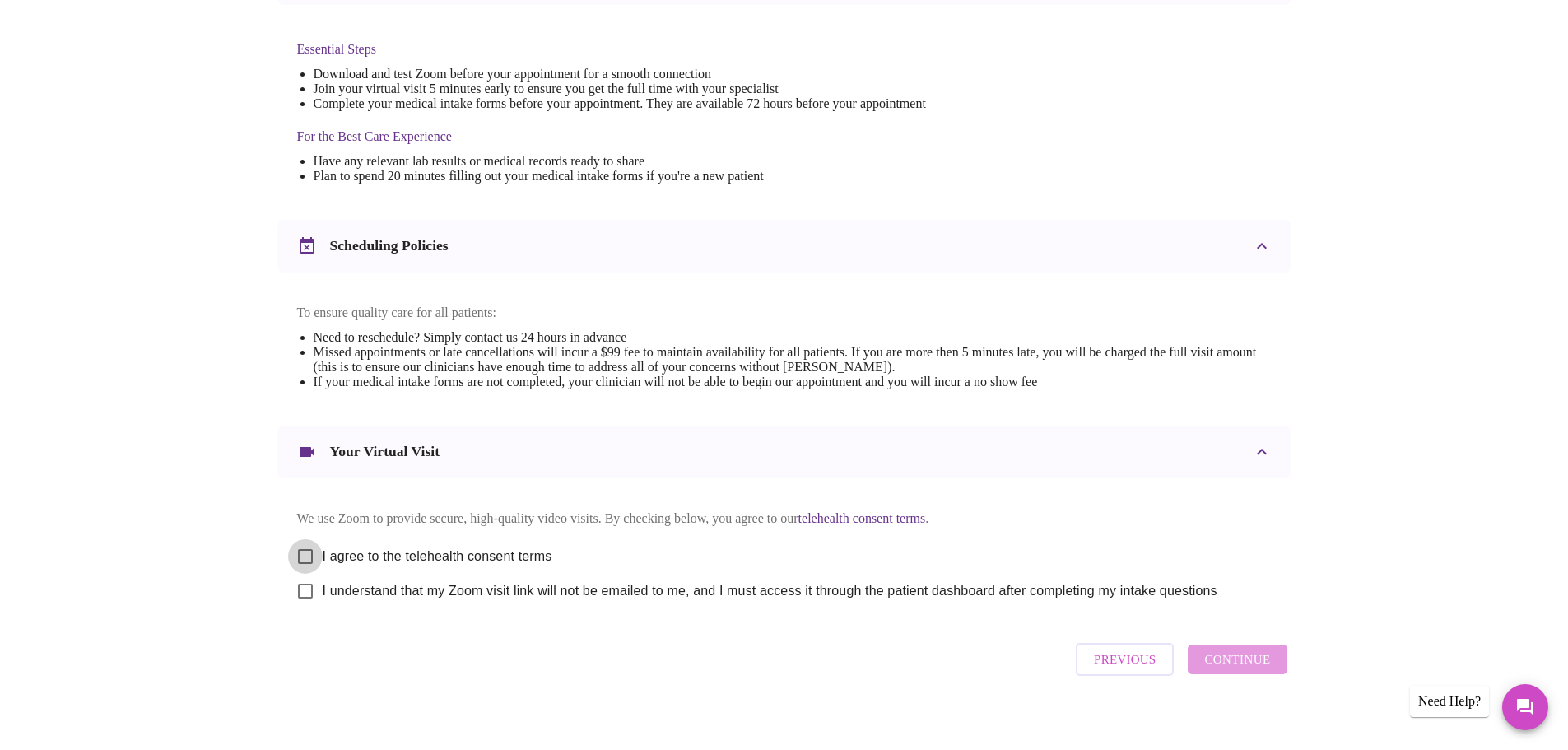
click at [305, 567] on input "I agree to the telehealth consent terms" at bounding box center [305, 557] width 35 height 35
checkbox input "true"
click at [308, 609] on input "I understand that my Zoom visit link will not be emailed to me, and I must acce…" at bounding box center [305, 592] width 35 height 35
checkbox input "true"
click at [1235, 670] on span "Continue" at bounding box center [1236, 660] width 66 height 22
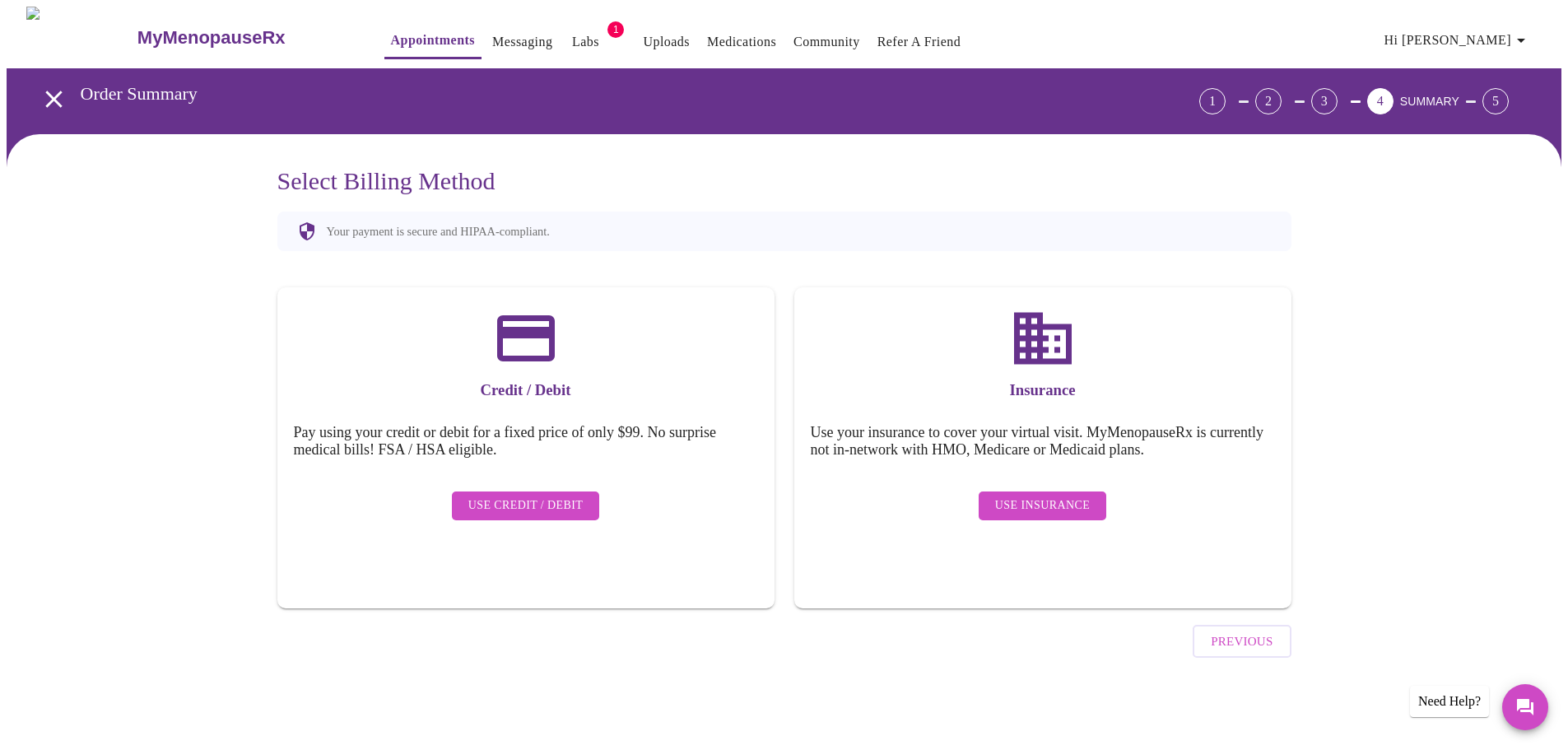
scroll to position [0, 0]
click at [1087, 496] on span "Use Insurance" at bounding box center [1048, 506] width 95 height 21
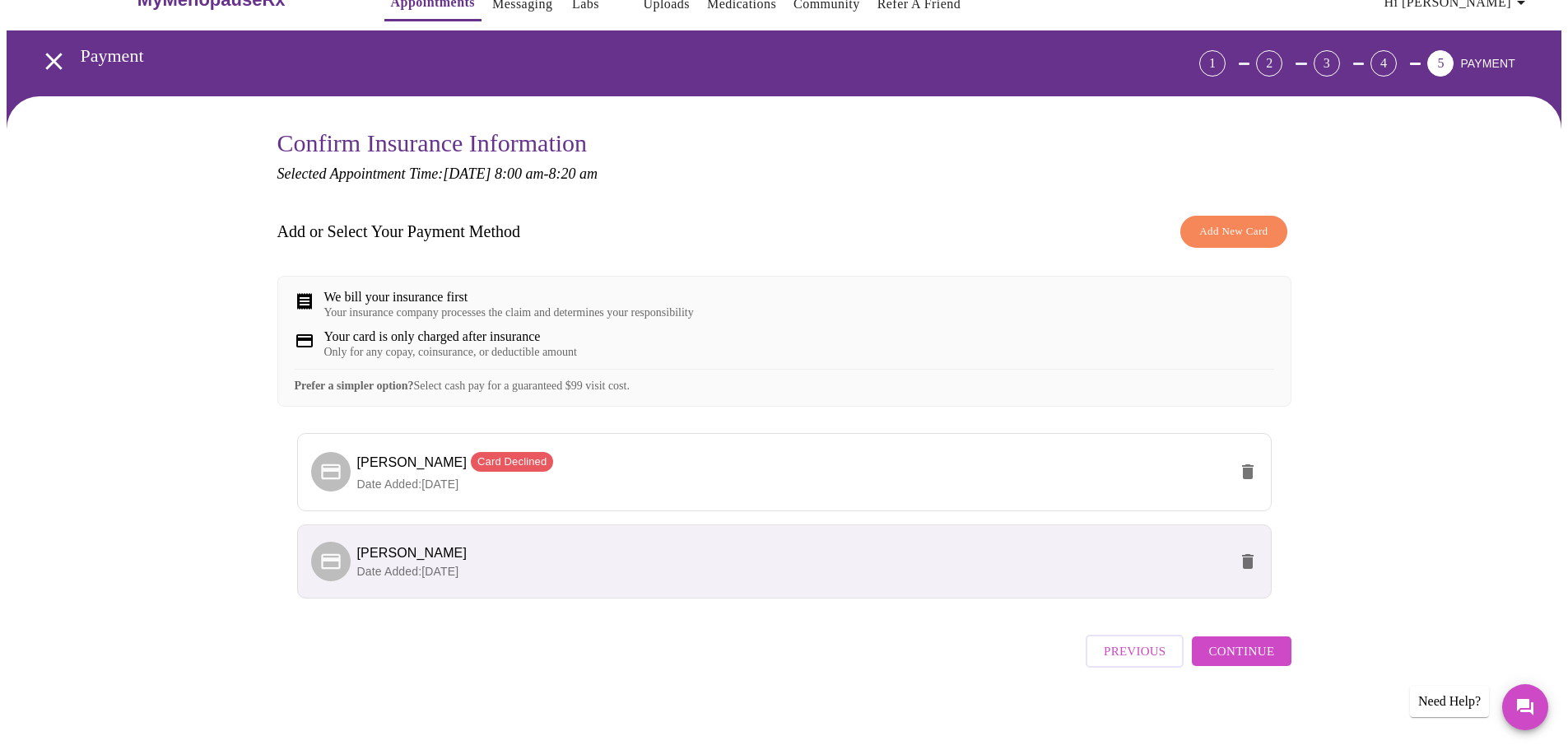
scroll to position [58, 0]
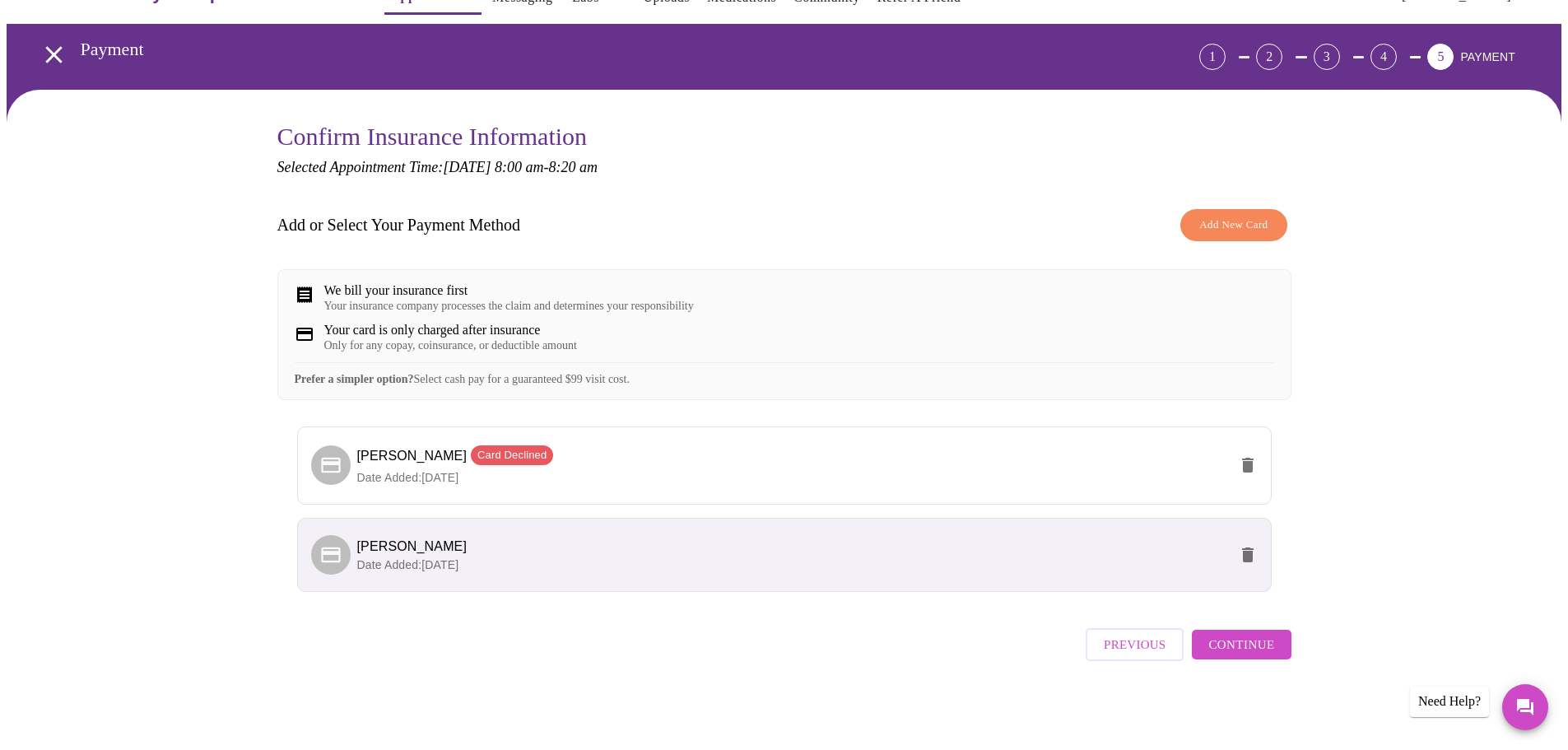
click at [1081, 564] on p "Date Added: 08-14-2025" at bounding box center [793, 565] width 871 height 17
click at [1143, 557] on span "Timika Ward" at bounding box center [793, 547] width 871 height 20
click at [1227, 655] on span "Continue" at bounding box center [1240, 645] width 66 height 22
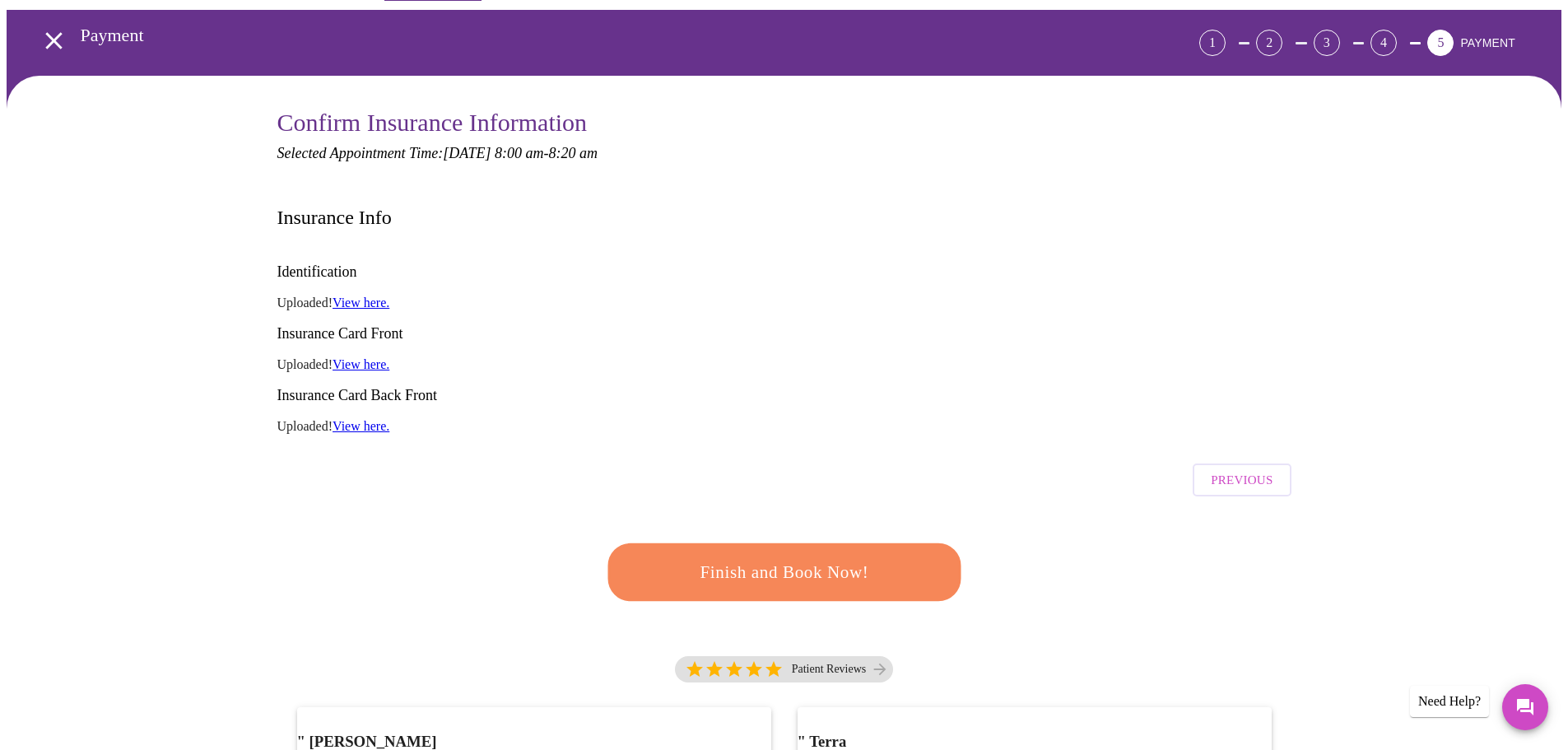
click at [724, 558] on span "Finish and Book Now!" at bounding box center [784, 572] width 305 height 31
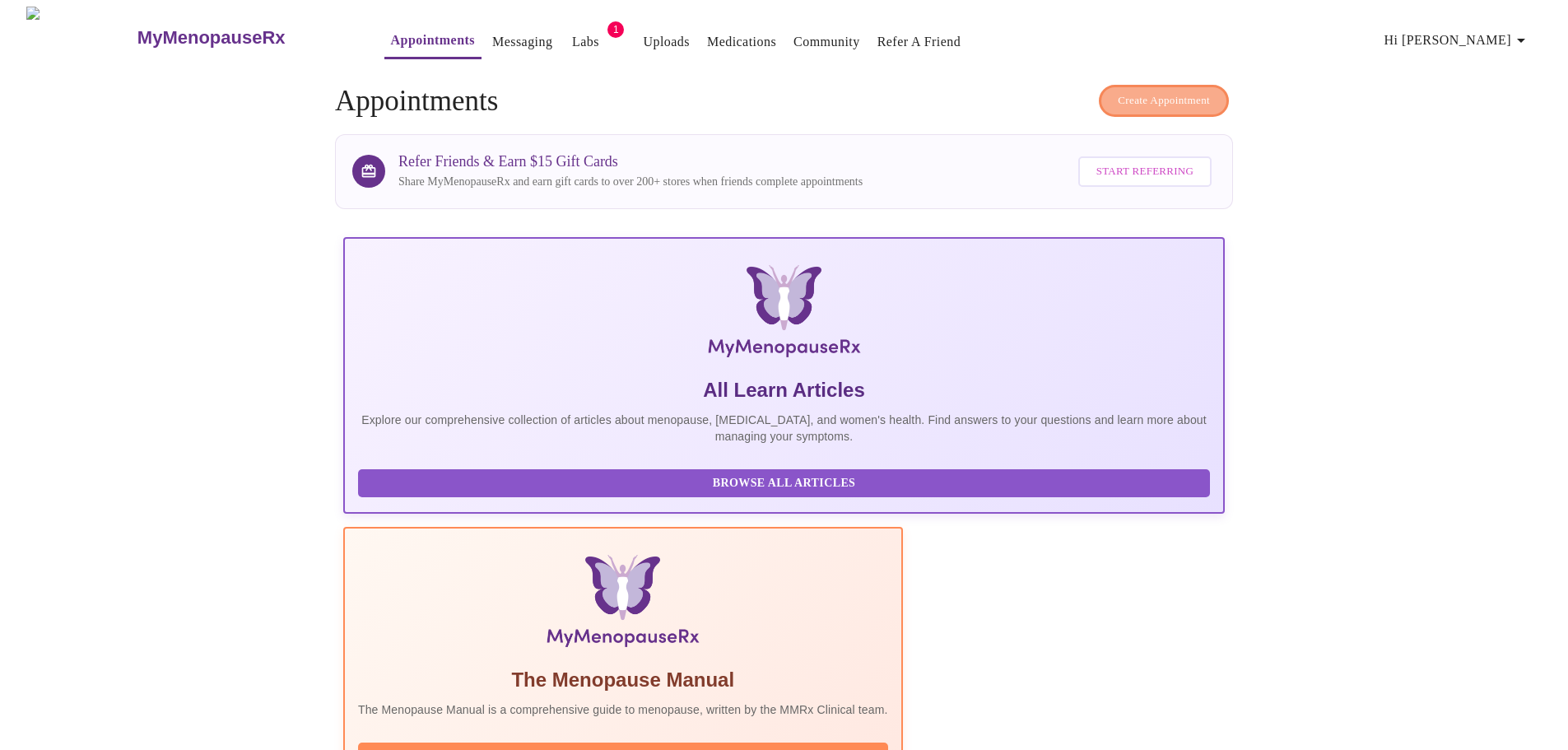
click at [1166, 95] on span "Create Appointment" at bounding box center [1163, 100] width 92 height 19
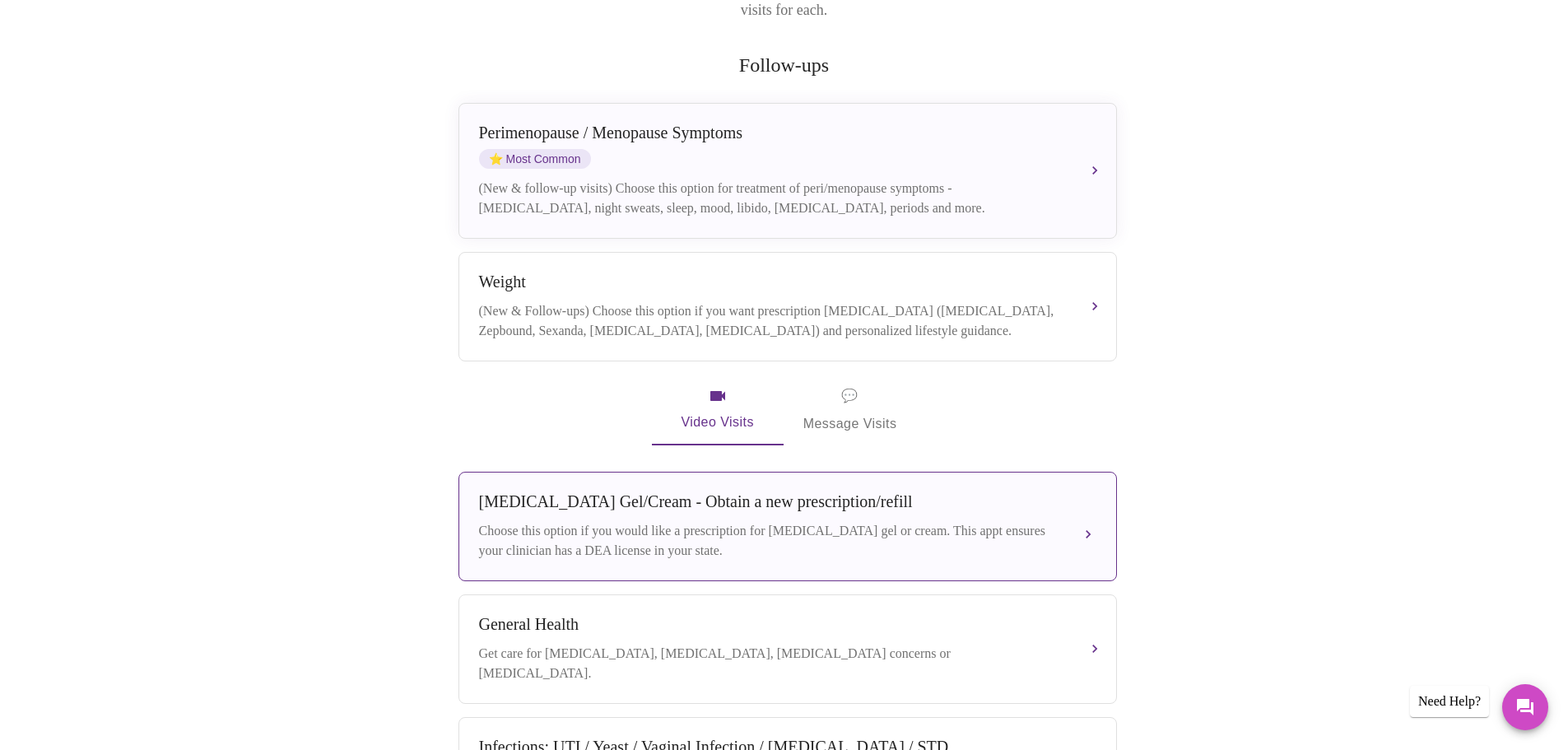
scroll to position [247, 0]
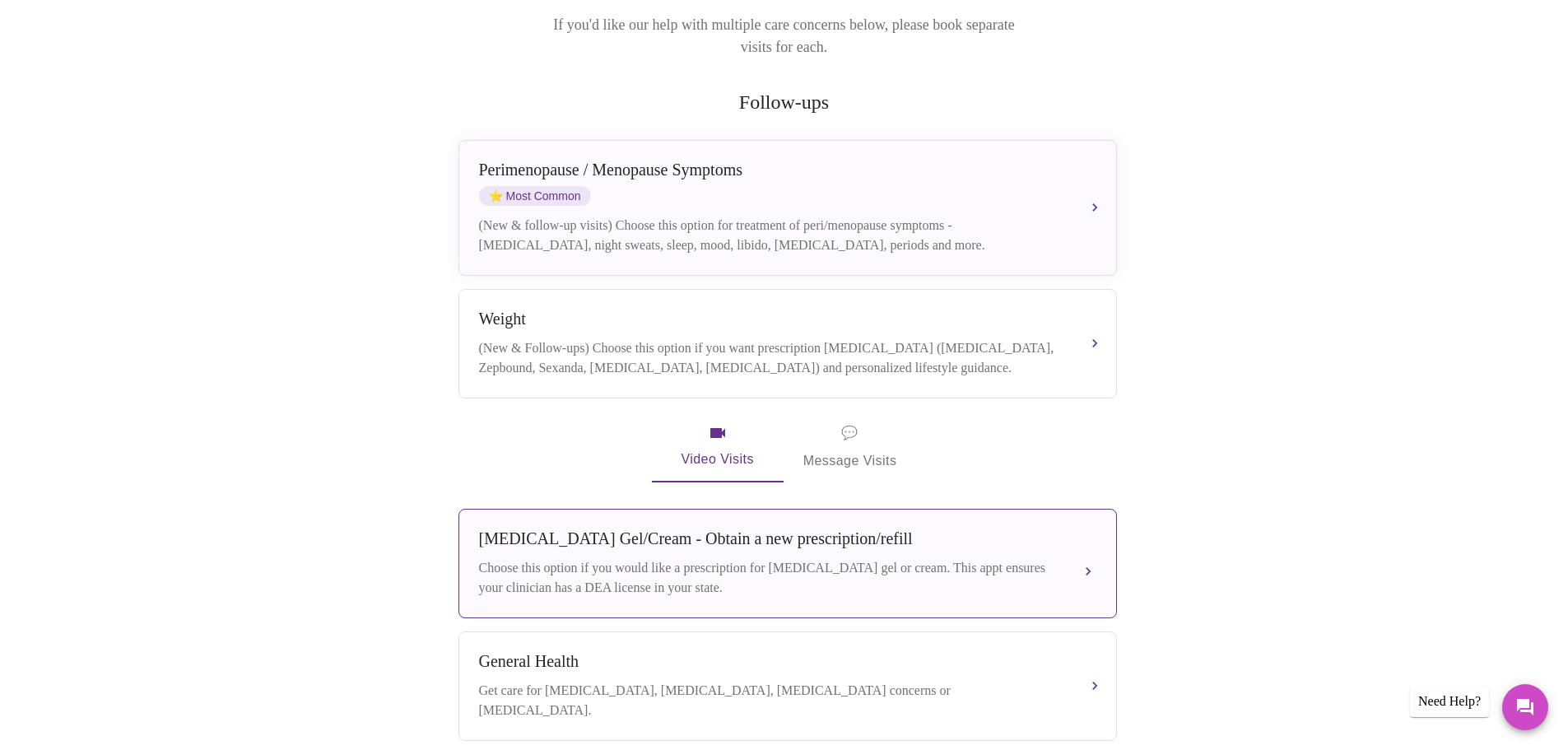
click at [947, 532] on div "Testosterone Gel/Cream - Obtain a new prescription/refill" at bounding box center [771, 538] width 585 height 19
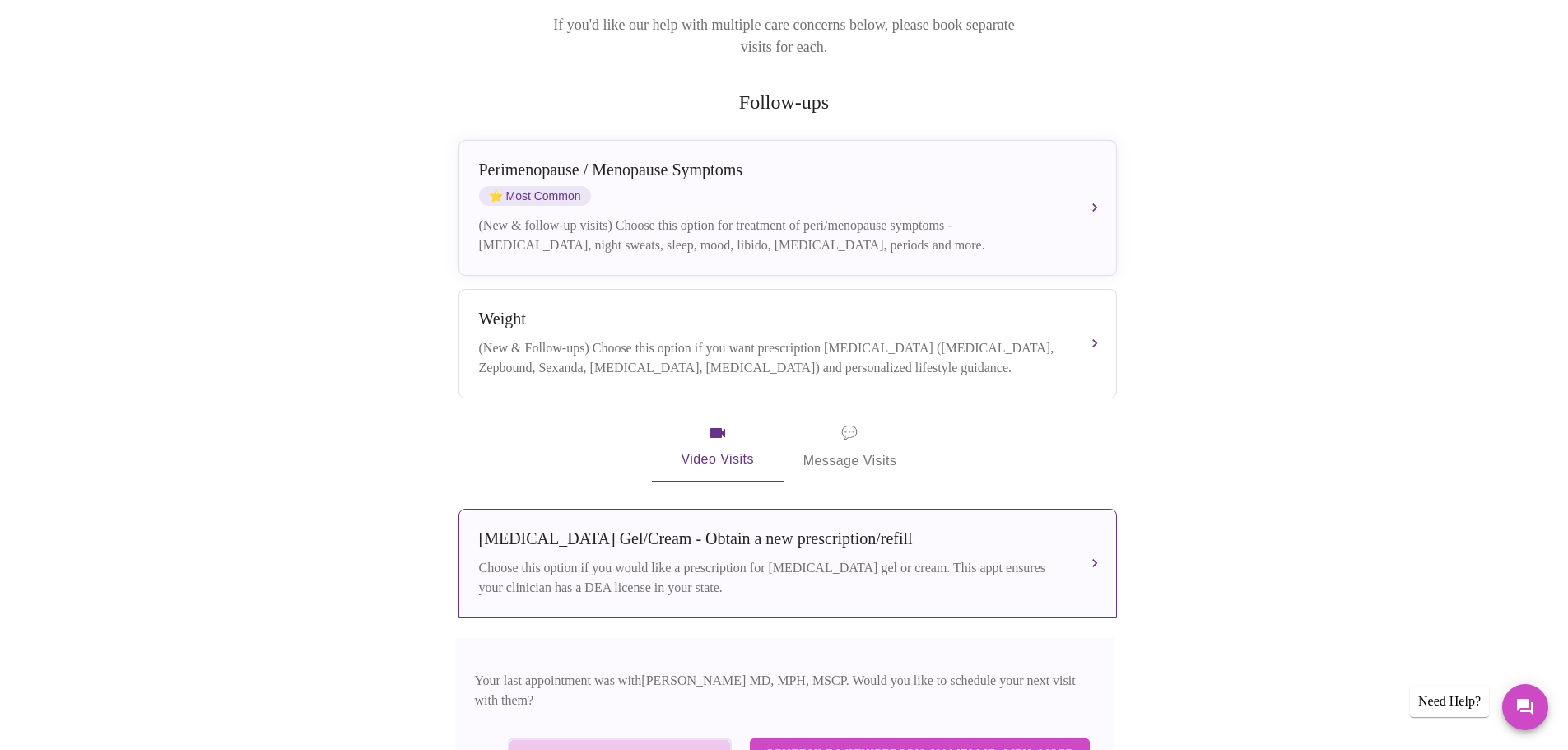
click at [690, 744] on span "Select from All Clinicians" at bounding box center [619, 755] width 187 height 22
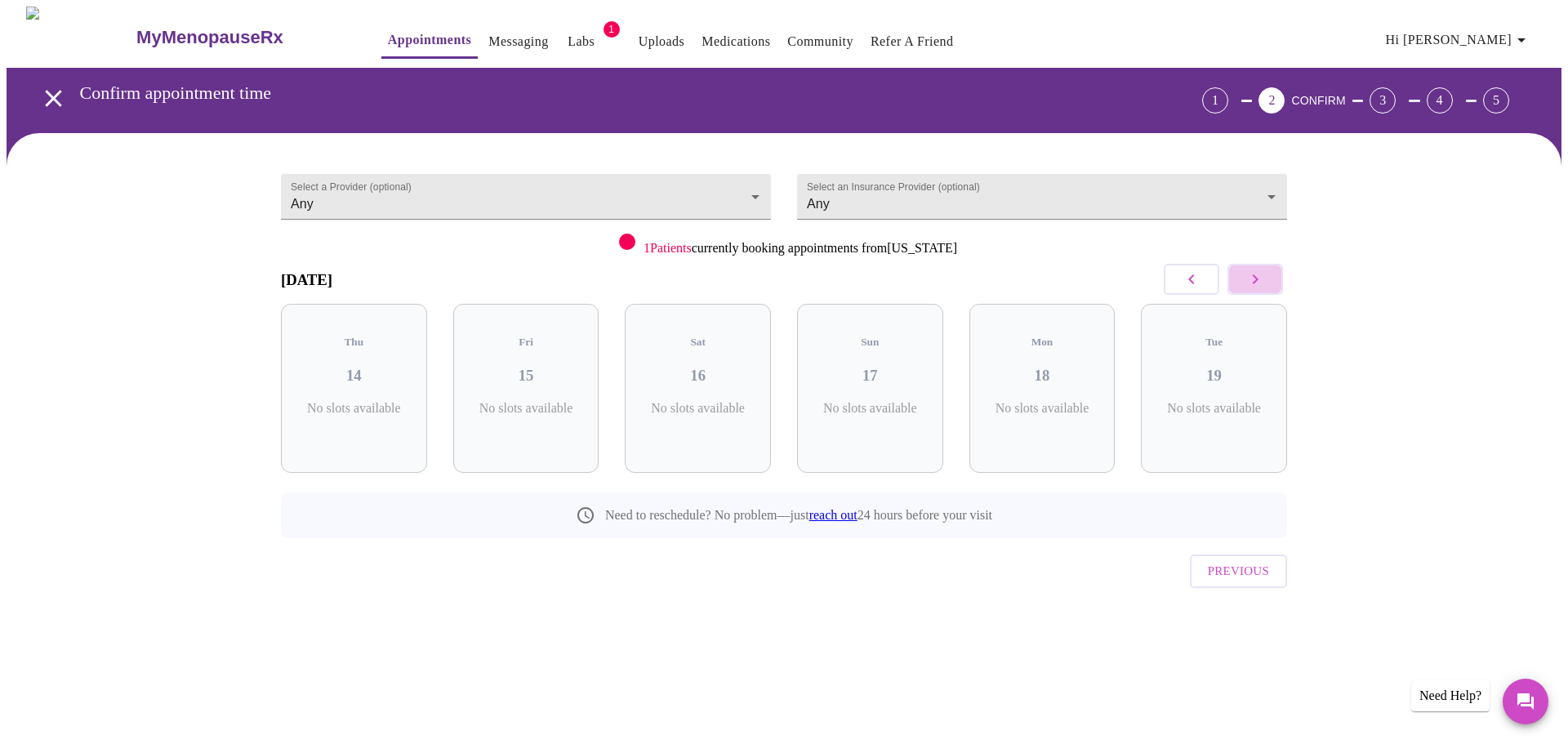
click at [1261, 284] on icon "button" at bounding box center [1255, 280] width 20 height 20
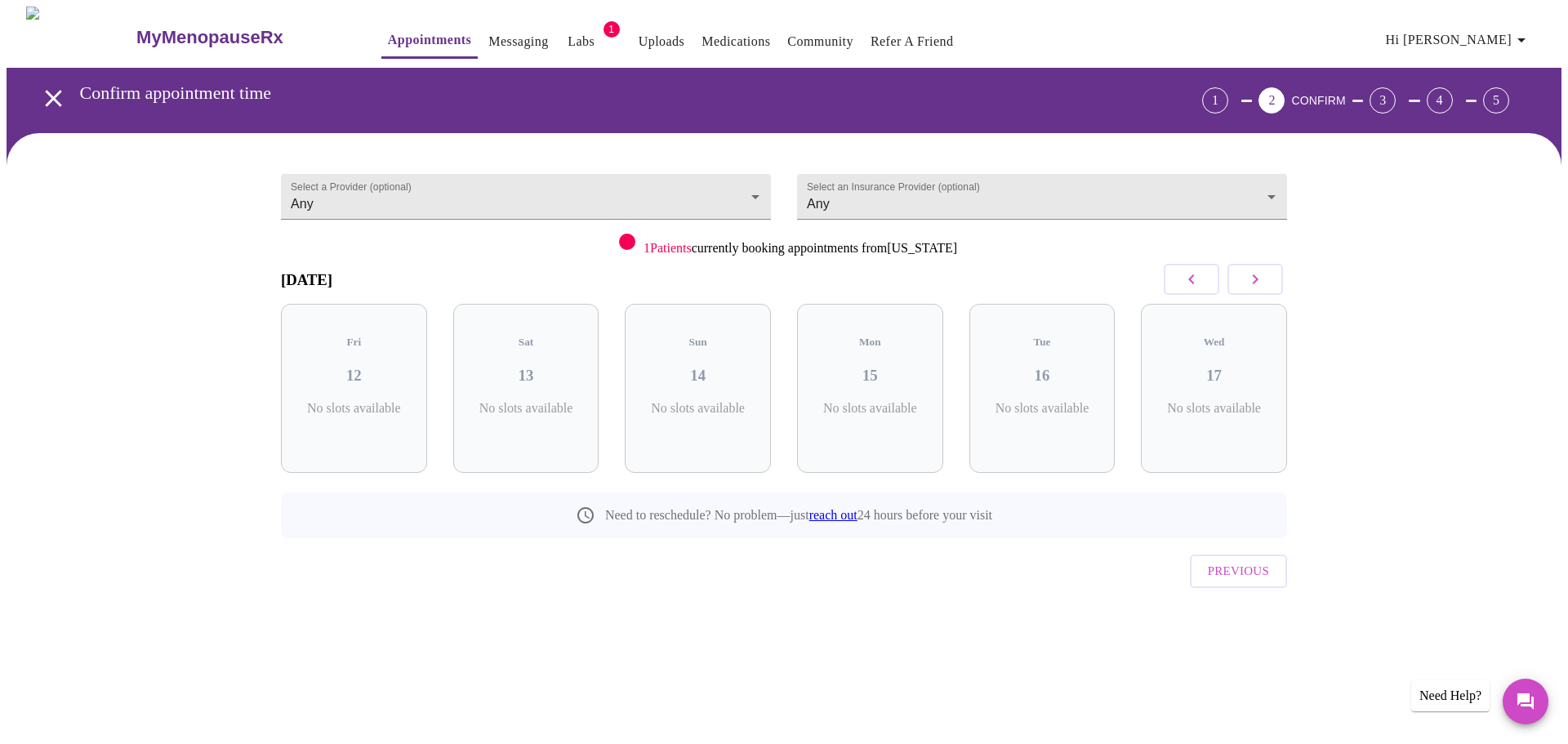
click at [1261, 284] on icon "button" at bounding box center [1255, 280] width 20 height 20
click at [1260, 286] on icon "button" at bounding box center [1255, 280] width 20 height 20
click at [1167, 273] on button "button" at bounding box center [1190, 280] width 55 height 31
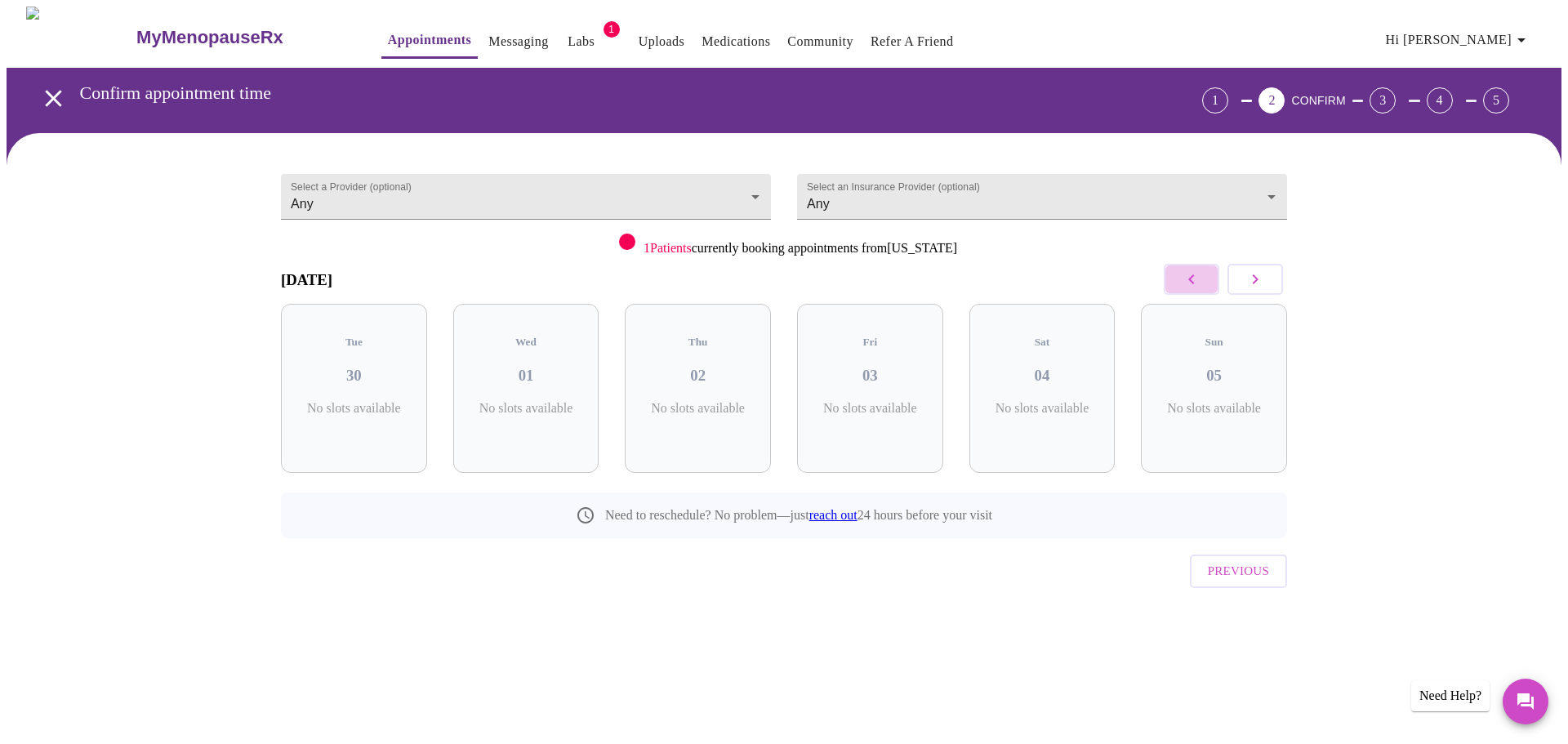
click at [1167, 274] on button "button" at bounding box center [1190, 280] width 55 height 31
click at [52, 90] on icon "open drawer" at bounding box center [53, 98] width 16 height 16
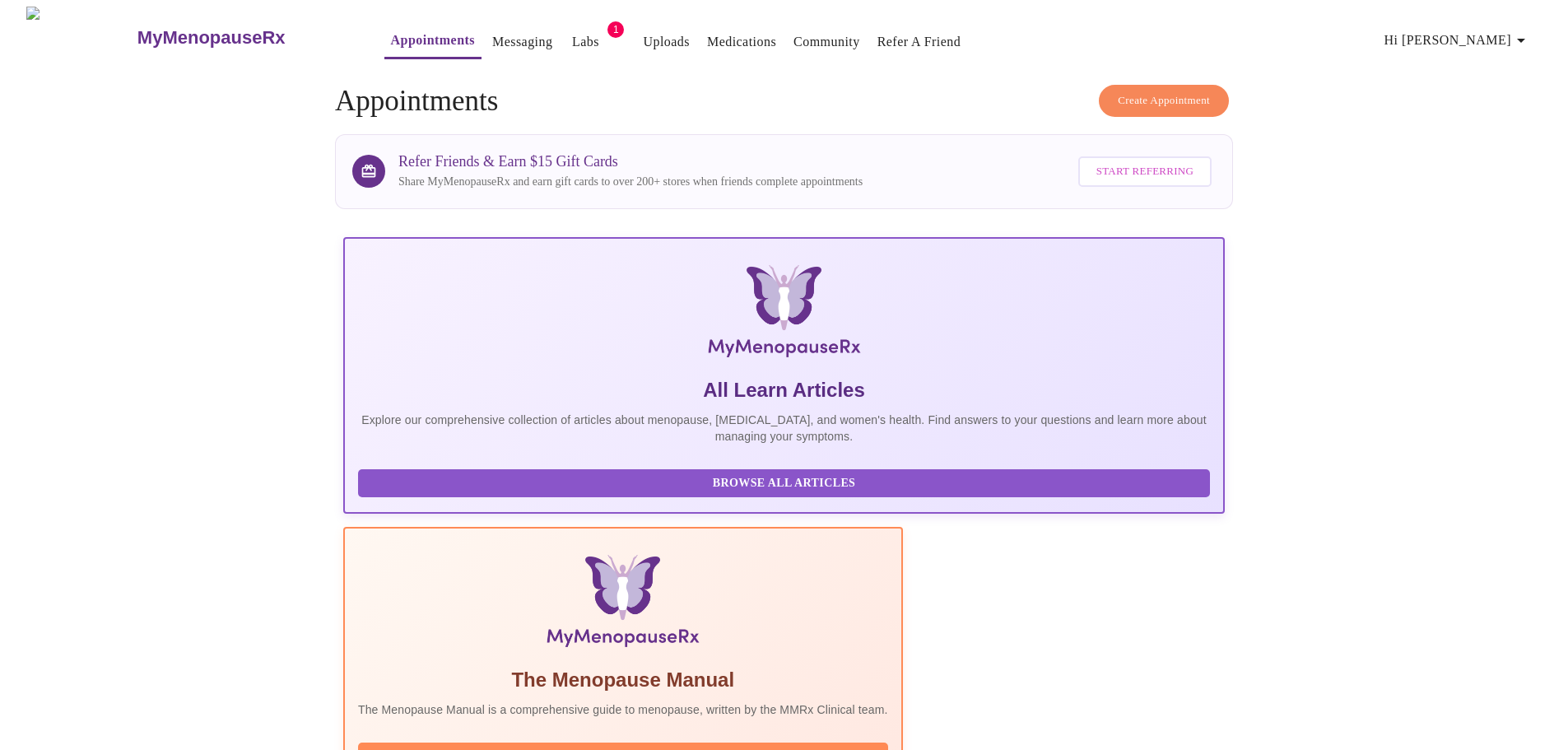
click at [493, 44] on link "Messaging" at bounding box center [522, 42] width 60 height 23
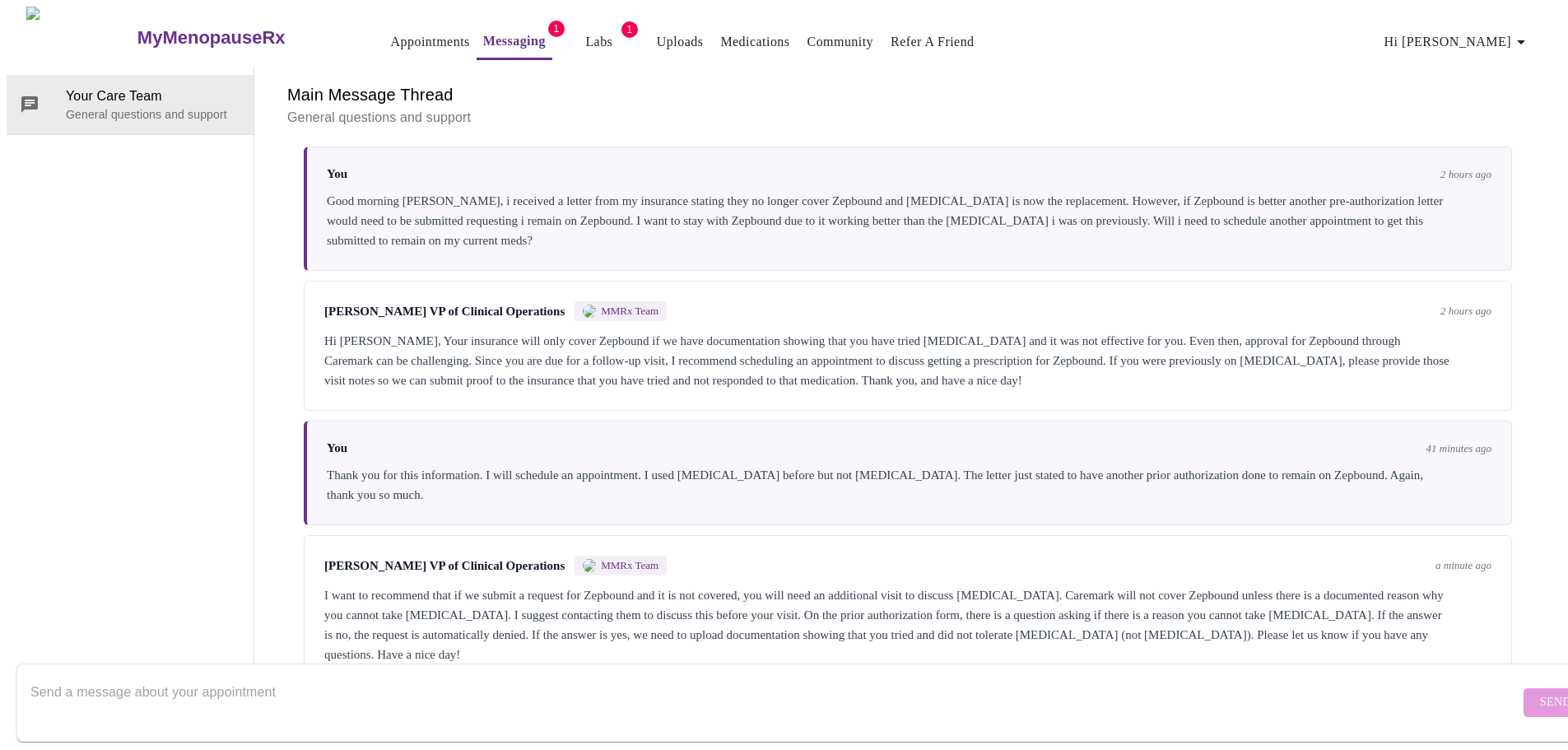
scroll to position [1746, 0]
